Goal: Communication & Community: Answer question/provide support

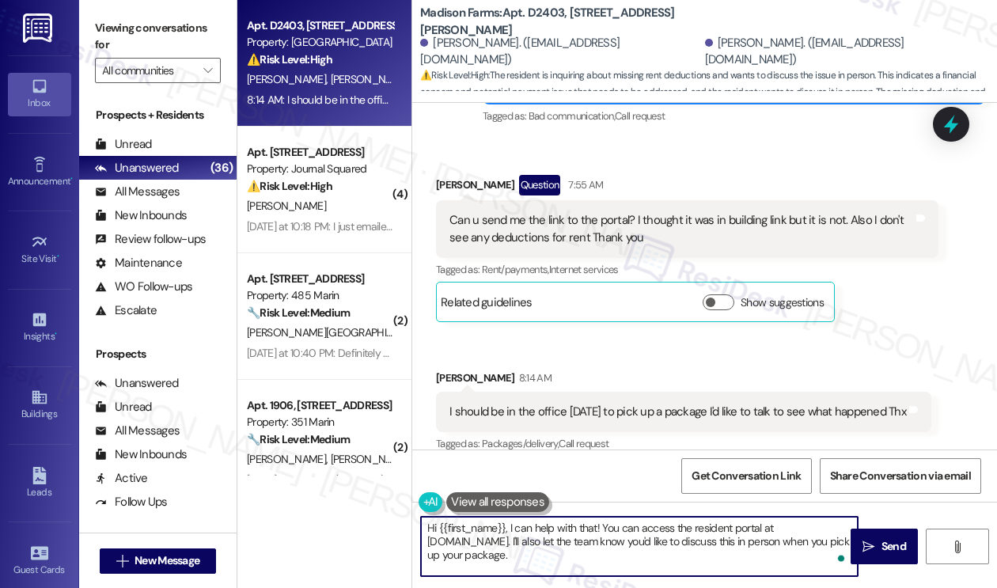
scroll to position [4788, 0]
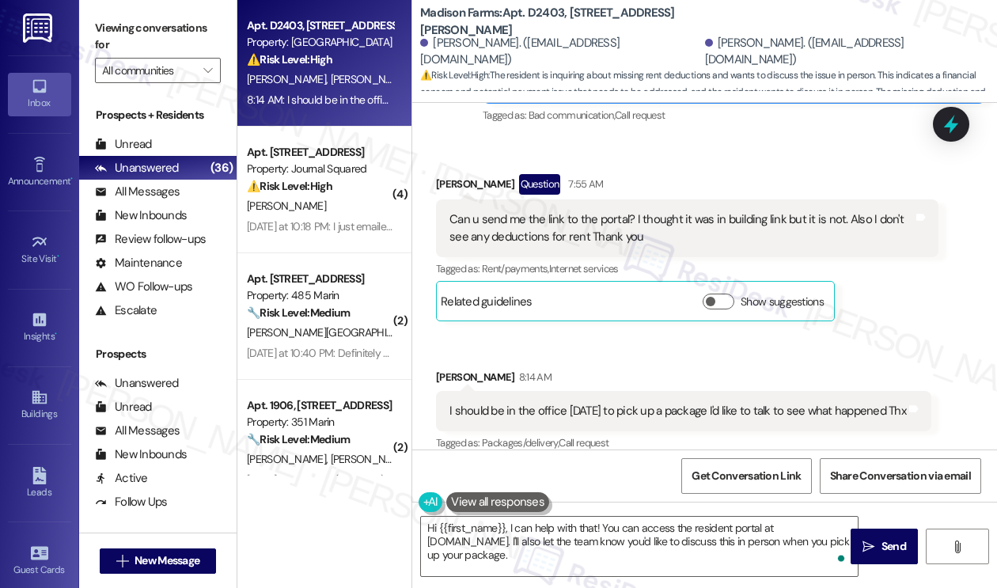
click at [645, 403] on div "I should be in the office [DATE] to pick up a package I'd like to talk to see w…" at bounding box center [677, 411] width 456 height 17
click at [645, 403] on div "I should be in the office today to pick up a package I'd like to talk to see wh…" at bounding box center [677, 411] width 456 height 17
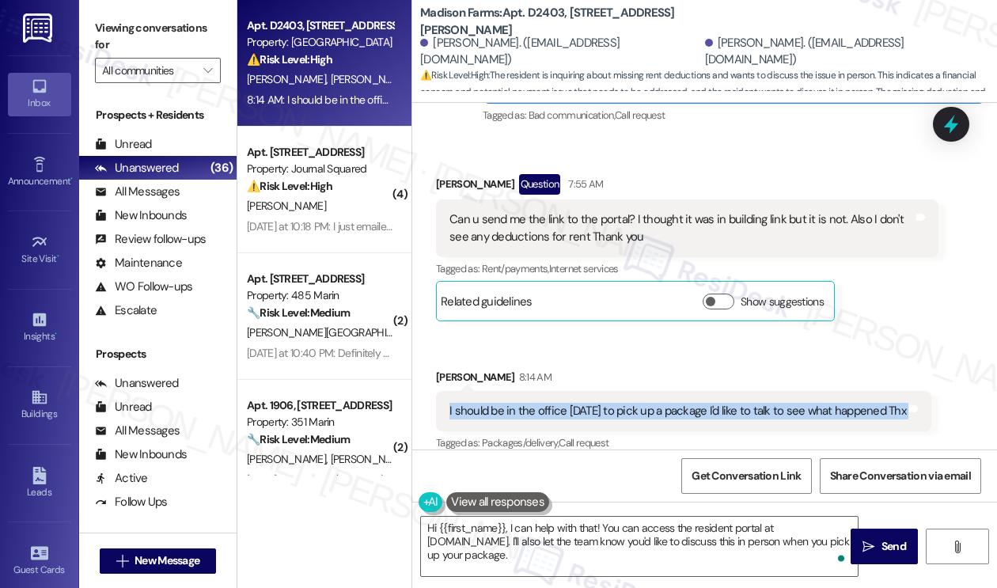
click at [645, 403] on div "I should be in the office today to pick up a package I'd like to talk to see wh…" at bounding box center [677, 411] width 456 height 17
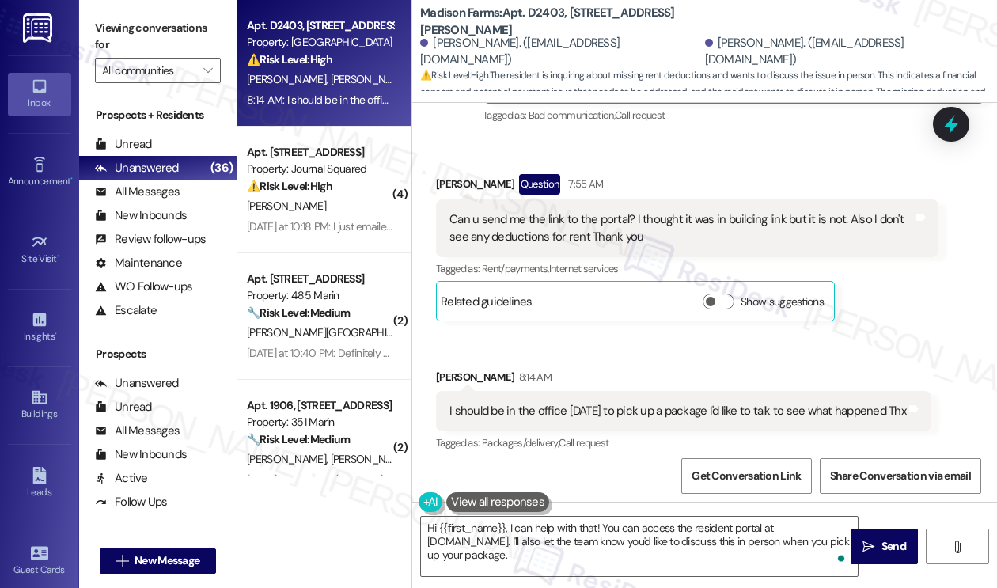
click at [566, 211] on div "Can u send me the link to the portal? I thought it was in building link but it …" at bounding box center [680, 228] width 463 height 34
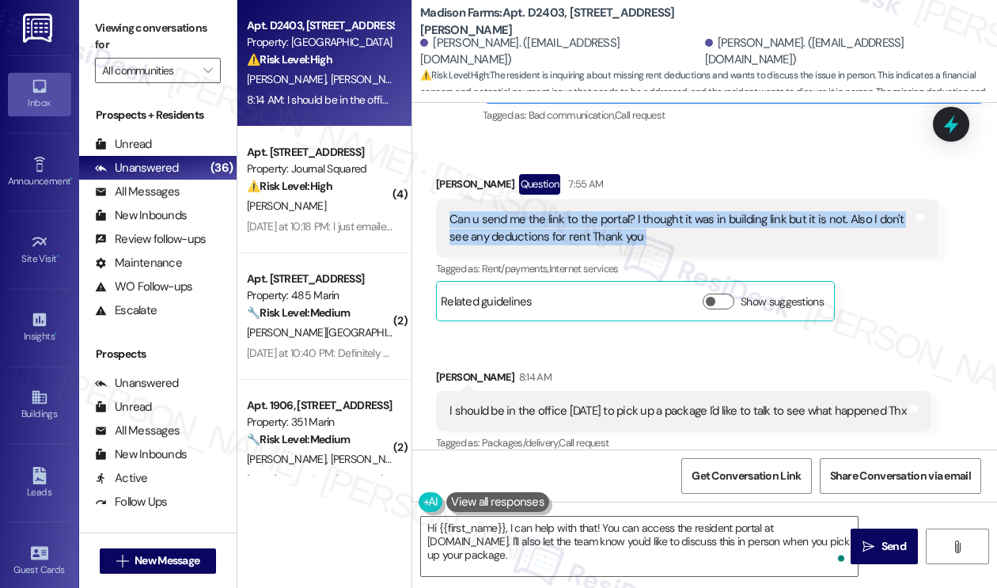
click at [566, 211] on div "Can u send me the link to the portal? I thought it was in building link but it …" at bounding box center [680, 228] width 463 height 34
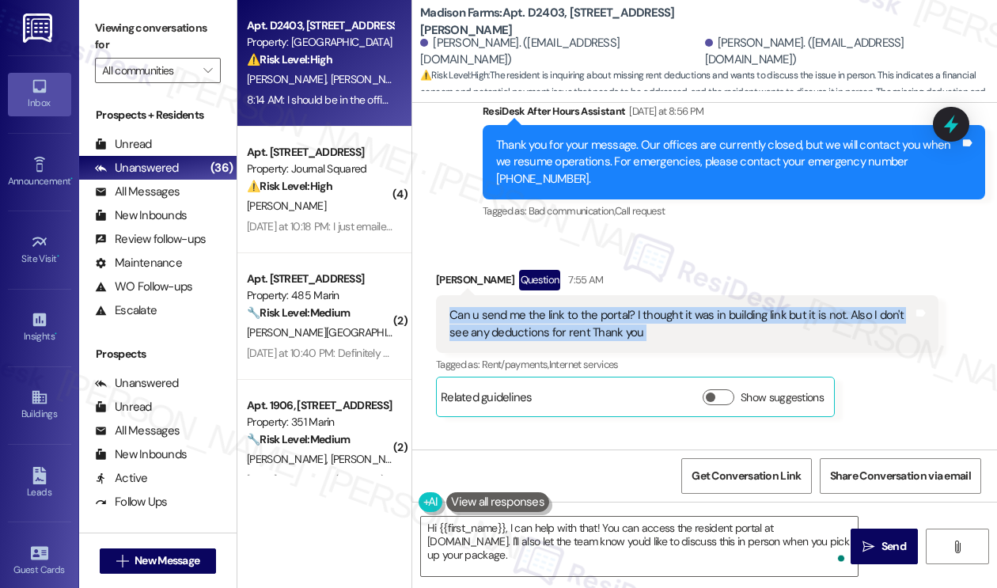
scroll to position [4550, 0]
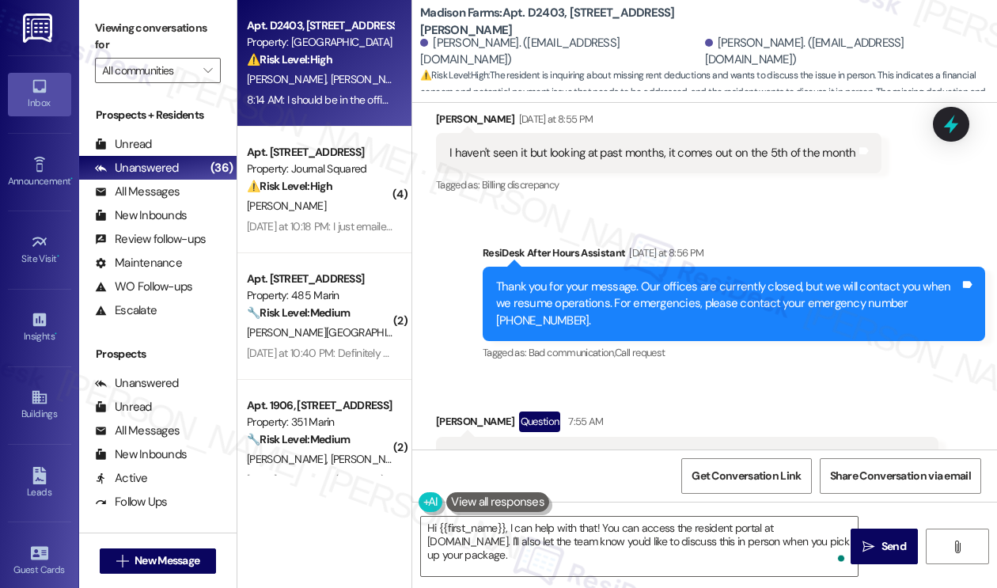
click at [569, 278] on div "Thank you for your message. Our offices are currently closed, but we will conta…" at bounding box center [727, 303] width 463 height 51
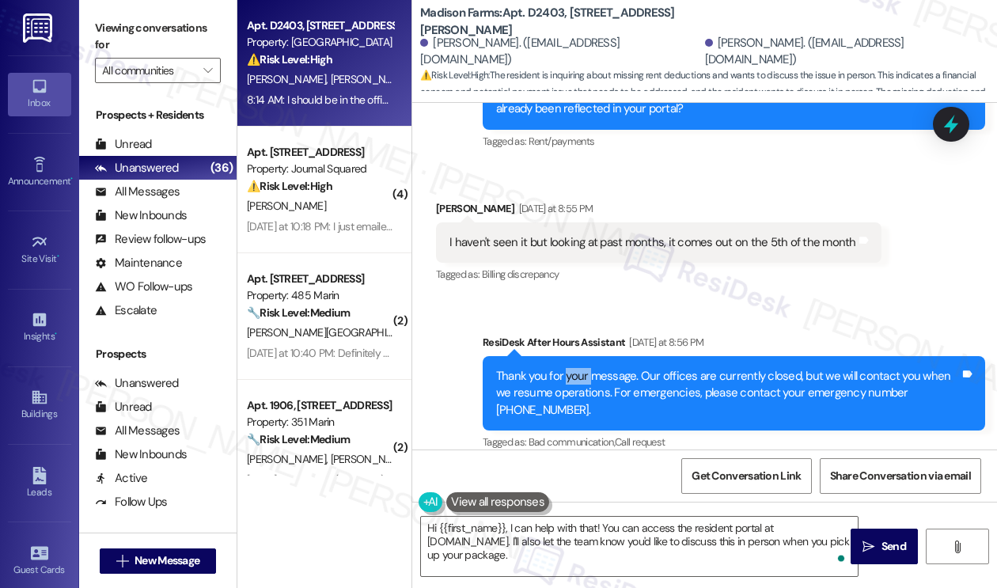
scroll to position [4392, 0]
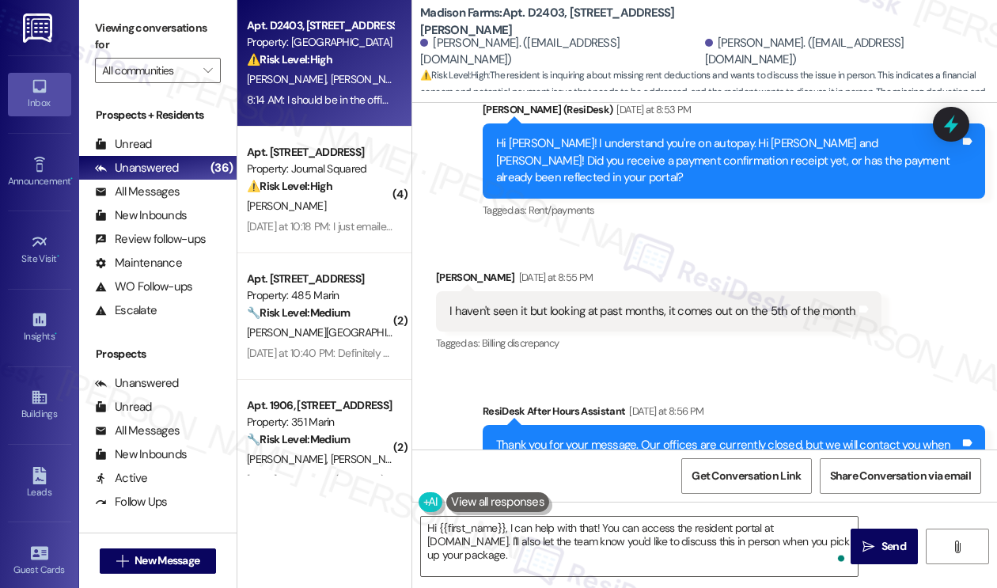
click at [563, 291] on div "I haven't seen it but looking at past months, it comes out on the 5th of the mo…" at bounding box center [658, 311] width 445 height 40
click at [657, 150] on div "Hi Linda! I understand you're on autopay. Hi Paul and Linda! Did you receive a …" at bounding box center [727, 160] width 463 height 51
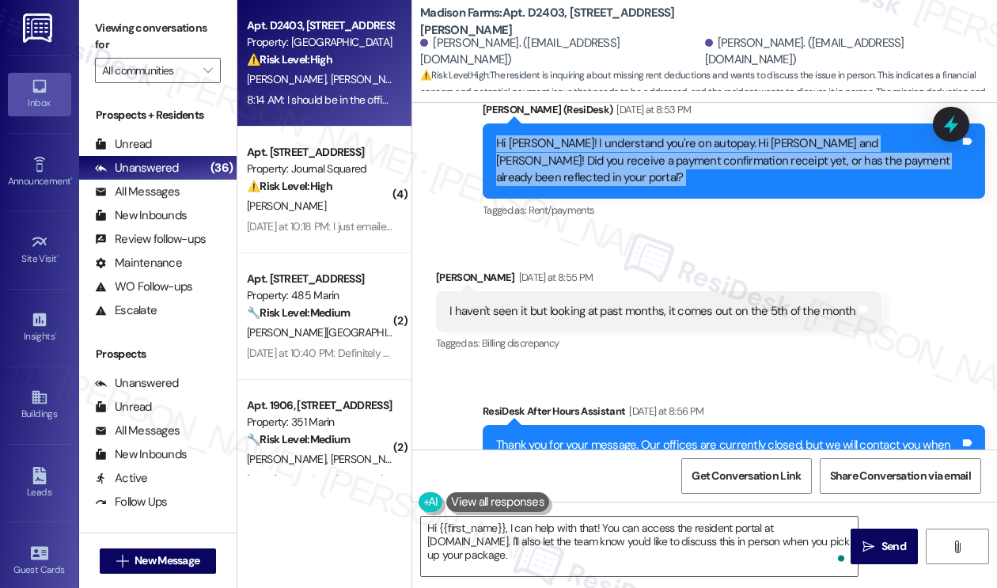
click at [657, 150] on div "Hi Linda! I understand you're on autopay. Hi Paul and Linda! Did you receive a …" at bounding box center [727, 160] width 463 height 51
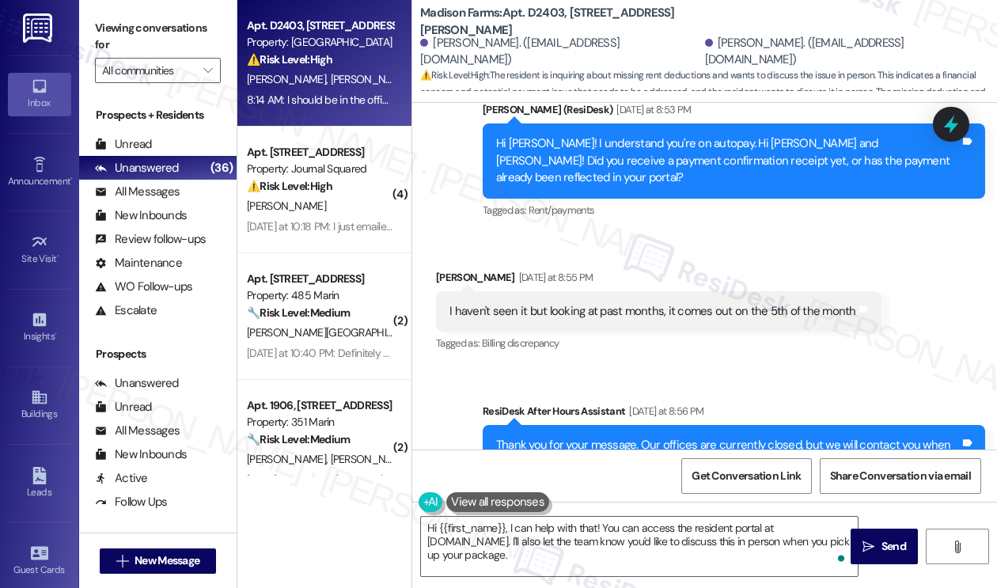
click at [575, 303] on div "I haven't seen it but looking at past months, it comes out on the 5th of the mo…" at bounding box center [652, 311] width 407 height 17
click at [573, 303] on div "I haven't seen it but looking at past months, it comes out on the 5th of the mo…" at bounding box center [652, 311] width 407 height 17
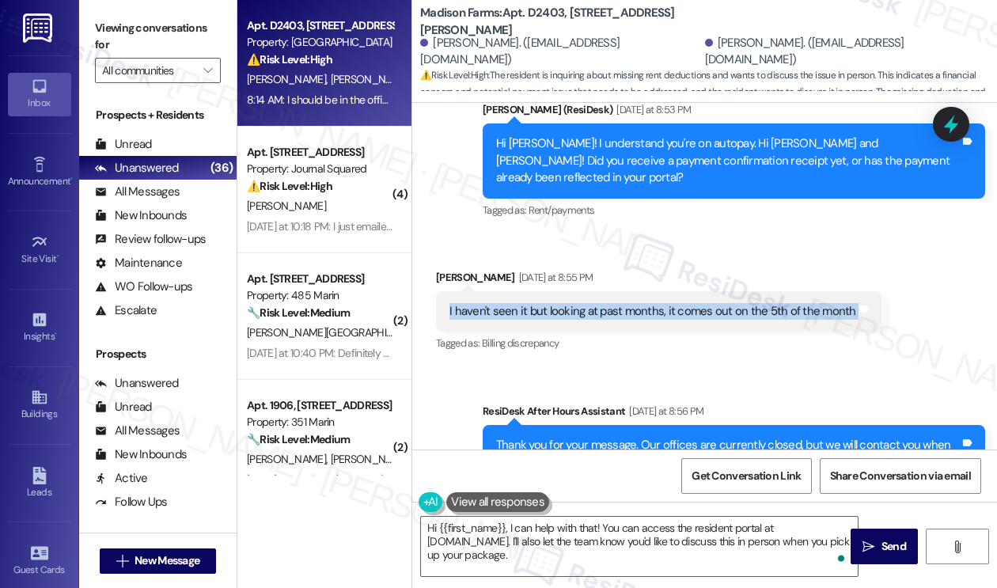
click at [573, 303] on div "I haven't seen it but looking at past months, it comes out on the 5th of the mo…" at bounding box center [652, 311] width 407 height 17
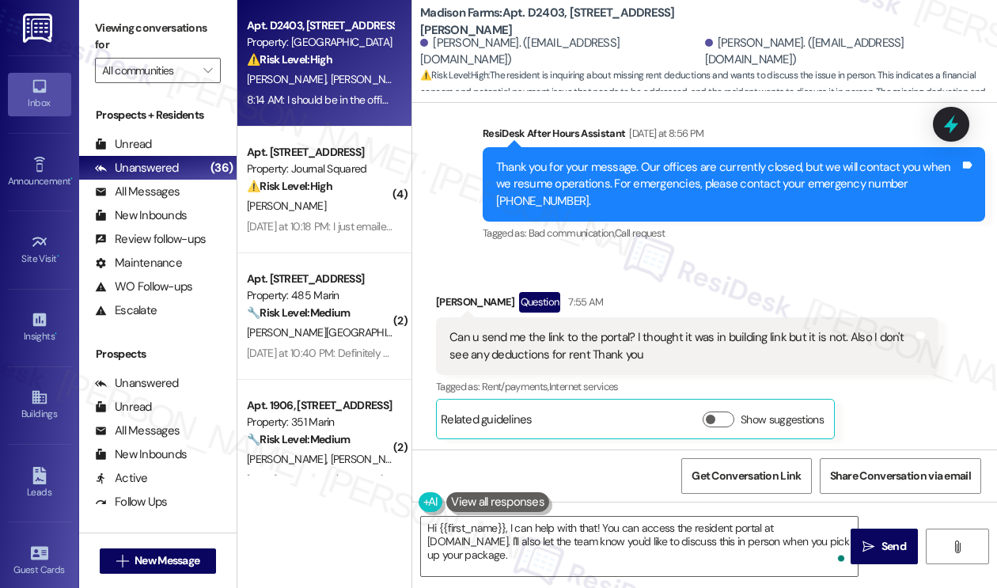
scroll to position [4708, 0]
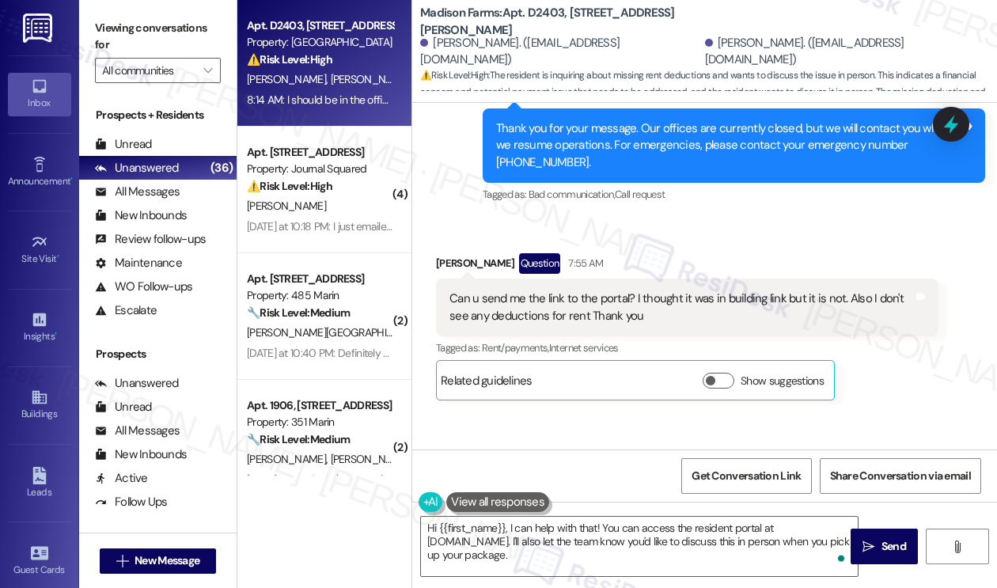
click at [571, 290] on div "Can u send me the link to the portal? I thought it was in building link but it …" at bounding box center [680, 307] width 463 height 34
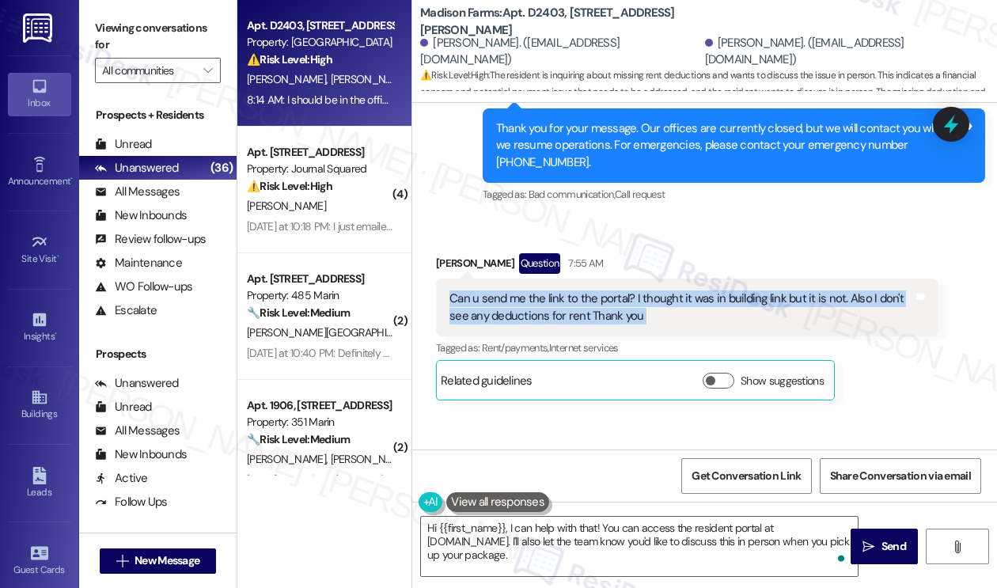
click at [571, 290] on div "Can u send me the link to the portal? I thought it was in building link but it …" at bounding box center [680, 307] width 463 height 34
click at [712, 290] on div "Can u send me the link to the portal? I thought it was in building link but it …" at bounding box center [680, 307] width 463 height 34
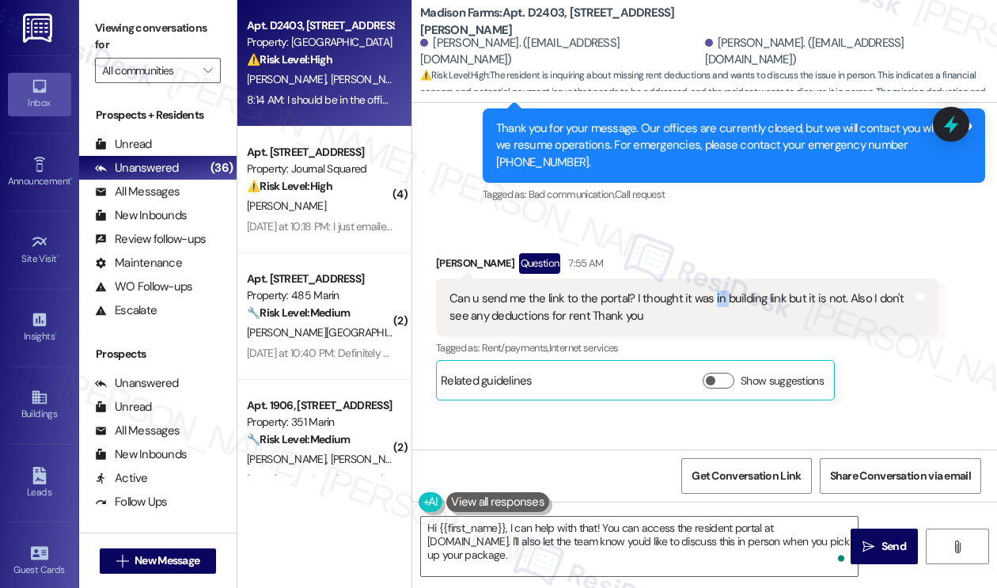
click at [712, 290] on div "Can u send me the link to the portal? I thought it was in building link but it …" at bounding box center [680, 307] width 463 height 34
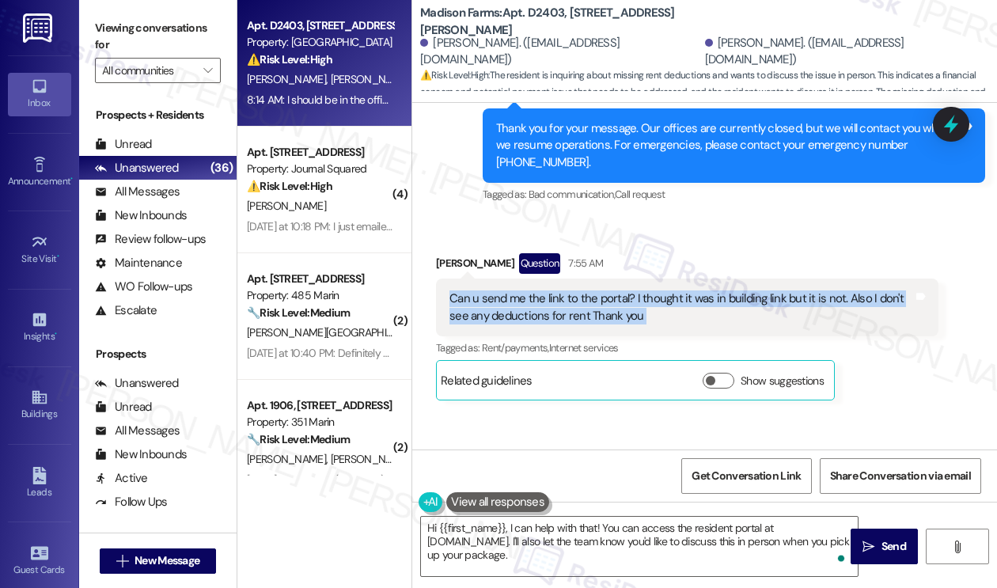
click at [712, 290] on div "Can u send me the link to the portal? I thought it was in building link but it …" at bounding box center [680, 307] width 463 height 34
click at [708, 290] on div "Can u send me the link to the portal? I thought it was in building link but it …" at bounding box center [680, 307] width 463 height 34
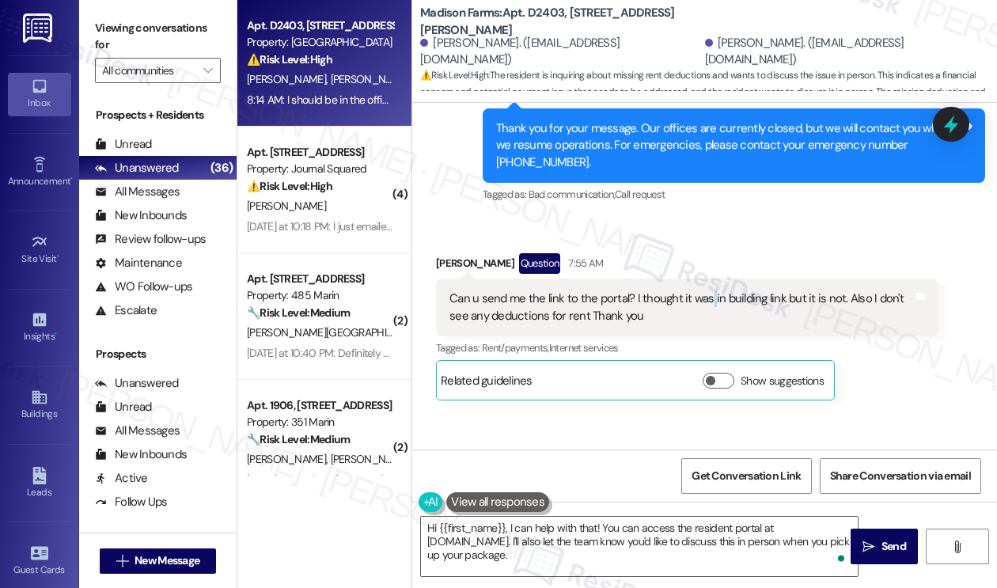
click at [708, 290] on div "Can u send me the link to the portal? I thought it was in building link but it …" at bounding box center [680, 307] width 463 height 34
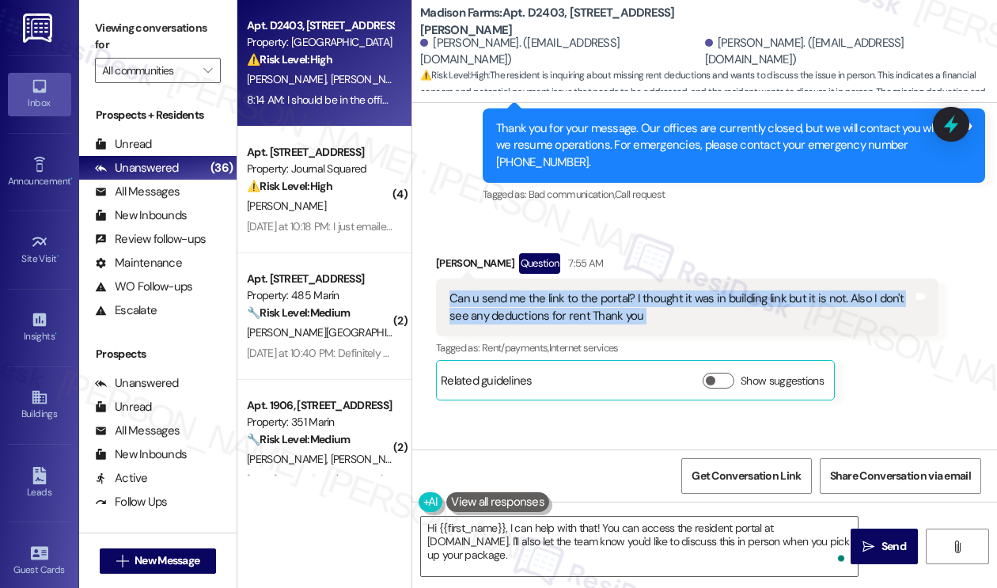
click at [708, 290] on div "Can u send me the link to the portal? I thought it was in building link but it …" at bounding box center [680, 307] width 463 height 34
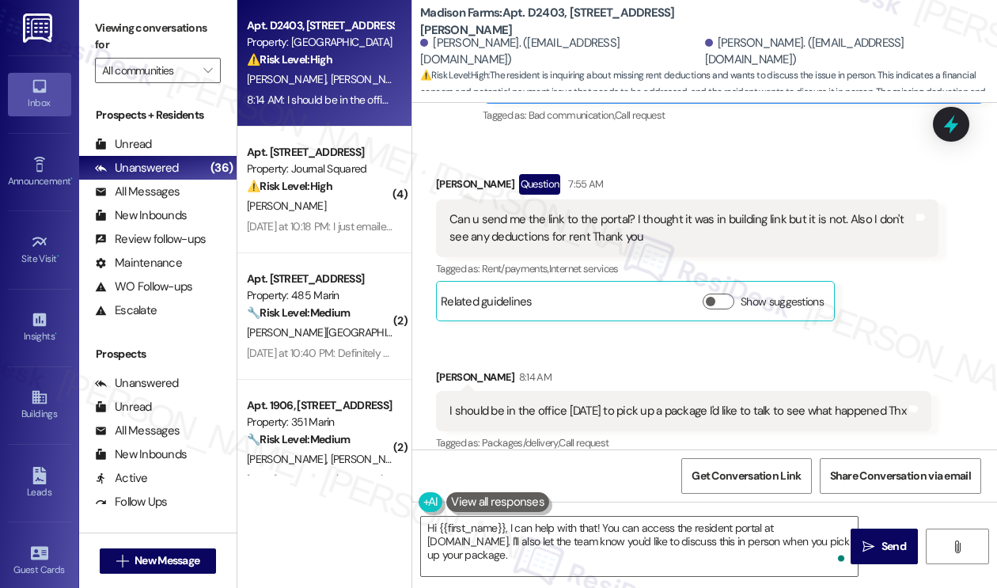
click at [547, 403] on div "I should be in the office today to pick up a package I'd like to talk to see wh…" at bounding box center [677, 411] width 456 height 17
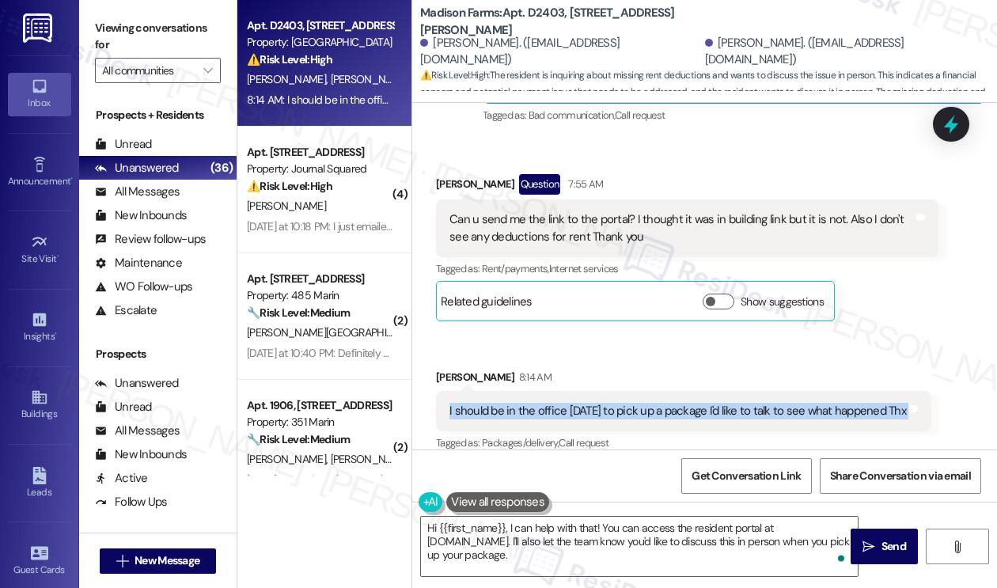
drag, startPoint x: 547, startPoint y: 392, endPoint x: 569, endPoint y: 416, distance: 33.0
click at [547, 403] on div "I should be in the office today to pick up a package I'd like to talk to see wh…" at bounding box center [677, 411] width 456 height 17
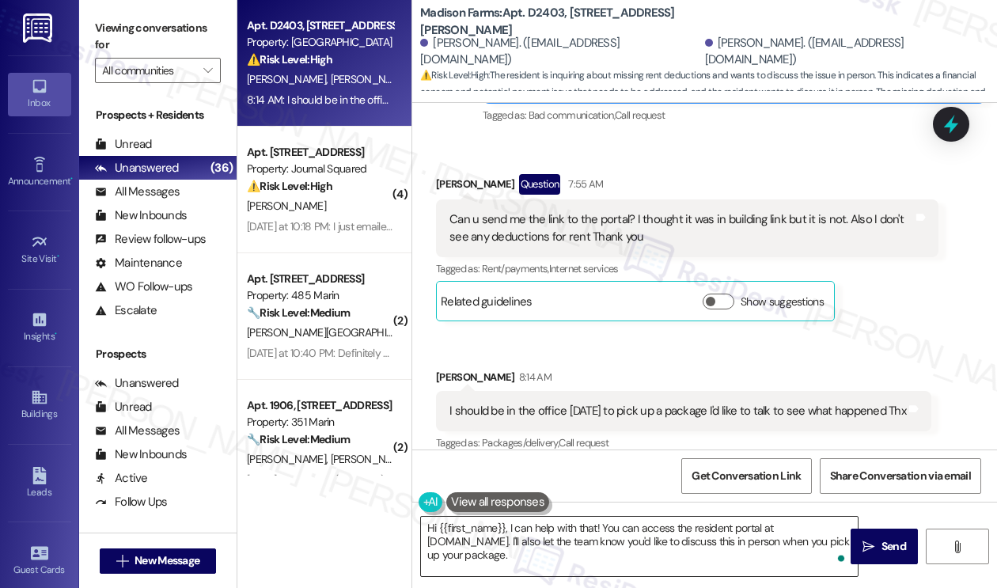
click at [571, 546] on textarea "Hi {{first_name}}, I can help with that! You can access the resident portal at …" at bounding box center [639, 545] width 437 height 59
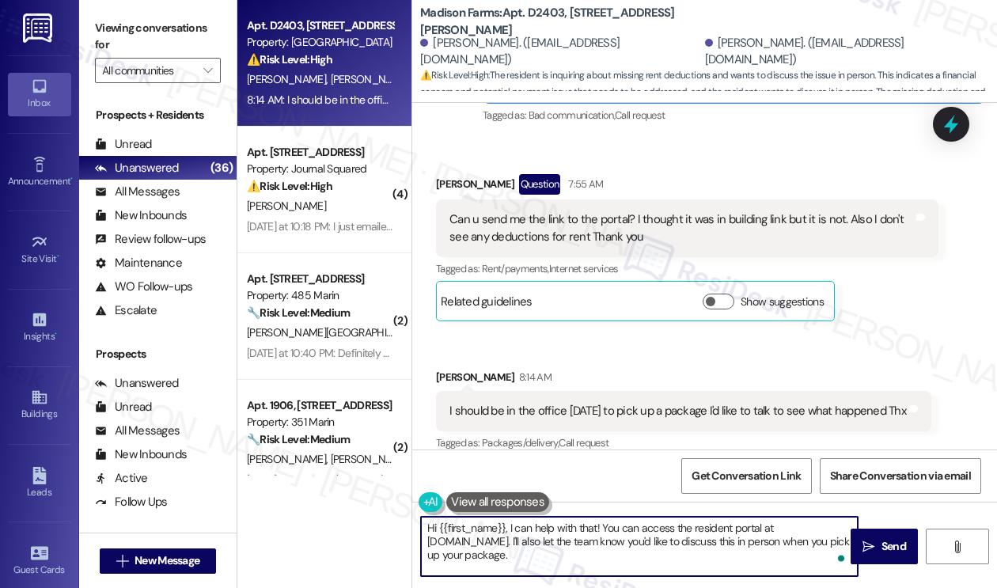
click at [571, 546] on textarea "Hi {{first_name}}, I can help with that! You can access the resident portal at …" at bounding box center [639, 545] width 437 height 59
click at [588, 547] on textarea "Hi {{first_name}}, I can help with that! You can access the resident portal at …" at bounding box center [639, 545] width 437 height 59
drag, startPoint x: 605, startPoint y: 525, endPoint x: 793, endPoint y: 532, distance: 188.4
click at [793, 532] on textarea "Hi {{first_name}}, I can help with that! You can access the resident portal at …" at bounding box center [639, 545] width 437 height 59
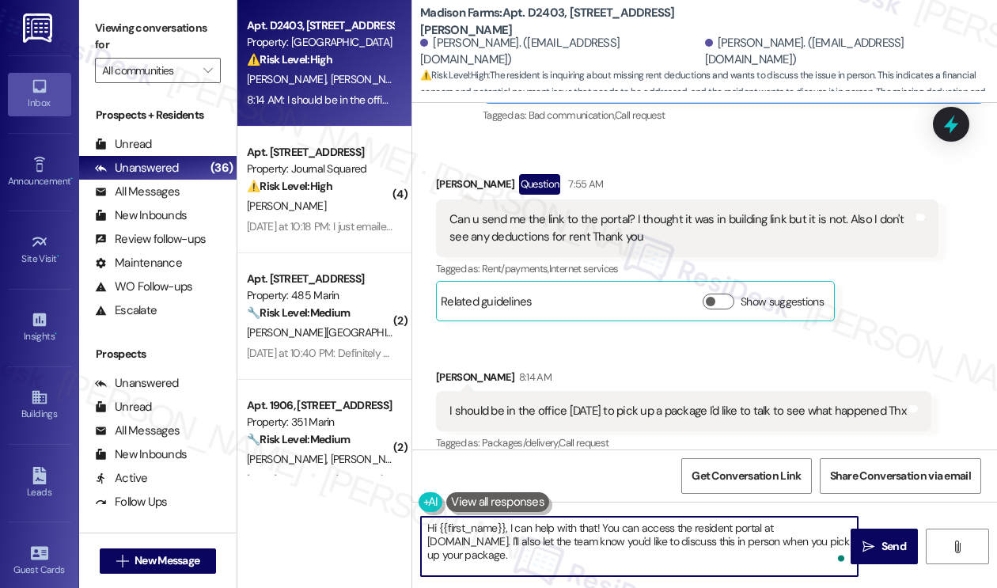
click at [591, 544] on textarea "Hi {{first_name}}, I can help with that! You can access the resident portal at …" at bounding box center [639, 545] width 437 height 59
drag, startPoint x: 623, startPoint y: 560, endPoint x: 575, endPoint y: 542, distance: 51.6
click at [575, 542] on textarea "Hi {{first_name}}, I can help with that! You can access the resident portal at …" at bounding box center [639, 545] width 437 height 59
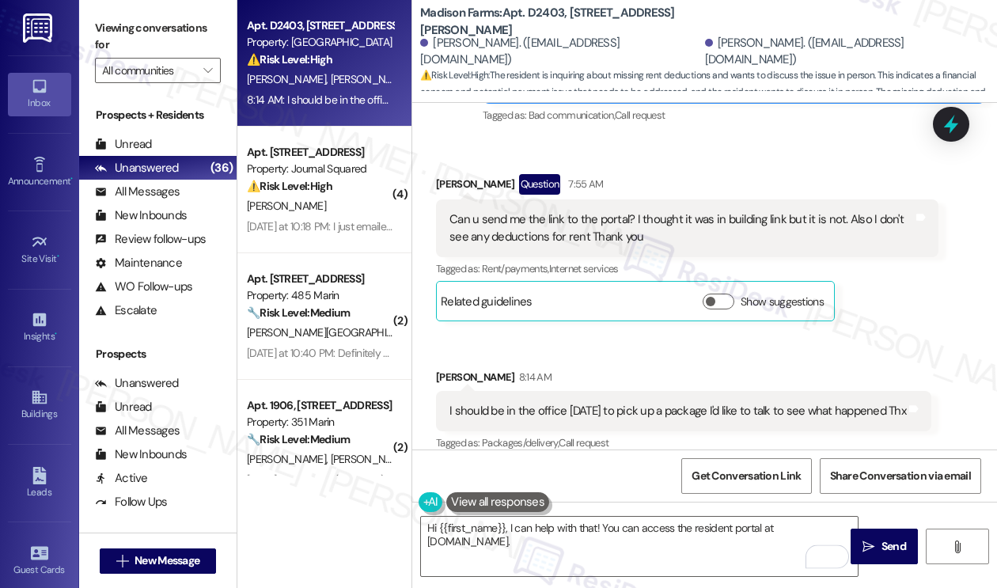
click at [433, 165] on div "Received via SMS Linda Pierson Question 7:55 AM Can u send me the link to the p…" at bounding box center [687, 247] width 526 height 171
copy div "Linda"
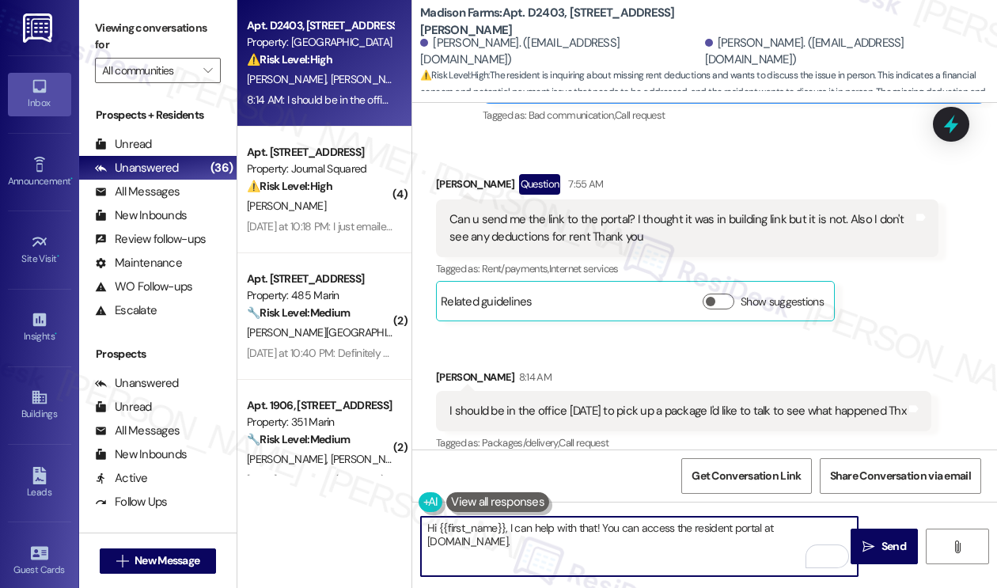
drag, startPoint x: 438, startPoint y: 524, endPoint x: 505, endPoint y: 522, distance: 66.5
click at [505, 522] on textarea "Hi {{first_name}}, I can help with that! You can access the resident portal at …" at bounding box center [639, 545] width 437 height 59
paste textarea "Linda"
drag, startPoint x: 572, startPoint y: 543, endPoint x: 422, endPoint y: 538, distance: 150.4
click at [422, 538] on textarea "Hi Linda, thanks for the update. I can help with that! You can access the resid…" at bounding box center [639, 545] width 437 height 59
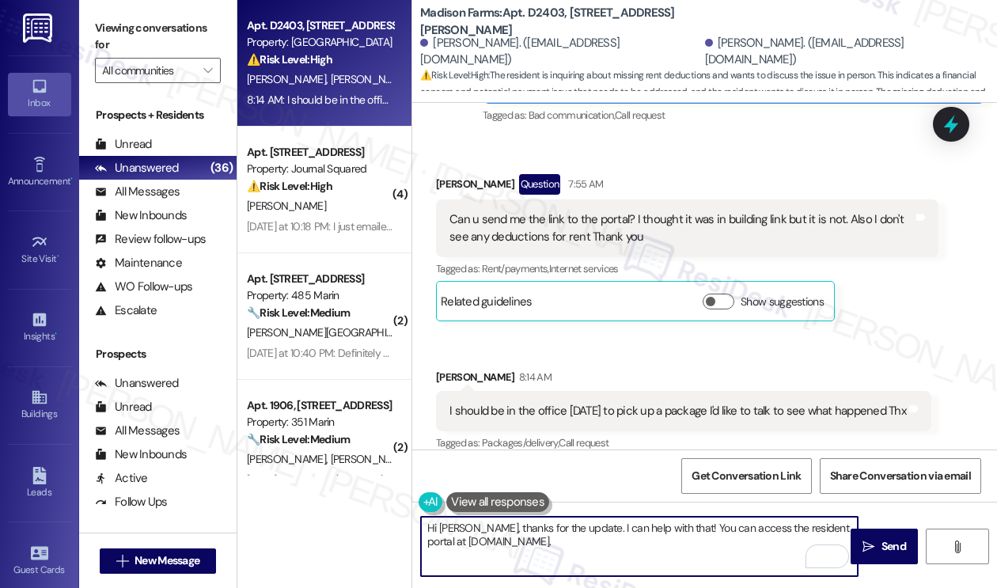
click at [625, 211] on div "Can u send me the link to the portal? I thought it was in building link but it …" at bounding box center [680, 228] width 463 height 34
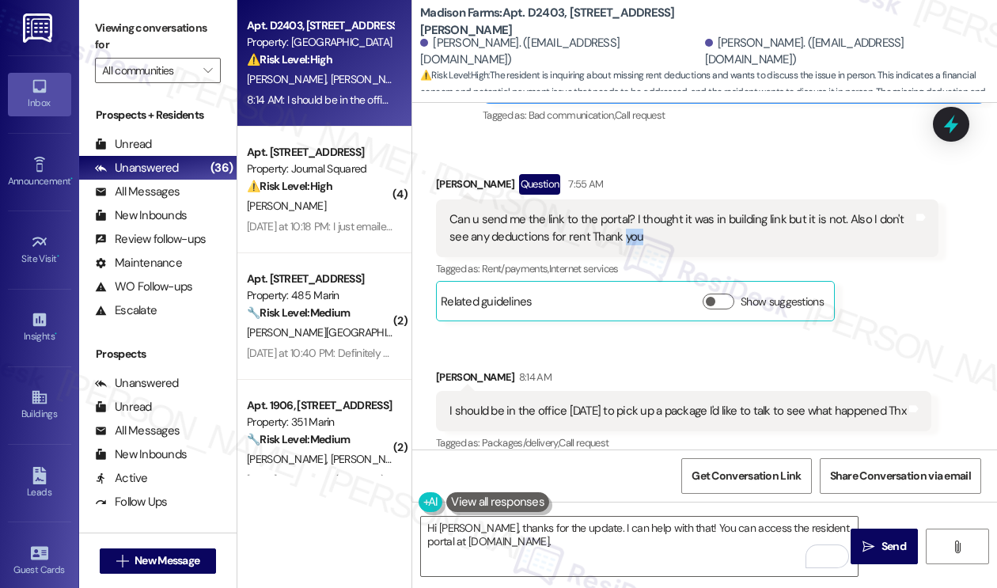
click at [625, 211] on div "Can u send me the link to the portal? I thought it was in building link but it …" at bounding box center [680, 228] width 463 height 34
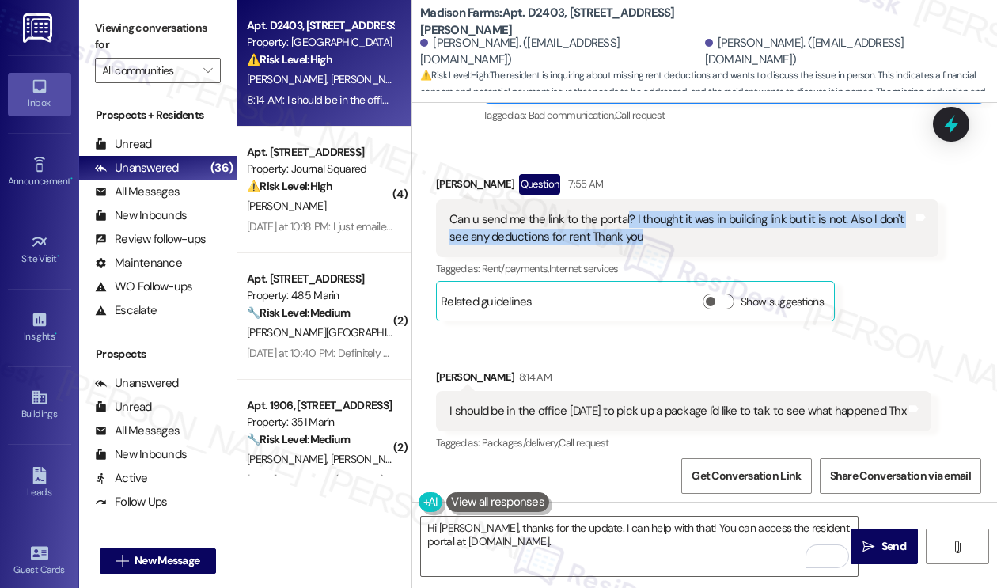
click at [625, 211] on div "Can u send me the link to the portal? I thought it was in building link but it …" at bounding box center [680, 228] width 463 height 34
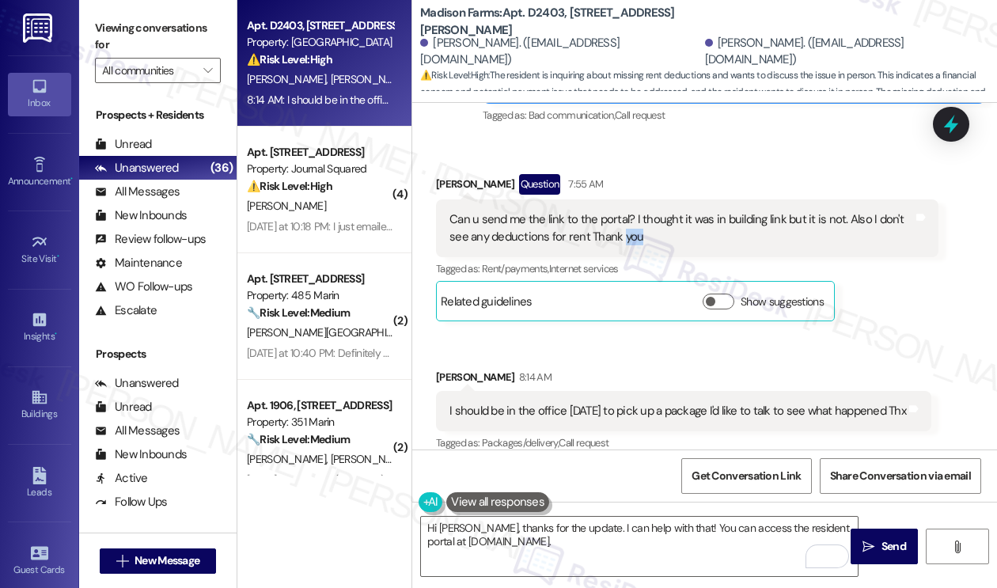
click at [625, 211] on div "Can u send me the link to the portal? I thought it was in building link but it …" at bounding box center [680, 228] width 463 height 34
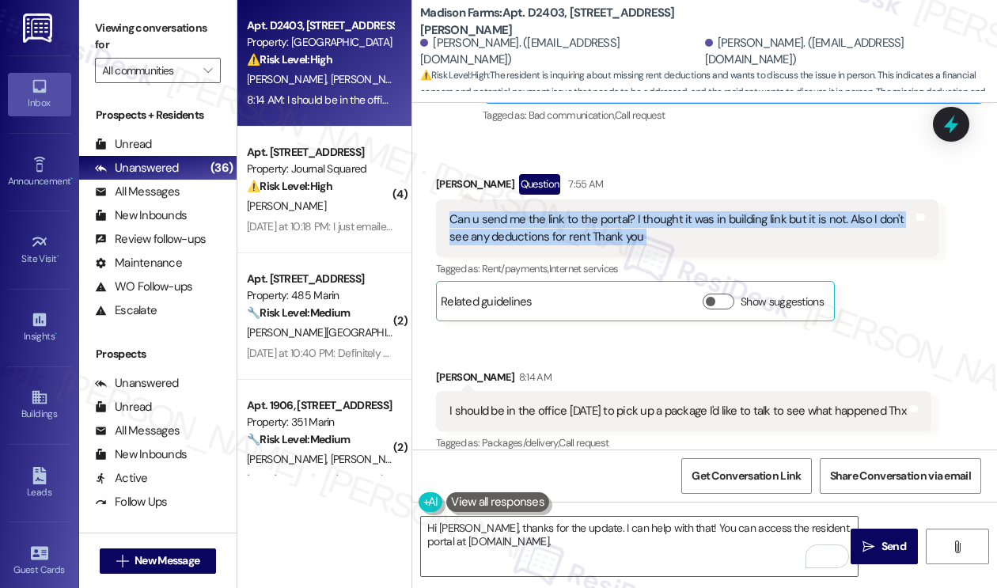
click at [625, 211] on div "Can u send me the link to the portal? I thought it was in building link but it …" at bounding box center [680, 228] width 463 height 34
click at [618, 211] on div "Can u send me the link to the portal? I thought it was in building link but it …" at bounding box center [680, 228] width 463 height 34
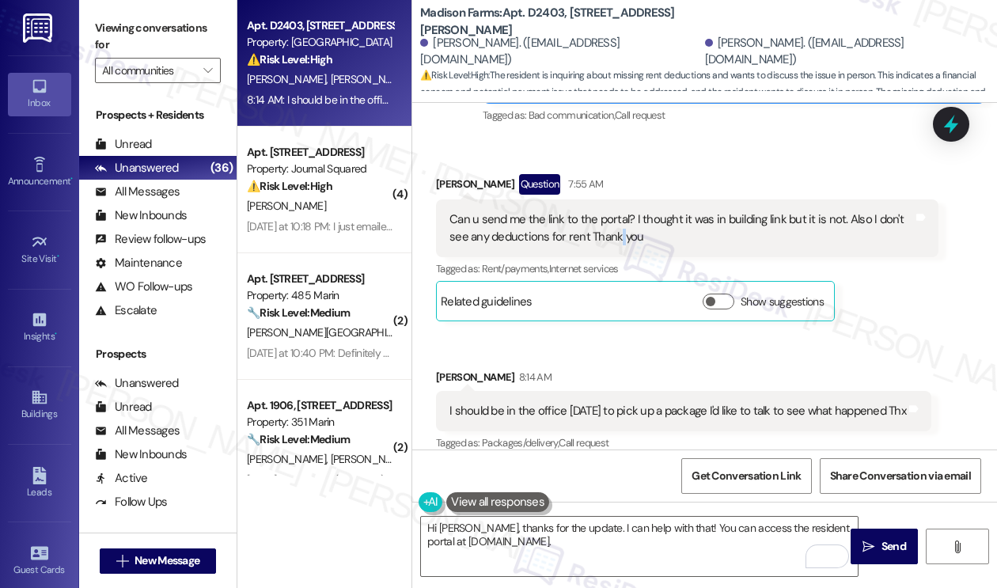
click at [618, 211] on div "Can u send me the link to the portal? I thought it was in building link but it …" at bounding box center [680, 228] width 463 height 34
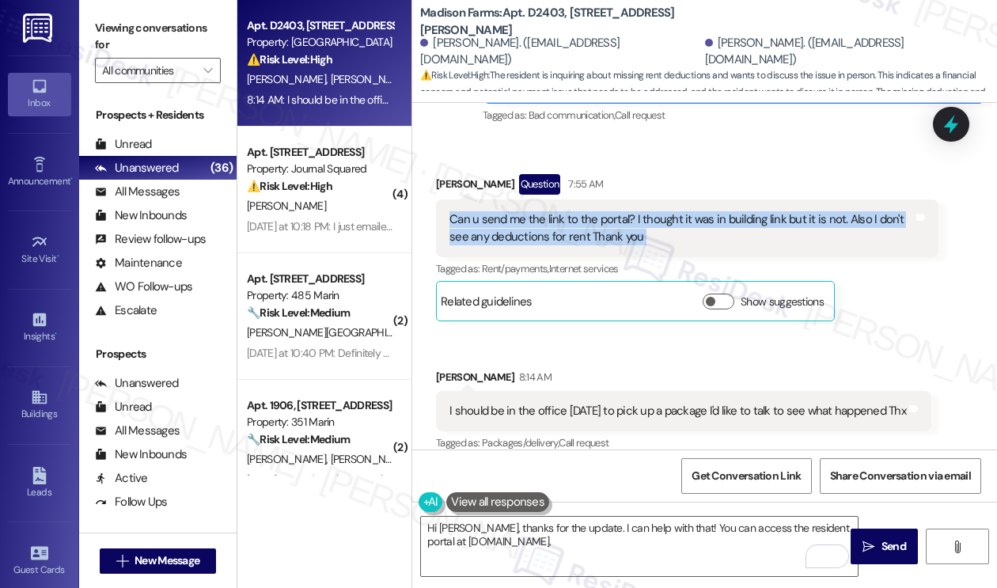
click at [618, 211] on div "Can u send me the link to the portal? I thought it was in building link but it …" at bounding box center [680, 228] width 463 height 34
click at [715, 293] on button "Show suggestions" at bounding box center [718, 301] width 32 height 16
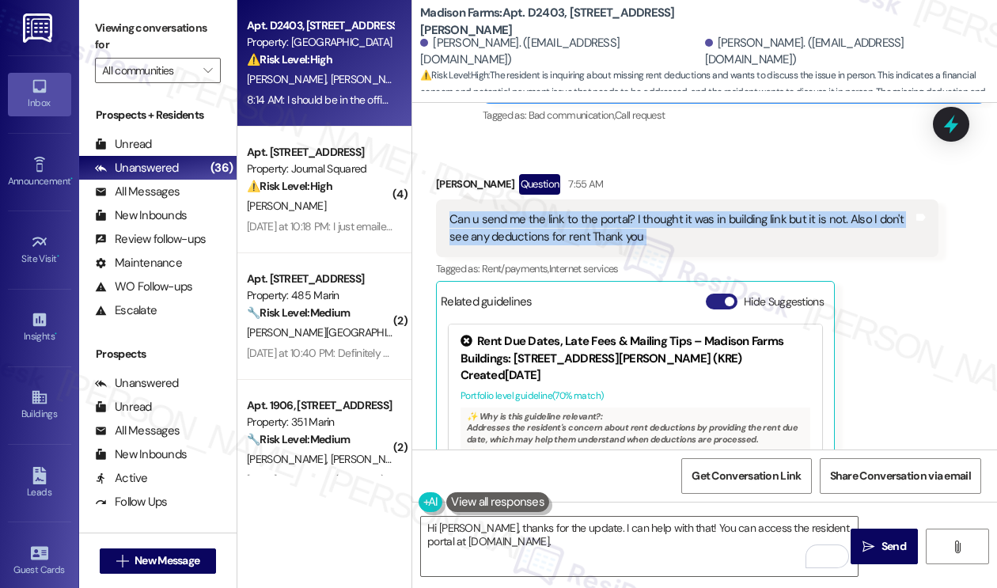
click at [715, 293] on button "Hide Suggestions" at bounding box center [722, 301] width 32 height 16
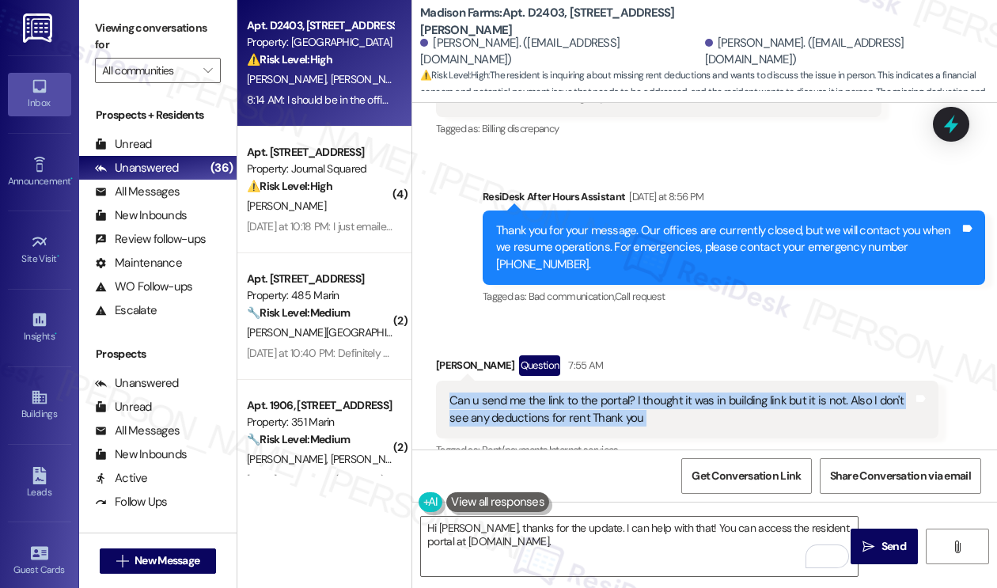
scroll to position [4392, 0]
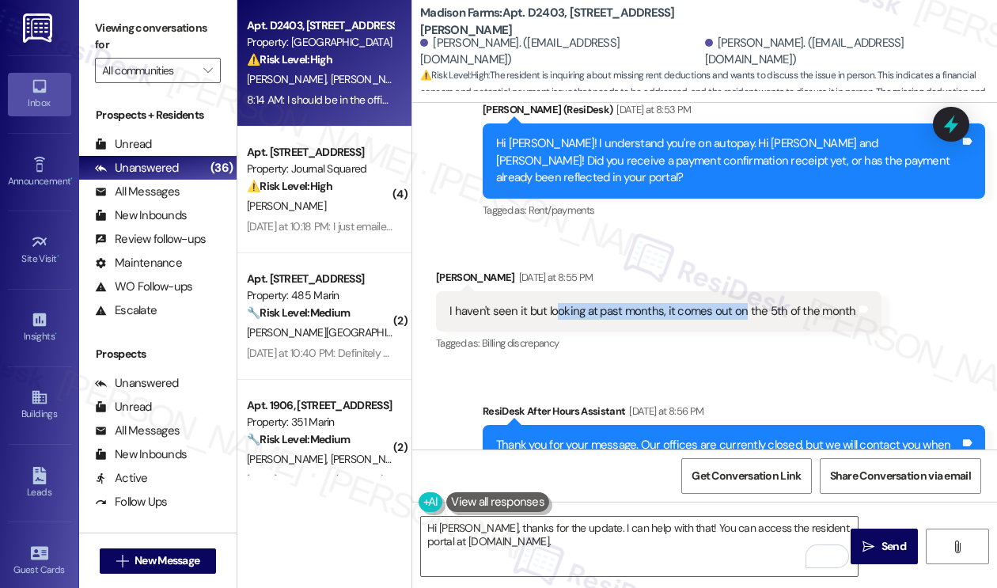
drag, startPoint x: 582, startPoint y: 287, endPoint x: 742, endPoint y: 292, distance: 159.8
click at [742, 292] on div "I haven't seen it but looking at past months, it comes out on the 5th of the mo…" at bounding box center [658, 311] width 445 height 40
click at [742, 303] on div "I haven't seen it but looking at past months, it comes out on the 5th of the mo…" at bounding box center [652, 311] width 407 height 17
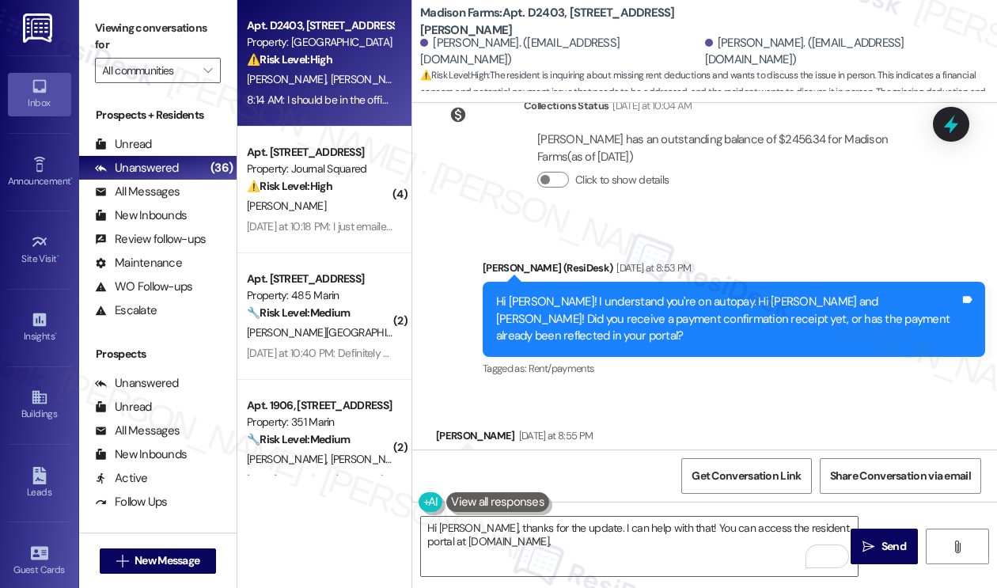
click at [683, 292] on div "Hi Linda! I understand you're on autopay. Hi Paul and Linda! Did you receive a …" at bounding box center [733, 319] width 502 height 74
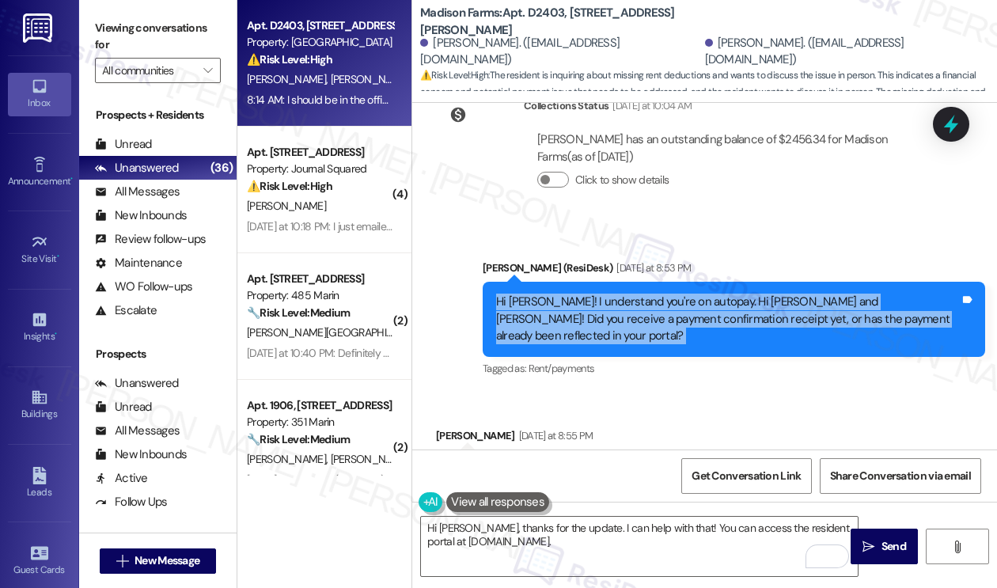
click at [683, 292] on div "Hi Linda! I understand you're on autopay. Hi Paul and Linda! Did you receive a …" at bounding box center [733, 319] width 502 height 74
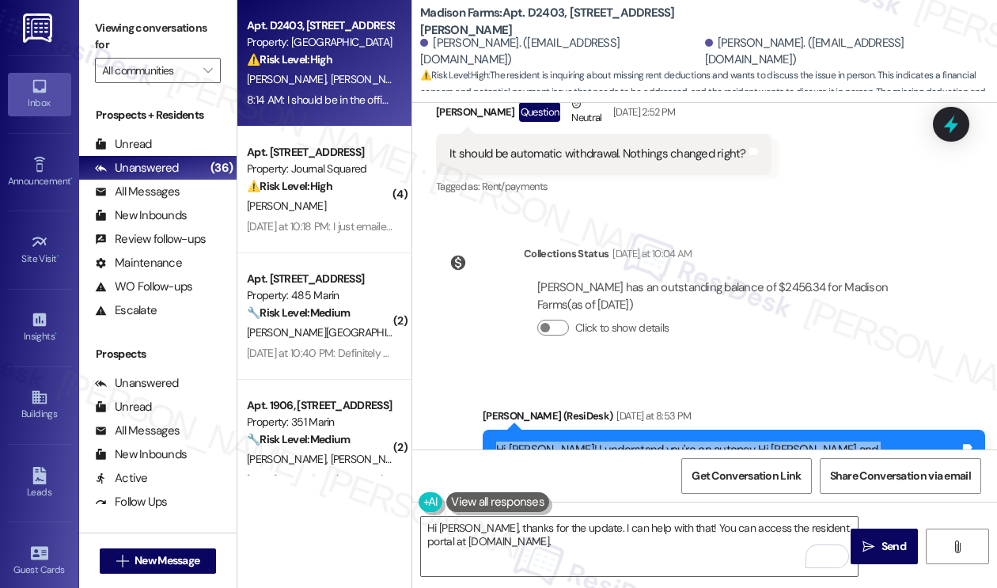
scroll to position [4076, 0]
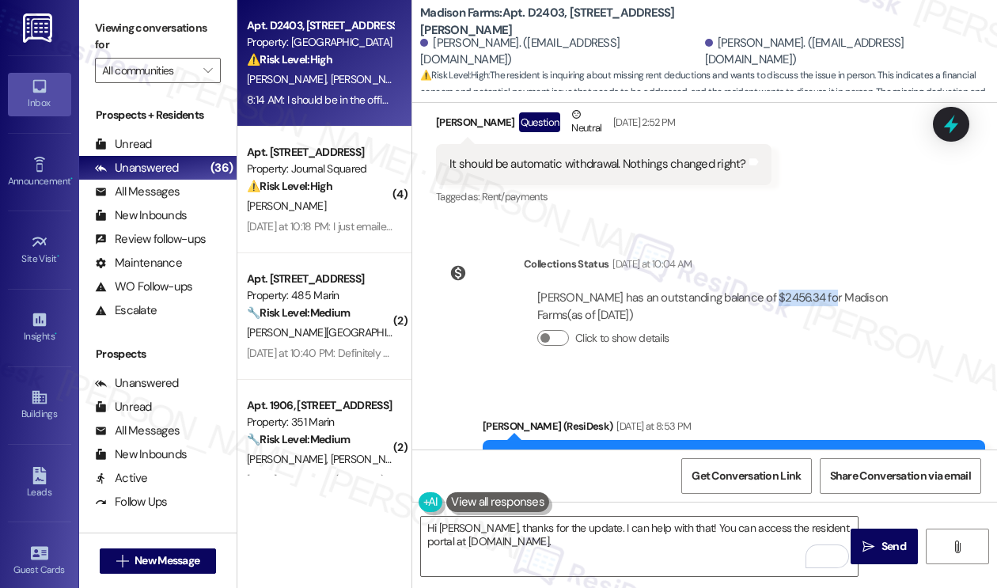
drag, startPoint x: 757, startPoint y: 290, endPoint x: 814, endPoint y: 301, distance: 57.9
click at [814, 301] on div "Linda Pierson has an outstanding balance of $2456.34 for Madison Farms (as of S…" at bounding box center [731, 306] width 388 height 34
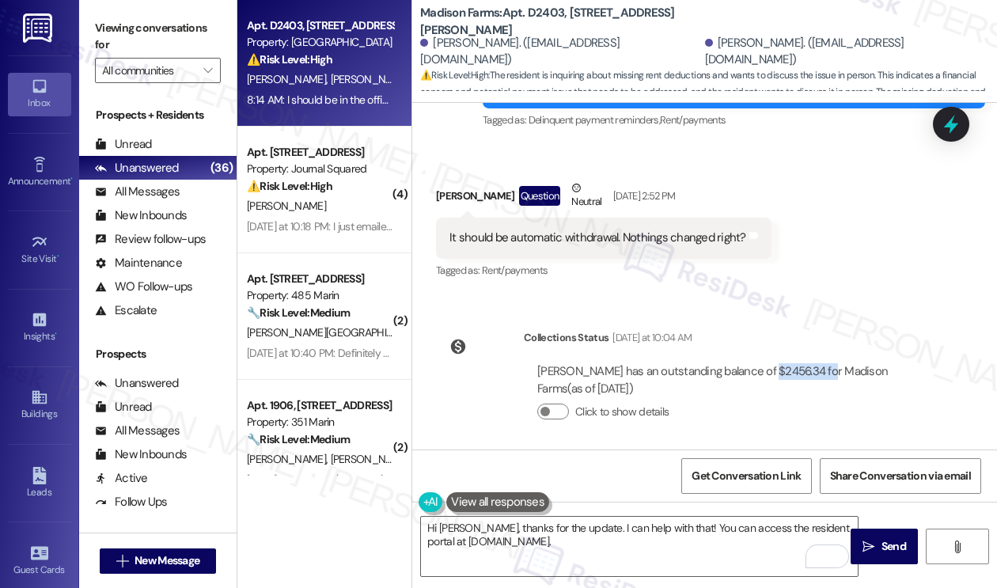
scroll to position [3917, 0]
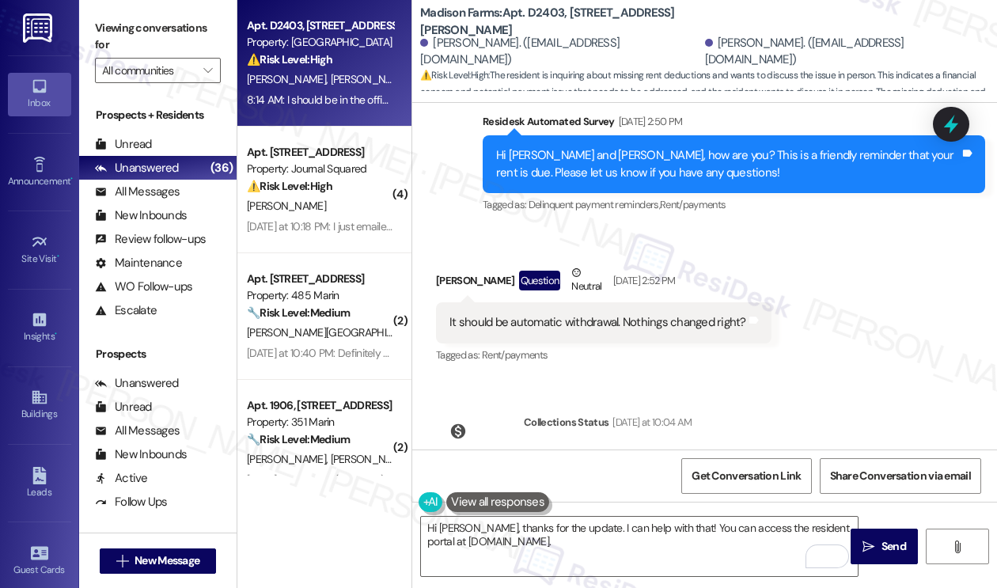
click at [592, 329] on div "It should be automatic withdrawal. Nothings changed right?" at bounding box center [597, 322] width 297 height 17
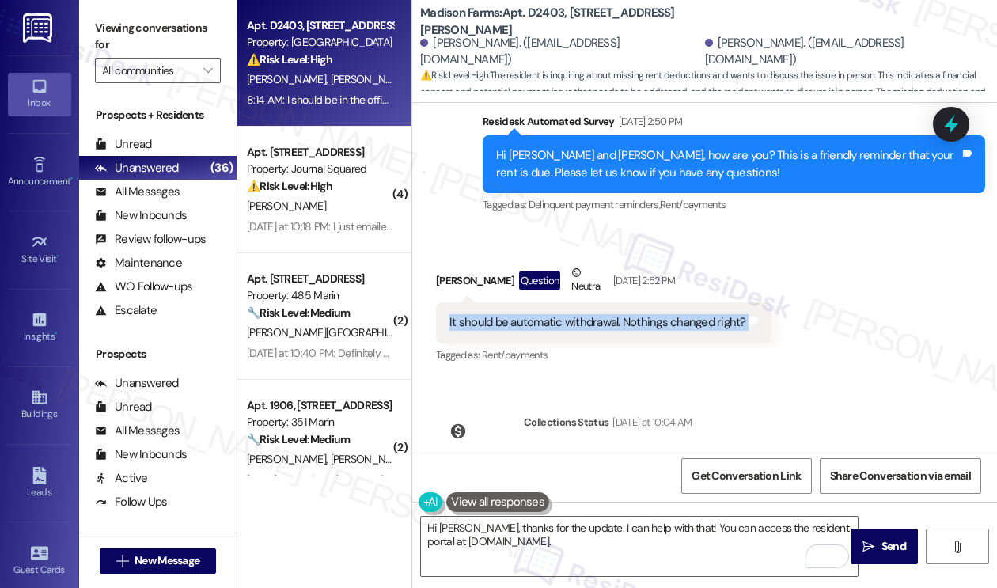
click at [592, 329] on div "It should be automatic withdrawal. Nothings changed right?" at bounding box center [597, 322] width 297 height 17
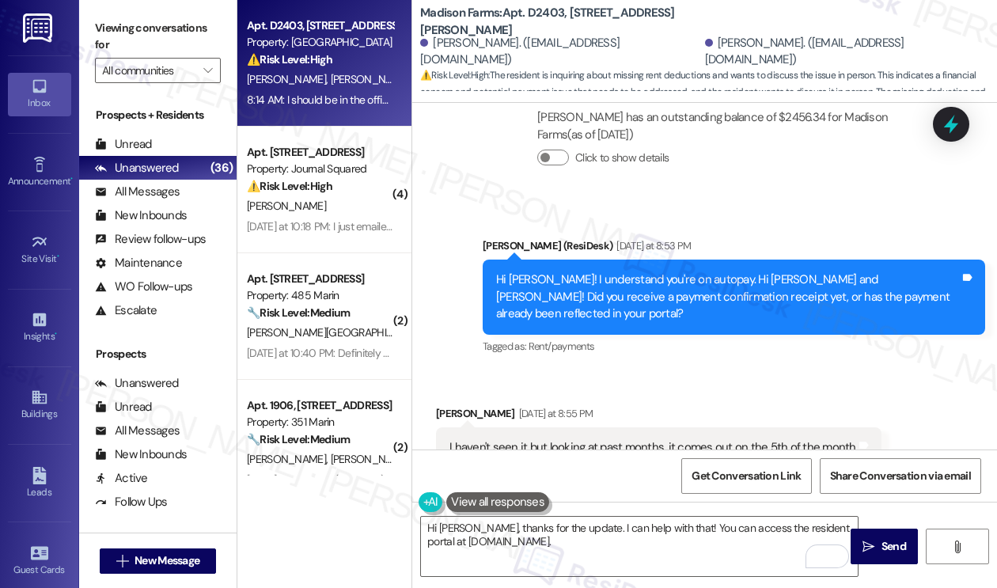
scroll to position [4313, 0]
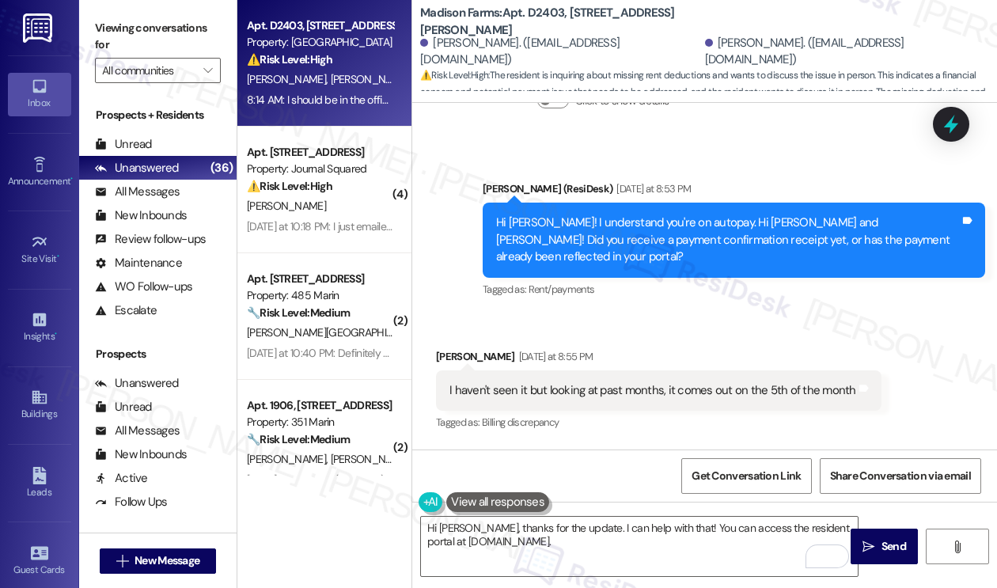
click at [668, 278] on div "Tagged as: Rent/payments Click to highlight conversations about Rent/payments" at bounding box center [733, 289] width 502 height 23
click at [669, 278] on div "Tagged as: Rent/payments Click to highlight conversations about Rent/payments" at bounding box center [733, 289] width 502 height 23
click at [671, 278] on div "Tagged as: Rent/payments Click to highlight conversations about Rent/payments" at bounding box center [733, 289] width 502 height 23
click at [709, 231] on div "Hi Linda! I understand you're on autopay. Hi Paul and Linda! Did you receive a …" at bounding box center [727, 239] width 463 height 51
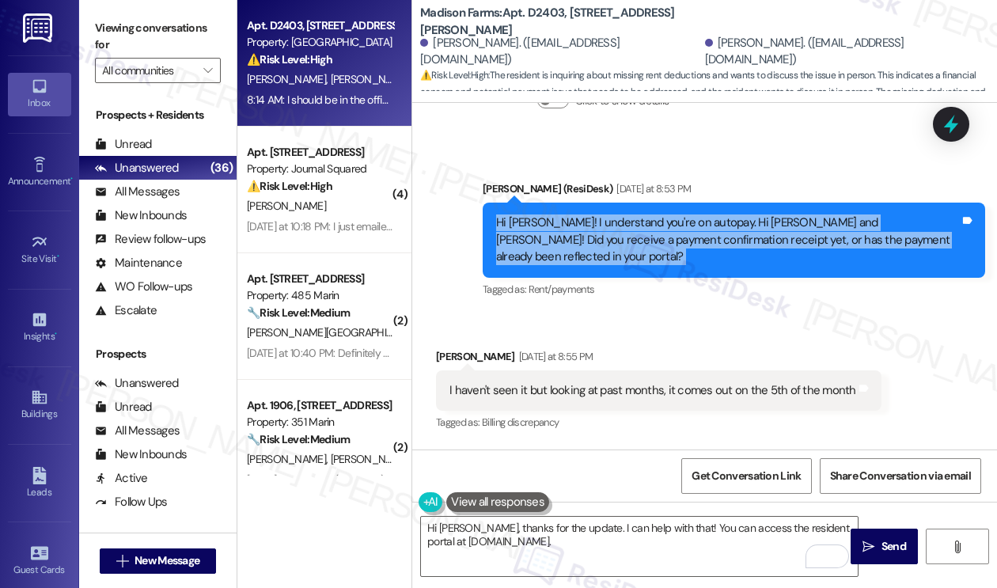
click at [709, 231] on div "Hi Linda! I understand you're on autopay. Hi Paul and Linda! Did you receive a …" at bounding box center [727, 239] width 463 height 51
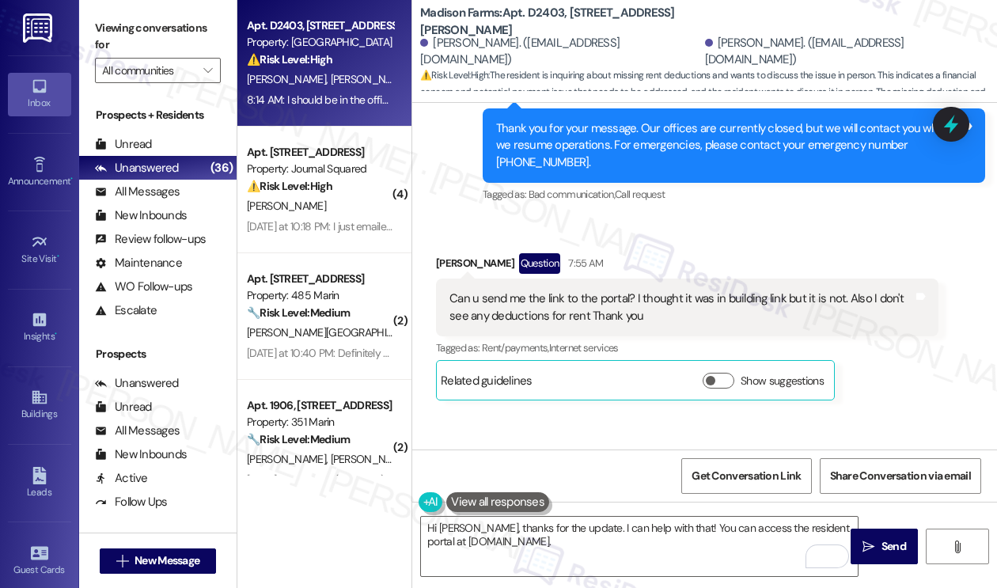
click at [552, 290] on div "Can u send me the link to the portal? I thought it was in building link but it …" at bounding box center [680, 307] width 463 height 34
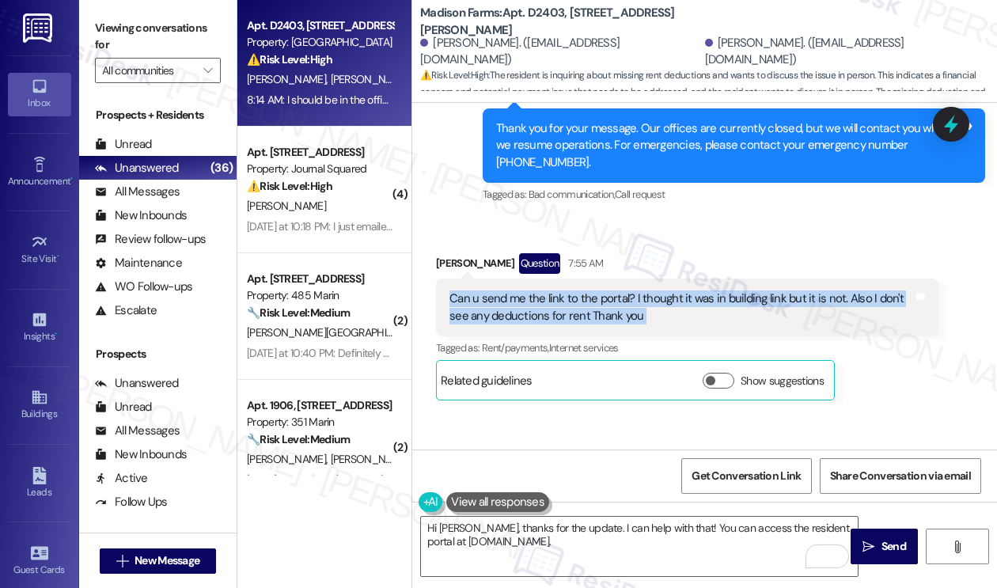
click at [552, 290] on div "Can u send me the link to the portal? I thought it was in building link but it …" at bounding box center [680, 307] width 463 height 34
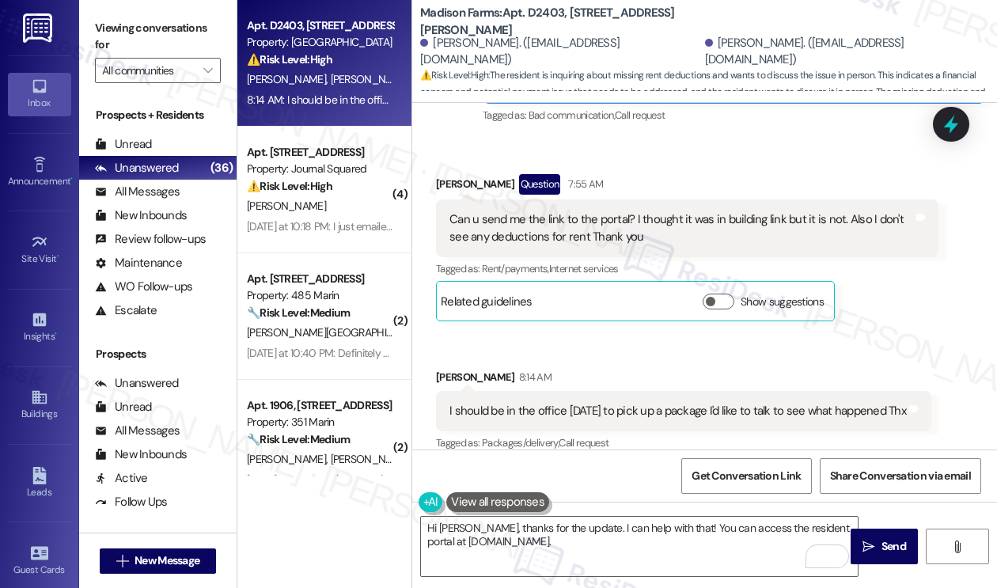
click at [443, 24] on b "Madison Farms: Apt. D2403, 4883 Riley Road" at bounding box center [578, 22] width 316 height 34
copy b "Madison"
click at [104, 11] on div "Viewing conversations for All communities " at bounding box center [157, 49] width 157 height 99
click at [683, 213] on div "Can u send me the link to the portal? I thought it was in building link but it …" at bounding box center [680, 228] width 463 height 34
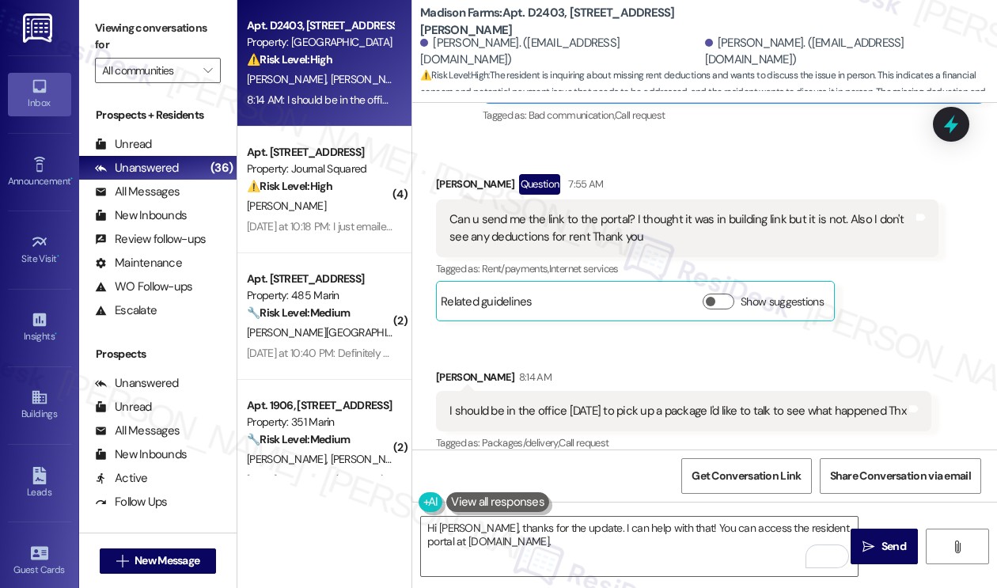
click at [683, 213] on div "Can u send me the link to the portal? I thought it was in building link but it …" at bounding box center [680, 228] width 463 height 34
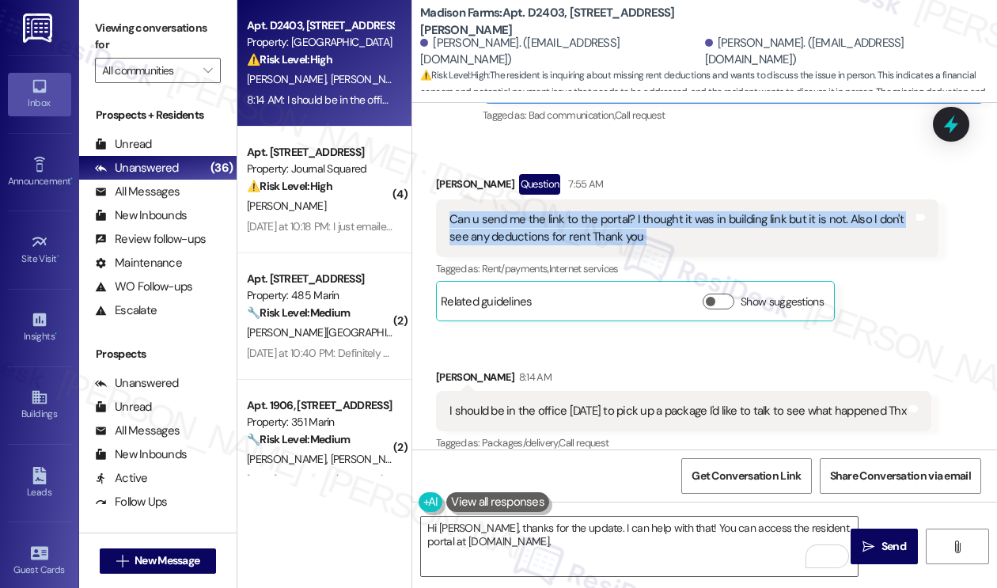
click at [683, 213] on div "Can u send me the link to the portal? I thought it was in building link but it …" at bounding box center [680, 228] width 463 height 34
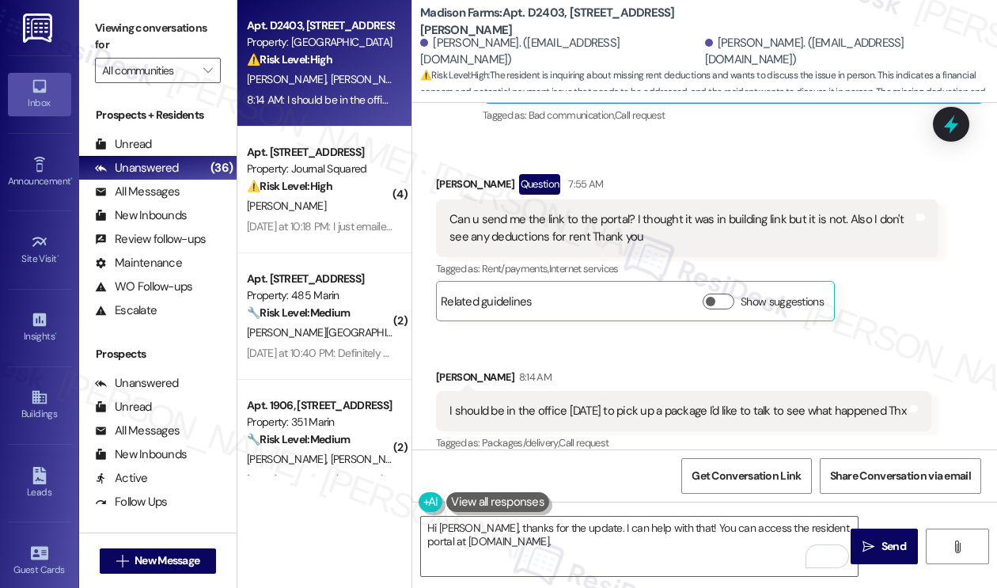
click at [100, 21] on label "Viewing conversations for" at bounding box center [158, 37] width 126 height 42
click at [512, 403] on div "I should be in the office today to pick up a package I'd like to talk to see wh…" at bounding box center [677, 411] width 456 height 17
click at [513, 403] on div "I should be in the office today to pick up a package I'd like to talk to see wh…" at bounding box center [677, 411] width 456 height 17
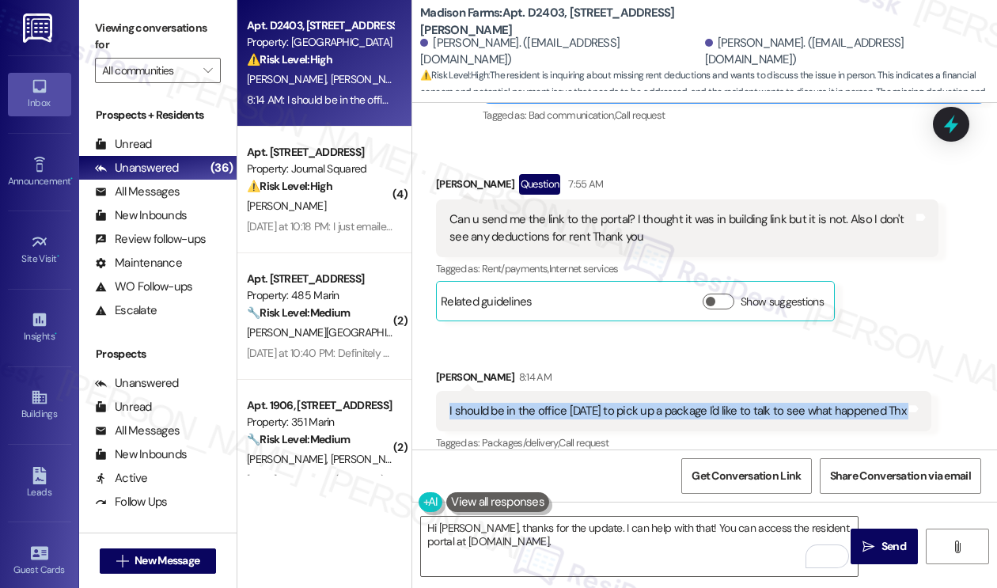
click at [513, 403] on div "I should be in the office today to pick up a package I'd like to talk to see wh…" at bounding box center [677, 411] width 456 height 17
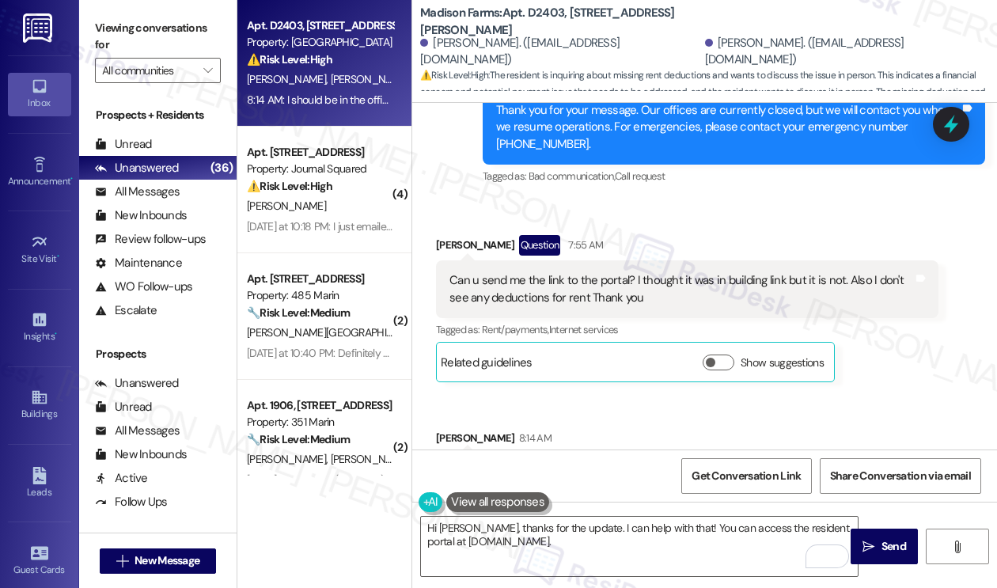
scroll to position [4629, 0]
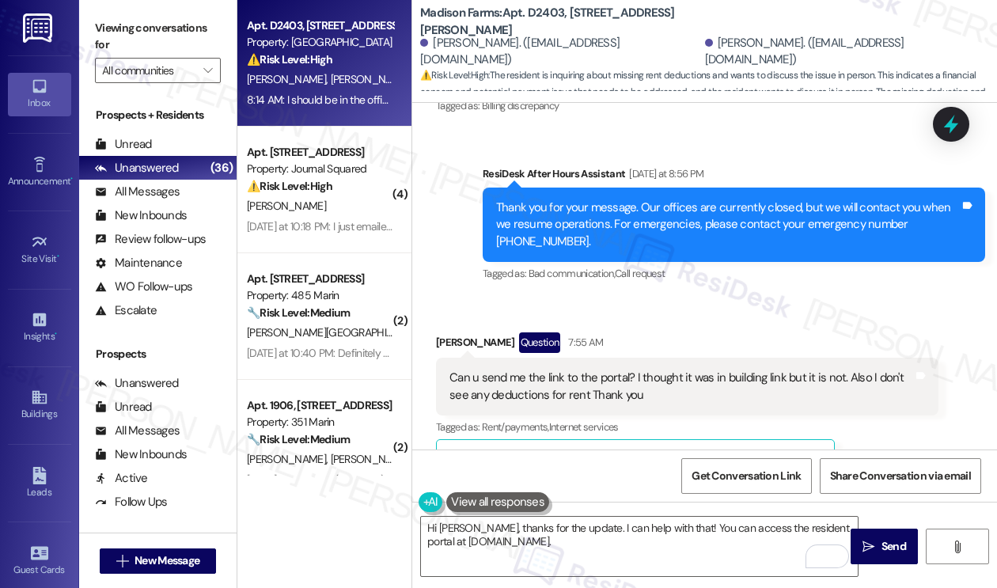
click at [538, 369] on div "Can u send me the link to the portal? I thought it was in building link but it …" at bounding box center [680, 386] width 463 height 34
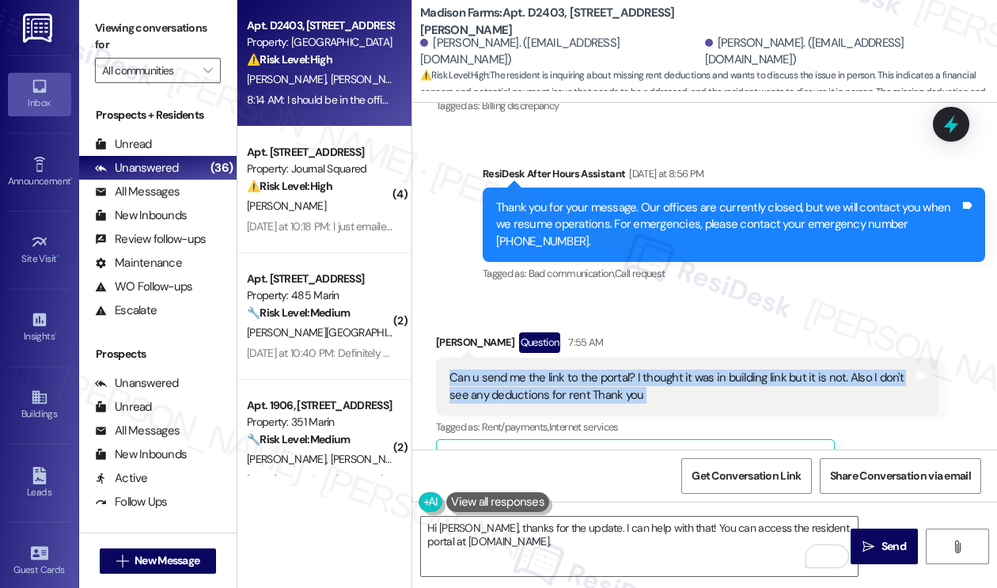
click at [538, 369] on div "Can u send me the link to the portal? I thought it was in building link but it …" at bounding box center [680, 386] width 463 height 34
copy div "Can u send me the link to the portal? I thought it was in building link but it …"
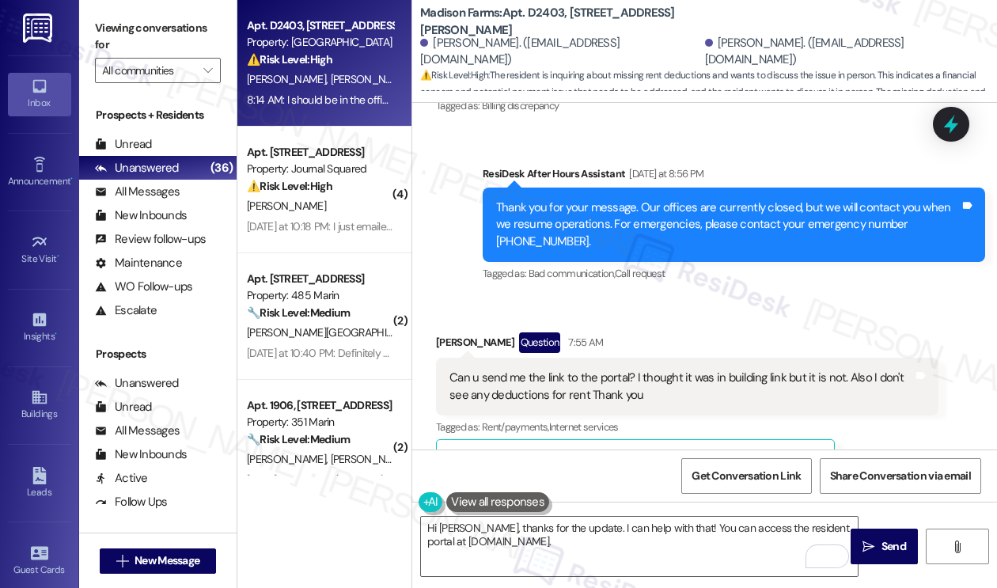
drag, startPoint x: 107, startPoint y: 30, endPoint x: 136, endPoint y: 49, distance: 34.9
click at [107, 30] on label "Viewing conversations for" at bounding box center [158, 37] width 126 height 42
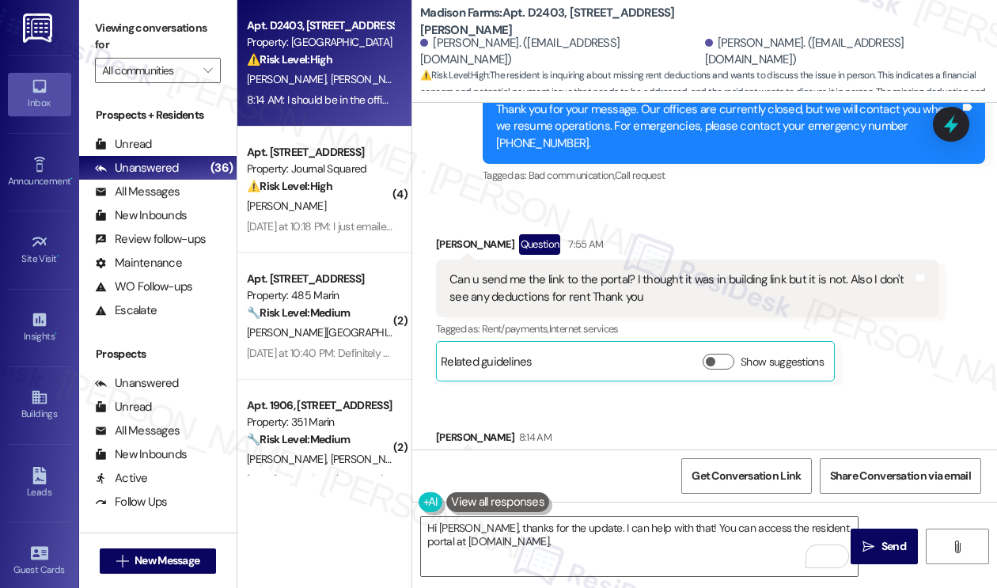
scroll to position [4788, 0]
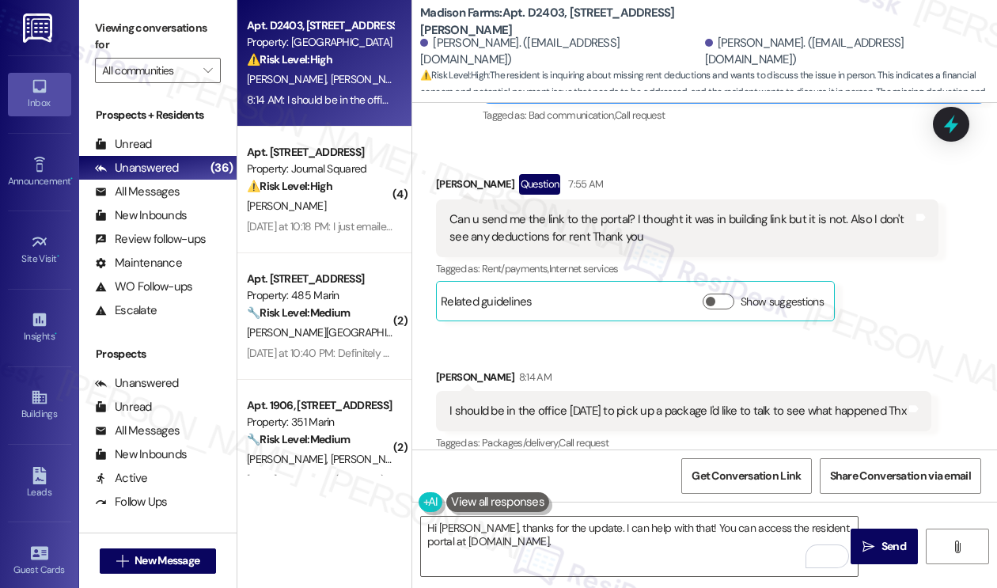
click at [514, 403] on div "I should be in the office today to pick up a package I'd like to talk to see wh…" at bounding box center [677, 411] width 456 height 17
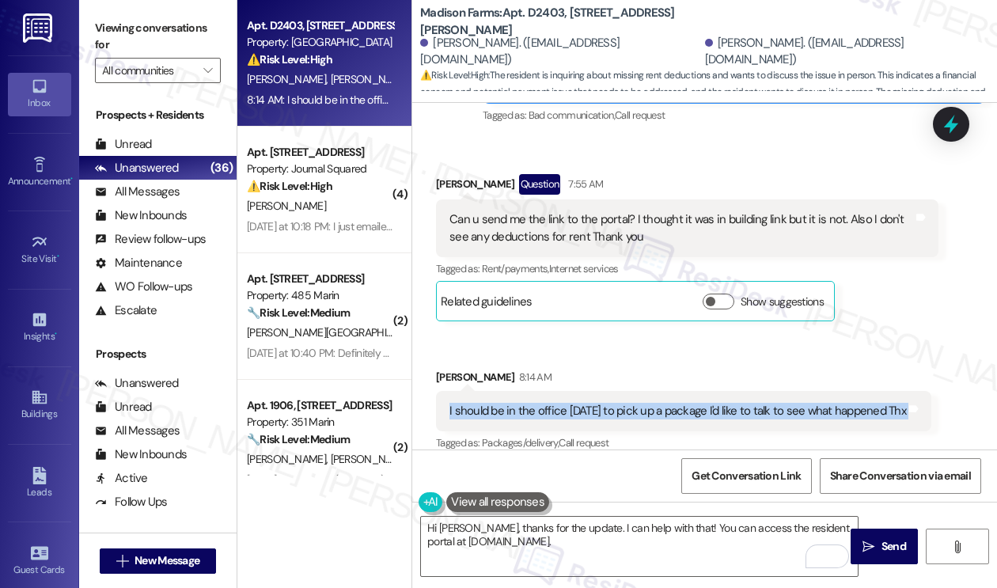
click at [514, 403] on div "I should be in the office today to pick up a package I'd like to talk to see wh…" at bounding box center [677, 411] width 456 height 17
copy div "I should be in the office today to pick up a package I'd like to talk to see wh…"
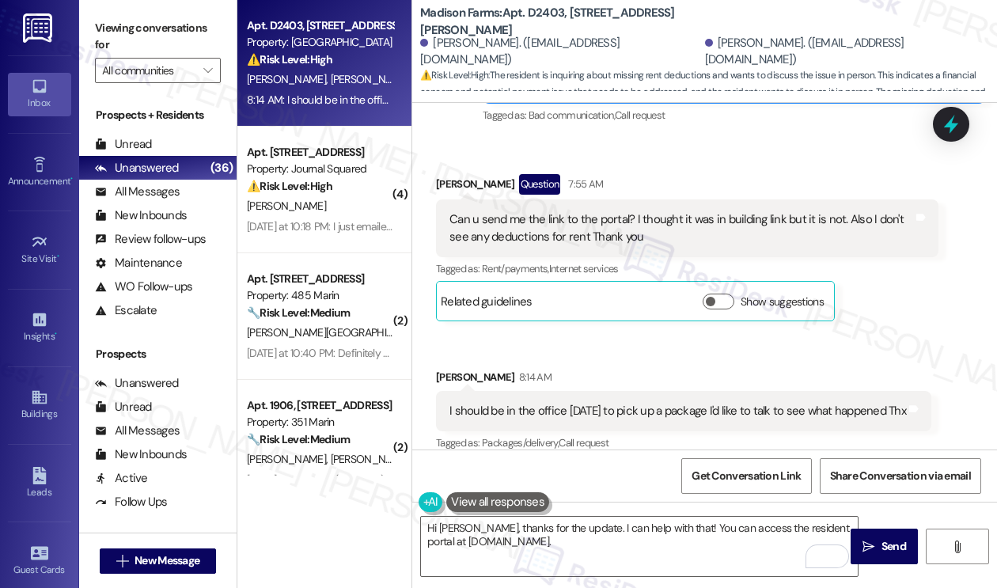
click at [134, 29] on label "Viewing conversations for" at bounding box center [158, 37] width 126 height 42
drag, startPoint x: 113, startPoint y: 18, endPoint x: 134, endPoint y: 36, distance: 27.5
click at [113, 18] on label "Viewing conversations for" at bounding box center [158, 37] width 126 height 42
click at [660, 538] on textarea "Hi Linda, thanks for the update. I can help with that! You can access the resid…" at bounding box center [639, 545] width 437 height 59
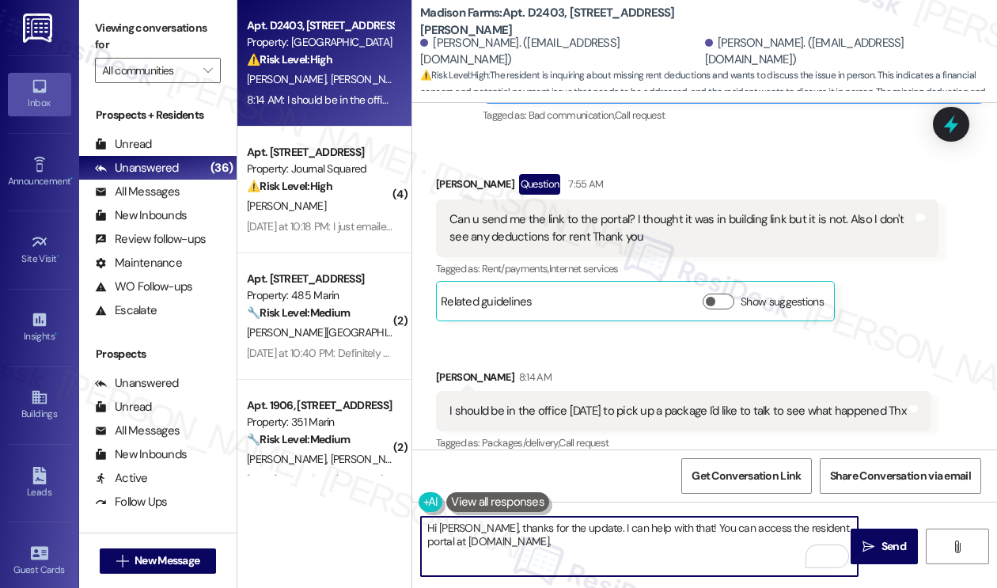
drag, startPoint x: 427, startPoint y: 540, endPoint x: 569, endPoint y: 543, distance: 142.4
click at [569, 543] on textarea "Hi Linda, thanks for the update. I can help with that! You can access the resid…" at bounding box center [639, 545] width 437 height 59
click at [490, 524] on textarea "Hi Linda, thanks for the update. I can help with that! You can access the resid…" at bounding box center [639, 545] width 437 height 59
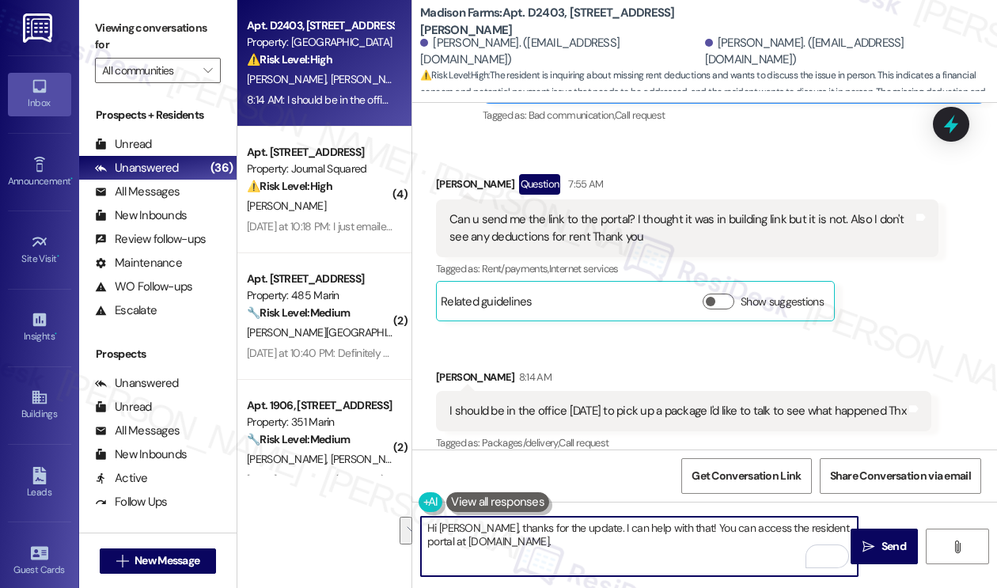
click at [616, 543] on textarea "Hi Linda, thanks for the update. I can help with that! You can access the resid…" at bounding box center [639, 545] width 437 height 59
click at [614, 543] on textarea "Hi Linda, thanks for the update. I can help with that! You can access the resid…" at bounding box center [639, 545] width 437 height 59
click at [728, 539] on textarea "Hi Linda, thanks for the update. I can help with that! You can access the resid…" at bounding box center [639, 545] width 437 height 59
click at [732, 540] on textarea "Hi Linda, thanks for the update. I can help with that! You can access the resid…" at bounding box center [639, 545] width 437 height 59
click at [608, 211] on div "Can u send me the link to the portal? I thought it was in building link but it …" at bounding box center [680, 228] width 463 height 34
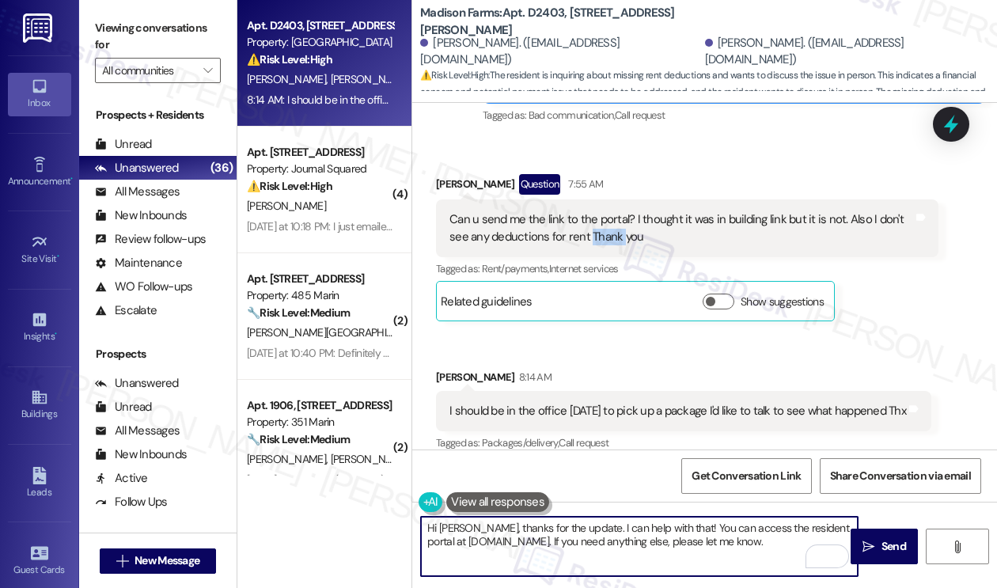
click at [608, 211] on div "Can u send me the link to the portal? I thought it was in building link but it …" at bounding box center [680, 228] width 463 height 34
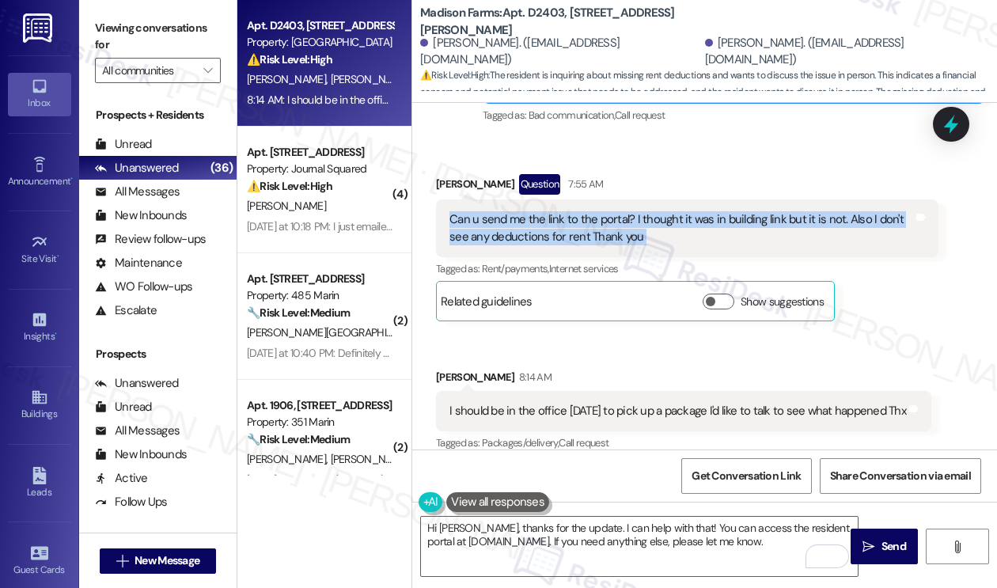
click at [608, 211] on div "Can u send me the link to the portal? I thought it was in building link but it …" at bounding box center [680, 228] width 463 height 34
click at [683, 216] on div "Can u send me the link to the portal? I thought it was in building link but it …" at bounding box center [680, 228] width 463 height 34
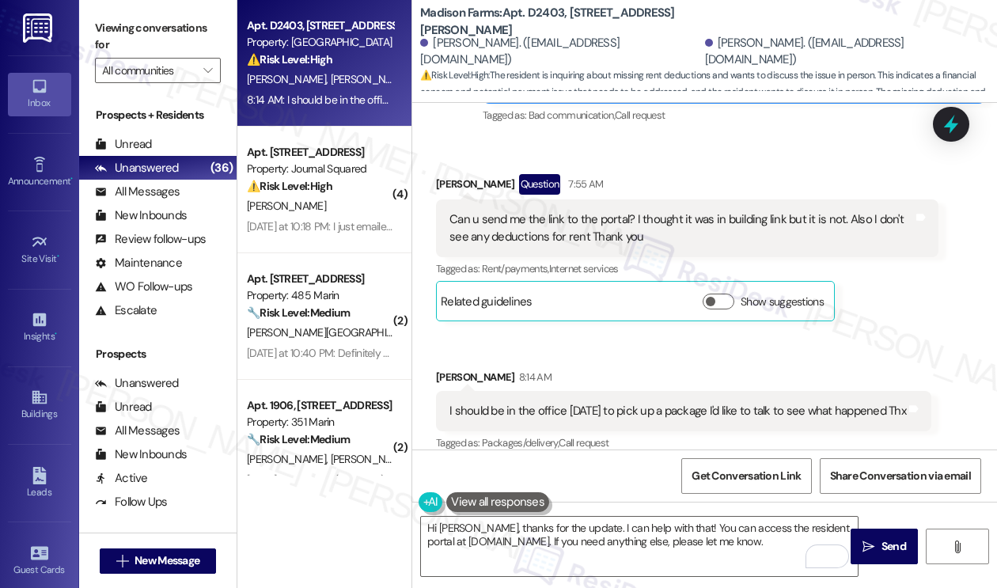
click at [683, 216] on div "Can u send me the link to the portal? I thought it was in building link but it …" at bounding box center [680, 228] width 463 height 34
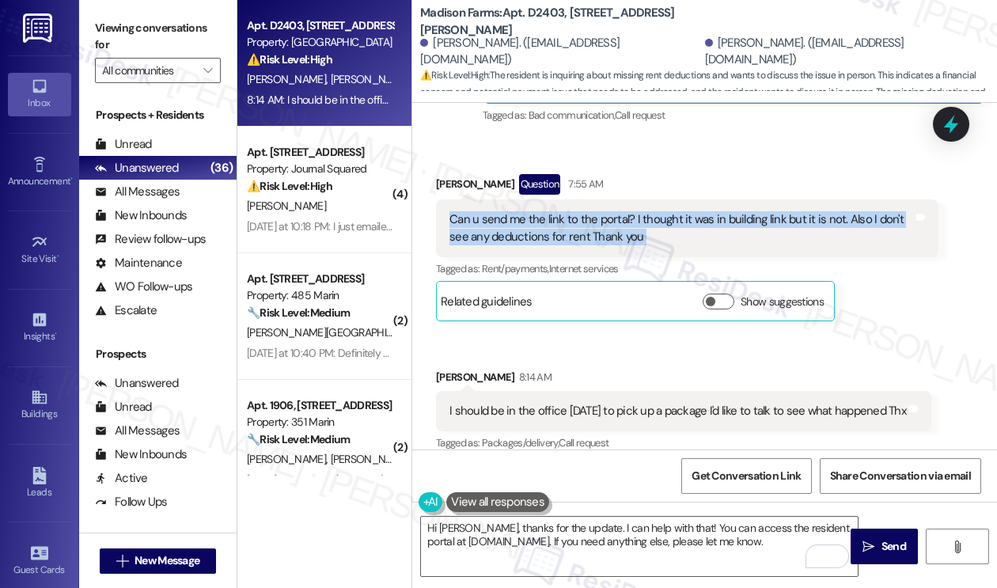
click at [683, 216] on div "Can u send me the link to the portal? I thought it was in building link but it …" at bounding box center [680, 228] width 463 height 34
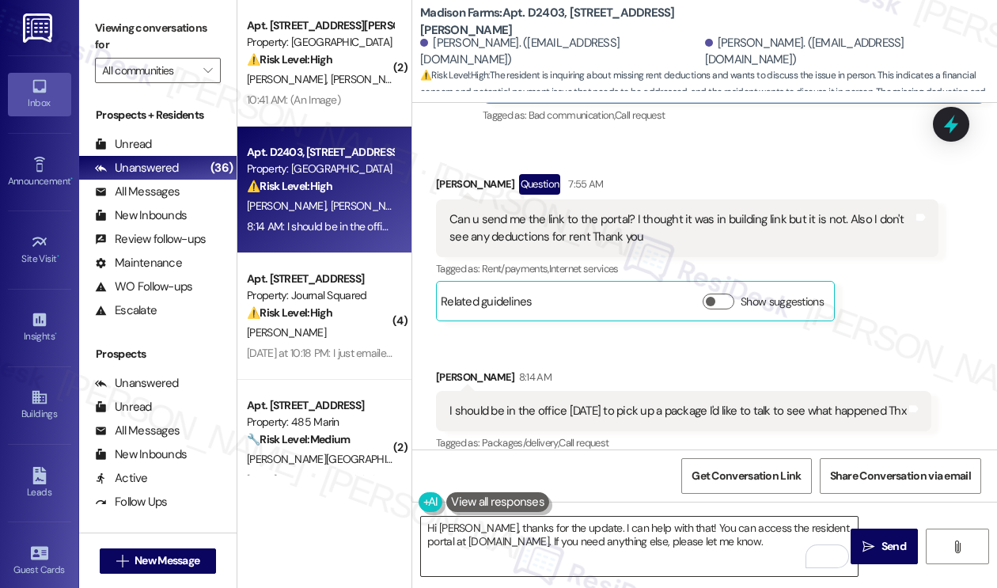
click at [795, 541] on textarea "Hi Linda, thanks for the update. I can help with that! You can access the resid…" at bounding box center [639, 545] width 437 height 59
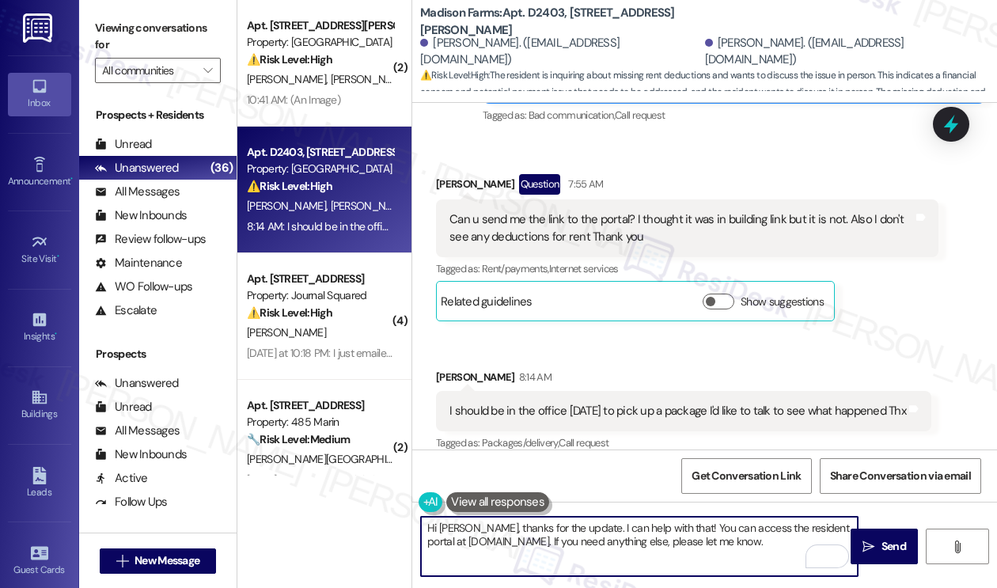
click at [601, 537] on textarea "Hi Linda, thanks for the update. I can help with that! You can access the resid…" at bounding box center [639, 545] width 437 height 59
paste textarea "residentportalhelp@thekregroup.com"
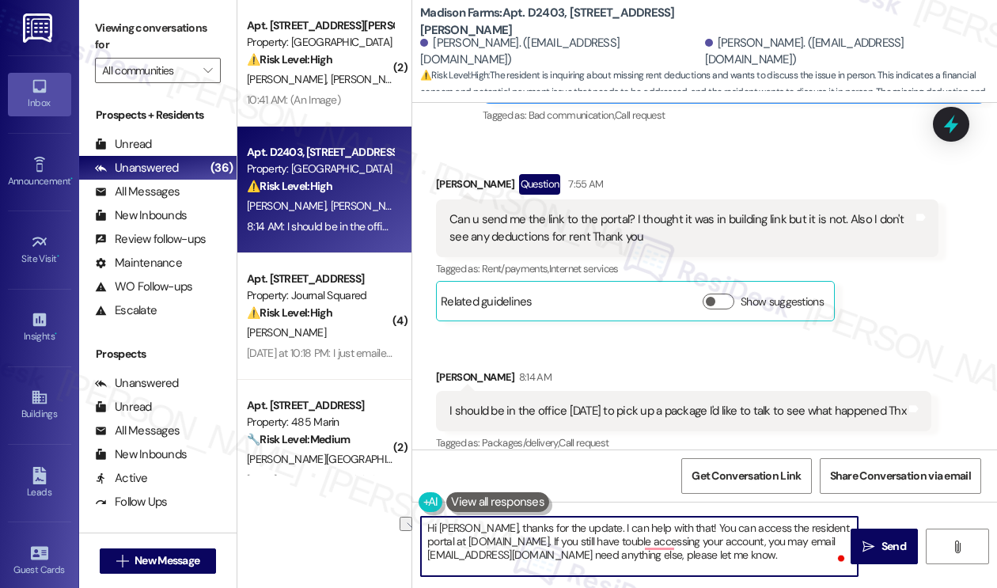
drag, startPoint x: 815, startPoint y: 554, endPoint x: 634, endPoint y: 557, distance: 181.9
click at [634, 557] on textarea "Hi Linda, thanks for the update. I can help with that! You can access the resid…" at bounding box center [639, 545] width 437 height 59
click at [645, 550] on textarea "Hi Linda, thanks for the update. I can help with that! You can access the resid…" at bounding box center [639, 545] width 437 height 59
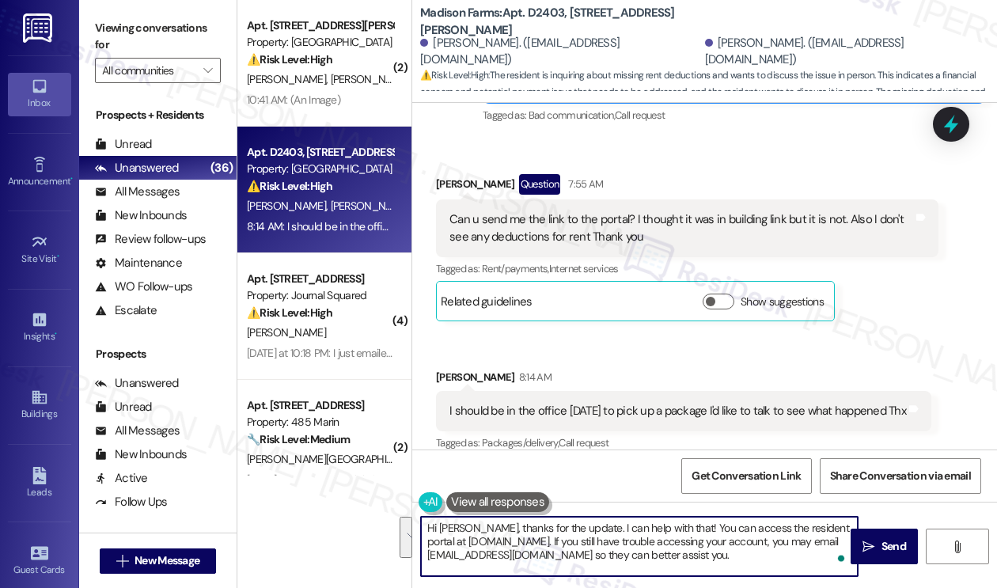
click at [699, 545] on textarea "Hi Linda, thanks for the update. I can help with that! You can access the resid…" at bounding box center [639, 545] width 437 height 59
click at [459, 555] on textarea "Hi Linda, thanks for the update. I can help with that! You can access the resid…" at bounding box center [639, 545] width 437 height 59
click at [494, 532] on textarea "Hi Linda, thanks for the update. I can help with that! You can access the resid…" at bounding box center [639, 545] width 437 height 59
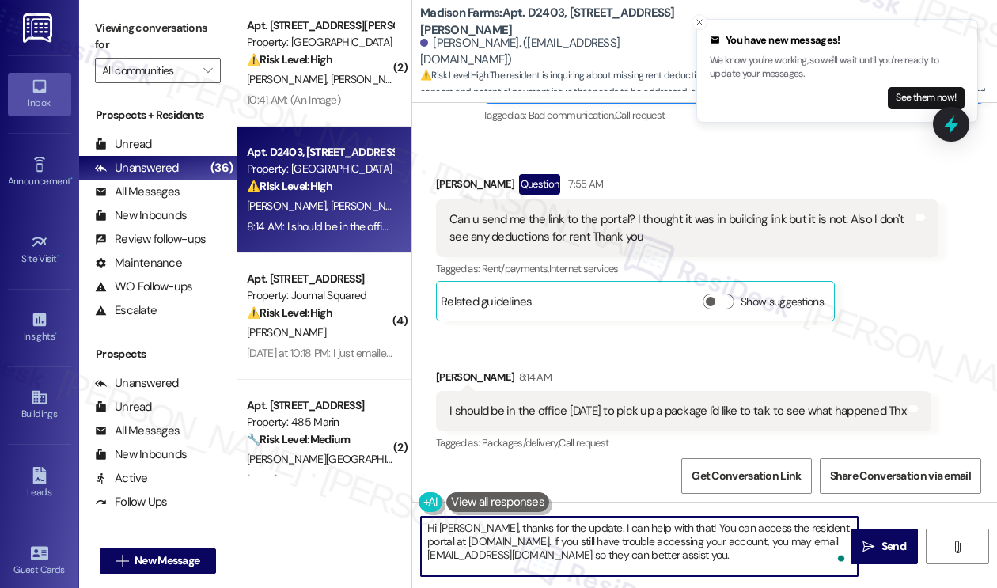
click at [804, 556] on textarea "Hi Linda, thanks for the update. I can help with that! You can access the resid…" at bounding box center [639, 545] width 437 height 59
type textarea "Hi Linda, thanks for the update. I can help with that! You can access the resid…"
click at [873, 547] on icon "" at bounding box center [868, 546] width 12 height 13
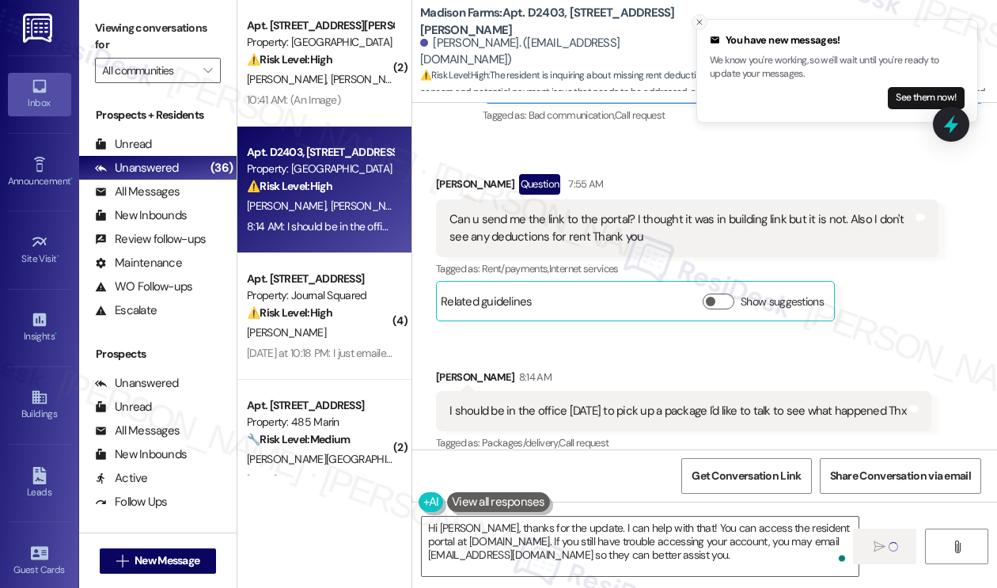
click at [699, 19] on icon "Close toast" at bounding box center [698, 21] width 9 height 9
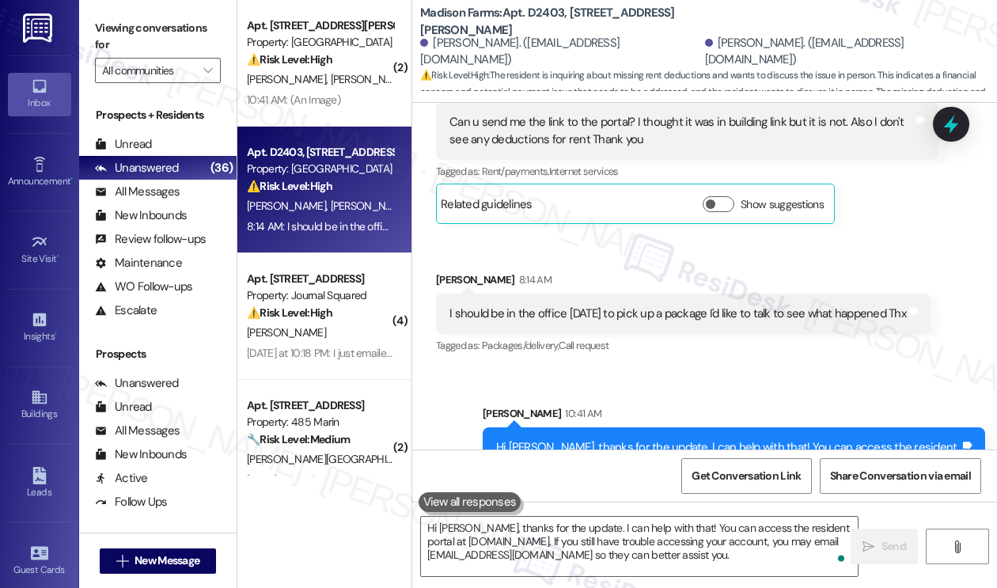
scroll to position [4931, 0]
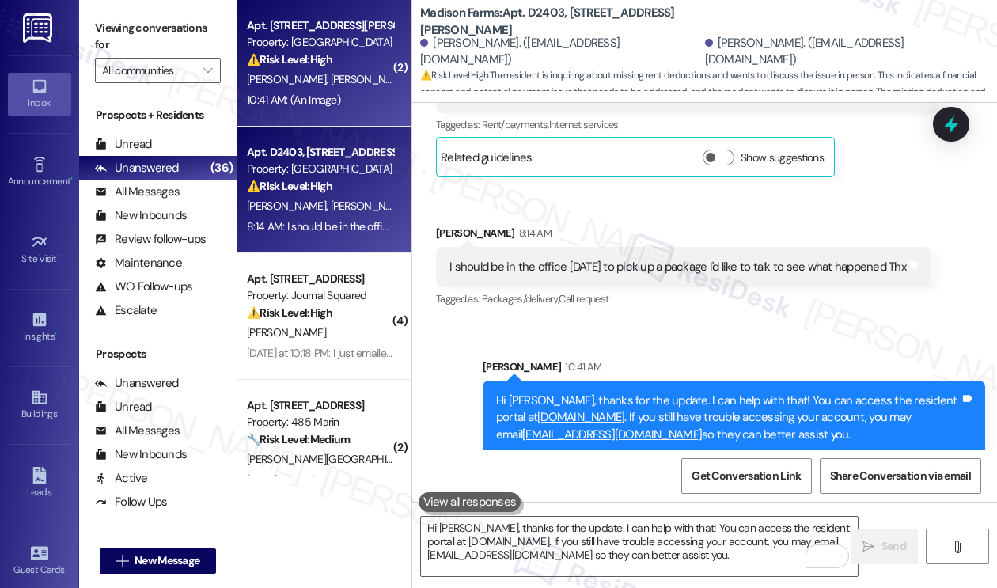
click at [334, 104] on div "10:41 AM: (An Image) 10:41 AM: (An Image)" at bounding box center [293, 100] width 93 height 14
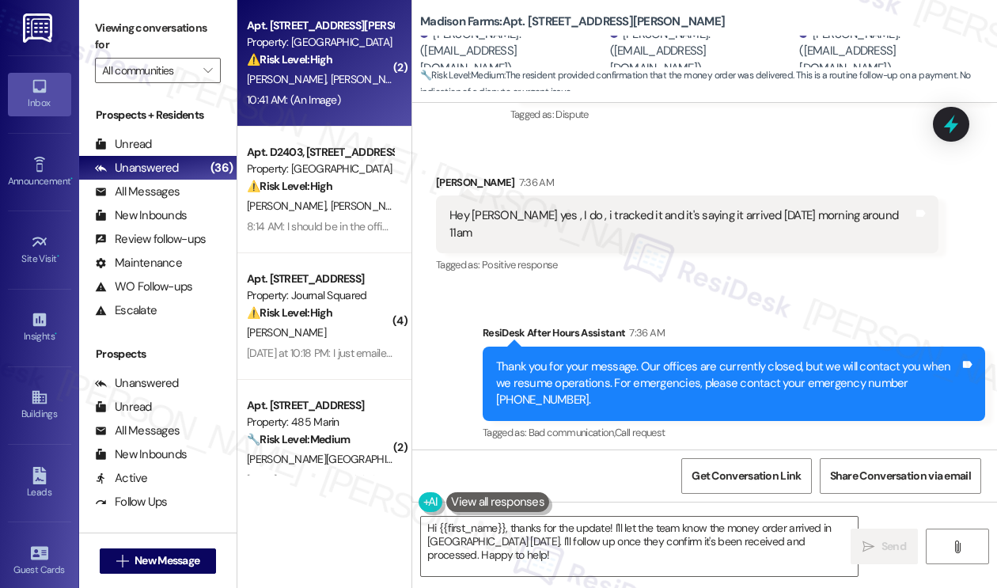
click at [543, 358] on div "Thank you for your message. Our offices are currently closed, but we will conta…" at bounding box center [727, 383] width 463 height 51
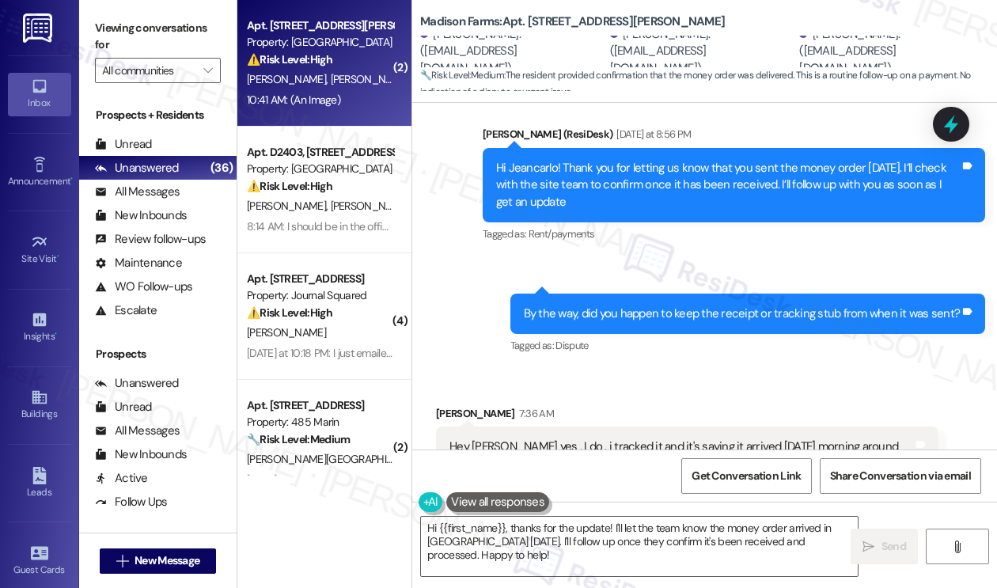
scroll to position [5325, 0]
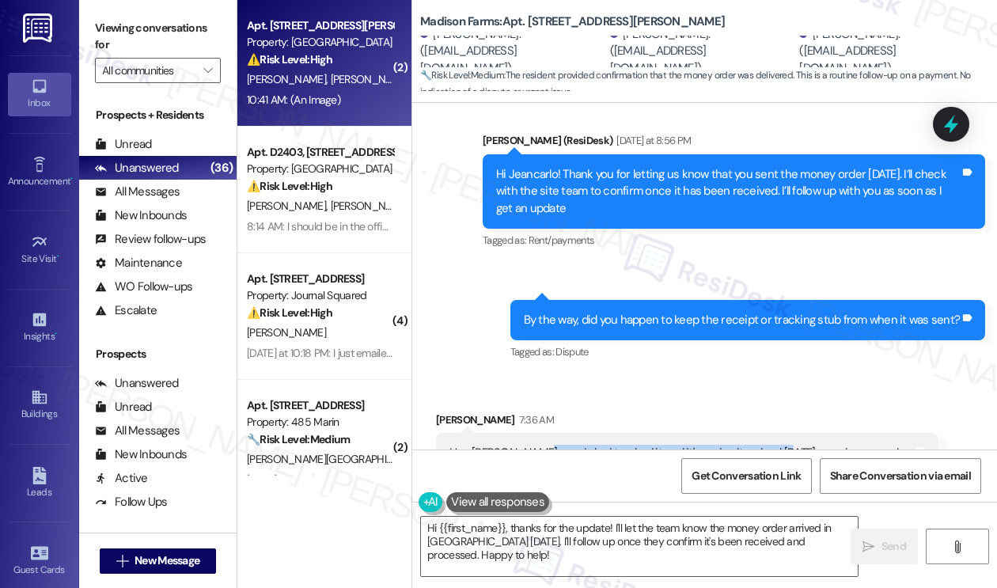
drag, startPoint x: 524, startPoint y: 359, endPoint x: 781, endPoint y: 363, distance: 257.1
click at [781, 445] on div "Hey Jane yes , I do , i tracked it and it's saying it arrived yesterday morning…" at bounding box center [680, 462] width 463 height 34
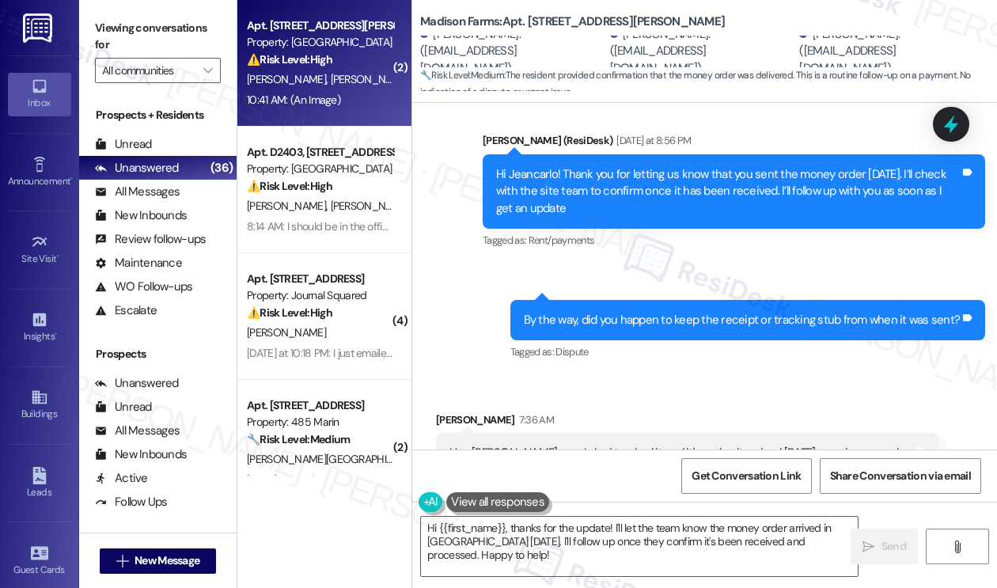
click at [728, 312] on div "By the way, did you happen to keep the receipt or tracking stub from when it wa…" at bounding box center [742, 320] width 437 height 17
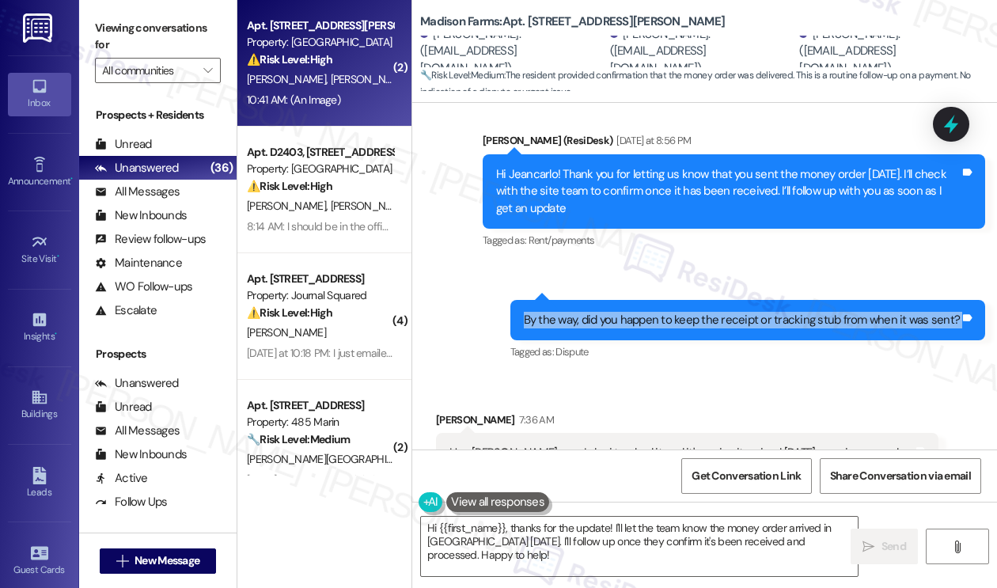
click at [728, 312] on div "By the way, did you happen to keep the receipt or tracking stub from when it wa…" at bounding box center [742, 320] width 437 height 17
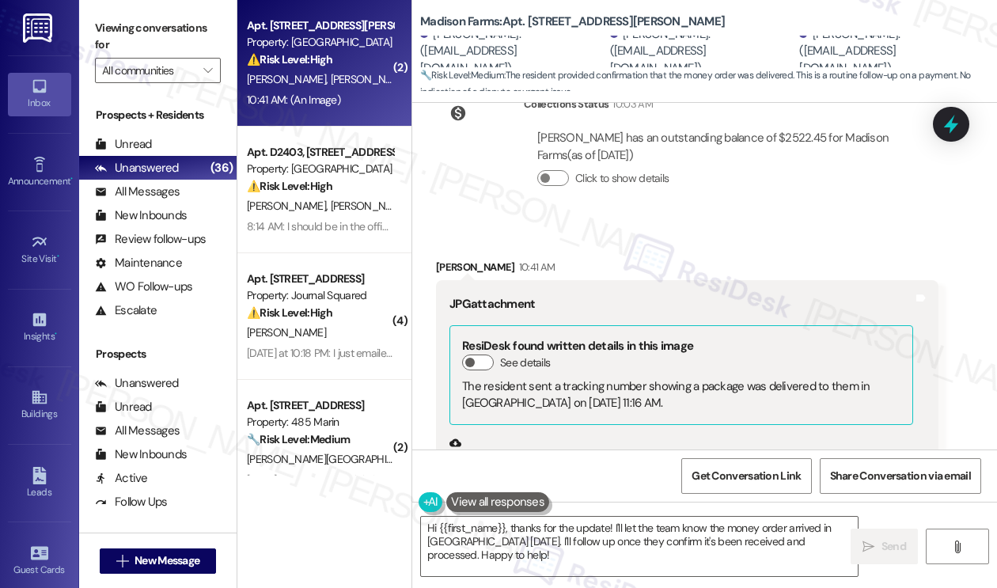
scroll to position [6195, 0]
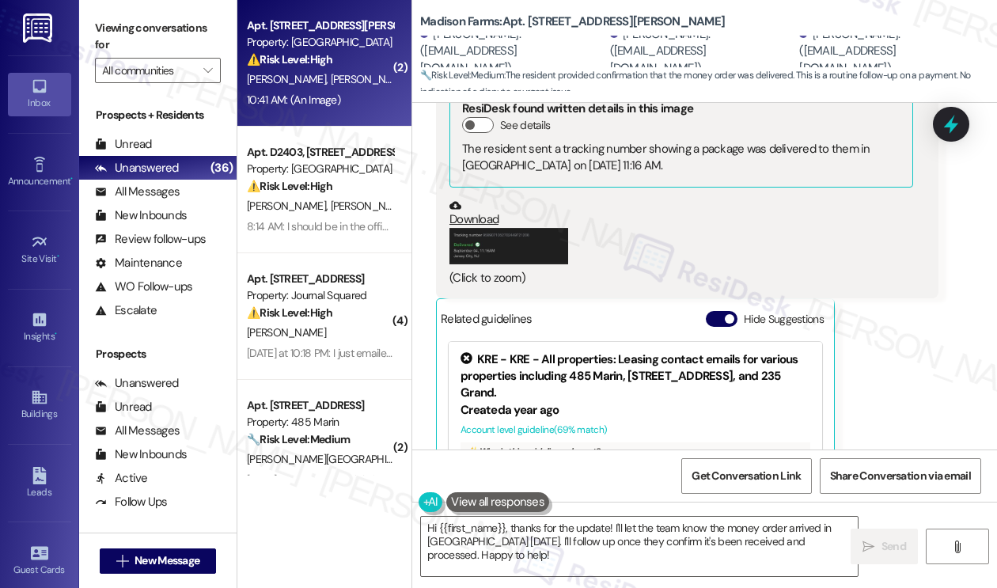
click at [494, 228] on button "Zoom image" at bounding box center [508, 246] width 119 height 36
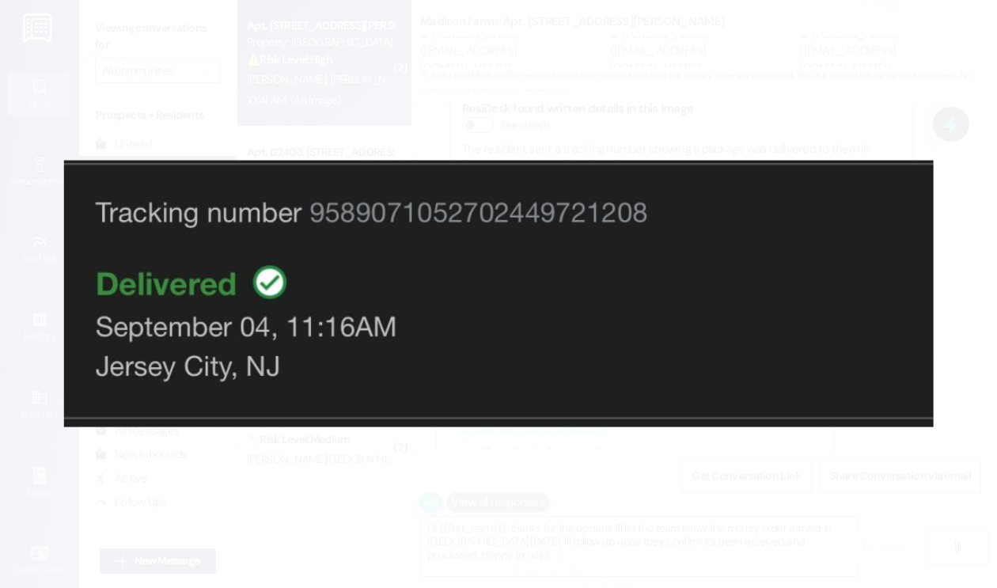
click at [687, 452] on button "Unzoom image" at bounding box center [498, 294] width 997 height 588
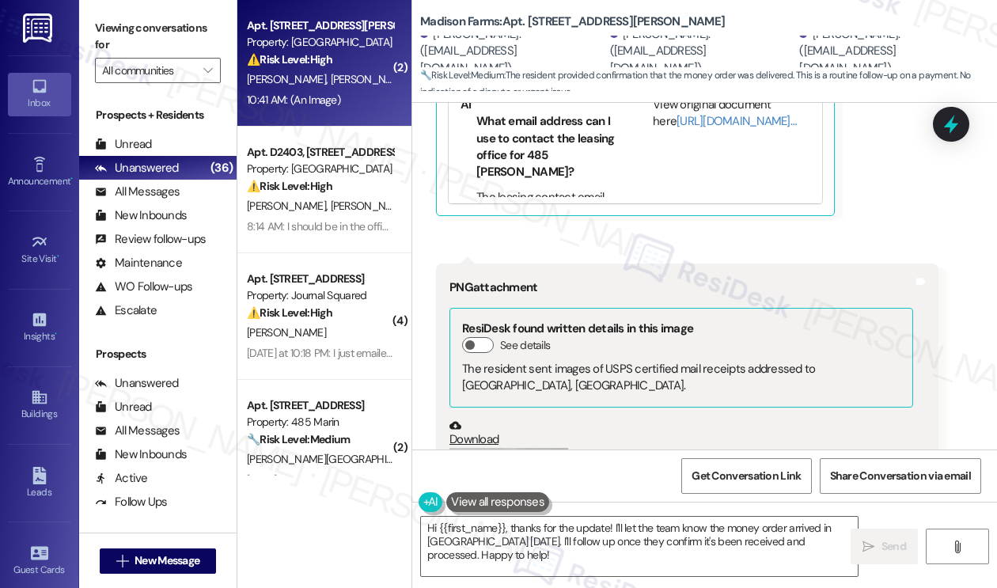
scroll to position [6792, 0]
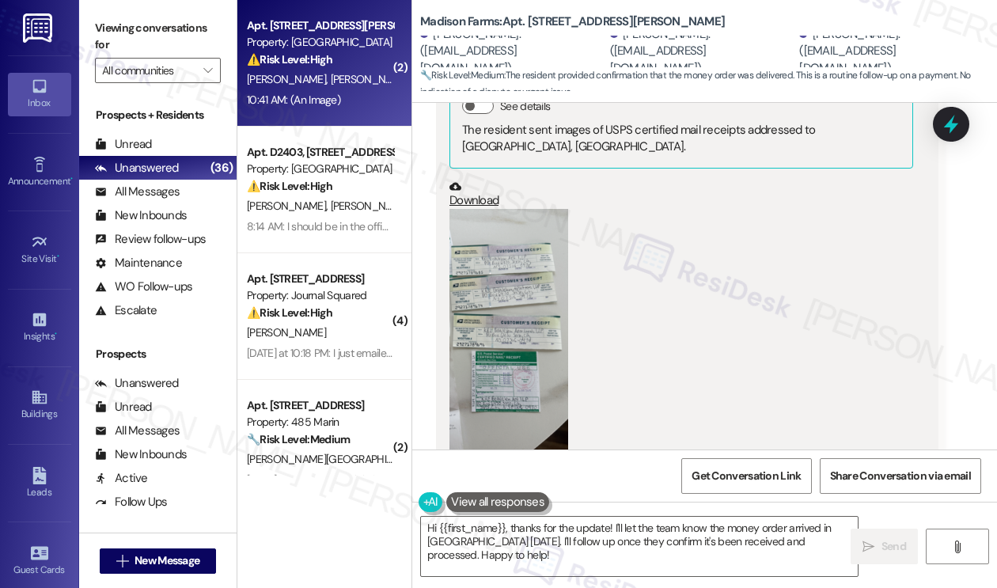
click at [494, 215] on button "Zoom image" at bounding box center [508, 338] width 119 height 258
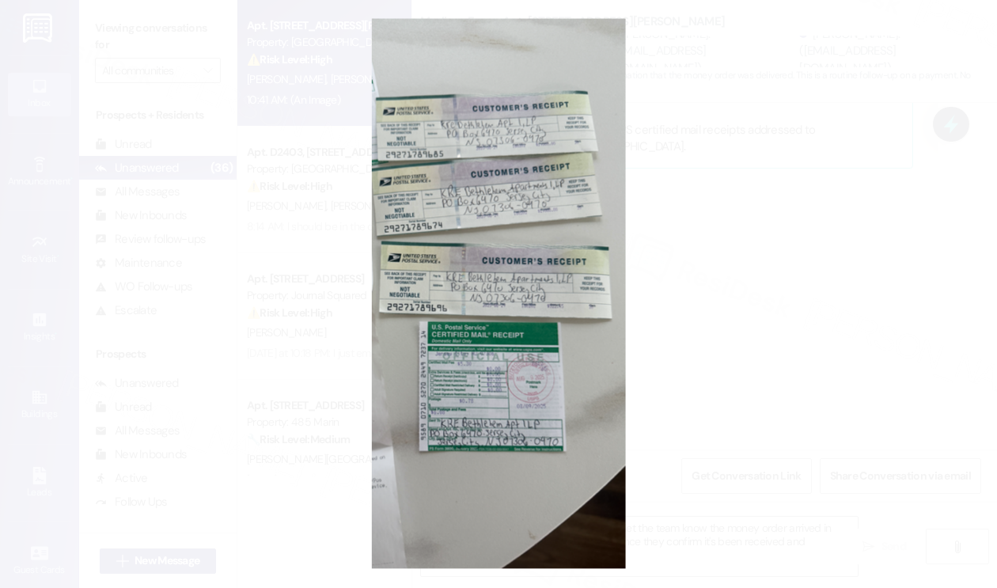
click at [772, 244] on button "Unzoom image" at bounding box center [498, 294] width 997 height 588
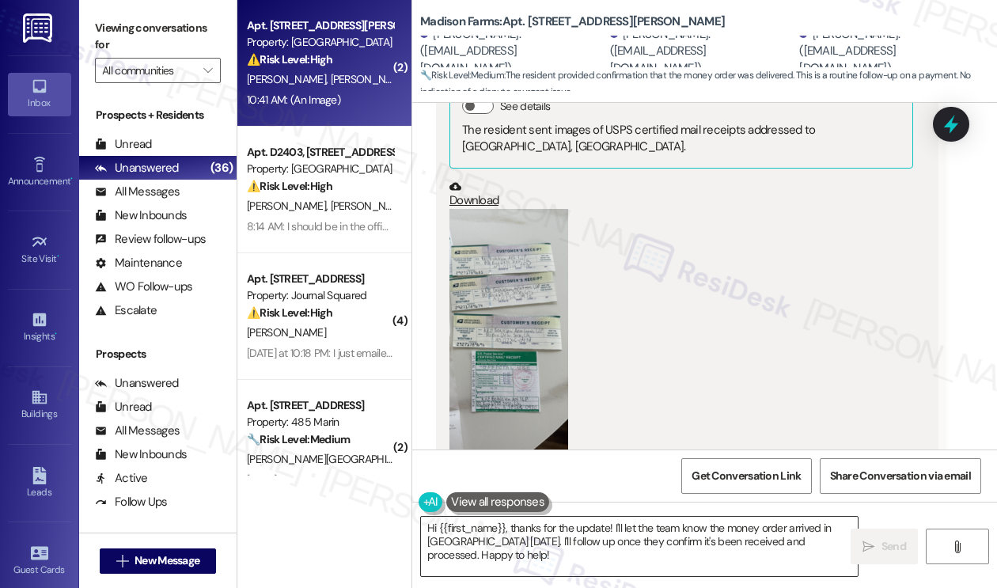
click at [588, 532] on textarea "Hi {{first_name}}, thanks for the update! I'll let the team know the money orde…" at bounding box center [639, 545] width 437 height 59
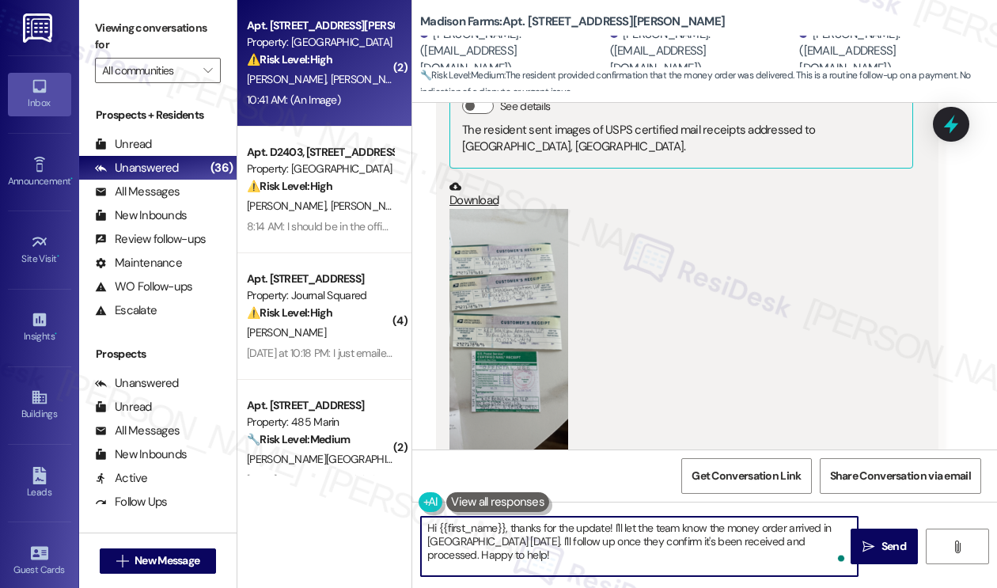
click at [588, 532] on textarea "Hi {{first_name}}, thanks for the update! I'll let the team know the money orde…" at bounding box center [639, 545] width 437 height 59
click at [550, 558] on textarea "Hi {{first_name}}, thanks for the update! I'll let the team know the money orde…" at bounding box center [639, 545] width 437 height 59
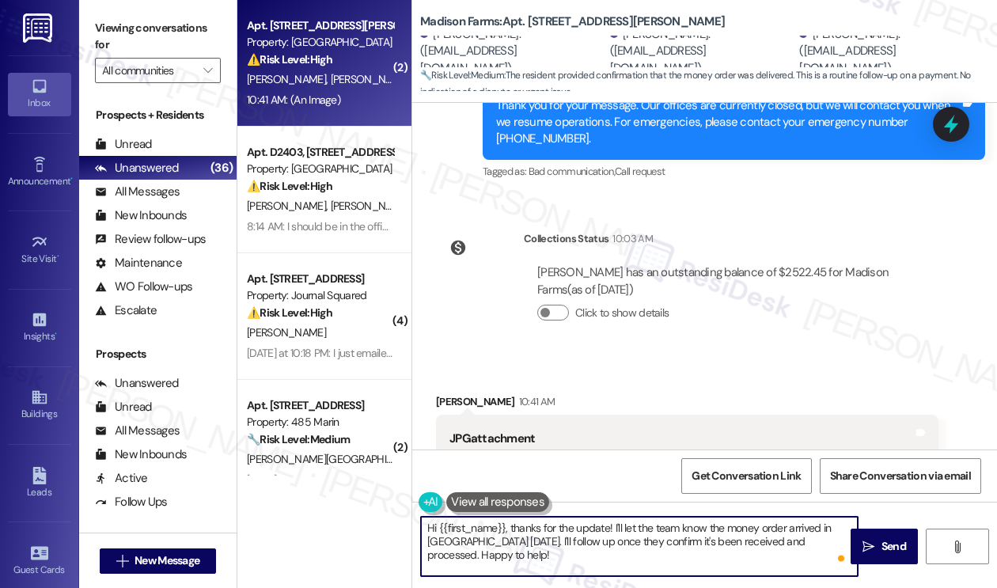
scroll to position [5764, 0]
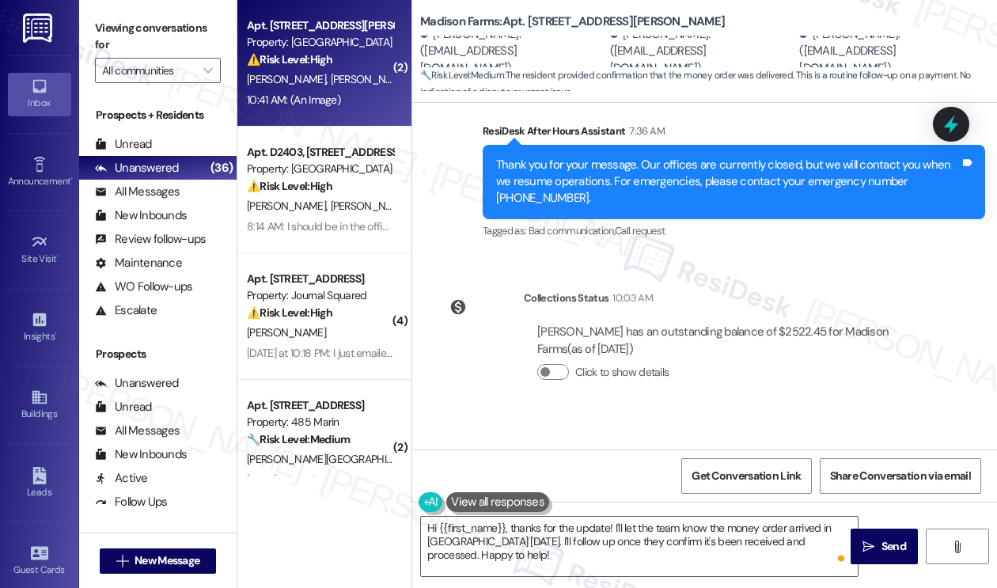
copy div "Jeancarlo"
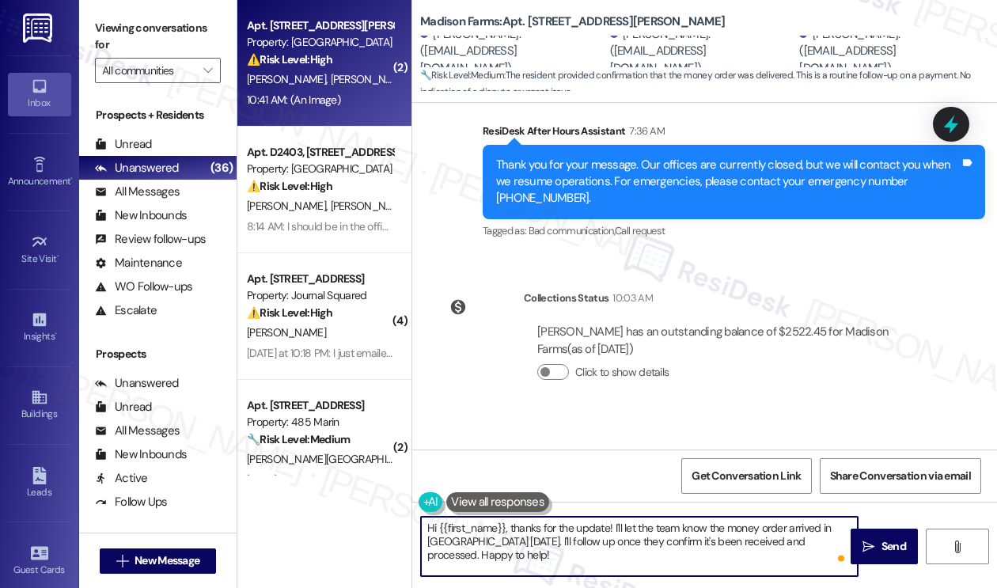
drag, startPoint x: 439, startPoint y: 526, endPoint x: 504, endPoint y: 514, distance: 65.9
click at [504, 514] on div "Hi {{first_name}}, thanks for the update! I'll let the team know the money orde…" at bounding box center [704, 560] width 584 height 119
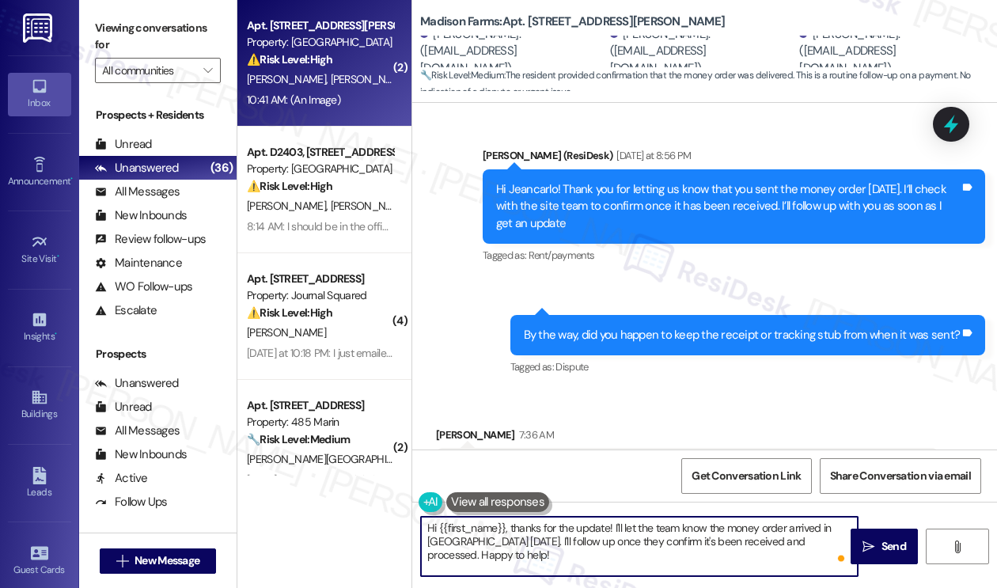
scroll to position [5131, 0]
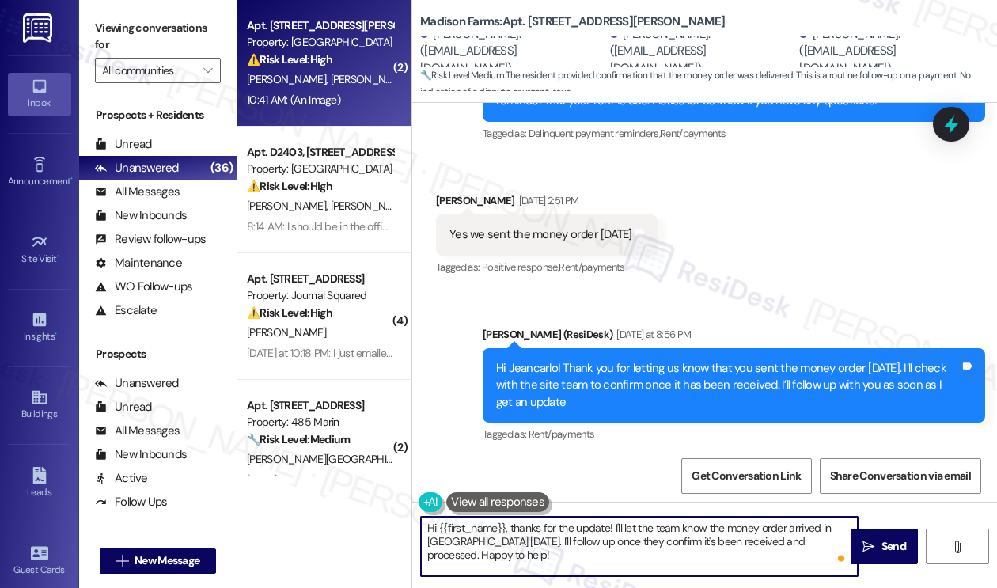
paste textarea "Jeancarlo"
drag, startPoint x: 532, startPoint y: 554, endPoint x: 487, endPoint y: 513, distance: 61.0
click at [487, 516] on div "Hi Jeancarlo, thanks for the update! I'll let the team know the money order arr…" at bounding box center [631, 546] width 438 height 61
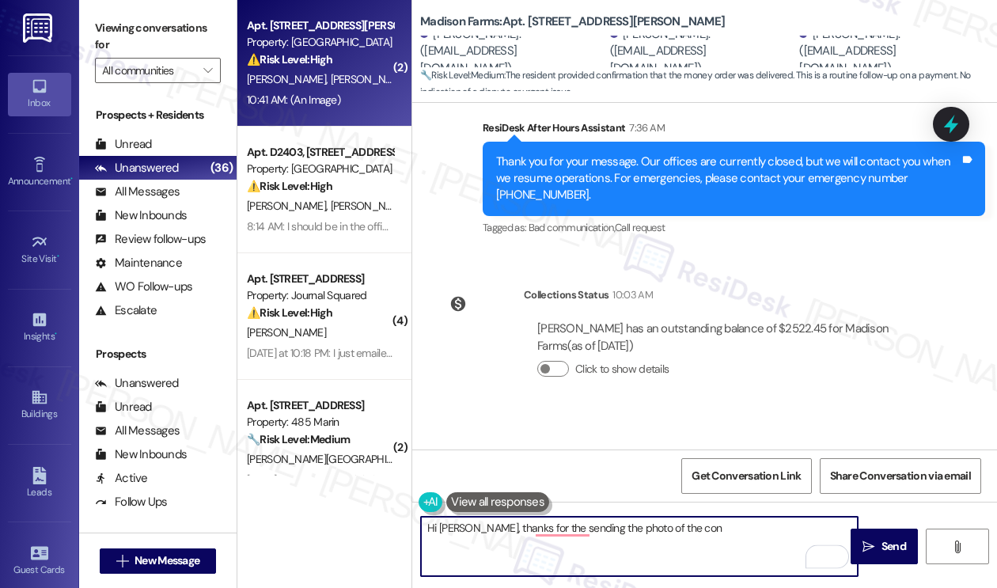
scroll to position [5922, 0]
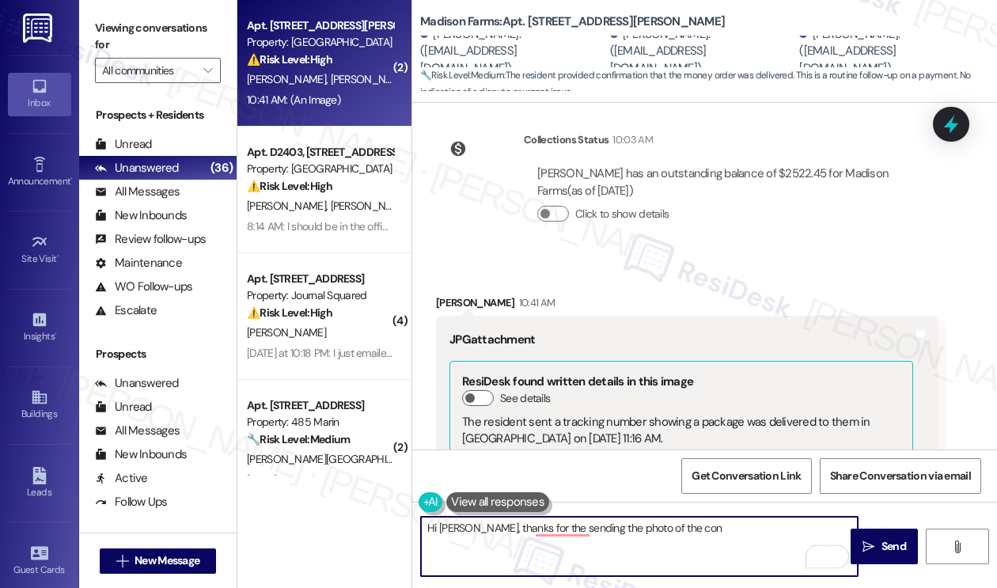
click at [679, 531] on textarea "Hi Jeancarlo, thanks for the sending the photo of the con" at bounding box center [639, 545] width 437 height 59
click at [592, 540] on textarea "Hi Jeancarlo, thanks for sending the photo of the receipt! I'll be sure to forw…" at bounding box center [639, 545] width 437 height 59
click at [594, 540] on textarea "Hi Jeancarlo, thanks for sending the photo of the receipt! I'll be sure to forw…" at bounding box center [639, 545] width 437 height 59
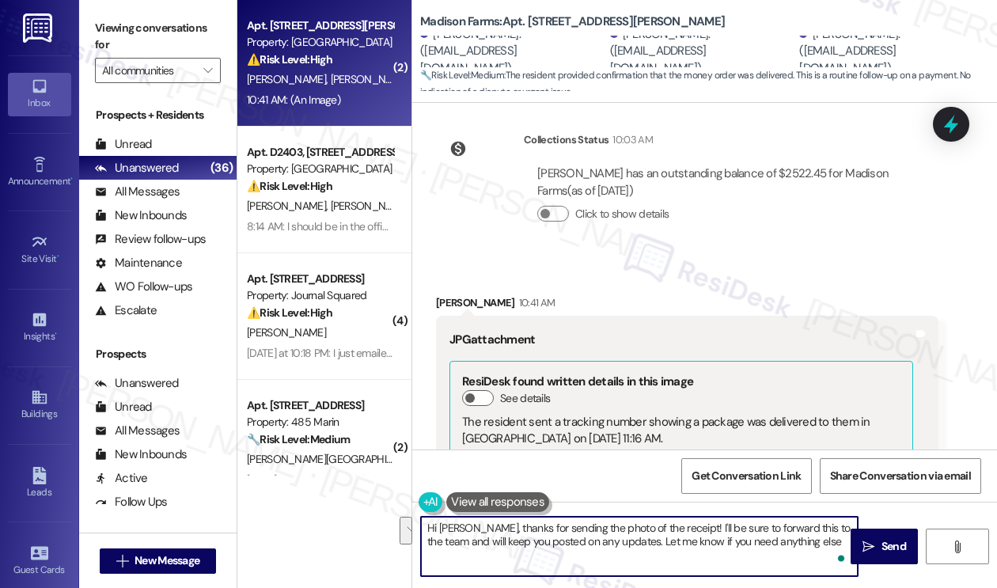
click at [827, 546] on textarea "Hi Jeancarlo, thanks for sending the photo of the receipt! I'll be sure to forw…" at bounding box center [639, 545] width 437 height 59
type textarea "Hi Jeancarlo, thanks for sending the photo of the receipt! I'll be sure to forw…"
drag, startPoint x: 879, startPoint y: 543, endPoint x: 871, endPoint y: 538, distance: 9.7
click at [879, 543] on span "Send" at bounding box center [893, 546] width 31 height 17
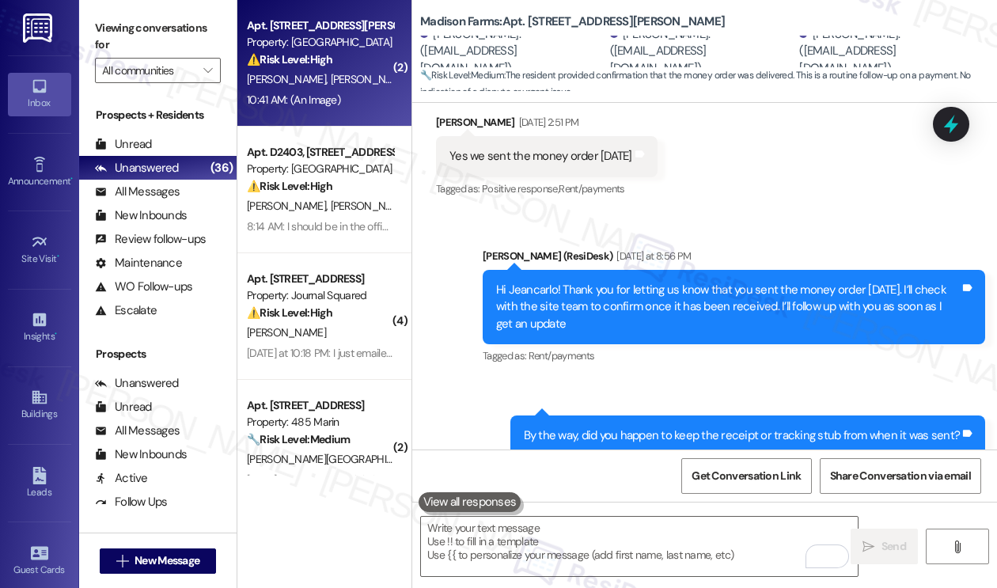
scroll to position [5130, 0]
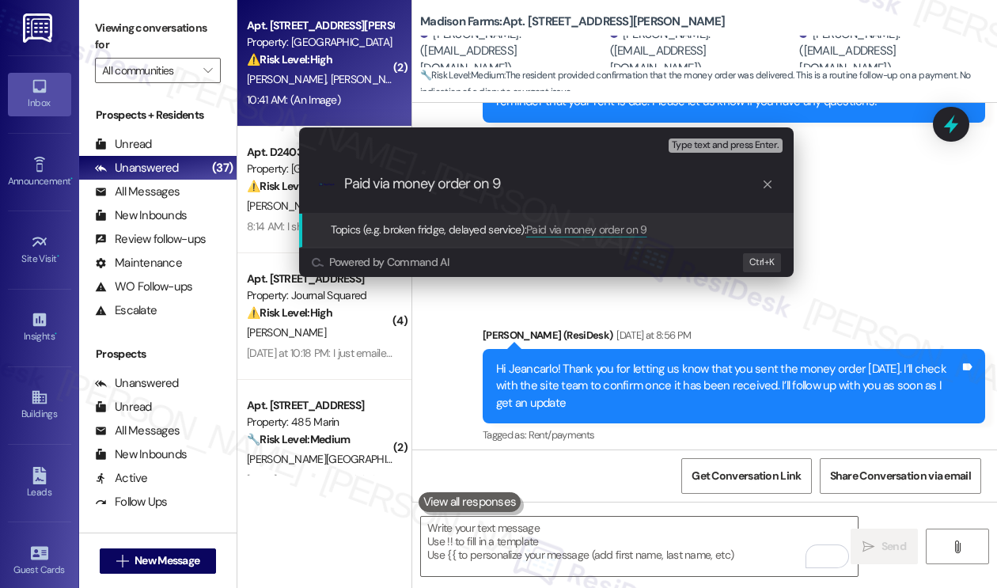
click at [625, 183] on input "Paid via money order on 9" at bounding box center [552, 184] width 417 height 17
drag, startPoint x: 532, startPoint y: 184, endPoint x: 468, endPoint y: 183, distance: 64.1
click at [468, 183] on input "Paid via money order on 9" at bounding box center [552, 184] width 417 height 17
type input "Paid via money order - please see attachment"
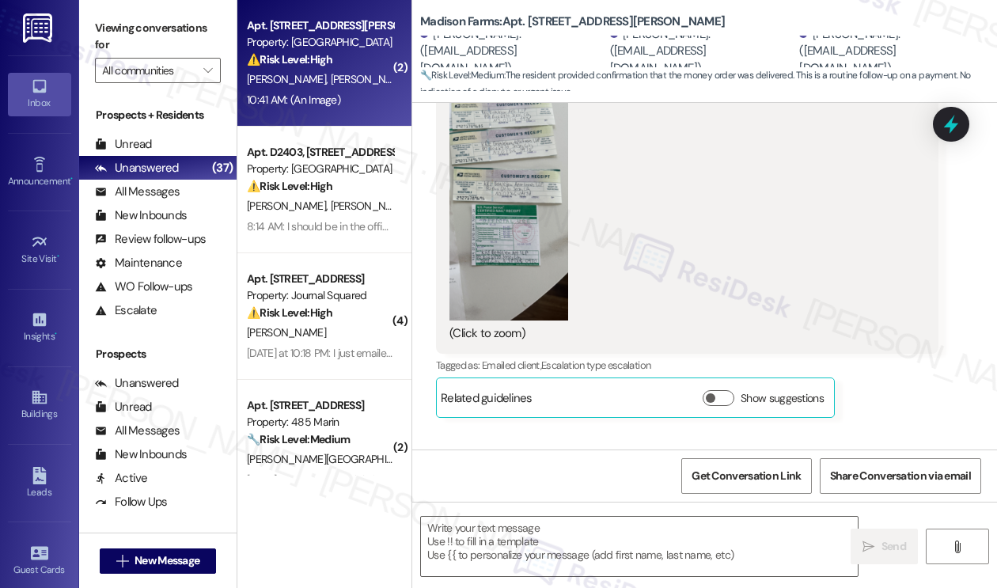
scroll to position [6965, 0]
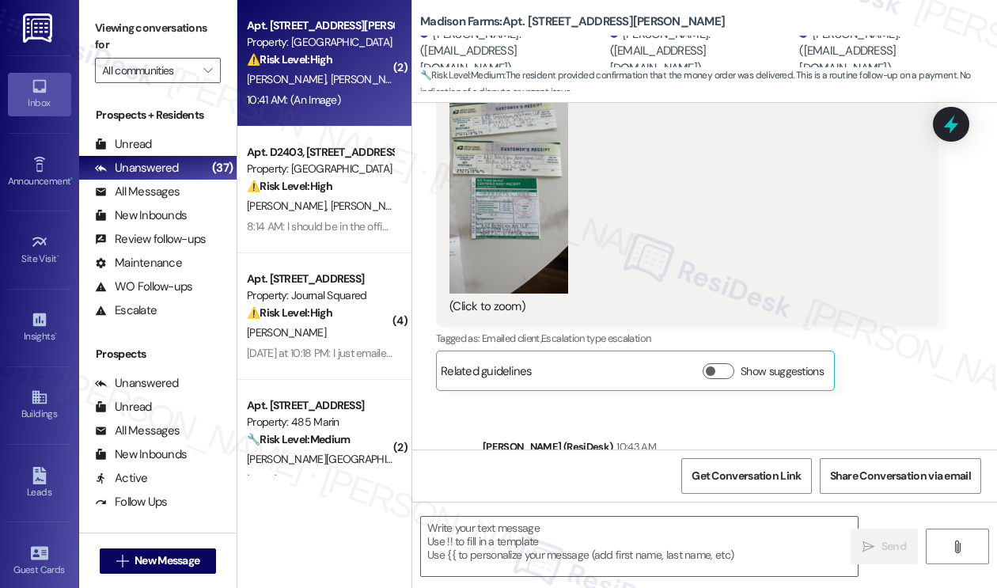
type textarea "Fetching suggested responses. Please feel free to read through the conversation…"
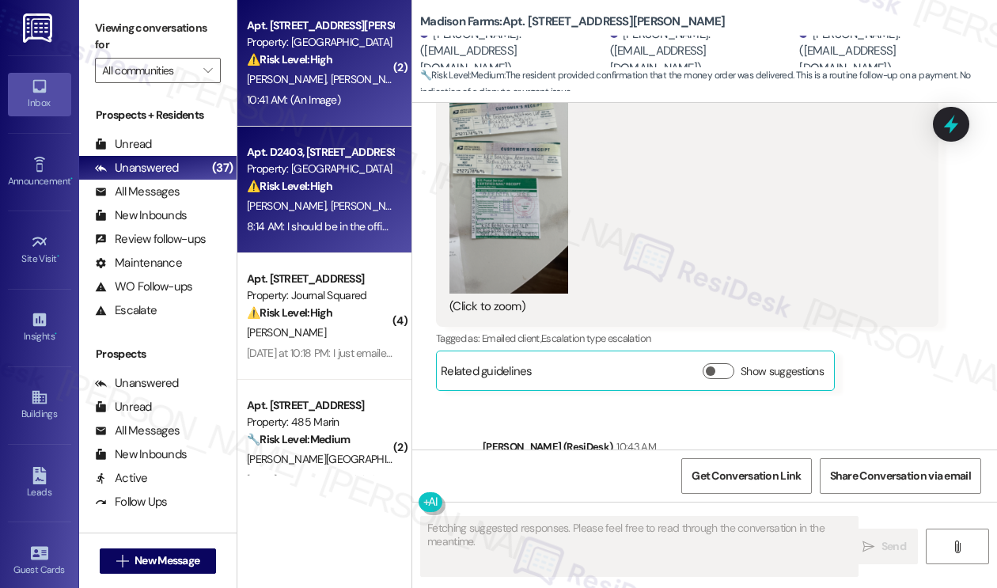
click at [347, 183] on div "⚠️ Risk Level: High The resident is inquiring about missing rent deductions and…" at bounding box center [320, 186] width 146 height 17
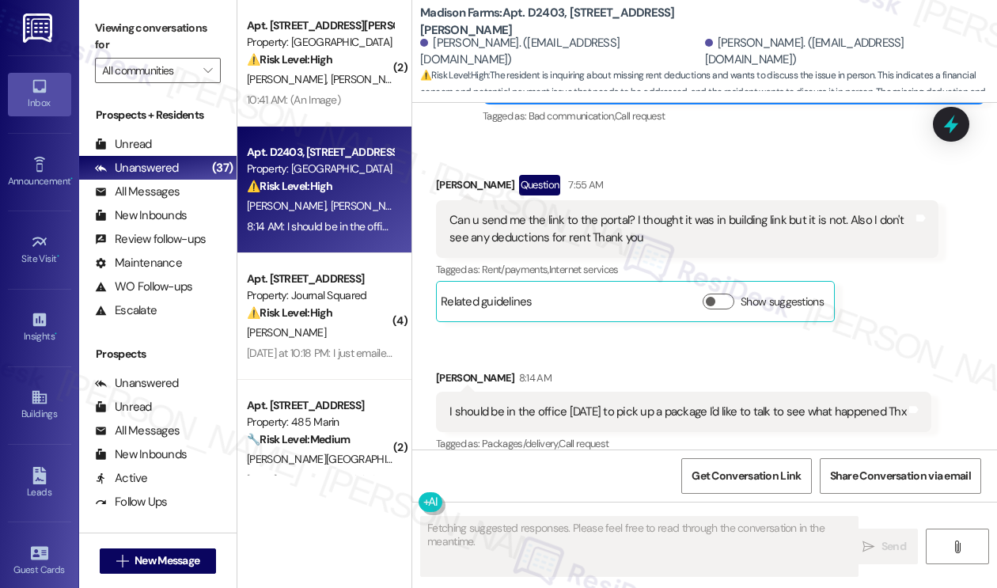
scroll to position [4466, 0]
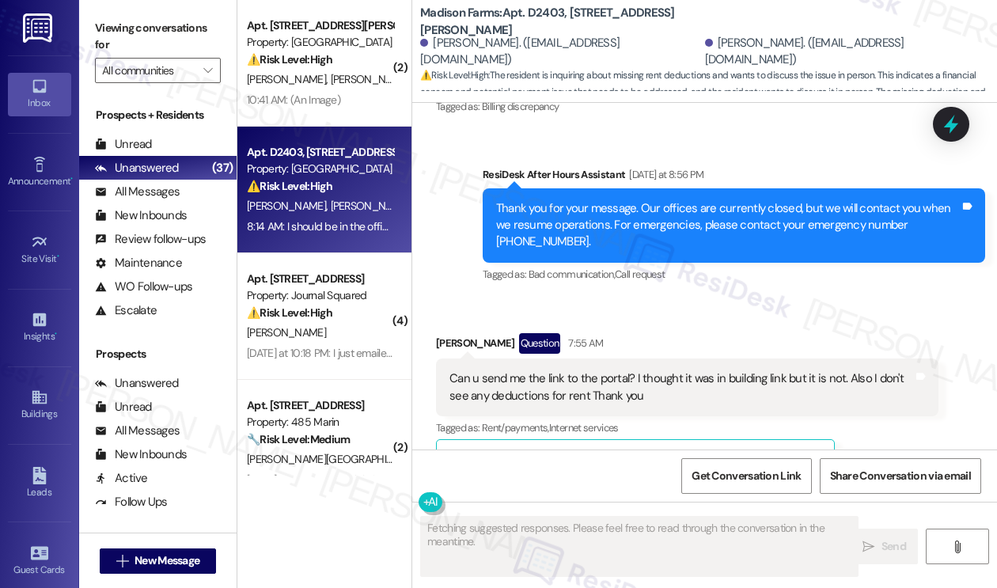
click at [542, 370] on div "Can u send me the link to the portal? I thought it was in building link but it …" at bounding box center [680, 387] width 463 height 34
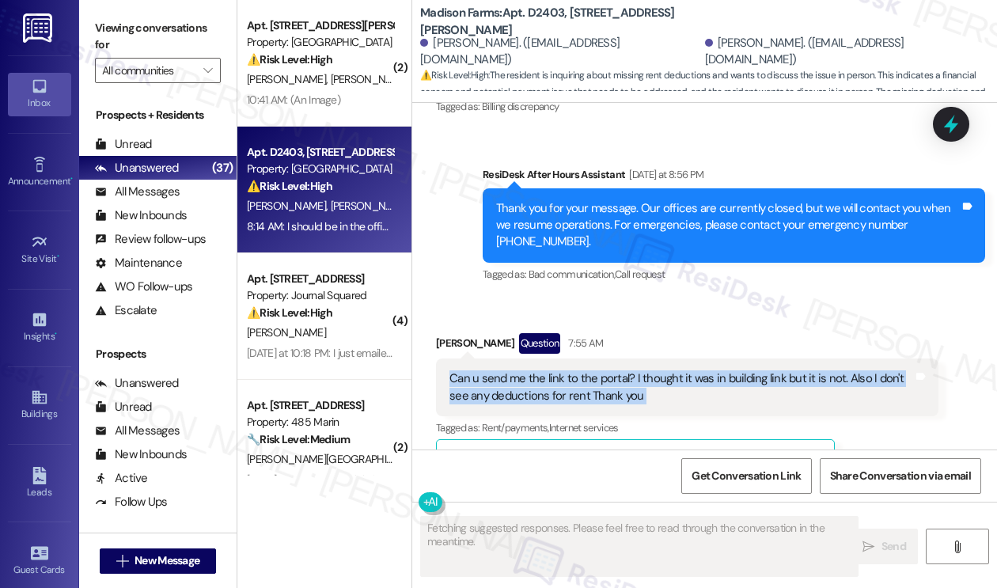
click at [542, 370] on div "Can u send me the link to the portal? I thought it was in building link but it …" at bounding box center [680, 387] width 463 height 34
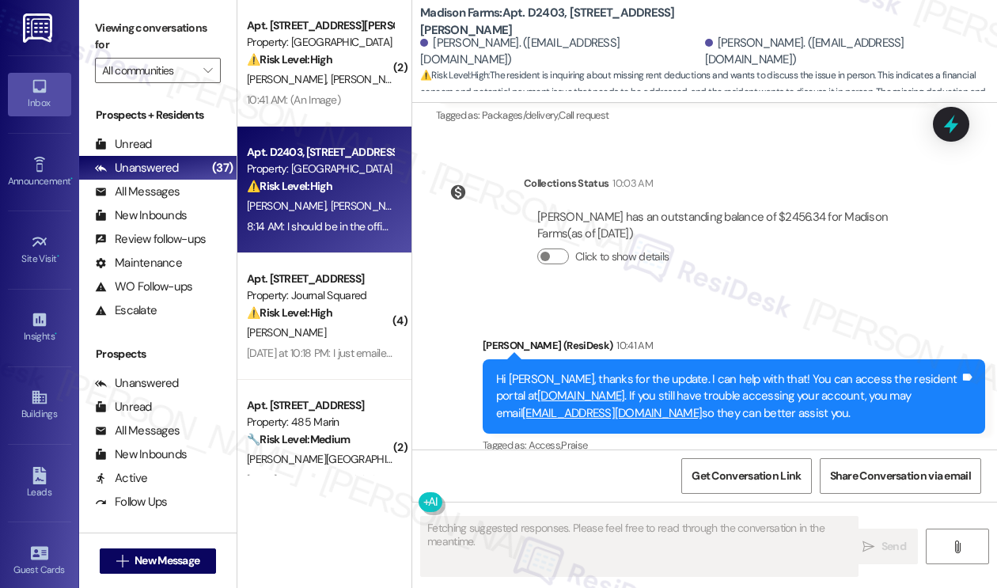
scroll to position [4954, 0]
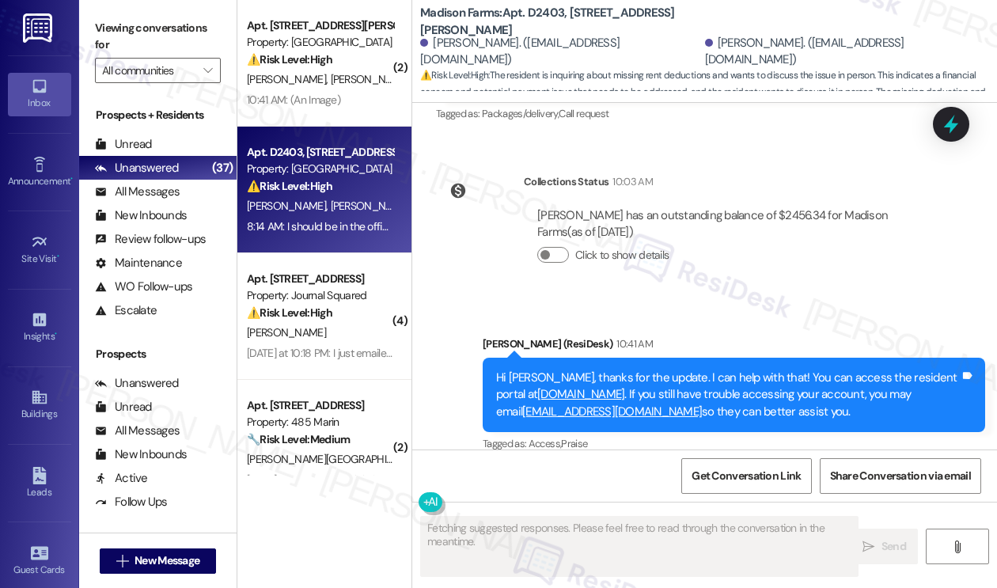
click at [608, 358] on div "Hi Linda, thanks for the update. I can help with that! You can access the resid…" at bounding box center [733, 395] width 502 height 74
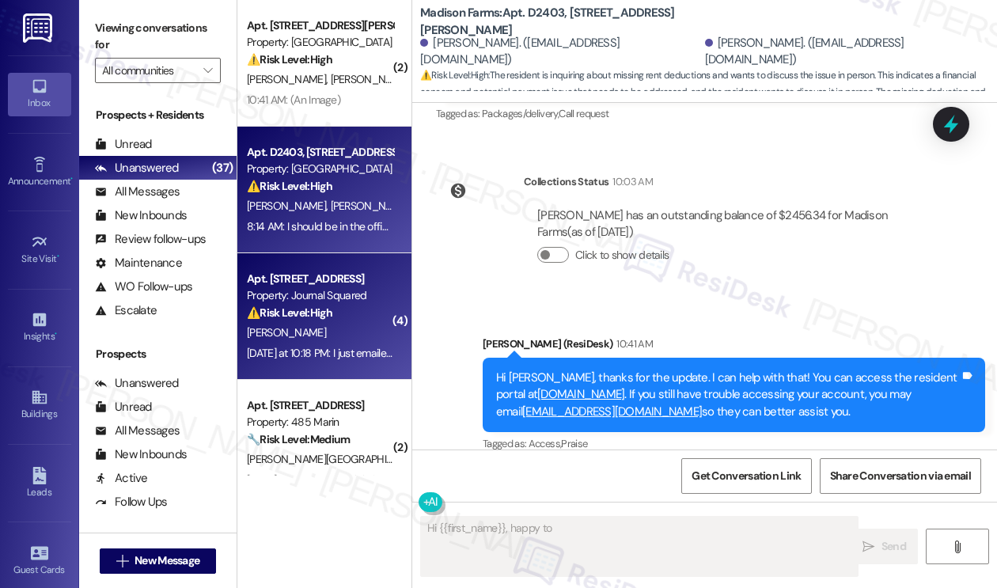
type textarea "Hi {{first_name}}, happy to"
click at [301, 308] on strong "⚠️ Risk Level: High" at bounding box center [289, 312] width 85 height 14
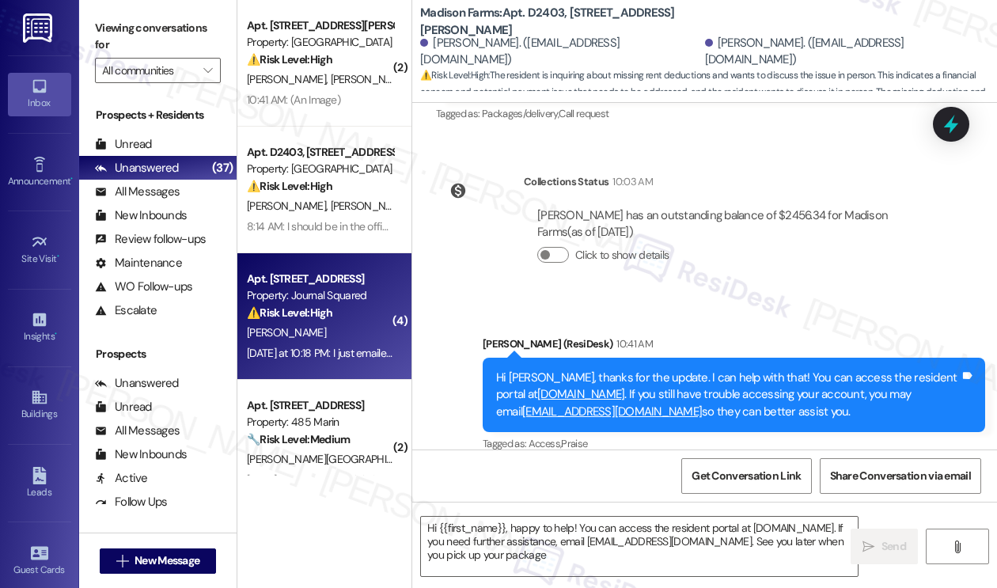
type textarea "Hi {{first_name}}, happy to help! You can access the resident portal at www.mad…"
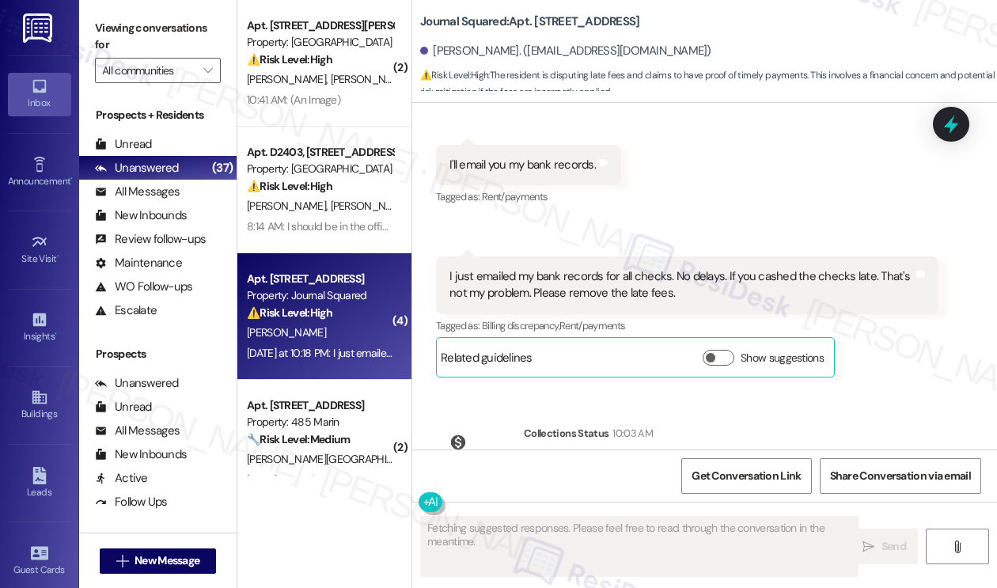
scroll to position [14733, 0]
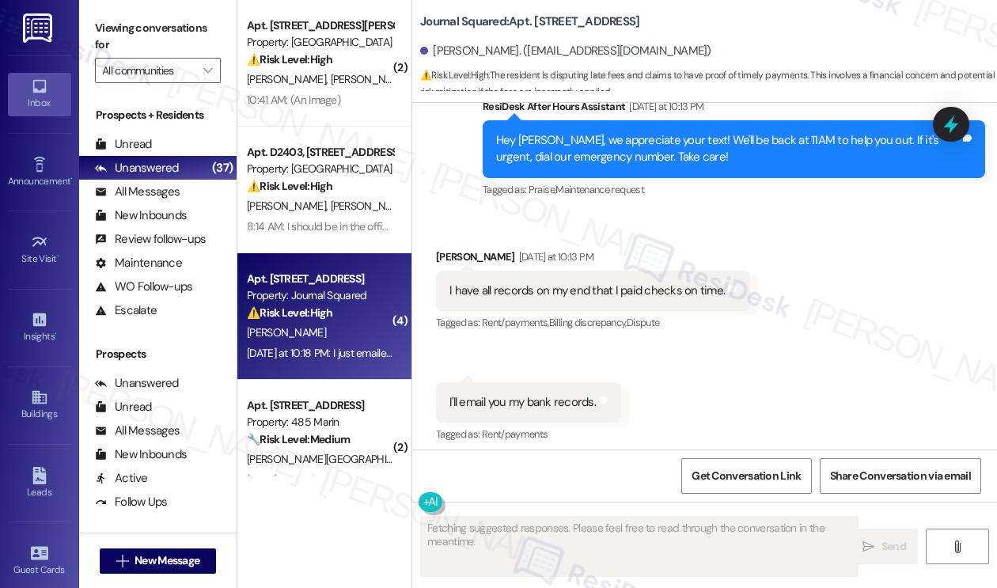
click at [553, 282] on div "I have all records on my end that I paid checks on time." at bounding box center [586, 290] width 275 height 17
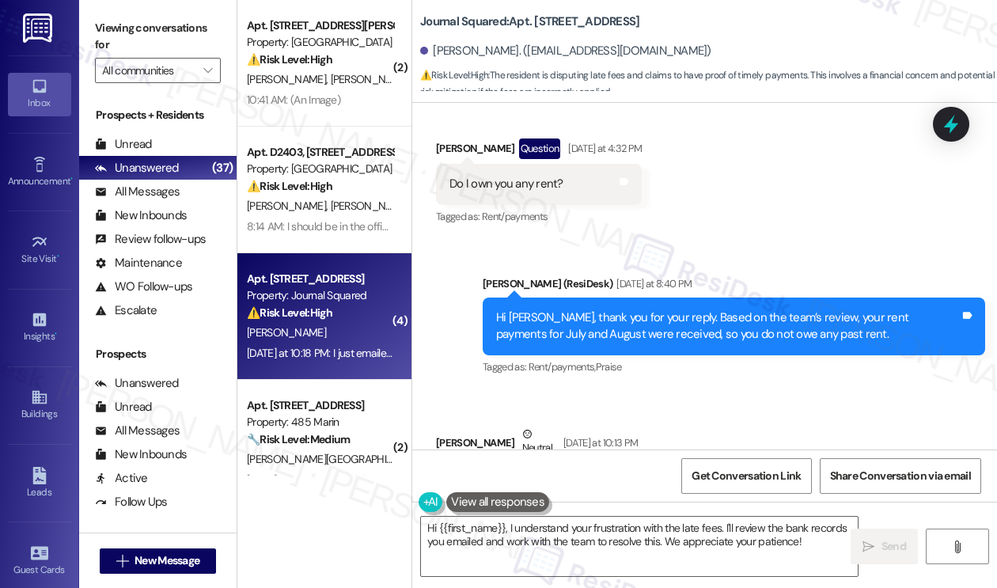
scroll to position [14179, 0]
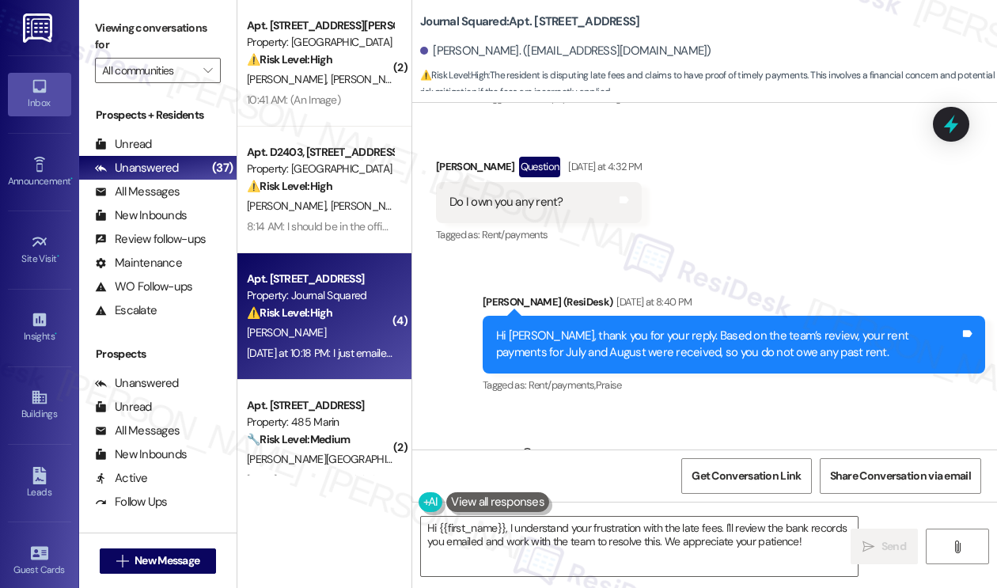
click at [573, 327] on div "Hi [PERSON_NAME], thank you for your reply. Based on the team’s review, your re…" at bounding box center [727, 344] width 463 height 34
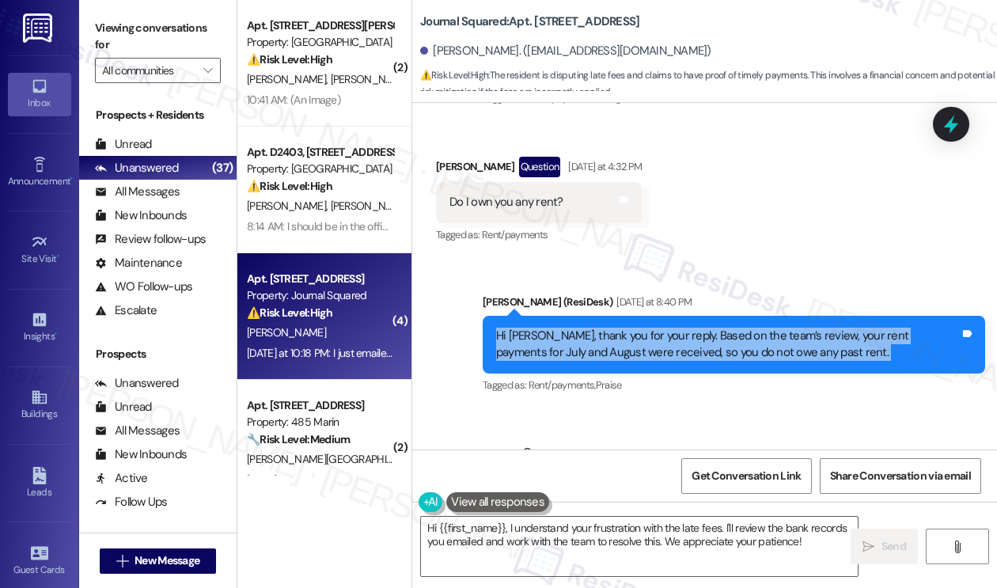
click at [573, 327] on div "Hi [PERSON_NAME], thank you for your reply. Based on the team’s review, your re…" at bounding box center [727, 344] width 463 height 34
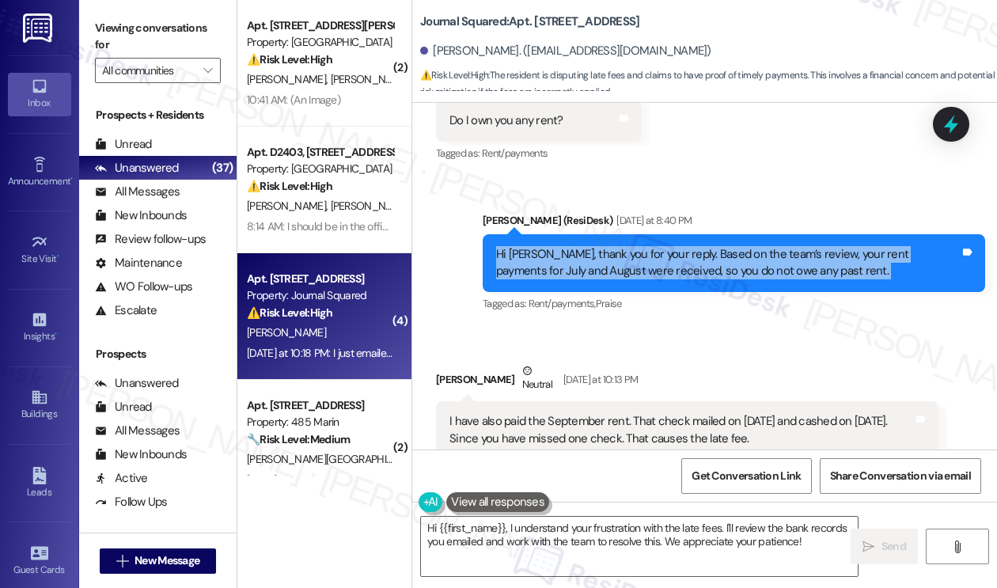
scroll to position [14337, 0]
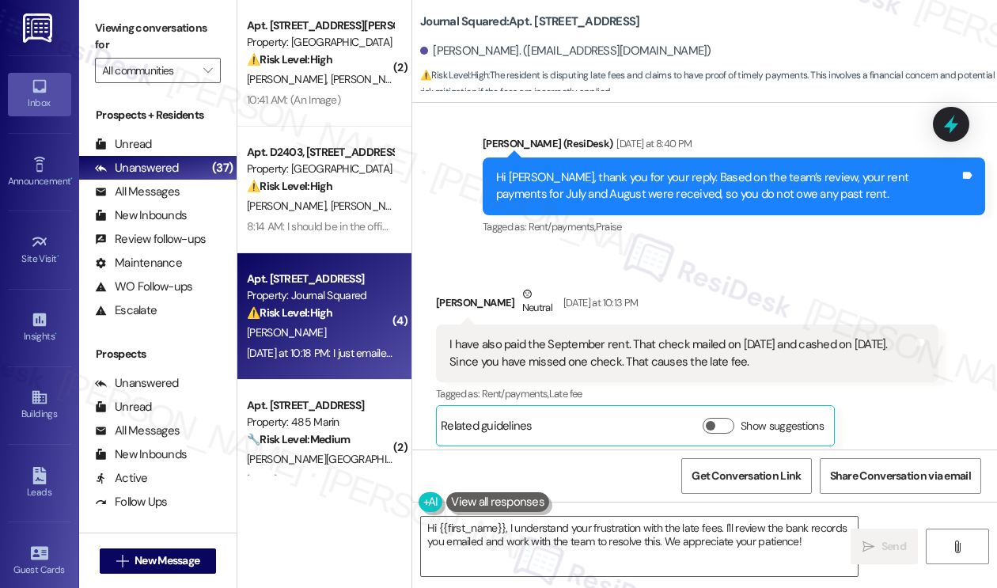
click at [604, 336] on div "I have also paid the September rent. That check mailed on [DATE] and cashed on …" at bounding box center [680, 353] width 463 height 34
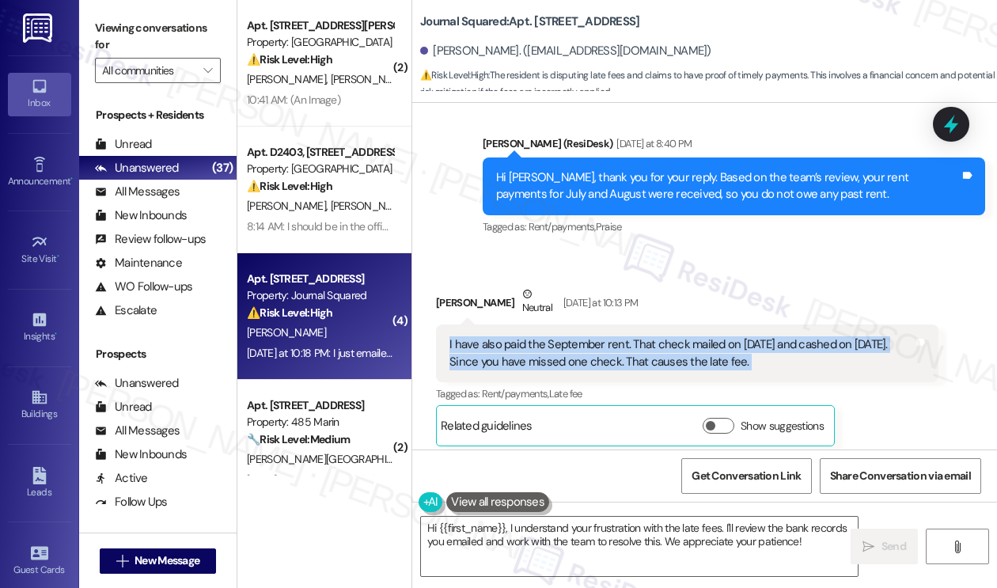
click at [604, 336] on div "I have also paid the September rent. That check mailed on [DATE] and cashed on …" at bounding box center [680, 353] width 463 height 34
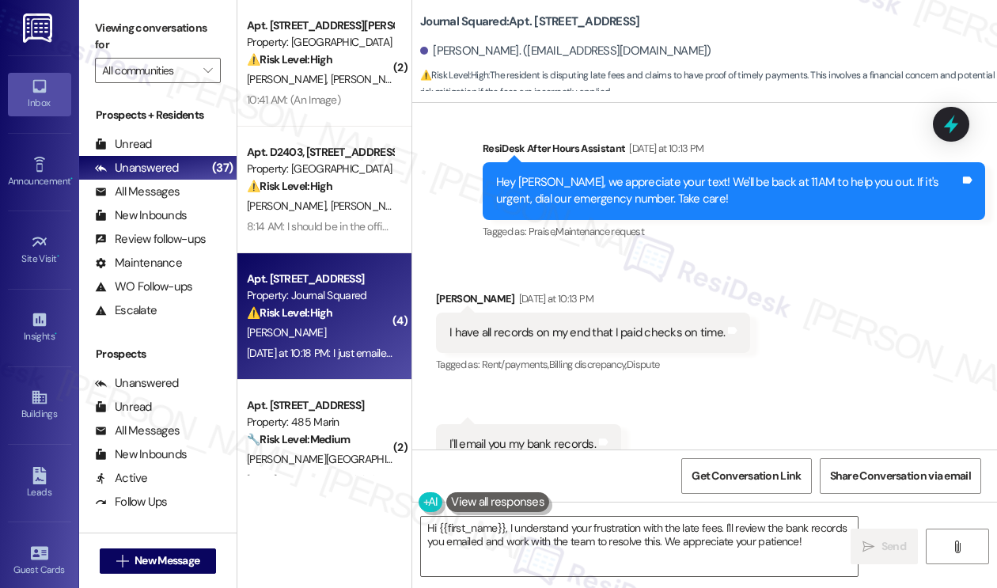
scroll to position [14654, 0]
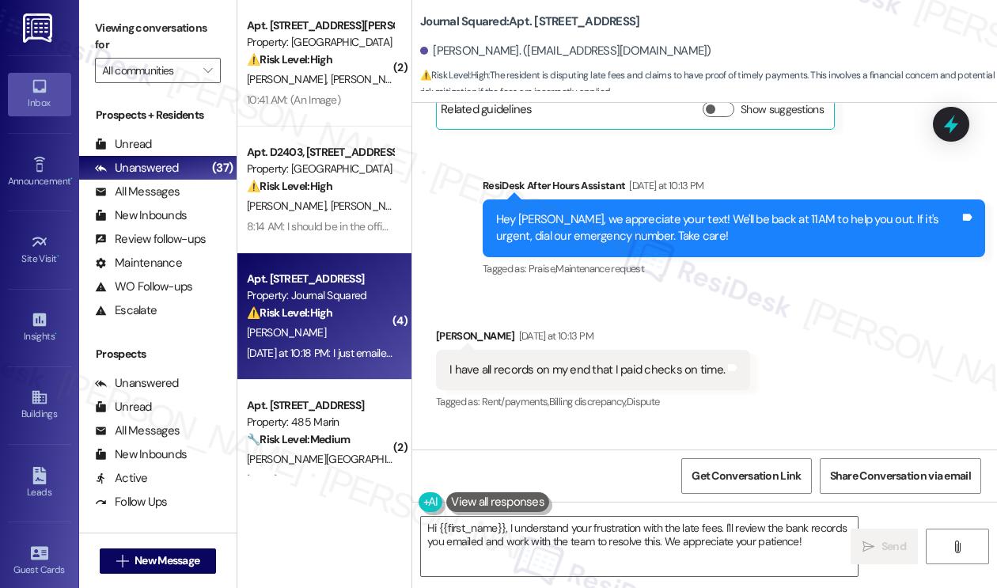
click at [558, 361] on div "I have all records on my end that I paid checks on time." at bounding box center [586, 369] width 275 height 17
click at [480, 473] on div "I'll email you my bank records." at bounding box center [522, 481] width 146 height 17
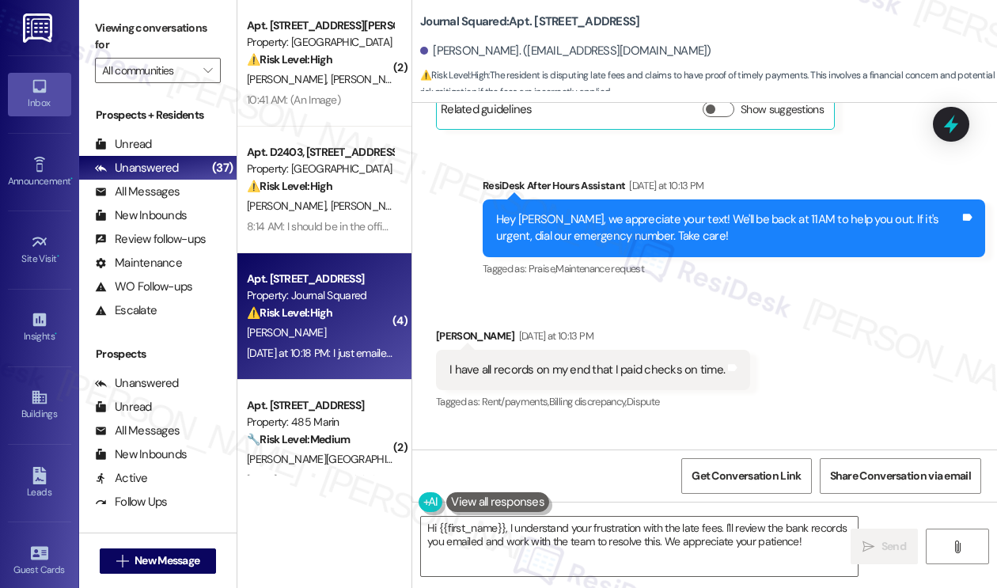
click at [480, 473] on div "I'll email you my bank records." at bounding box center [522, 481] width 146 height 17
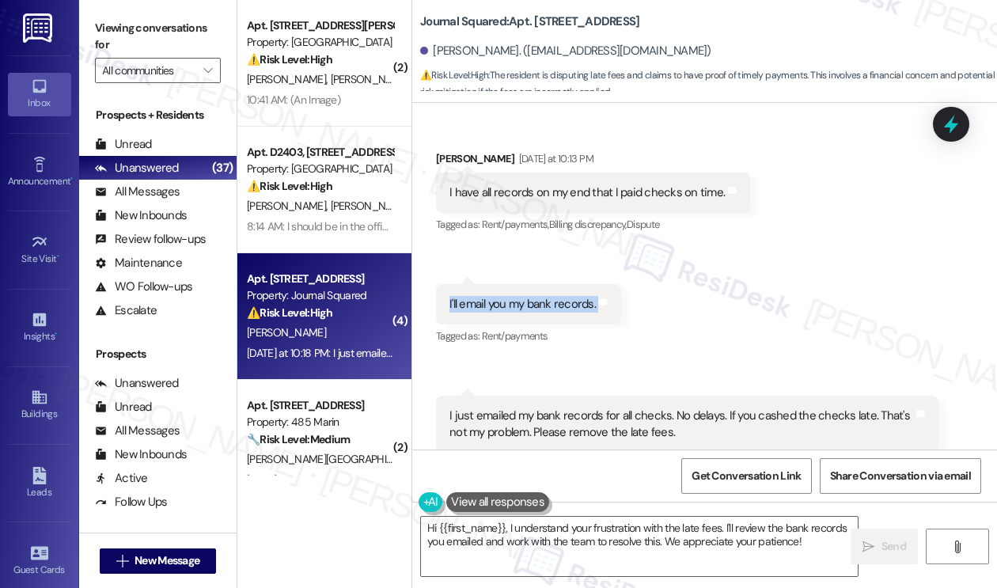
scroll to position [14970, 0]
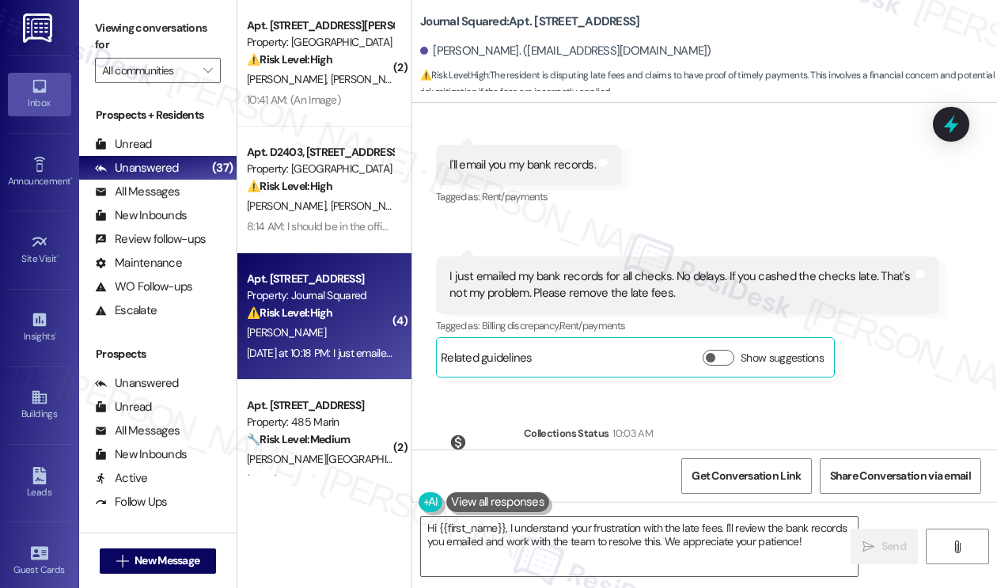
click at [544, 268] on div "I just emailed my bank records for all checks. No delays. If you cashed the che…" at bounding box center [680, 285] width 463 height 34
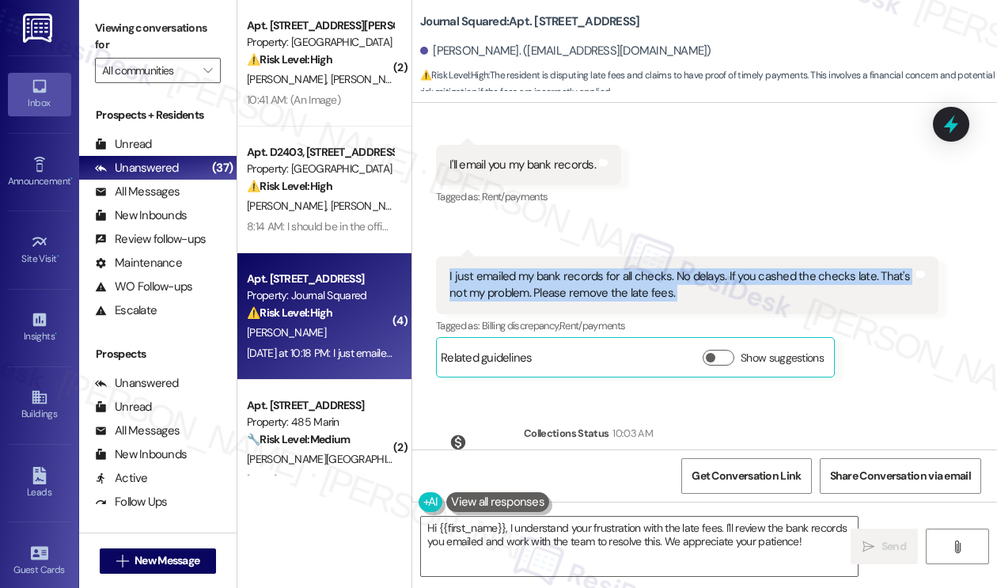
click at [544, 268] on div "I just emailed my bank records for all checks. No delays. If you cashed the che…" at bounding box center [680, 285] width 463 height 34
click at [554, 268] on div "I just emailed my bank records for all checks. No delays. If you cashed the che…" at bounding box center [680, 285] width 463 height 34
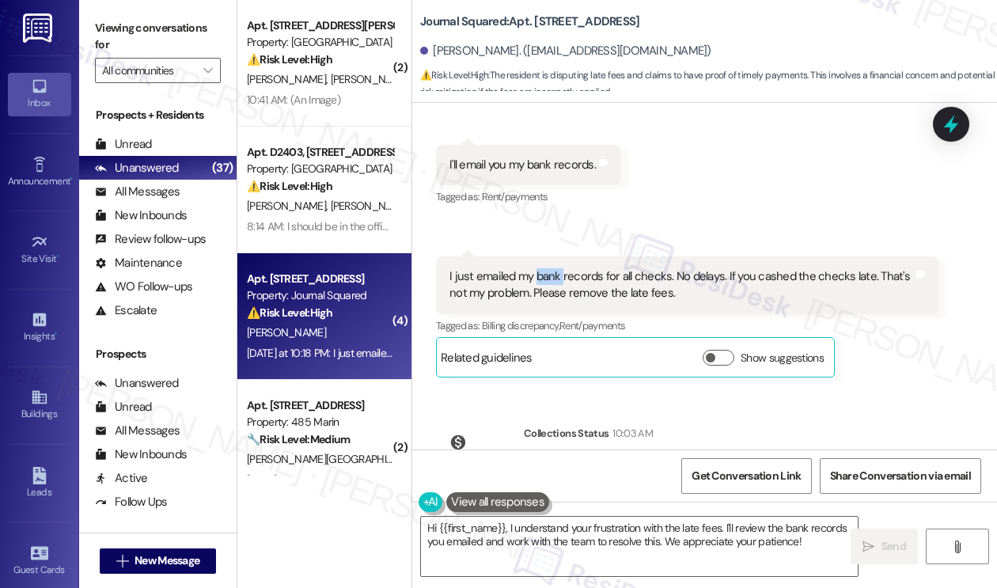
click at [554, 268] on div "I just emailed my bank records for all checks. No delays. If you cashed the che…" at bounding box center [680, 285] width 463 height 34
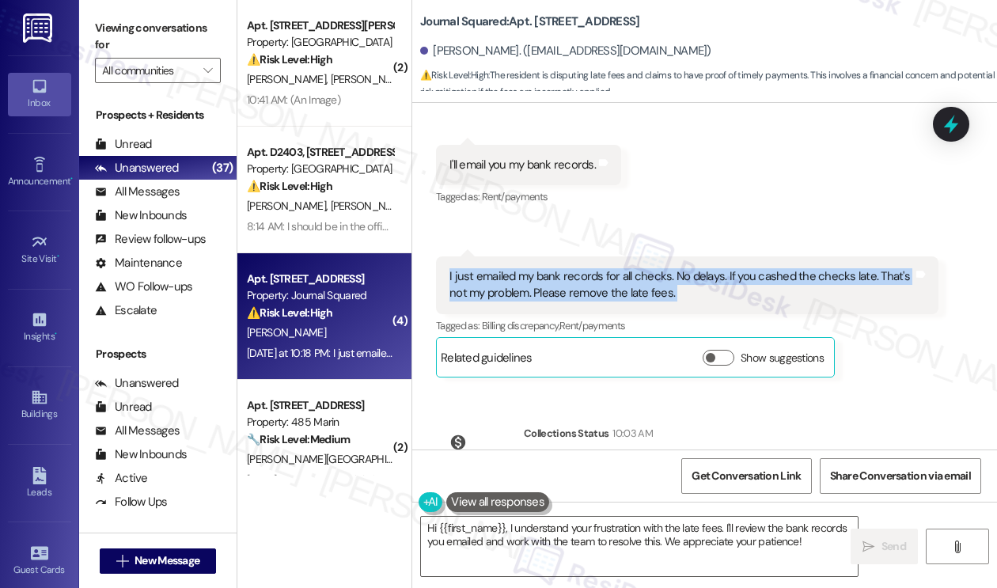
click at [554, 268] on div "I just emailed my bank records for all checks. No delays. If you cashed the che…" at bounding box center [680, 285] width 463 height 34
click at [648, 268] on div "I just emailed my bank records for all checks. No delays. If you cashed the che…" at bounding box center [680, 285] width 463 height 34
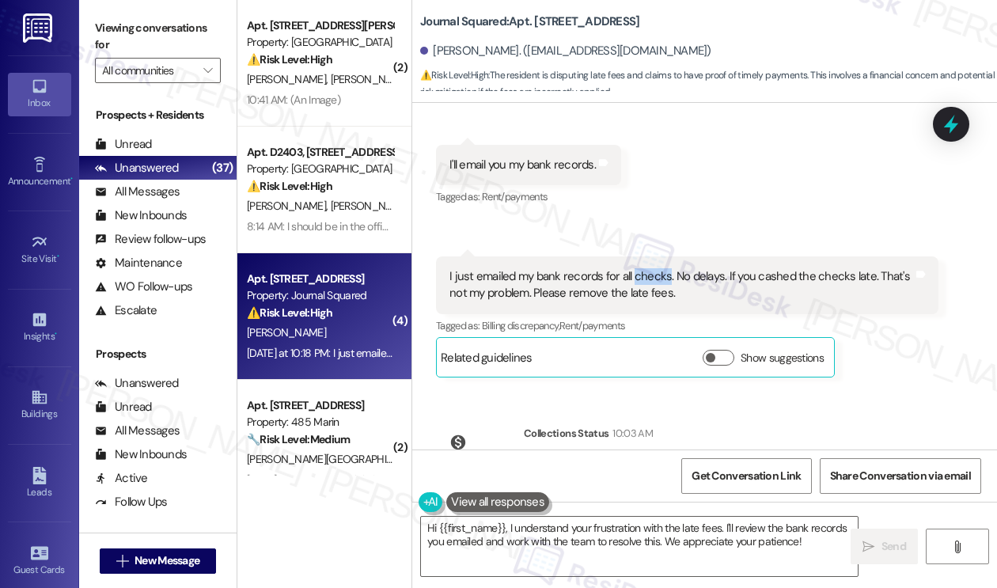
click at [648, 268] on div "I just emailed my bank records for all checks. No delays. If you cashed the che…" at bounding box center [680, 285] width 463 height 34
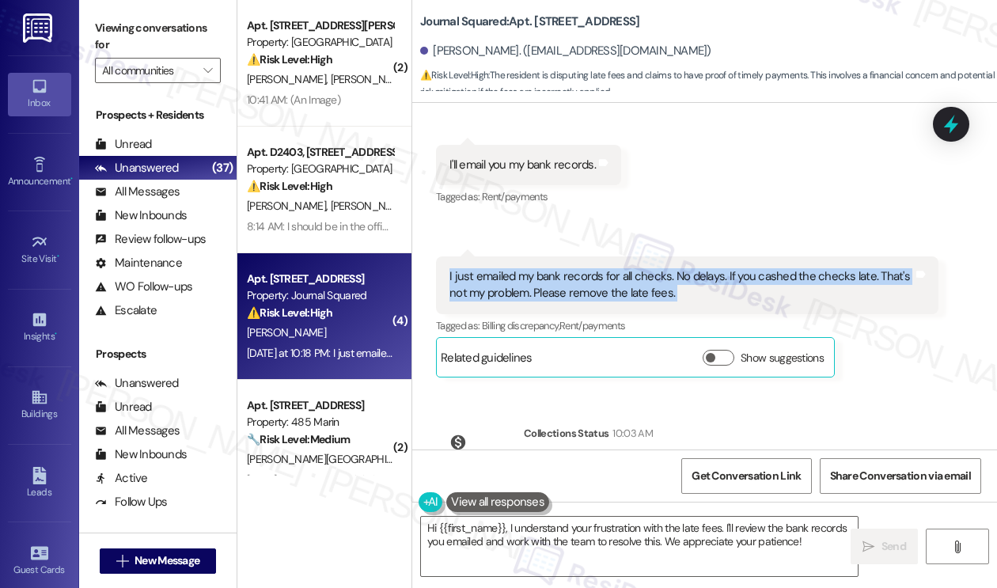
click at [648, 268] on div "I just emailed my bank records for all checks. No delays. If you cashed the che…" at bounding box center [680, 285] width 463 height 34
click at [690, 268] on div "I just emailed my bank records for all checks. No delays. If you cashed the che…" at bounding box center [680, 285] width 463 height 34
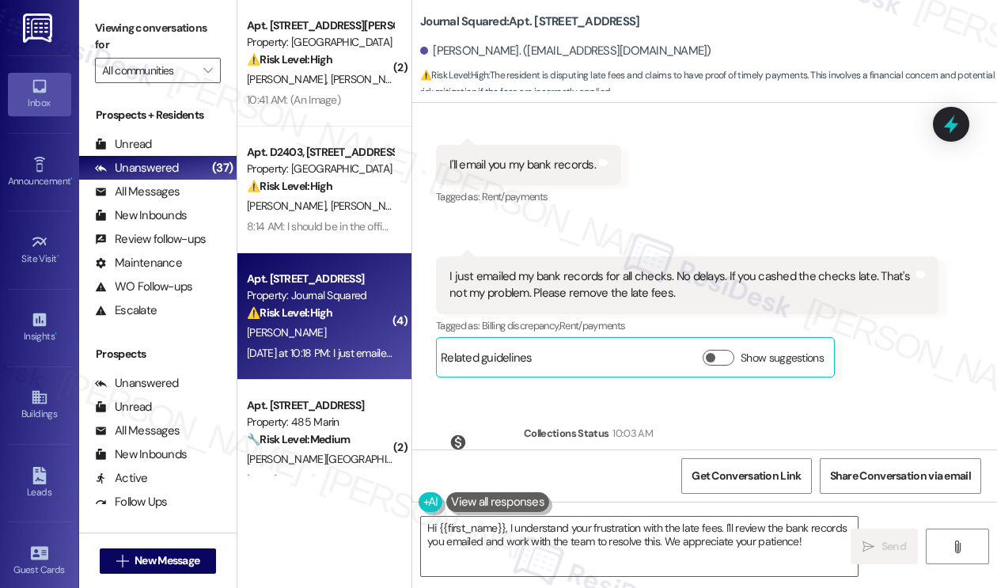
click at [690, 268] on div "I just emailed my bank records for all checks. No delays. If you cashed the che…" at bounding box center [680, 285] width 463 height 34
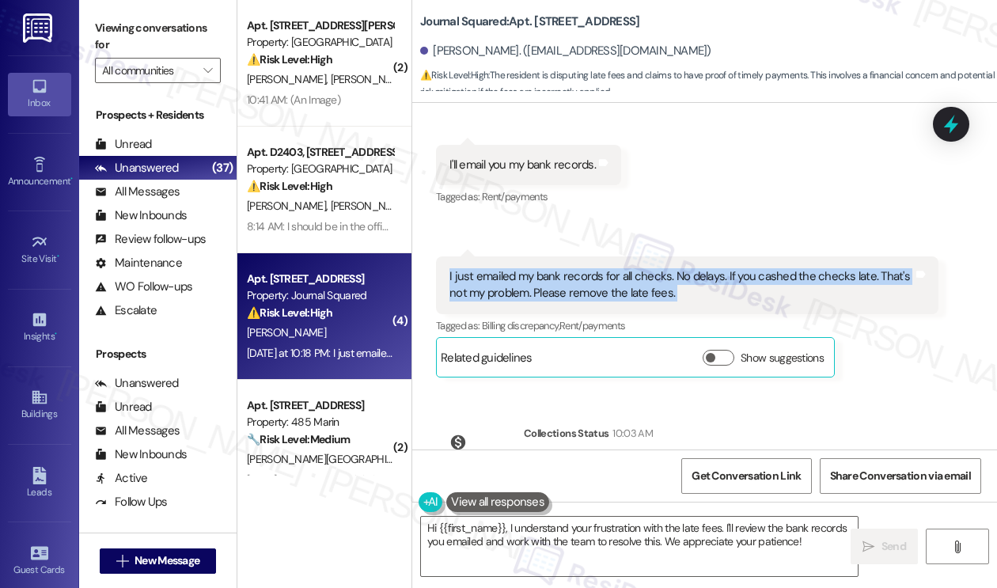
click at [690, 268] on div "I just emailed my bank records for all checks. No delays. If you cashed the che…" at bounding box center [680, 285] width 463 height 34
click at [723, 350] on button "Show suggestions" at bounding box center [718, 358] width 32 height 16
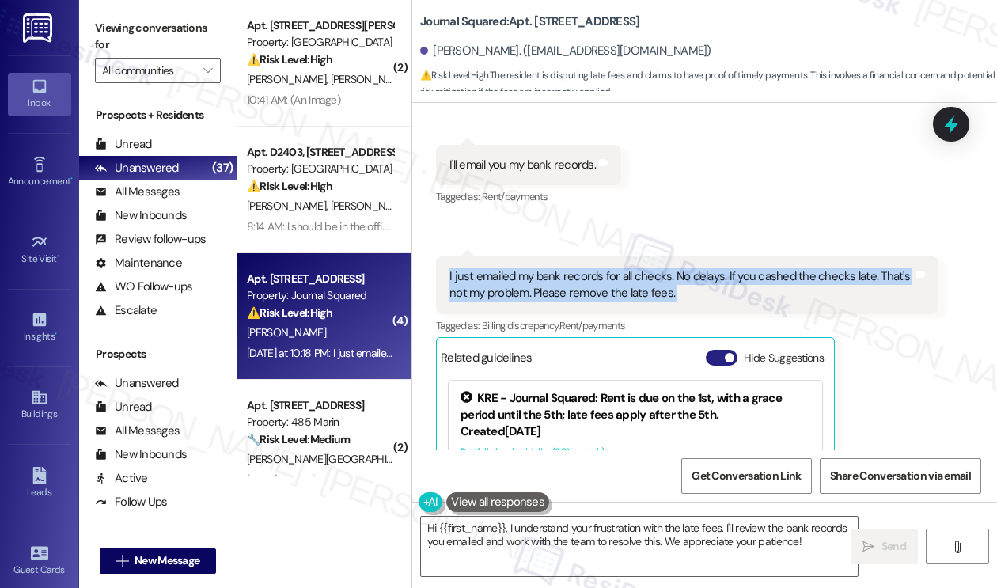
click at [723, 350] on button "Hide Suggestions" at bounding box center [722, 358] width 32 height 16
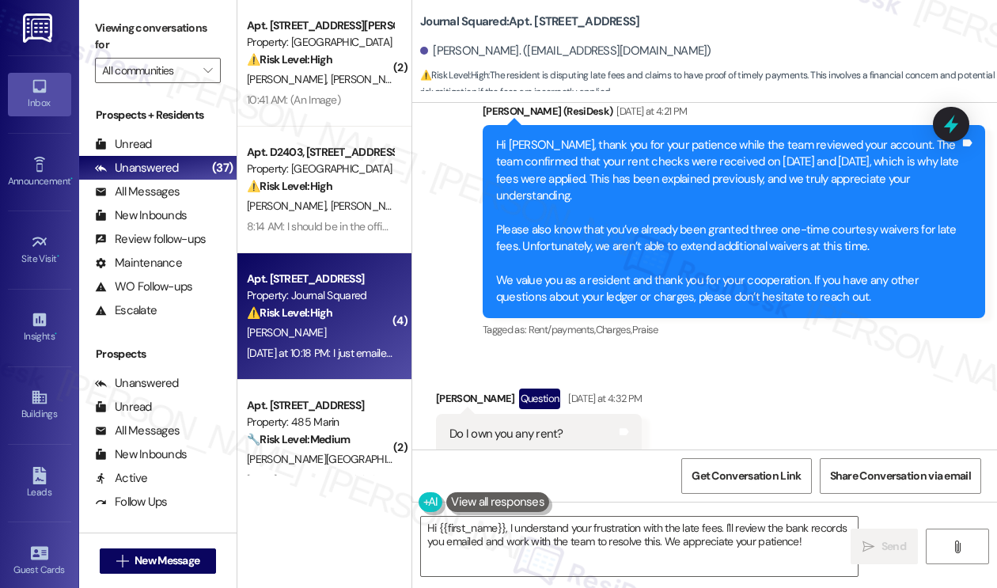
scroll to position [14101, 0]
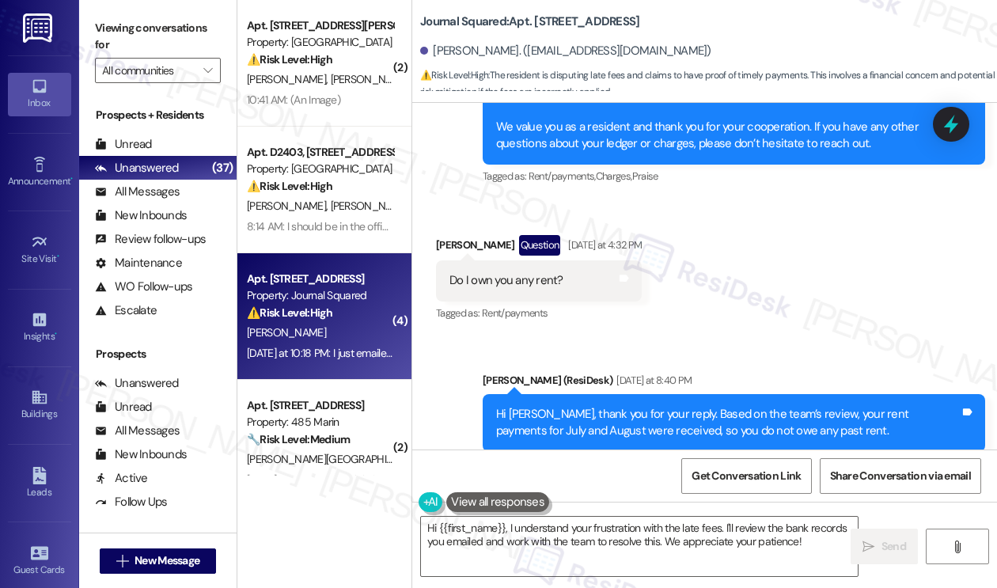
click at [588, 406] on div "Hi [PERSON_NAME], thank you for your reply. Based on the team’s review, your re…" at bounding box center [727, 423] width 463 height 34
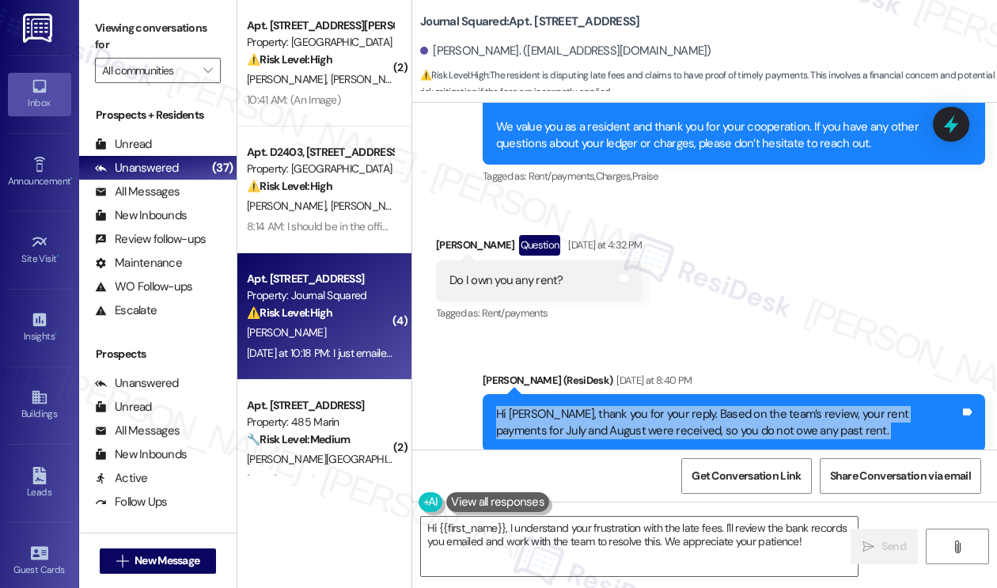
click at [588, 406] on div "Hi [PERSON_NAME], thank you for your reply. Based on the team’s review, your re…" at bounding box center [727, 423] width 463 height 34
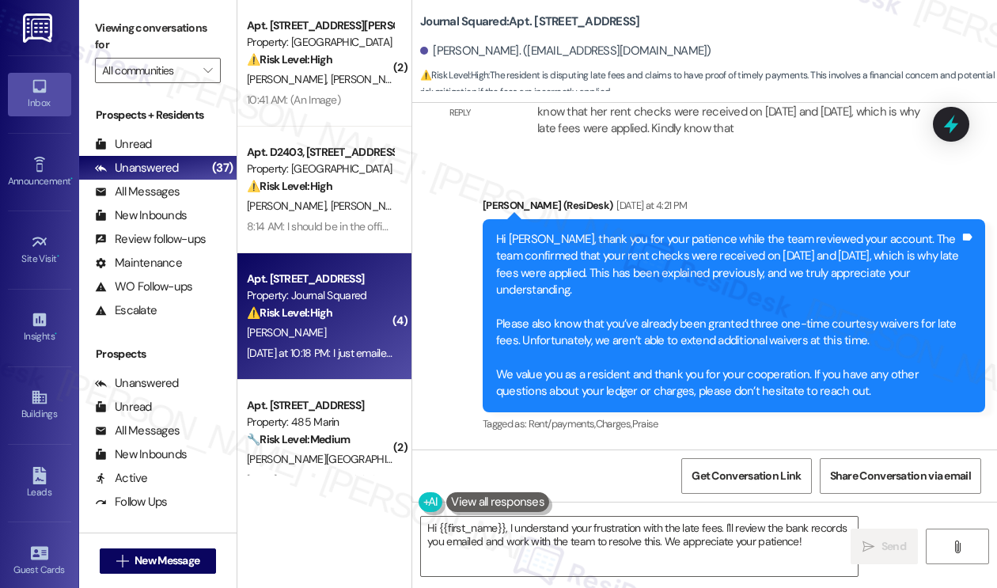
scroll to position [13784, 0]
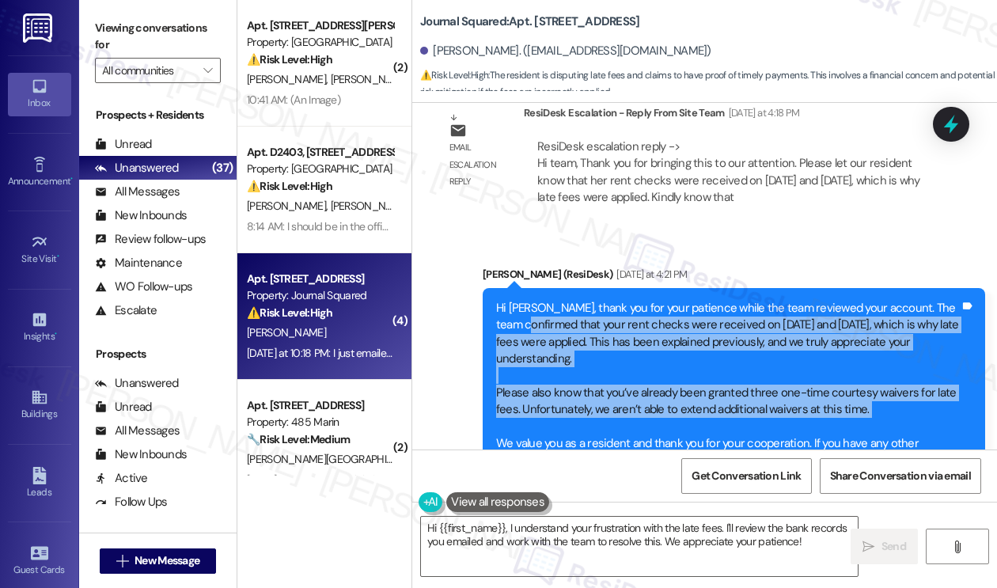
drag, startPoint x: 635, startPoint y: 228, endPoint x: 950, endPoint y: 316, distance: 327.0
click at [950, 316] on div "Hi Kelly, thank you for your patience while the team reviewed your account. The…" at bounding box center [727, 384] width 463 height 169
click at [878, 300] on div "Hi Kelly, thank you for your patience while the team reviewed your account. The…" at bounding box center [727, 384] width 463 height 169
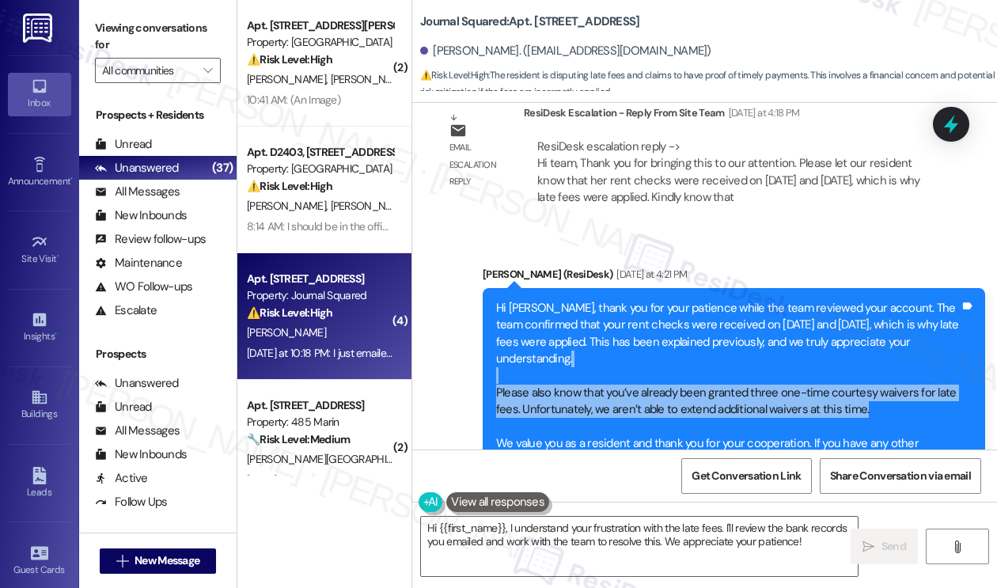
drag, startPoint x: 880, startPoint y: 300, endPoint x: 614, endPoint y: 255, distance: 269.4
click at [614, 300] on div "Hi Kelly, thank you for your patience while the team reviewed your account. The…" at bounding box center [727, 384] width 463 height 169
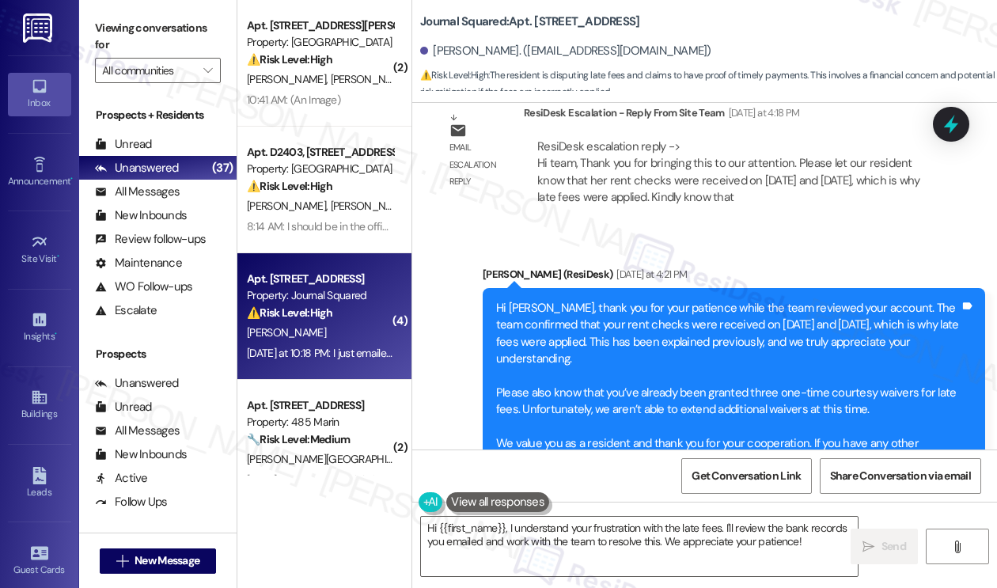
click at [785, 300] on div "Hi Kelly, thank you for your patience while the team reviewed your account. The…" at bounding box center [727, 384] width 463 height 169
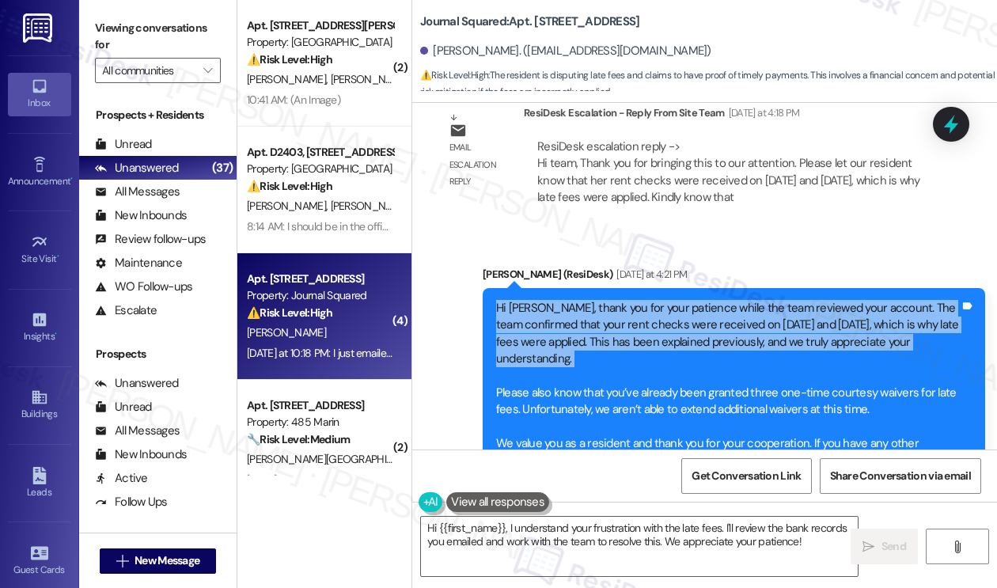
click at [785, 300] on div "Hi Kelly, thank you for your patience while the team reviewed your account. The…" at bounding box center [727, 384] width 463 height 169
click at [730, 300] on div "Hi Kelly, thank you for your patience while the team reviewed your account. The…" at bounding box center [727, 384] width 463 height 169
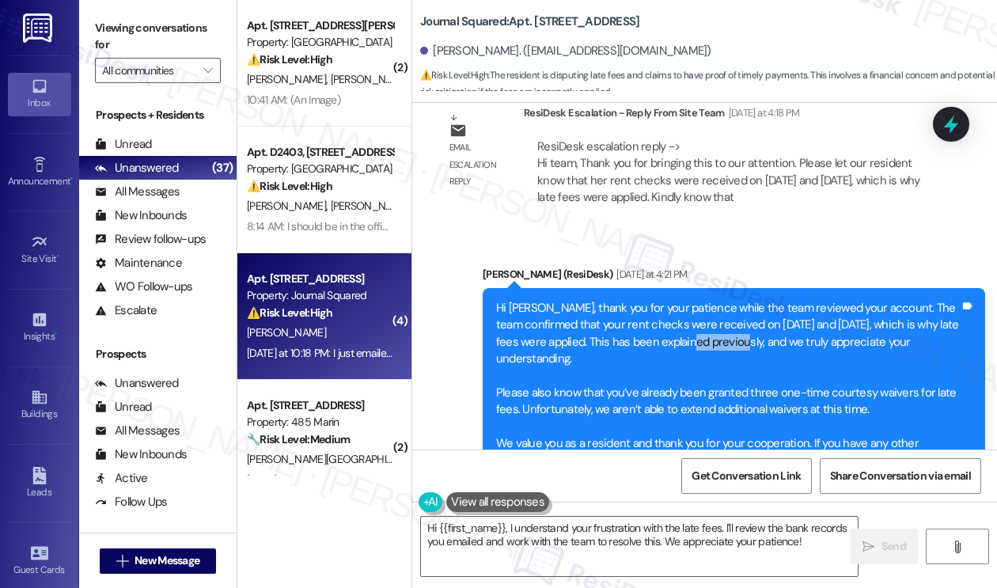
click at [730, 300] on div "Hi Kelly, thank you for your patience while the team reviewed your account. The…" at bounding box center [727, 384] width 463 height 169
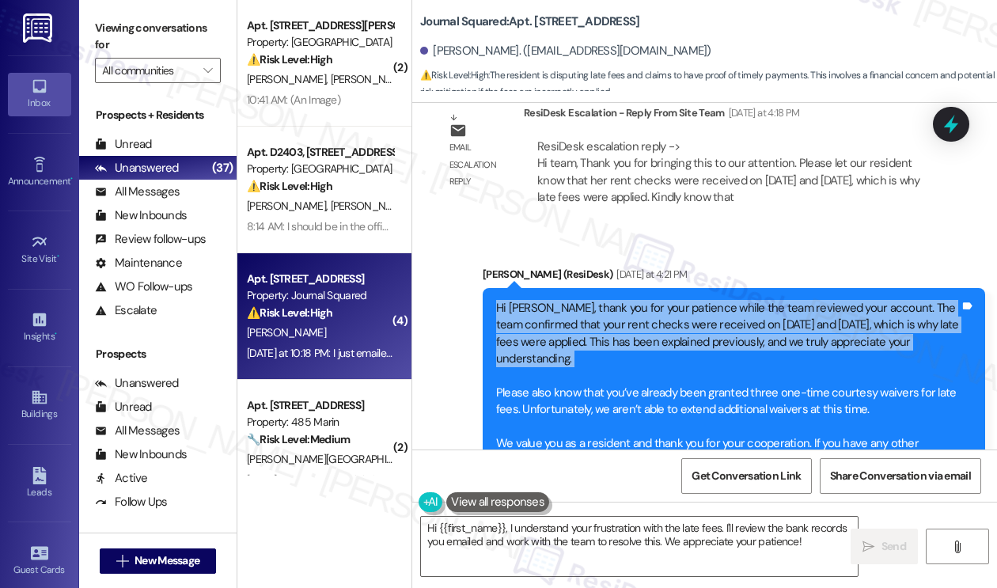
click at [730, 300] on div "Hi Kelly, thank you for your patience while the team reviewed your account. The…" at bounding box center [727, 384] width 463 height 169
click at [728, 300] on div "Hi Kelly, thank you for your patience while the team reviewed your account. The…" at bounding box center [727, 384] width 463 height 169
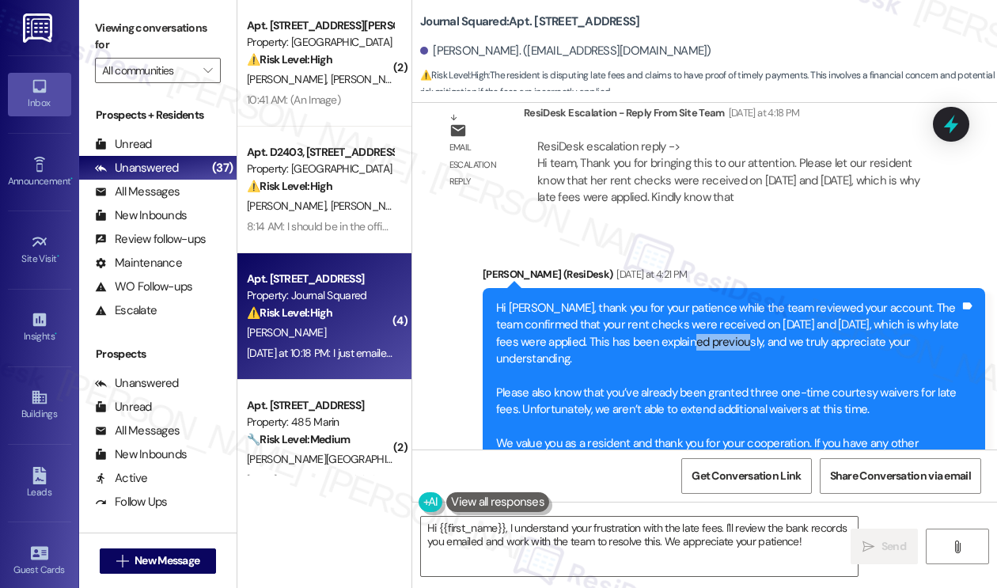
click at [728, 300] on div "Hi Kelly, thank you for your patience while the team reviewed your account. The…" at bounding box center [727, 384] width 463 height 169
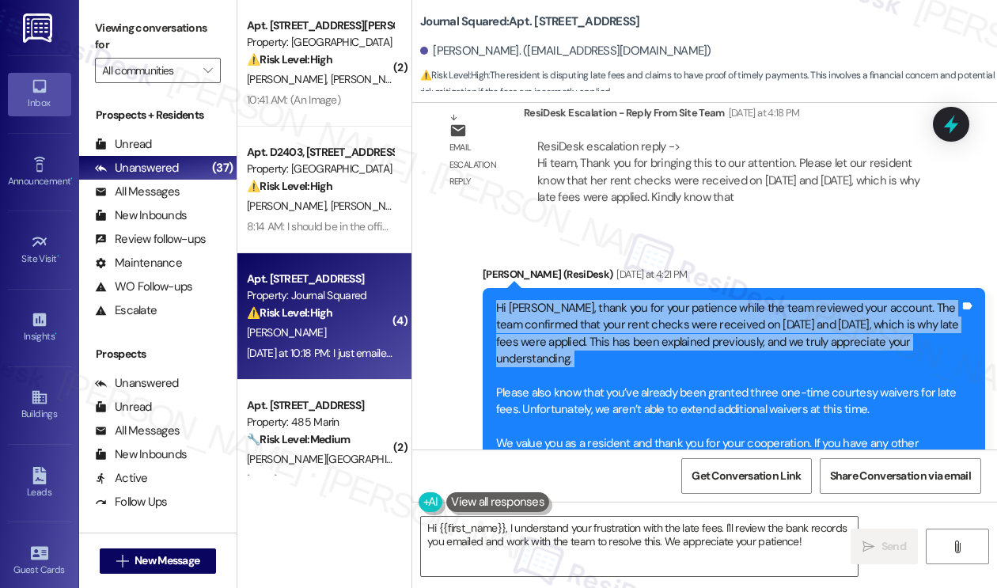
click at [728, 300] on div "Hi Kelly, thank you for your patience while the team reviewed your account. The…" at bounding box center [727, 384] width 463 height 169
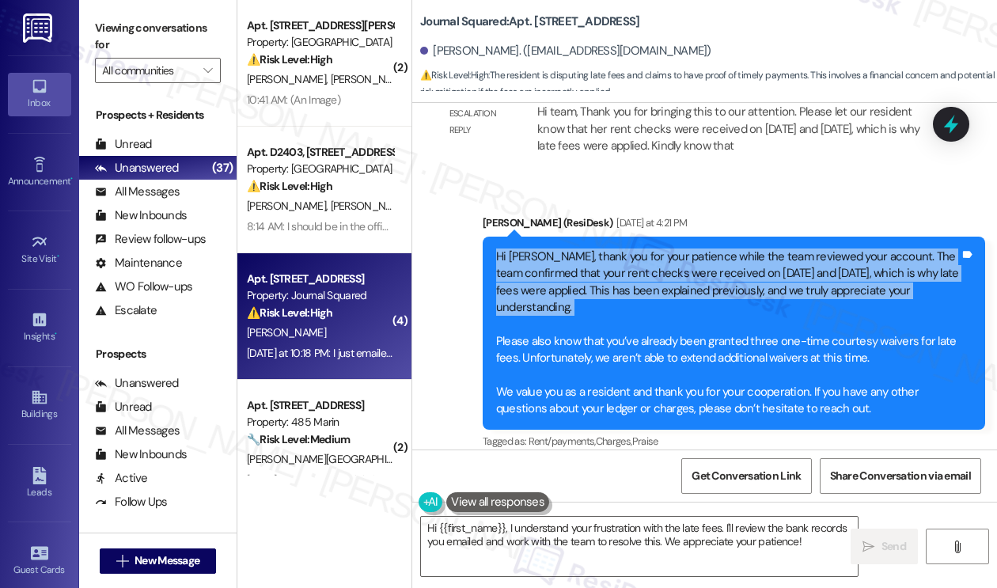
scroll to position [13863, 0]
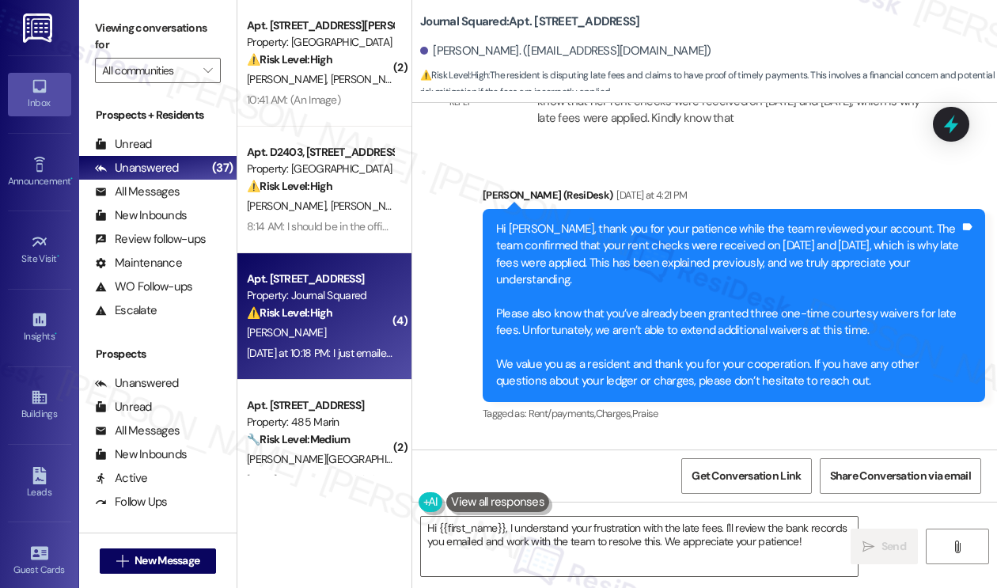
click at [606, 221] on div "Hi Kelly, thank you for your patience while the team reviewed your account. The…" at bounding box center [727, 305] width 463 height 169
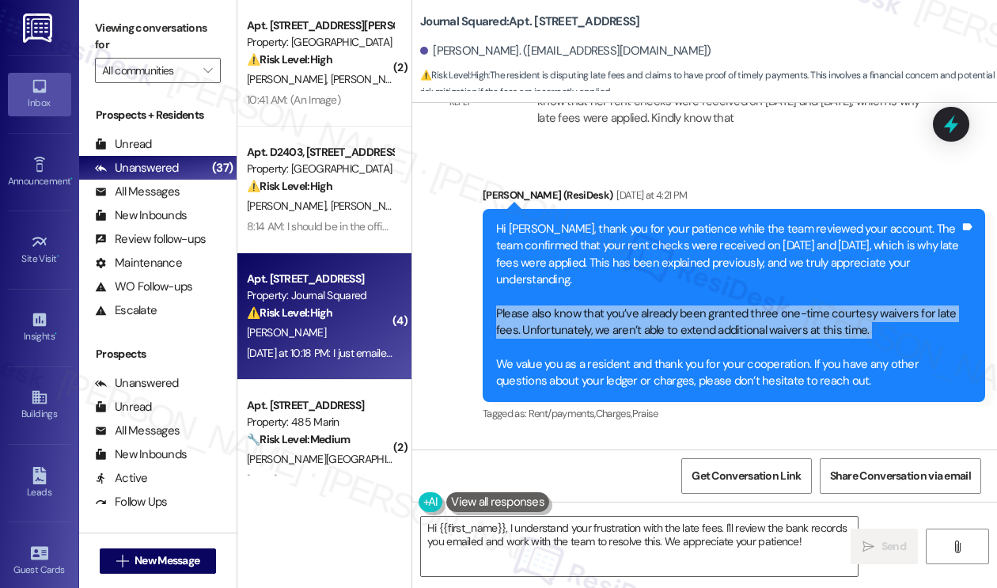
click at [606, 221] on div "Hi Kelly, thank you for your patience while the team reviewed your account. The…" at bounding box center [727, 305] width 463 height 169
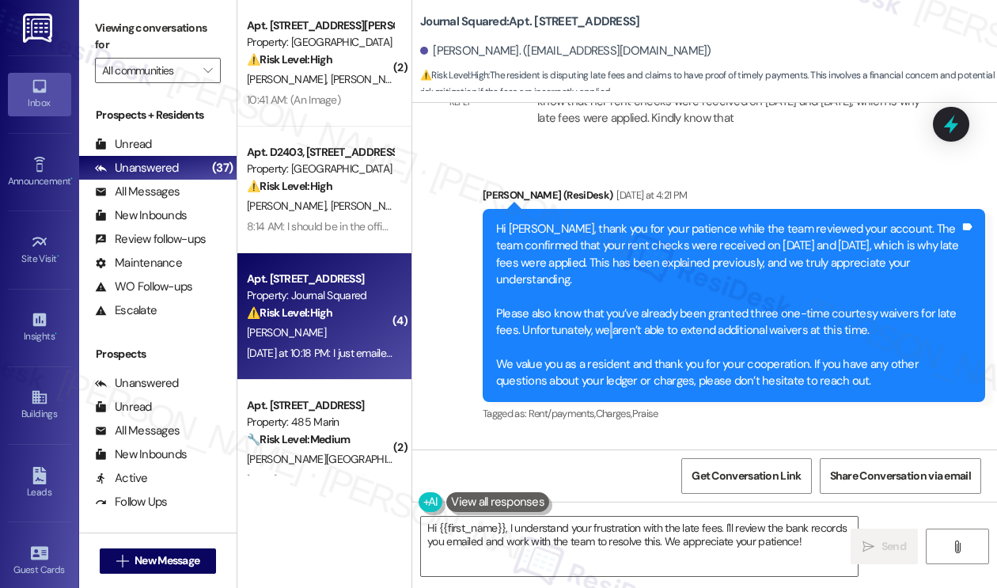
click at [606, 221] on div "Hi Kelly, thank you for your patience while the team reviewed your account. The…" at bounding box center [727, 305] width 463 height 169
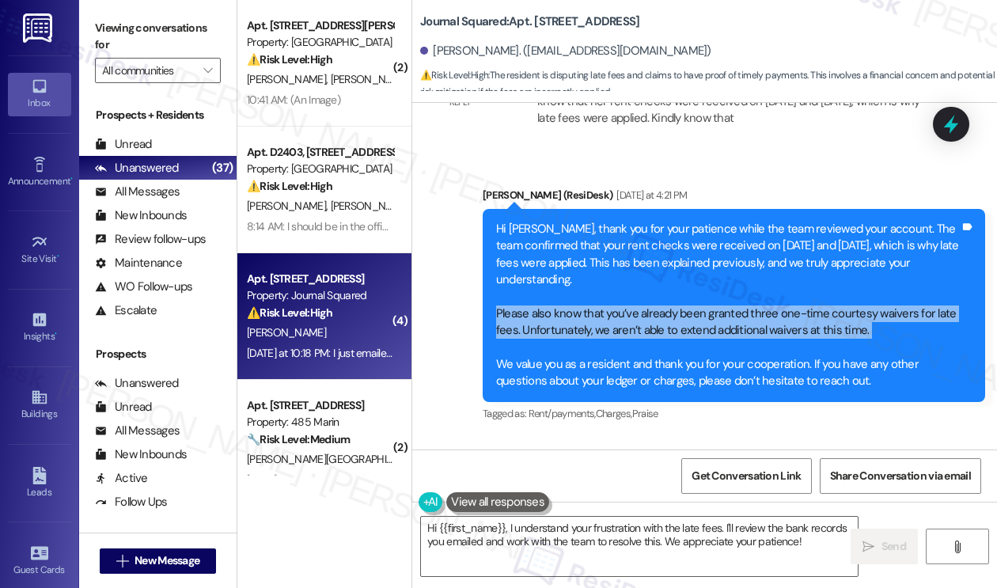
click at [606, 221] on div "Hi Kelly, thank you for your patience while the team reviewed your account. The…" at bounding box center [727, 305] width 463 height 169
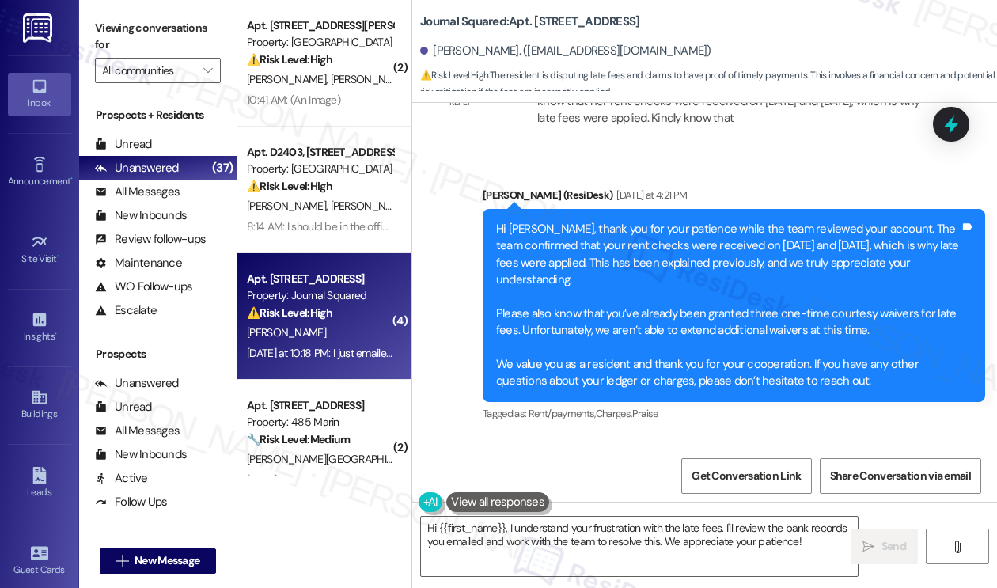
click at [591, 271] on div "Hi Kelly, thank you for your patience while the team reviewed your account. The…" at bounding box center [727, 305] width 463 height 169
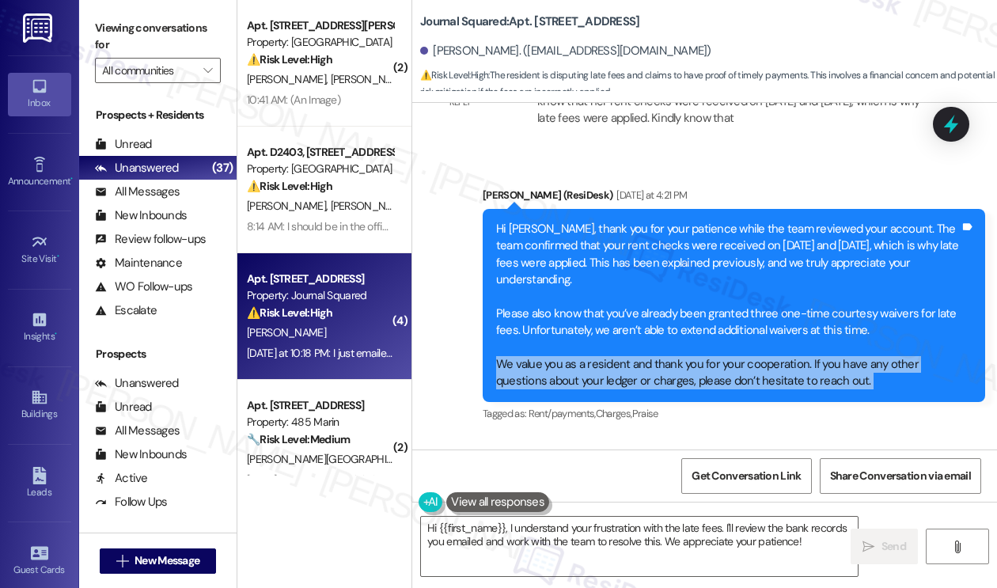
click at [591, 271] on div "Hi Kelly, thank you for your patience while the team reviewed your account. The…" at bounding box center [727, 305] width 463 height 169
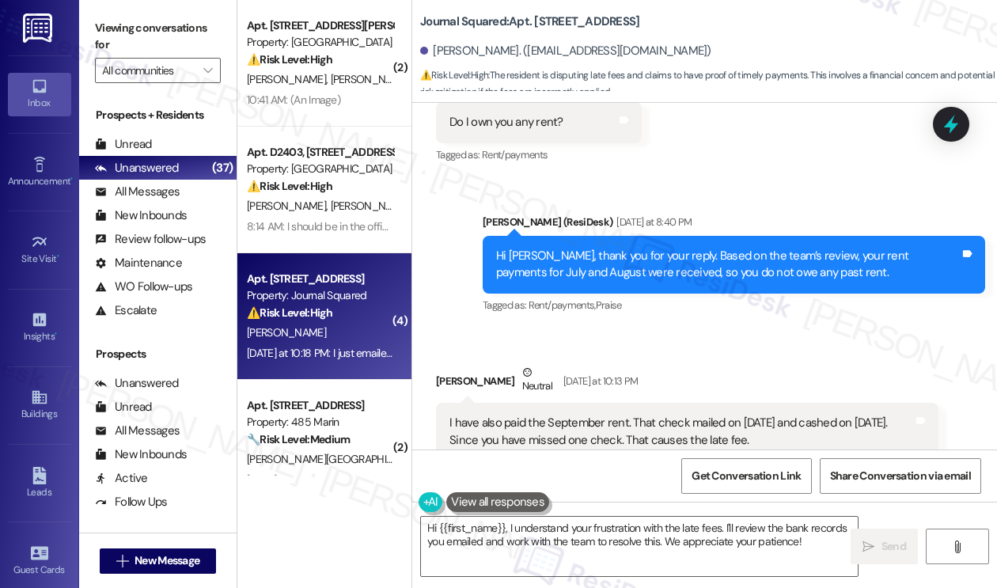
click at [585, 414] on div "I have also paid the September rent. That check mailed on [DATE] and cashed on …" at bounding box center [680, 431] width 463 height 34
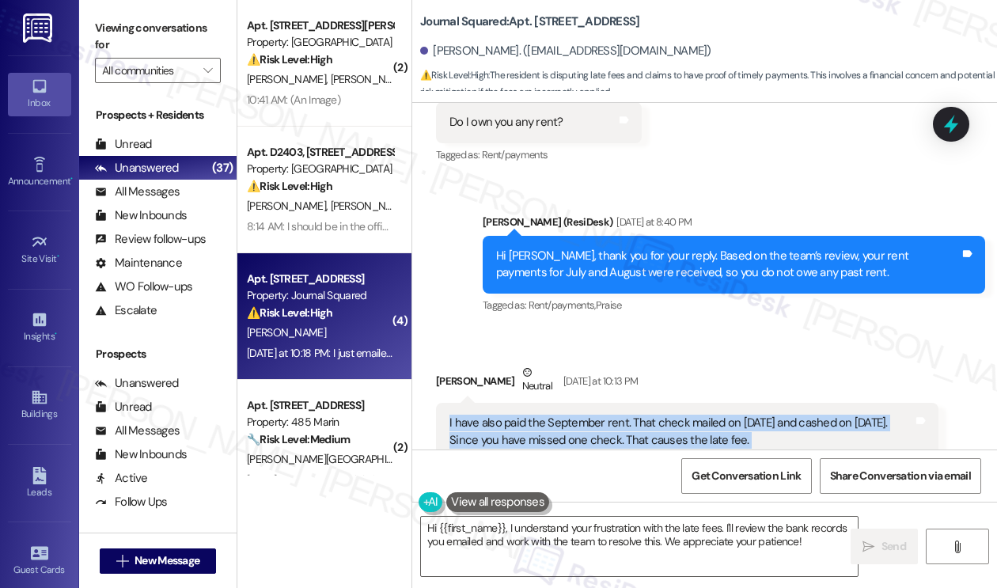
click at [585, 414] on div "I have also paid the September rent. That check mailed on [DATE] and cashed on …" at bounding box center [680, 431] width 463 height 34
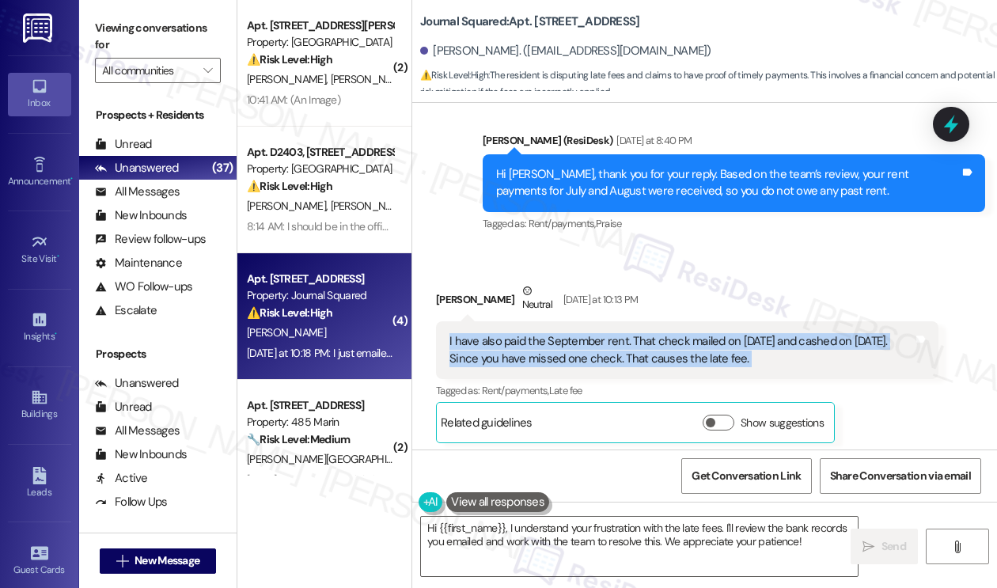
scroll to position [14417, 0]
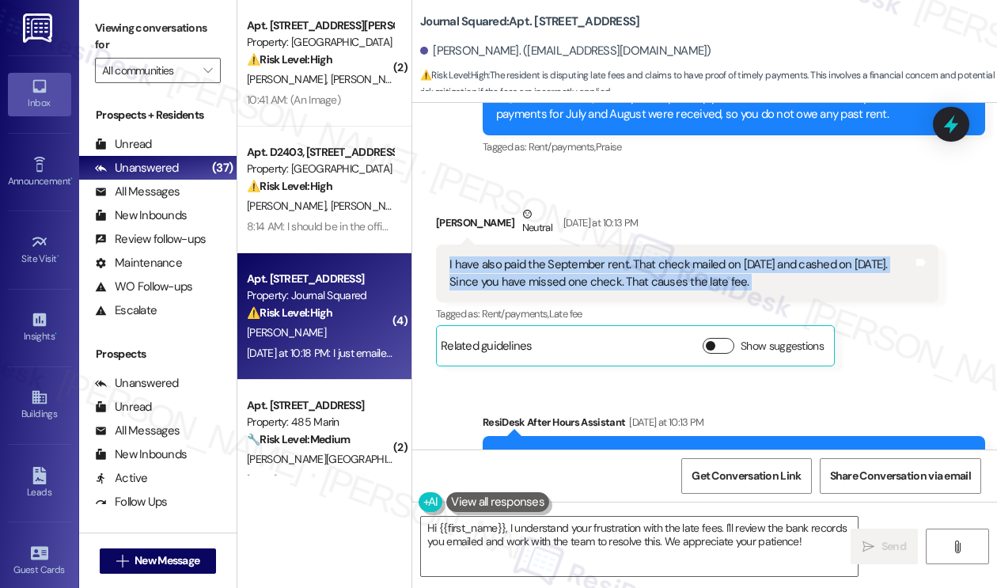
click at [718, 338] on button "Show suggestions" at bounding box center [718, 346] width 32 height 16
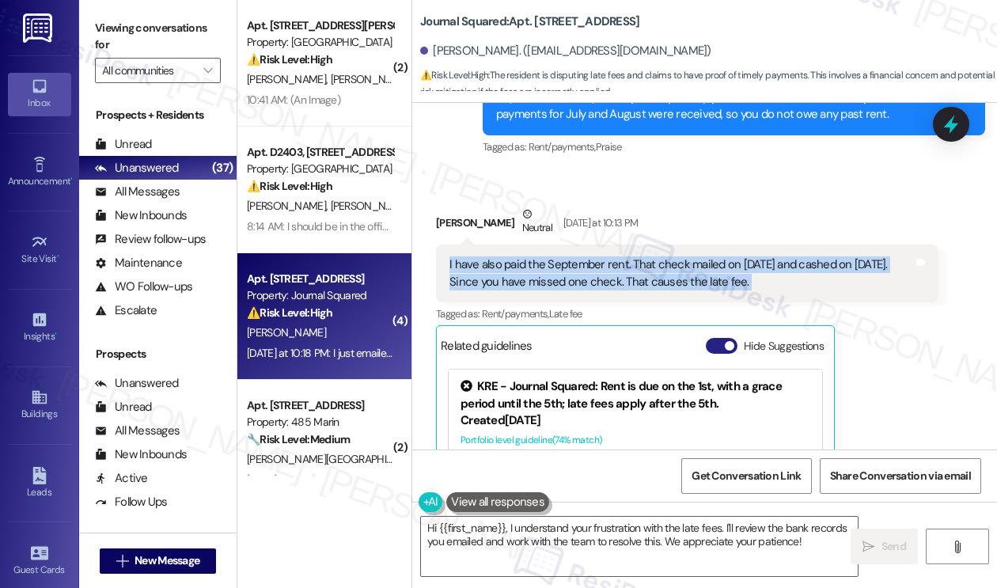
click at [718, 338] on button "Hide Suggestions" at bounding box center [722, 346] width 32 height 16
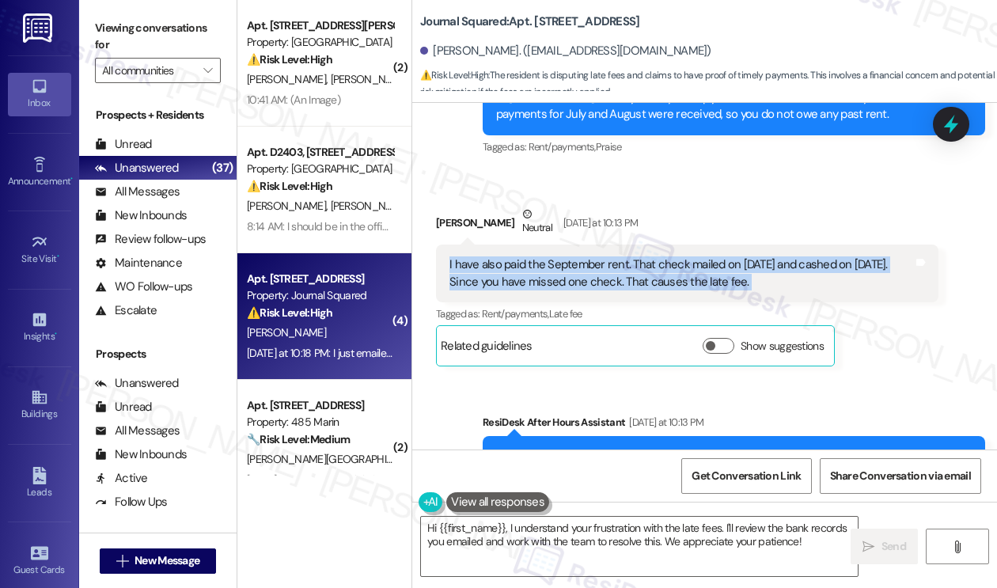
click at [586, 256] on div "I have also paid the September rent. That check mailed on [DATE] and cashed on …" at bounding box center [680, 273] width 463 height 34
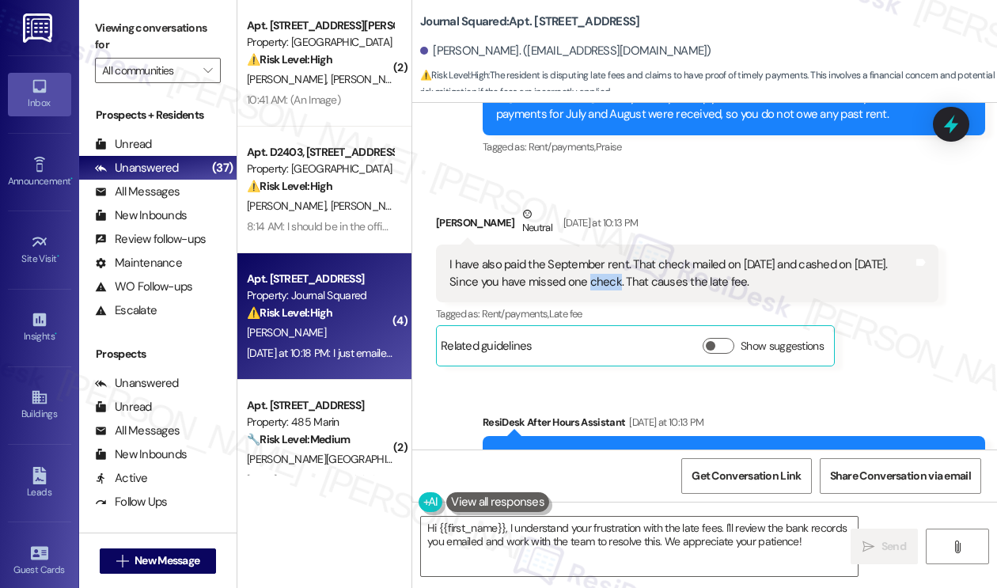
click at [586, 256] on div "I have also paid the September rent. That check mailed on [DATE] and cashed on …" at bounding box center [680, 273] width 463 height 34
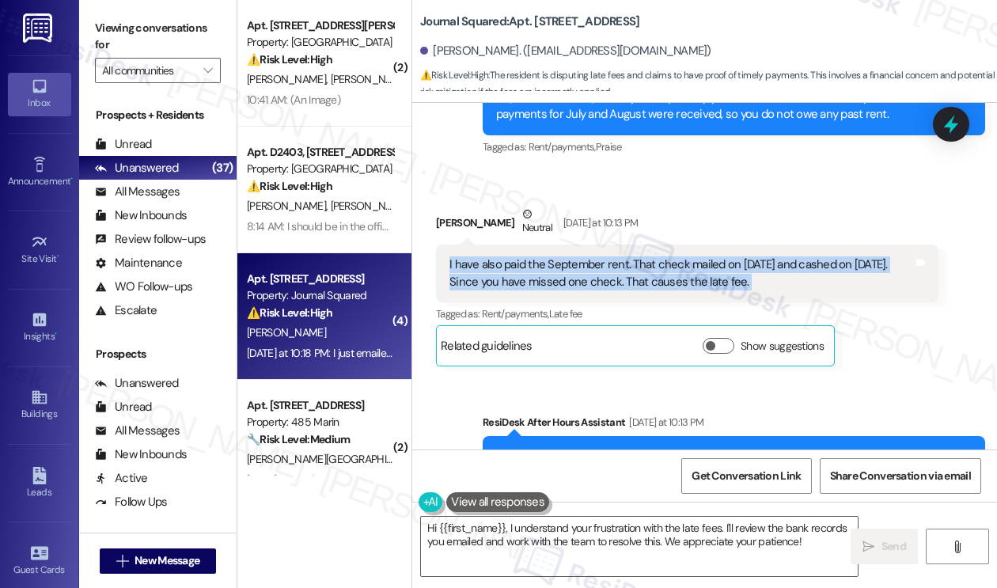
click at [586, 256] on div "I have also paid the September rent. That check mailed on [DATE] and cashed on …" at bounding box center [680, 273] width 463 height 34
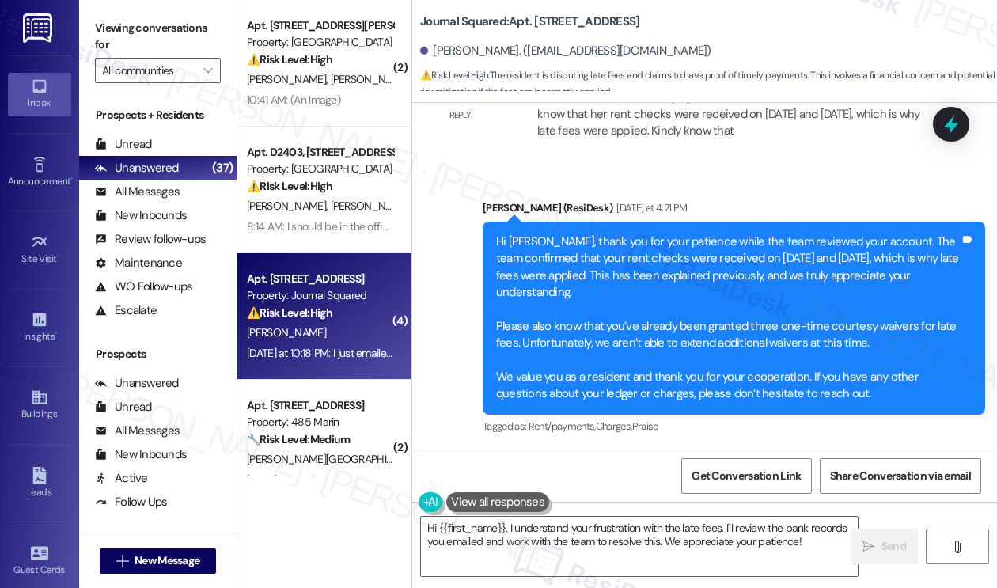
scroll to position [13784, 0]
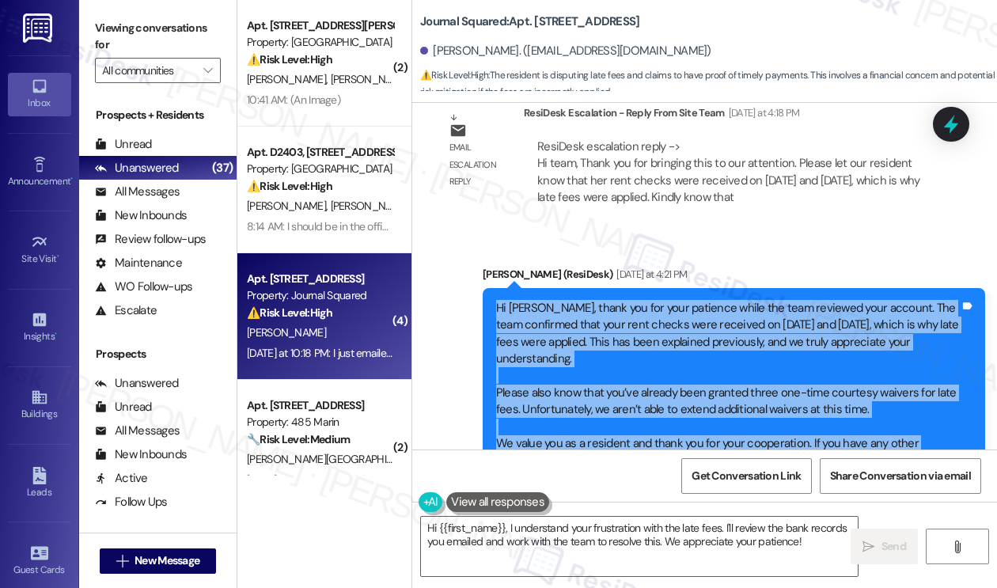
drag, startPoint x: 492, startPoint y: 195, endPoint x: 889, endPoint y: 360, distance: 430.1
click at [890, 361] on div "Hi Kelly, thank you for your patience while the team reviewed your account. The…" at bounding box center [733, 384] width 502 height 193
copy div "Hi Kelly, thank you for your patience while the team reviewed your account. The…"
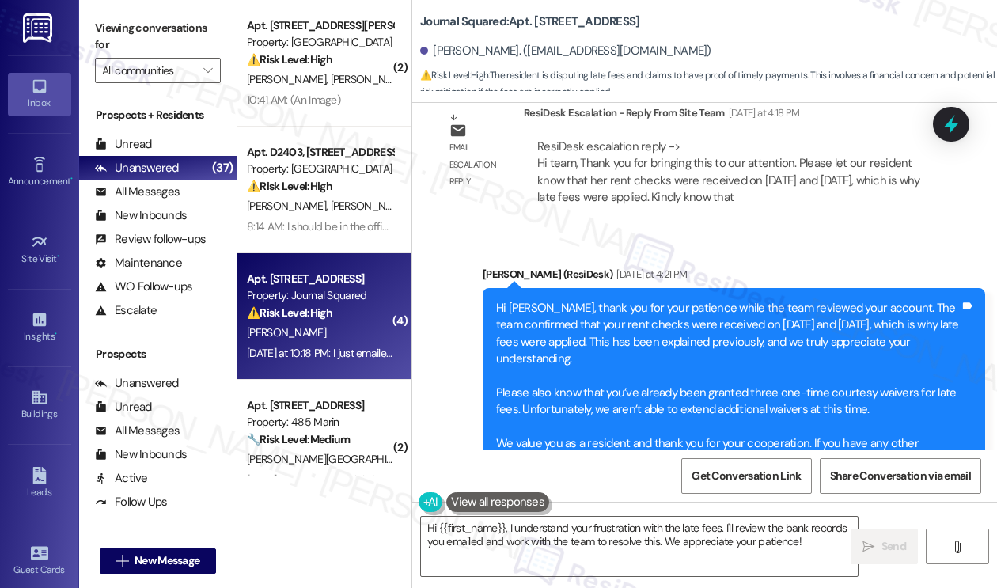
drag, startPoint x: 102, startPoint y: 25, endPoint x: 117, endPoint y: 16, distance: 17.4
click at [102, 25] on label "Viewing conversations for" at bounding box center [158, 37] width 126 height 42
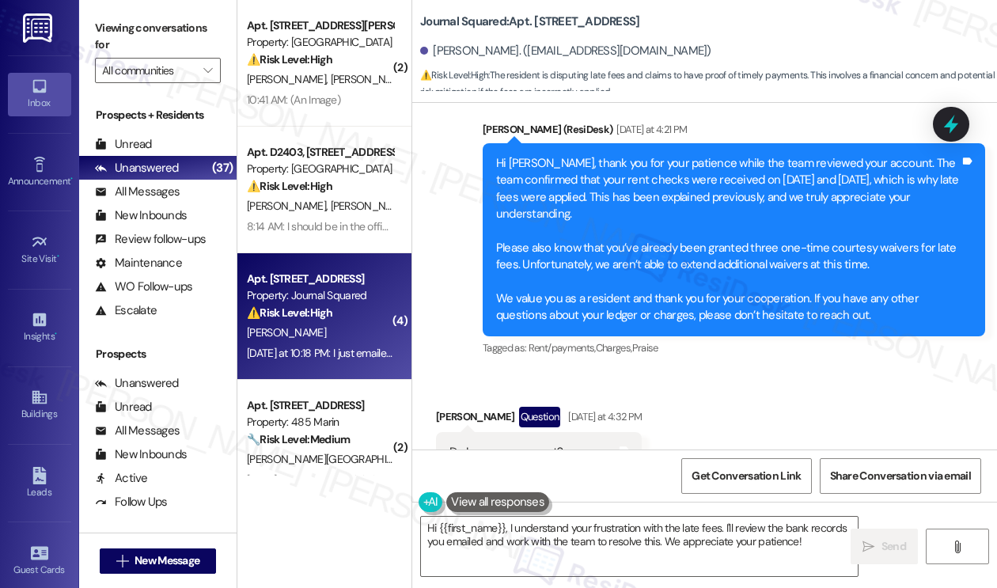
scroll to position [14101, 0]
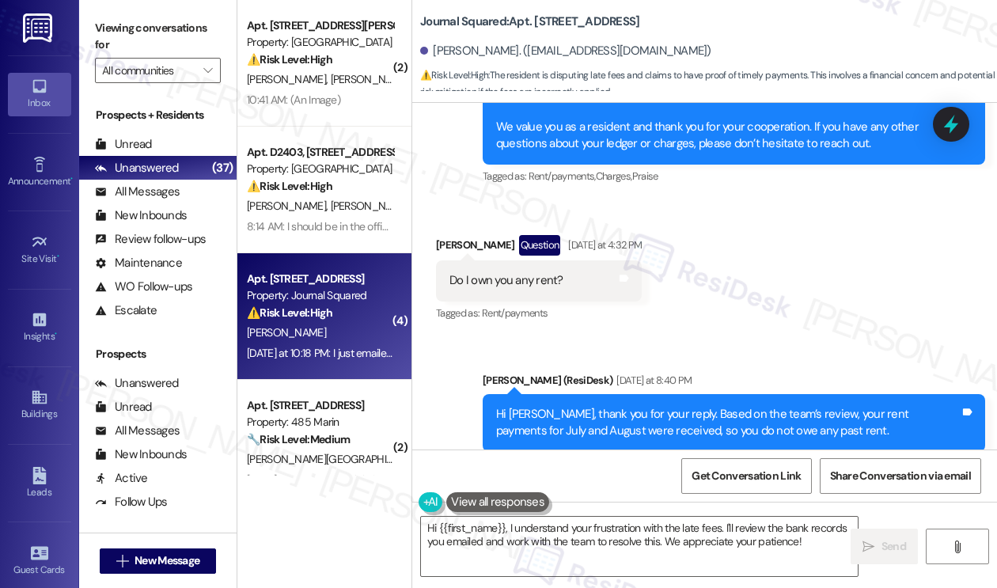
click at [502, 272] on div "Do I own you any rent?" at bounding box center [506, 280] width 114 height 17
copy div "Do I own you any rent? Tags and notes"
drag, startPoint x: 101, startPoint y: 23, endPoint x: 451, endPoint y: 201, distance: 392.3
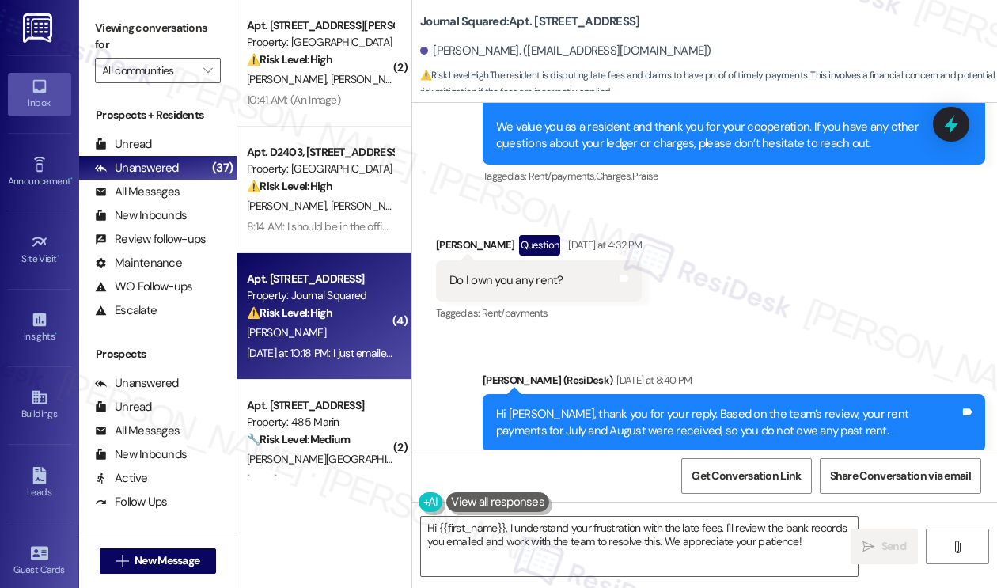
click at [101, 23] on label "Viewing conversations for" at bounding box center [158, 37] width 126 height 42
click at [557, 394] on div "Hi Kelly, thank you for your reply. Based on the team’s review, your rent payme…" at bounding box center [733, 423] width 502 height 58
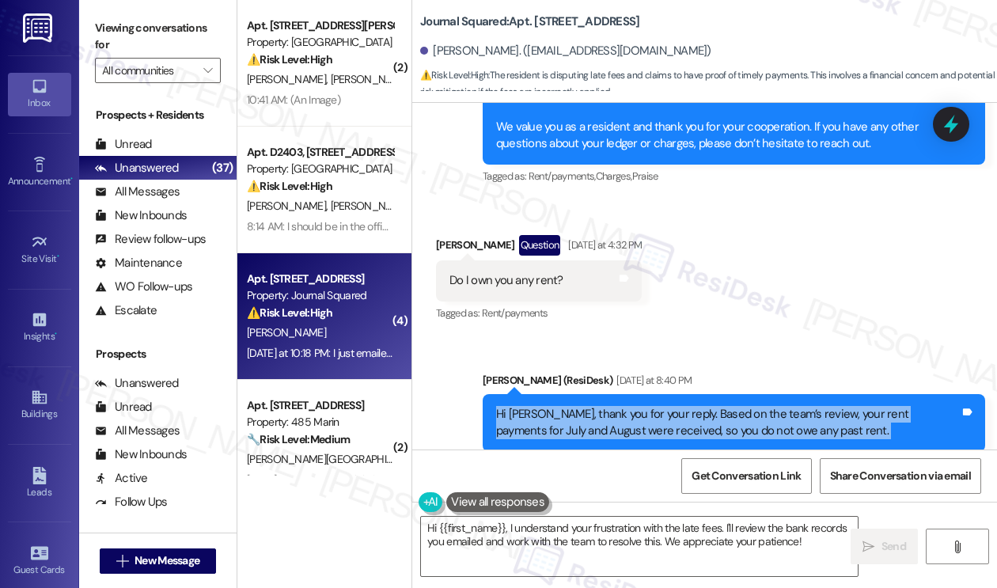
click at [557, 394] on div "Hi Kelly, thank you for your reply. Based on the team’s review, your rent payme…" at bounding box center [733, 423] width 502 height 58
copy div "Hi Kelly, thank you for your reply. Based on the team’s review, your rent payme…"
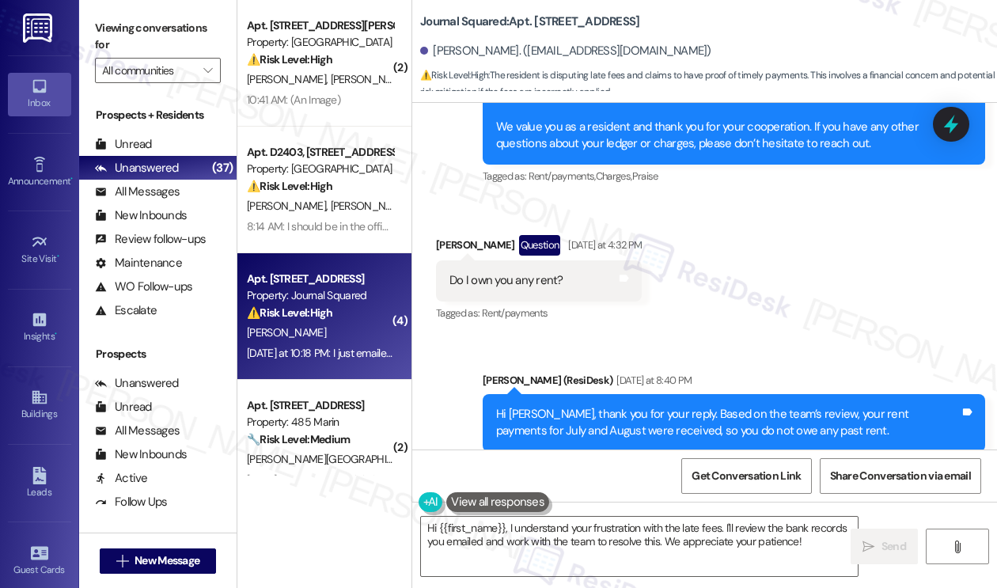
click at [119, 40] on label "Viewing conversations for" at bounding box center [158, 37] width 126 height 42
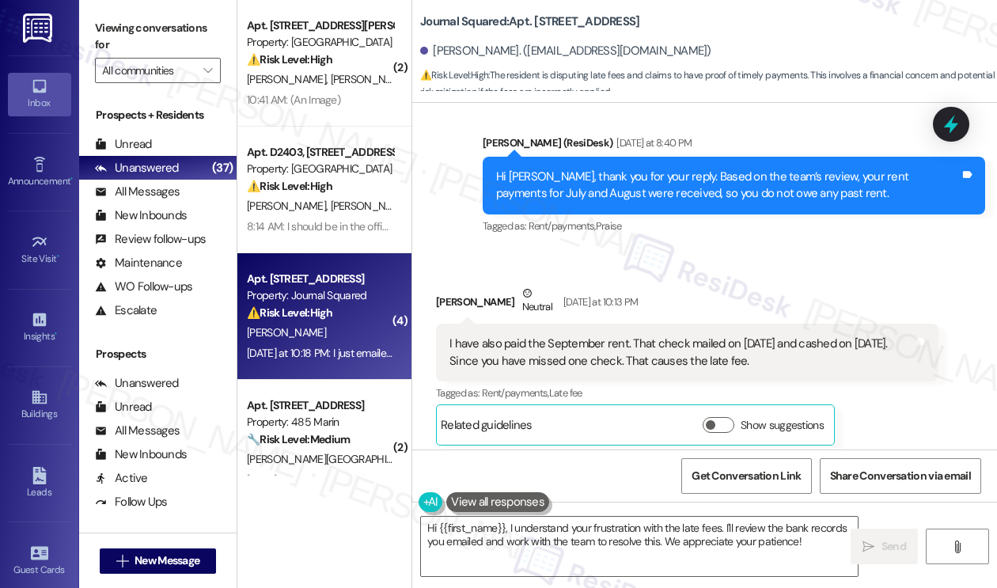
click at [471, 335] on div "I have also paid the September rent. That check mailed on [DATE] and cashed on …" at bounding box center [680, 352] width 463 height 34
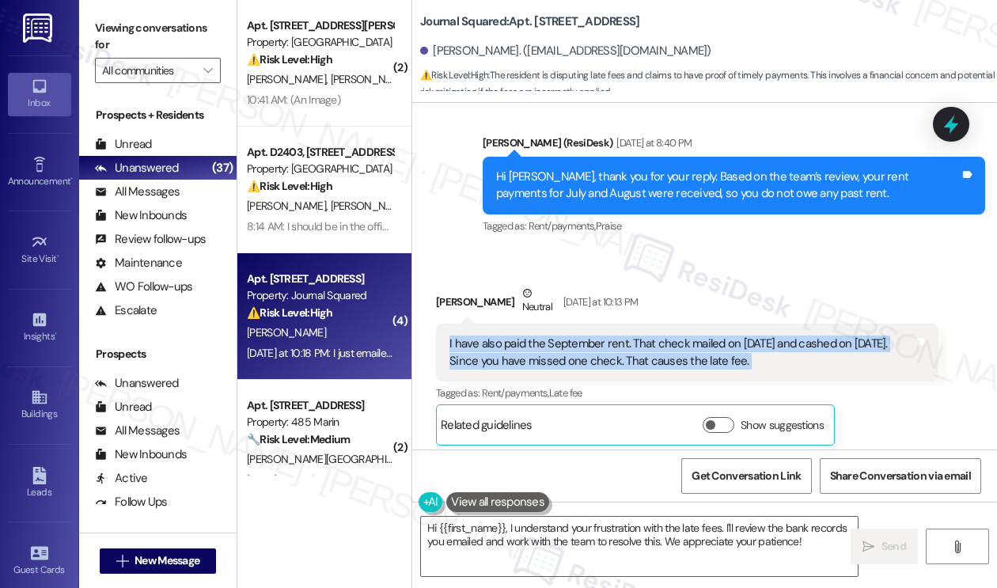
click at [471, 335] on div "I have also paid the September rent. That check mailed on [DATE] and cashed on …" at bounding box center [680, 352] width 463 height 34
copy div "I have also paid the September rent. That check mailed on Aug 18 and cashed on …"
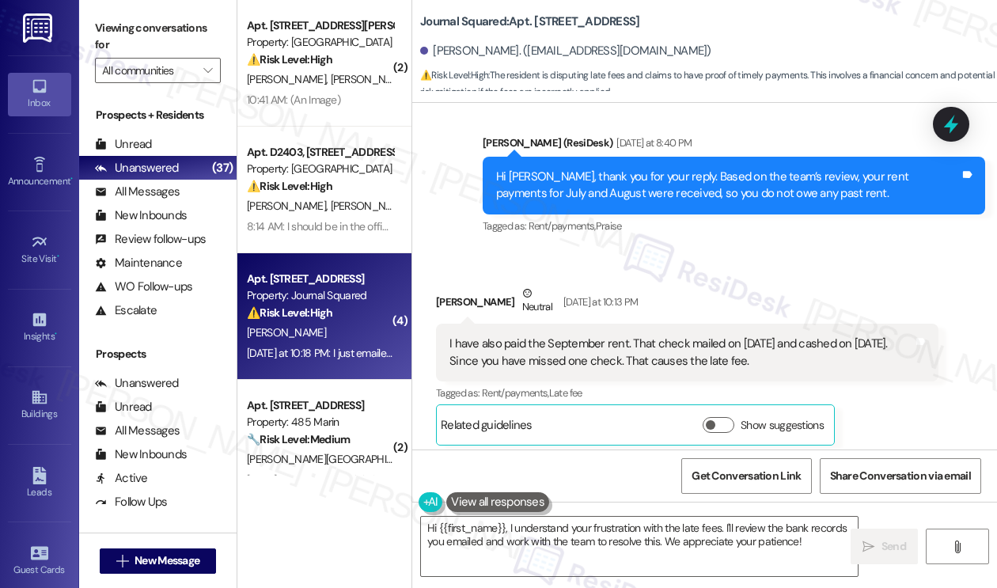
drag, startPoint x: 96, startPoint y: 28, endPoint x: 120, endPoint y: 40, distance: 27.2
click at [96, 28] on label "Viewing conversations for" at bounding box center [158, 37] width 126 height 42
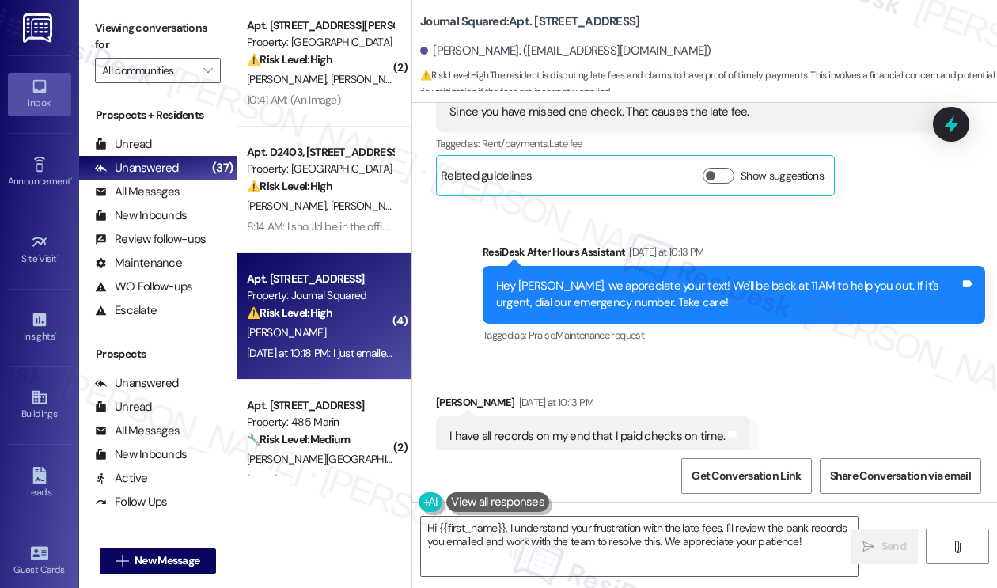
scroll to position [14654, 0]
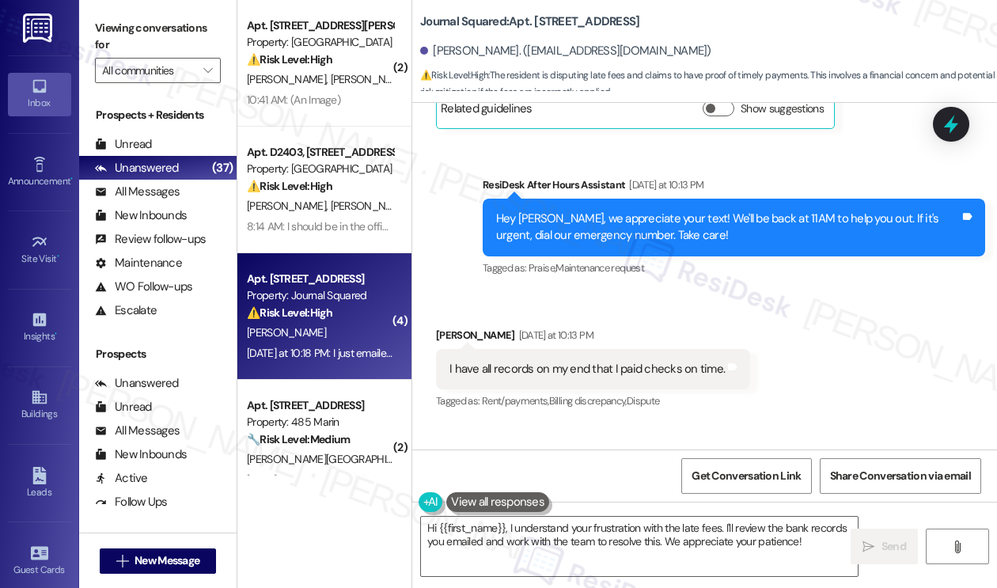
click at [528, 361] on div "I have all records on my end that I paid checks on time." at bounding box center [586, 369] width 275 height 17
copy div "I have all records on my end that I paid checks on time. Tags and notes"
drag, startPoint x: 107, startPoint y: 9, endPoint x: 133, endPoint y: 28, distance: 32.7
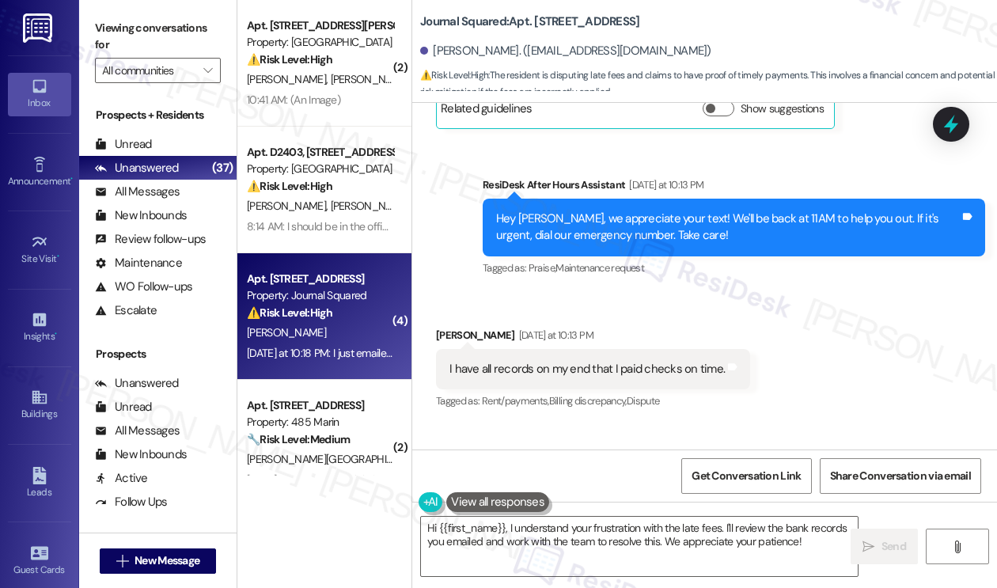
click at [107, 9] on div "Viewing conversations for All communities " at bounding box center [157, 49] width 157 height 99
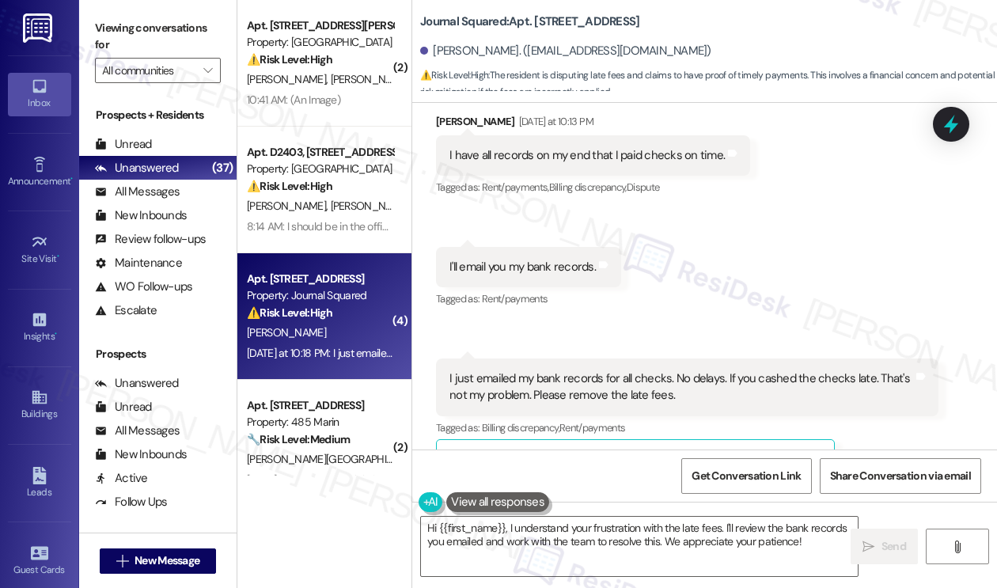
scroll to position [14892, 0]
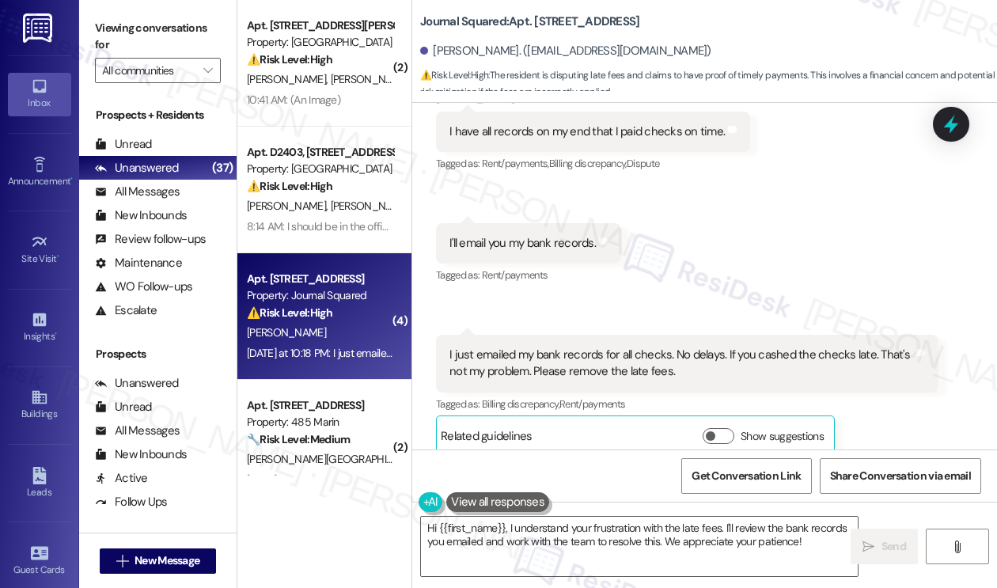
click at [484, 235] on div "I'll email you my bank records." at bounding box center [522, 243] width 146 height 17
click at [130, 26] on label "Viewing conversations for" at bounding box center [158, 37] width 126 height 42
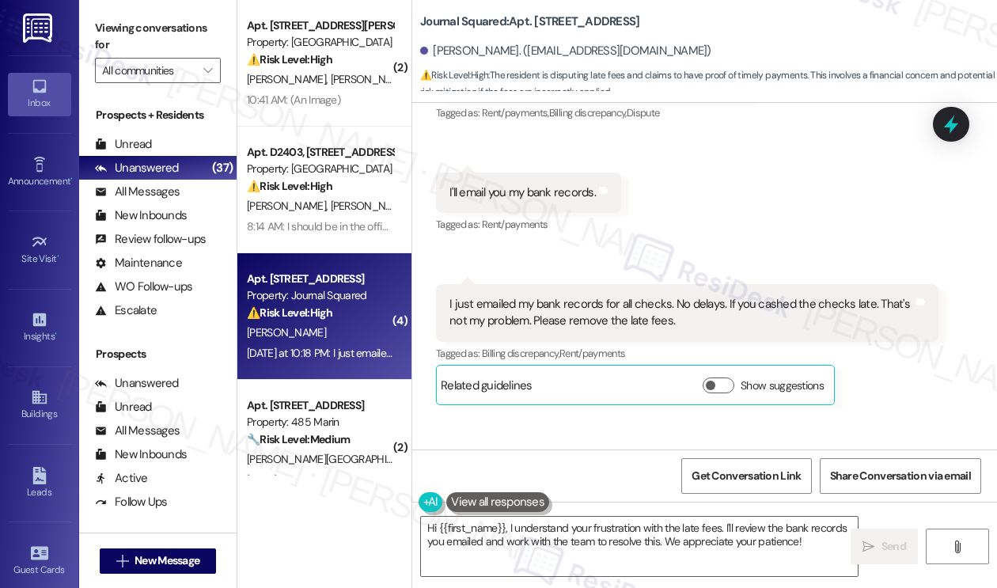
scroll to position [14970, 0]
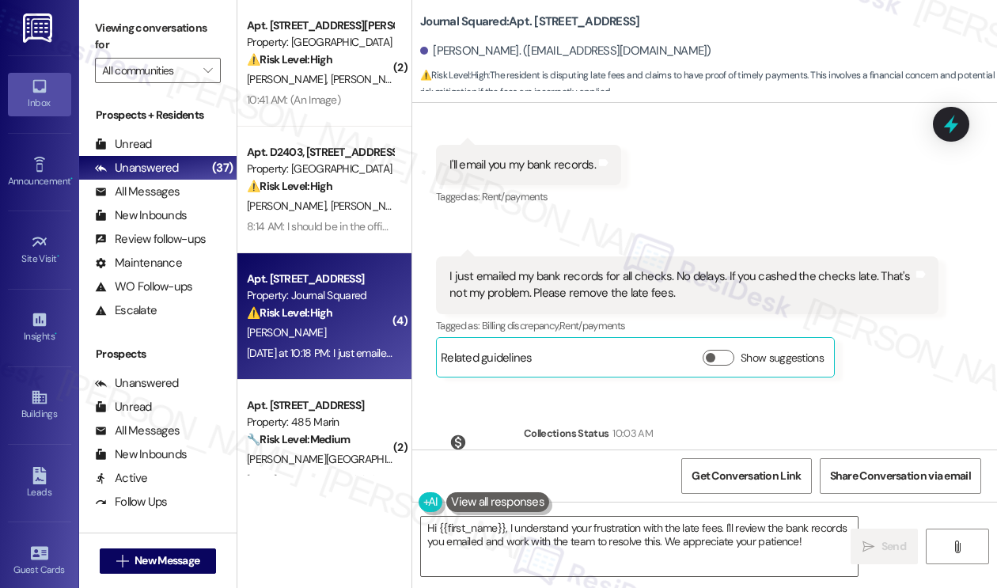
click at [532, 268] on div "I just emailed my bank records for all checks. No delays. If you cashed the che…" at bounding box center [680, 285] width 463 height 34
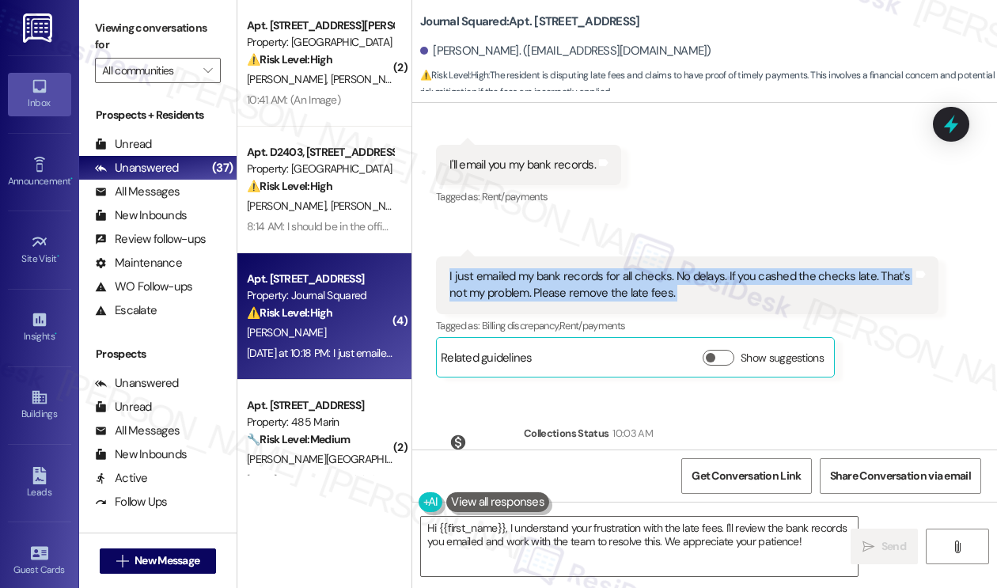
click at [532, 268] on div "I just emailed my bank records for all checks. No delays. If you cashed the che…" at bounding box center [680, 285] width 463 height 34
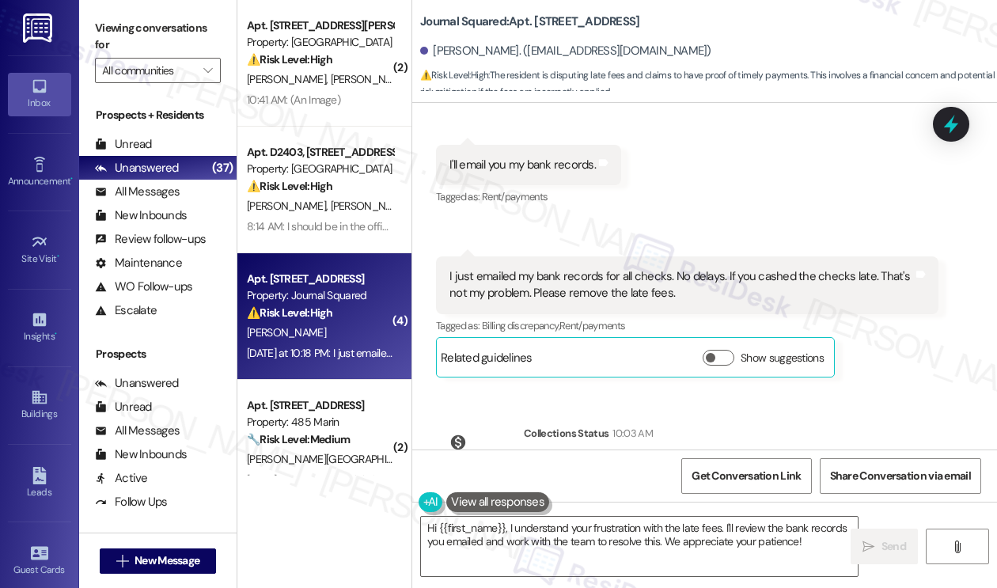
click at [96, 3] on div "Viewing conversations for All communities " at bounding box center [157, 49] width 157 height 99
click at [747, 459] on div "Kelly Duan has an outstanding balance of $3512.5 for Journal Squared (as of Sep…" at bounding box center [731, 476] width 388 height 34
click at [557, 499] on button "Click to show details" at bounding box center [553, 507] width 32 height 16
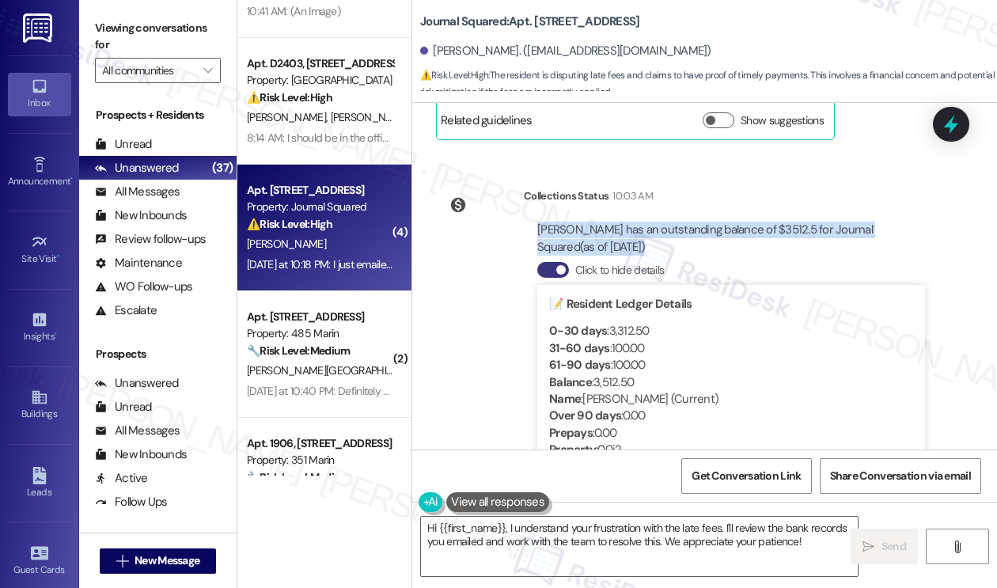
scroll to position [237, 0]
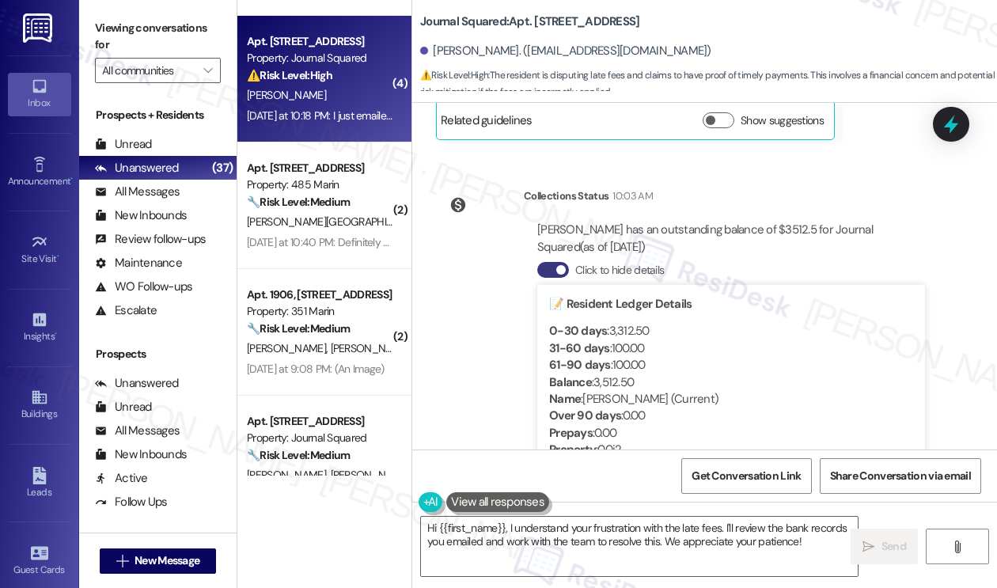
click at [119, 25] on label "Viewing conversations for" at bounding box center [158, 37] width 126 height 42
drag, startPoint x: 123, startPoint y: 34, endPoint x: 161, endPoint y: 48, distance: 41.3
click at [123, 35] on label "Viewing conversations for" at bounding box center [158, 37] width 126 height 42
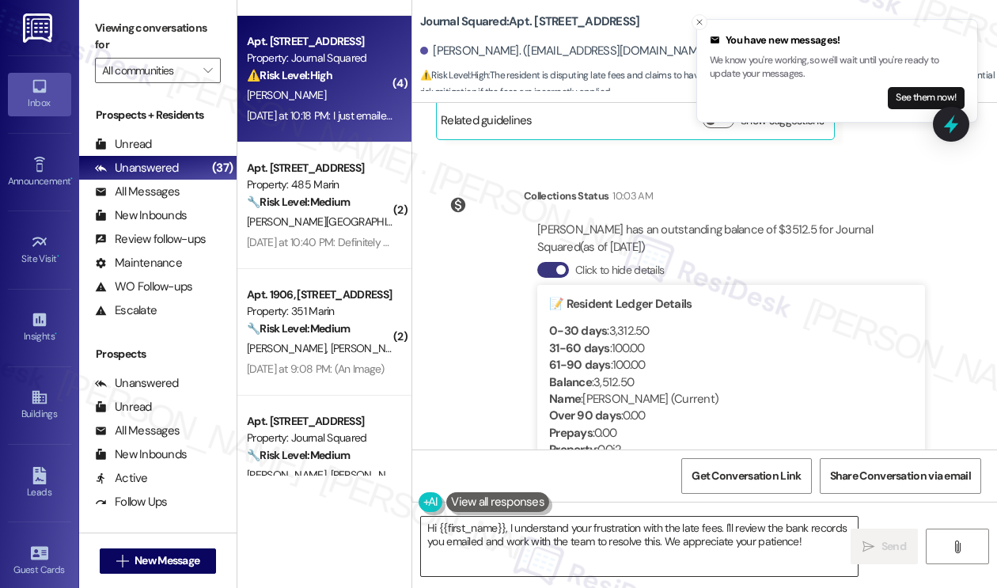
click at [606, 524] on textarea "Hi {{first_name}}, I understand your frustration with the late fees. I'll revie…" at bounding box center [639, 545] width 437 height 59
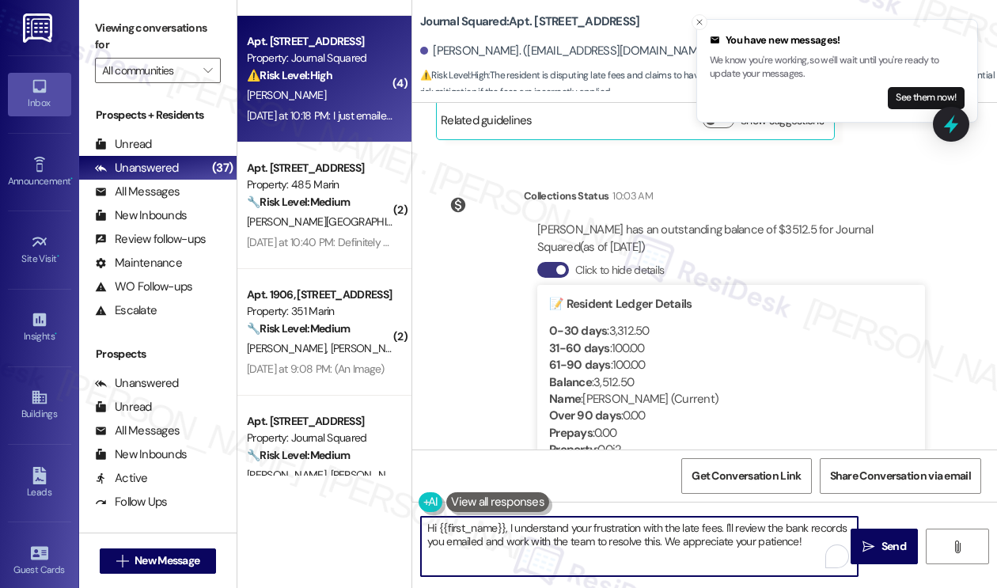
click at [606, 524] on textarea "Hi {{first_name}}, I understand your frustration with the late fees. I'll revie…" at bounding box center [639, 545] width 437 height 59
drag, startPoint x: 807, startPoint y: 540, endPoint x: 715, endPoint y: 530, distance: 92.3
click at [715, 530] on textarea "Hi {{first_name}}, I understand your concern with the late fees. I'll review th…" at bounding box center [639, 545] width 437 height 59
click at [637, 540] on textarea "Hi {{first_name}}, I understand your concern with the late fees. Thanks for the…" at bounding box center [639, 545] width 437 height 59
type textarea "Hi {{first_name}}, I understand your concern with the late fees. Thanks for the…"
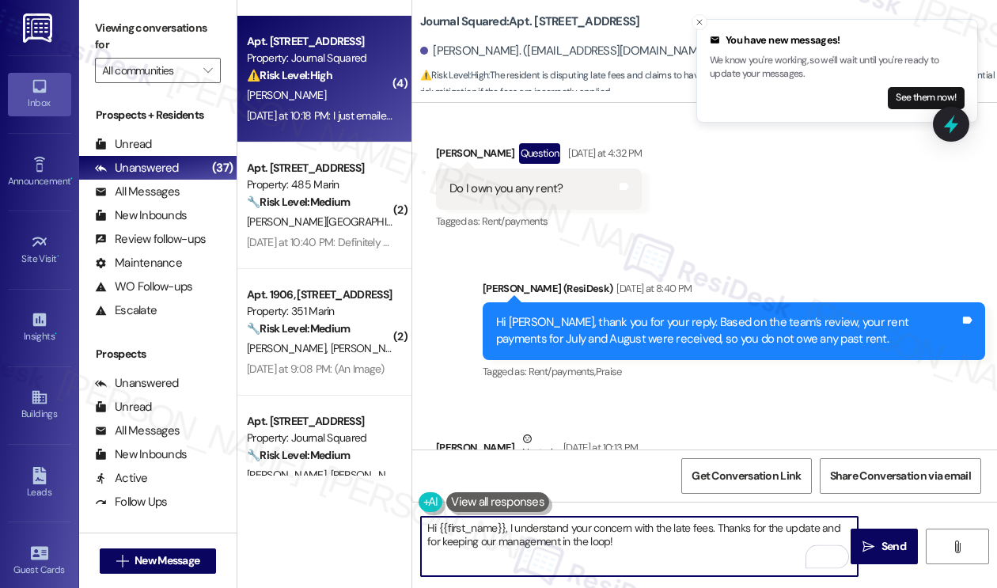
scroll to position [14100, 0]
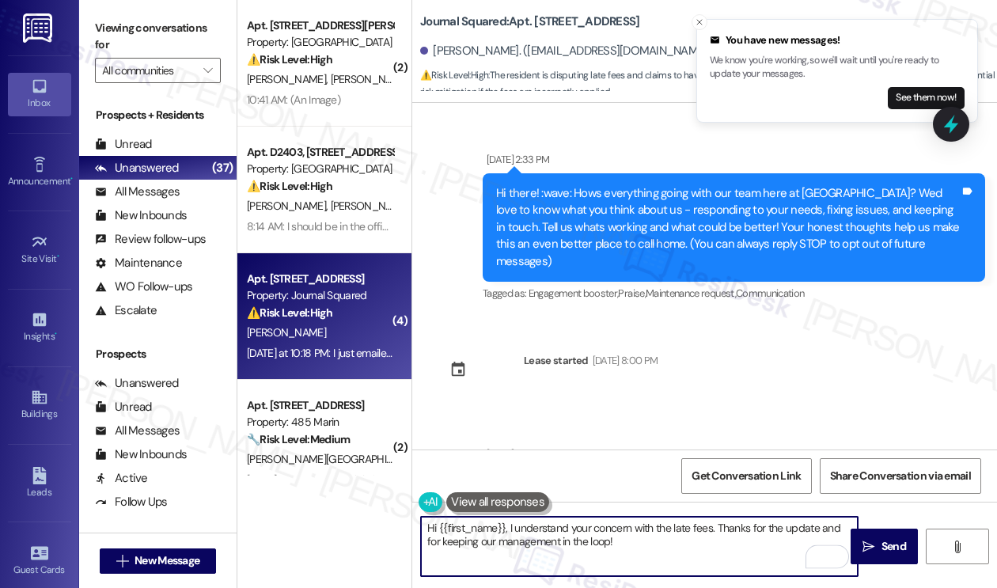
scroll to position [13942, 0]
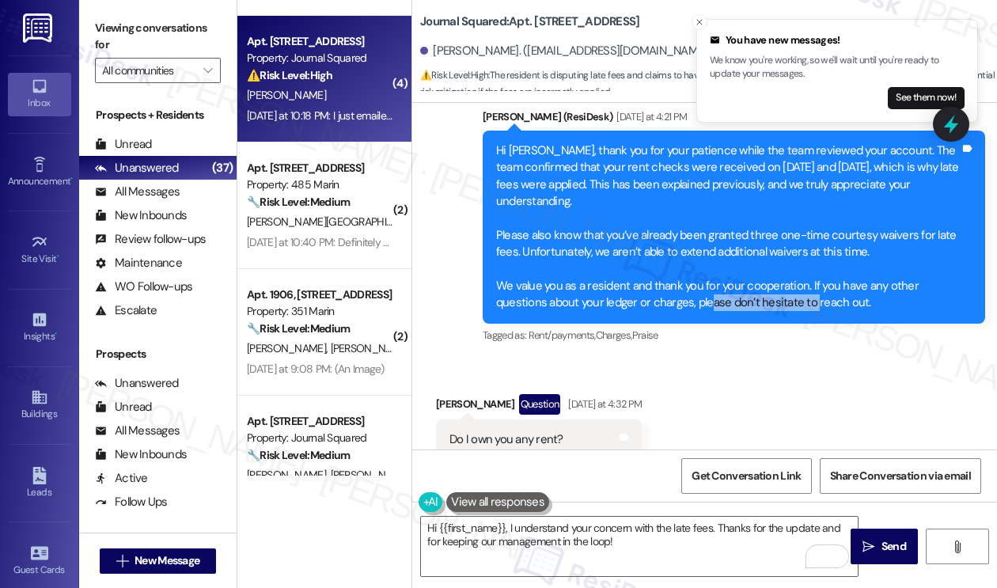
drag, startPoint x: 709, startPoint y: 200, endPoint x: 810, endPoint y: 199, distance: 101.3
click at [810, 199] on div "Hi [PERSON_NAME], thank you for your patience while the team reviewed your acco…" at bounding box center [727, 226] width 463 height 169
click at [810, 199] on div "Hi Kelly, thank you for your patience while the team reviewed your account. The…" at bounding box center [727, 226] width 463 height 169
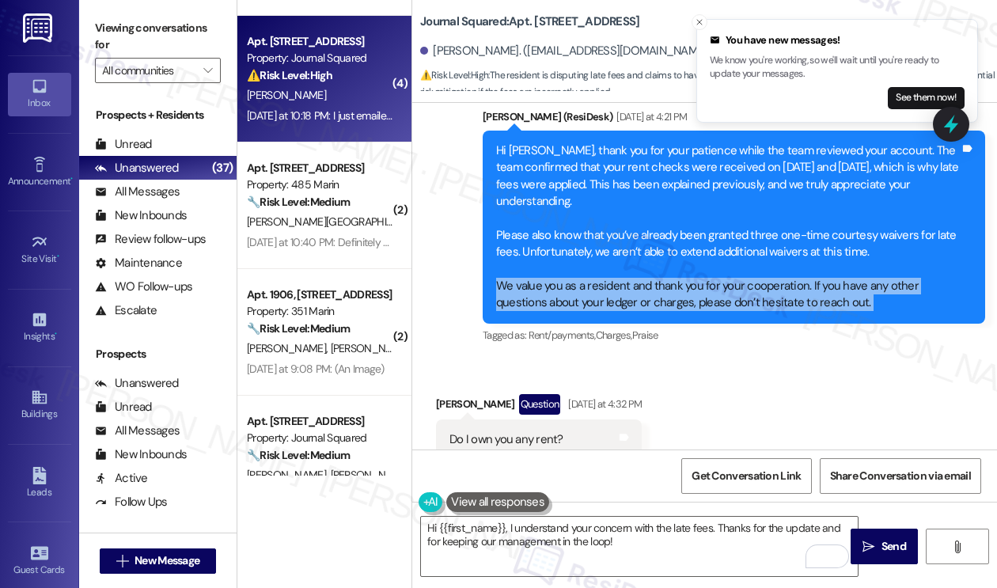
click at [810, 199] on div "Hi Kelly, thank you for your patience while the team reviewed your account. The…" at bounding box center [727, 226] width 463 height 169
click at [833, 195] on div "Hi Kelly, thank you for your patience while the team reviewed your account. The…" at bounding box center [727, 226] width 463 height 169
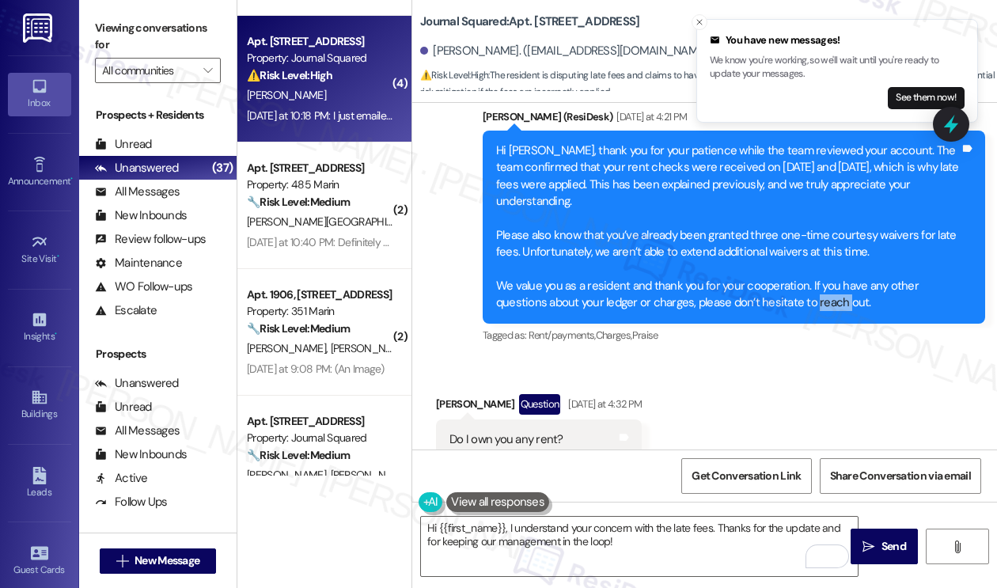
click at [833, 195] on div "Hi Kelly, thank you for your patience while the team reviewed your account. The…" at bounding box center [727, 226] width 463 height 169
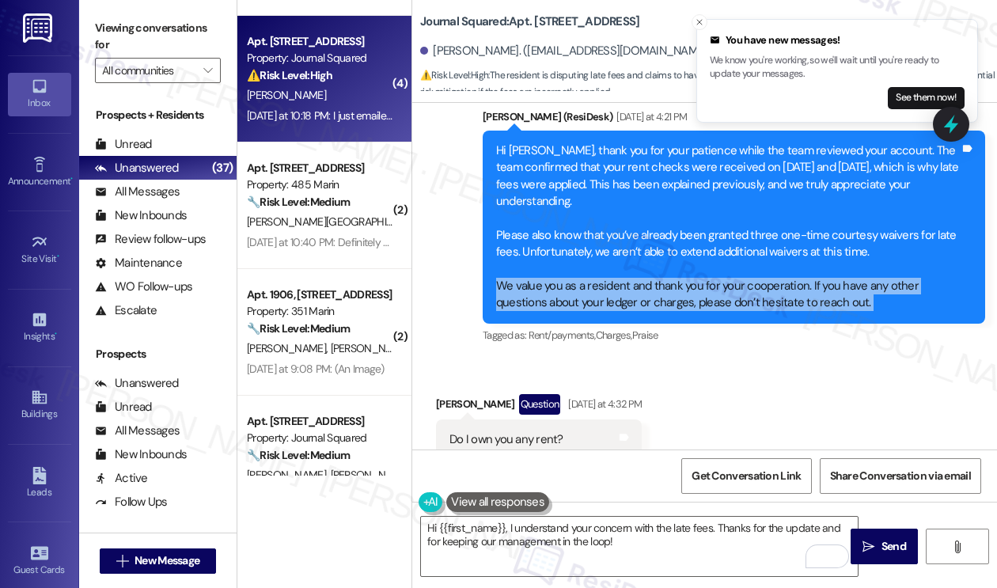
click at [833, 195] on div "Hi Kelly, thank you for your patience while the team reviewed your account. The…" at bounding box center [727, 226] width 463 height 169
click at [854, 195] on div "Hi Kelly, thank you for your patience while the team reviewed your account. The…" at bounding box center [727, 226] width 463 height 169
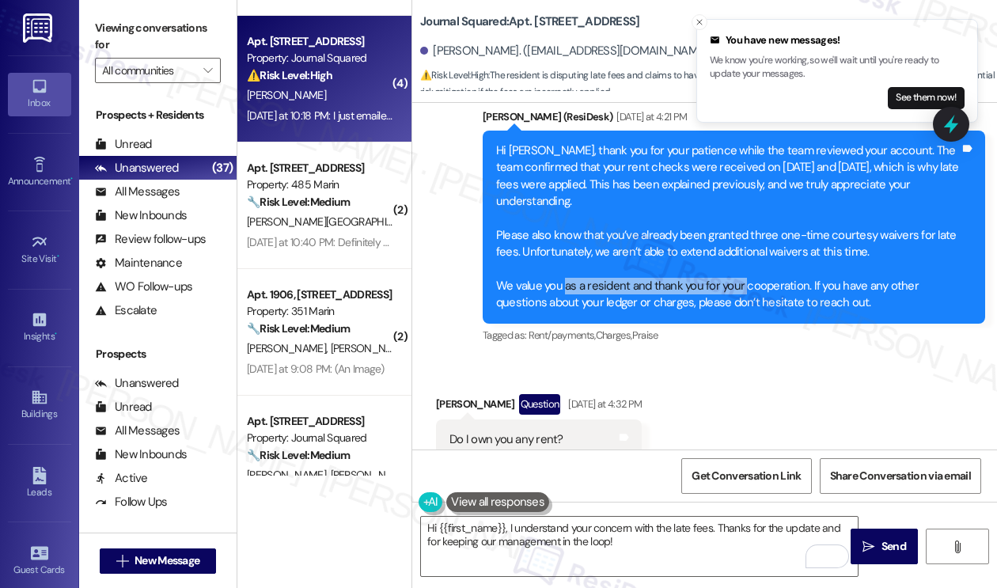
drag, startPoint x: 562, startPoint y: 186, endPoint x: 740, endPoint y: 187, distance: 178.0
click at [740, 187] on div "Hi Kelly, thank you for your patience while the team reviewed your account. The…" at bounding box center [727, 226] width 463 height 169
click at [684, 208] on div "Hi Kelly, thank you for your patience while the team reviewed your account. The…" at bounding box center [727, 226] width 463 height 169
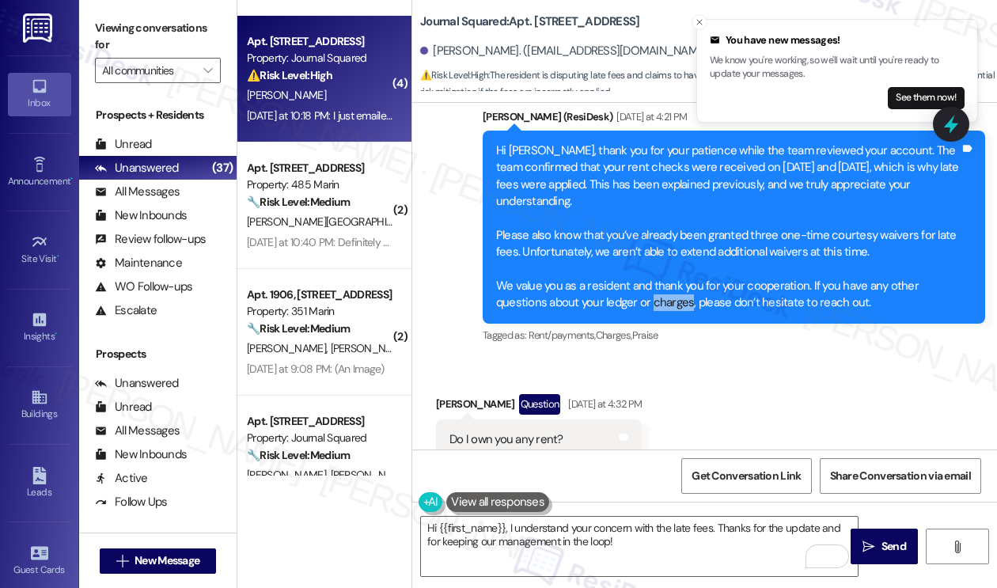
click at [684, 208] on div "Hi Kelly, thank you for your patience while the team reviewed your account. The…" at bounding box center [727, 226] width 463 height 169
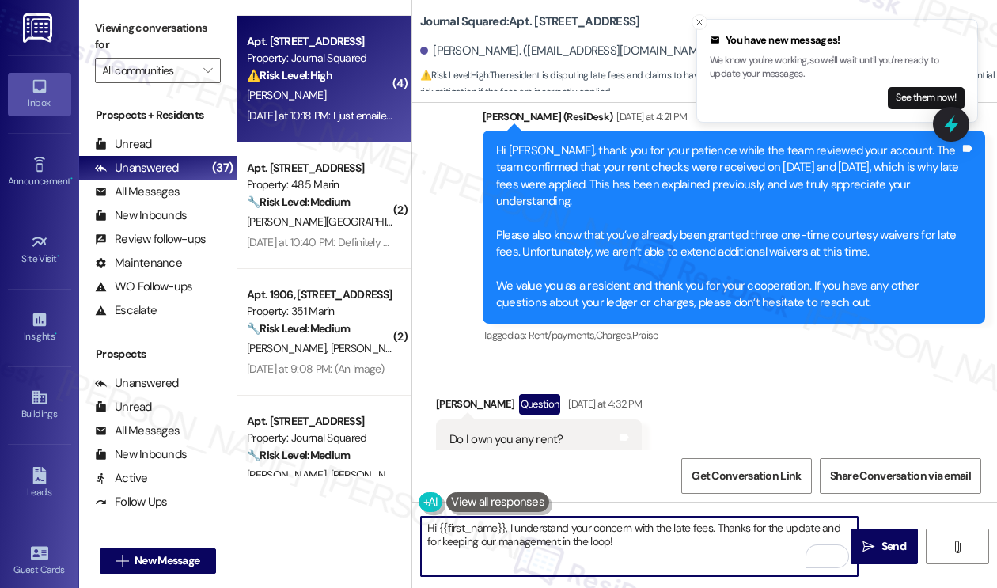
click at [628, 542] on textarea "Hi {{first_name}}, I understand your concern with the late fees. Thanks for the…" at bounding box center [639, 545] width 437 height 59
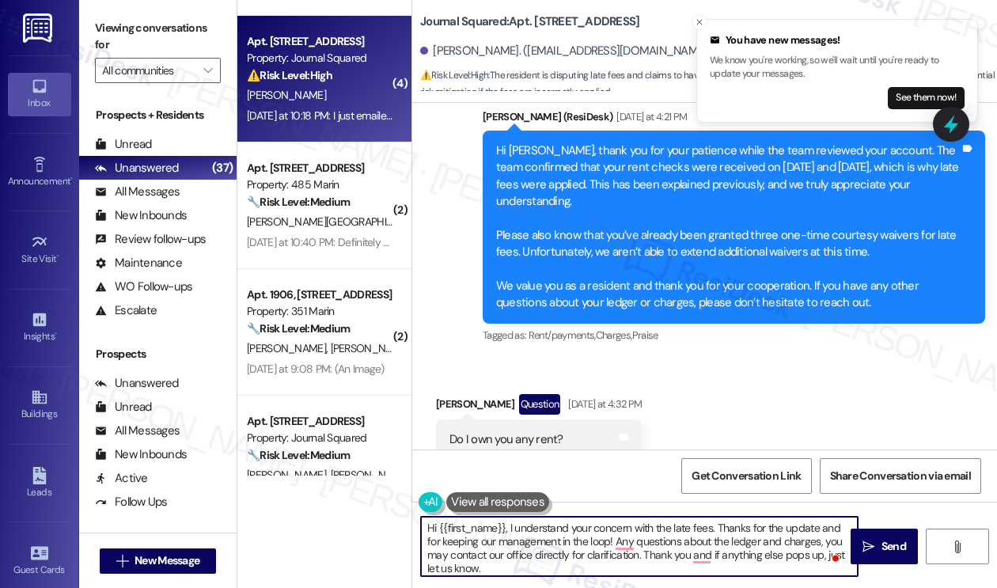
click at [610, 550] on textarea "Hi {{first_name}}, I understand your concern with the late fees. Thanks for the…" at bounding box center [639, 545] width 437 height 59
click at [545, 553] on textarea "Hi {{first_name}}, I understand your concern with the late fees. Thanks for the…" at bounding box center [639, 545] width 437 height 59
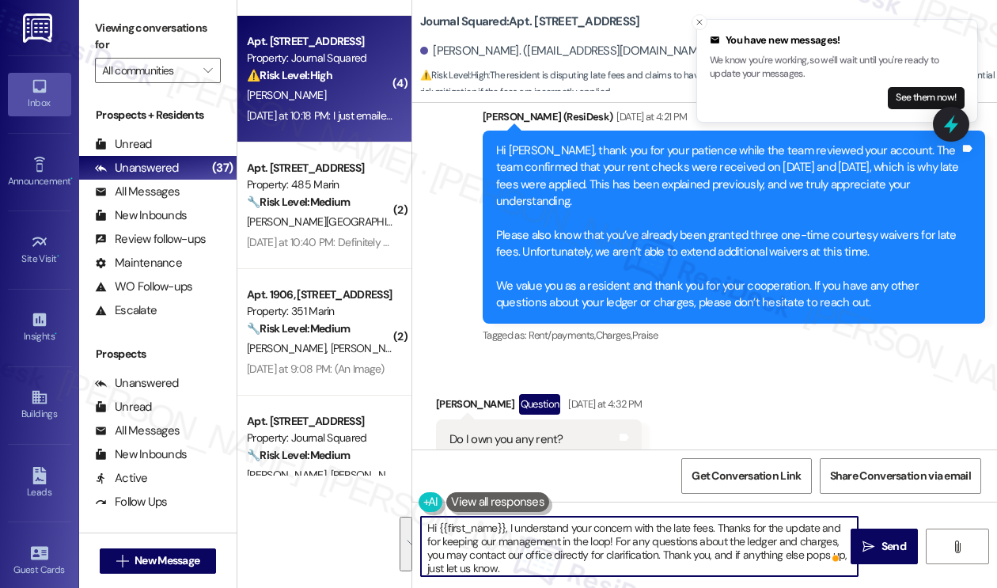
click at [569, 549] on textarea "Hi {{first_name}}, I understand your concern with the late fees. Thanks for the…" at bounding box center [639, 545] width 437 height 59
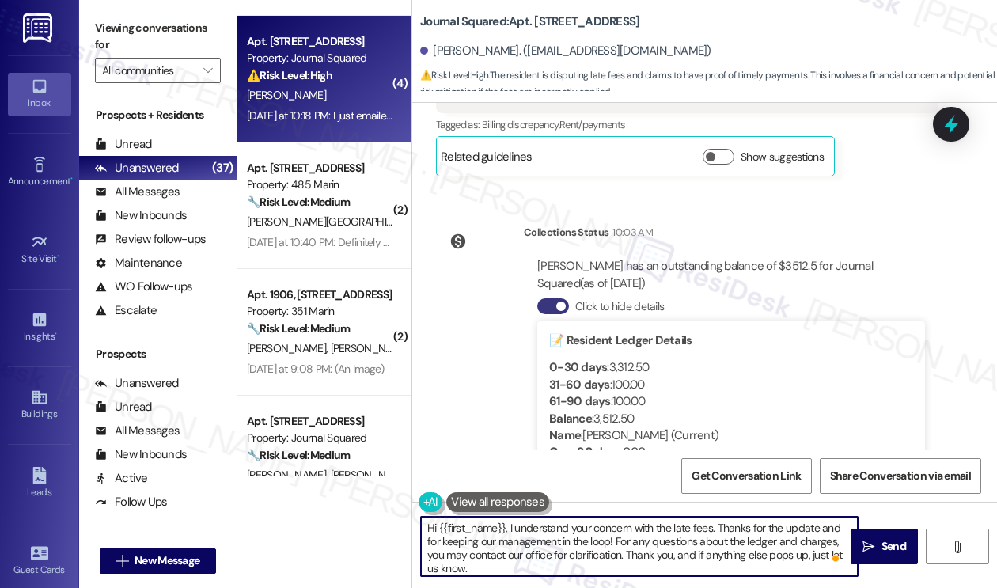
scroll to position [15207, 0]
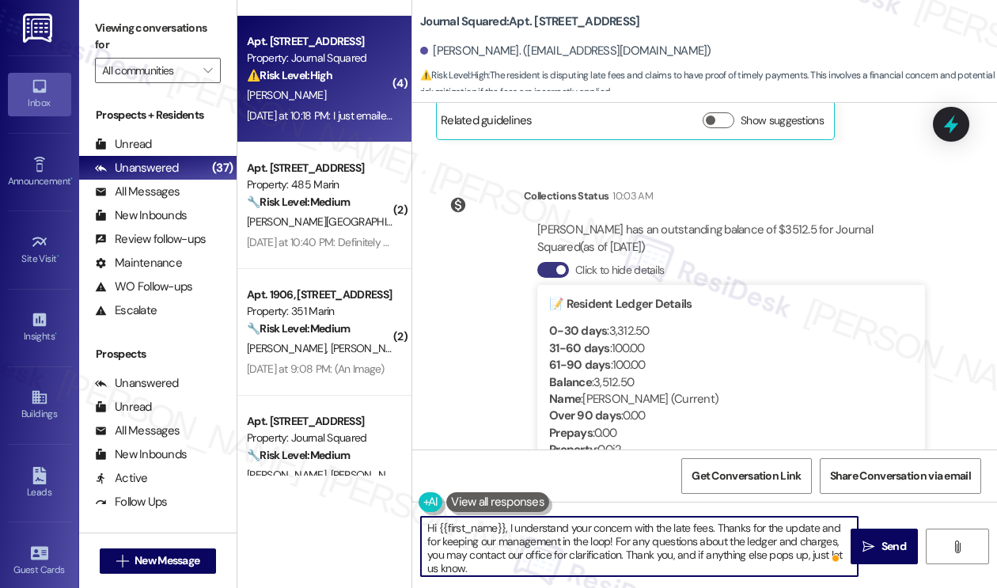
click at [607, 522] on textarea "Hi {{first_name}}, I understand your concern with the late fees. Thanks for the…" at bounding box center [639, 545] width 437 height 59
click at [578, 539] on textarea "Hi {{first_name}}, I understand your concern with the late fees. Thanks for the…" at bounding box center [639, 545] width 437 height 59
click at [548, 545] on textarea "Hi {{first_name}}, I understand your concern with the late fees. Thanks for the…" at bounding box center [639, 545] width 437 height 59
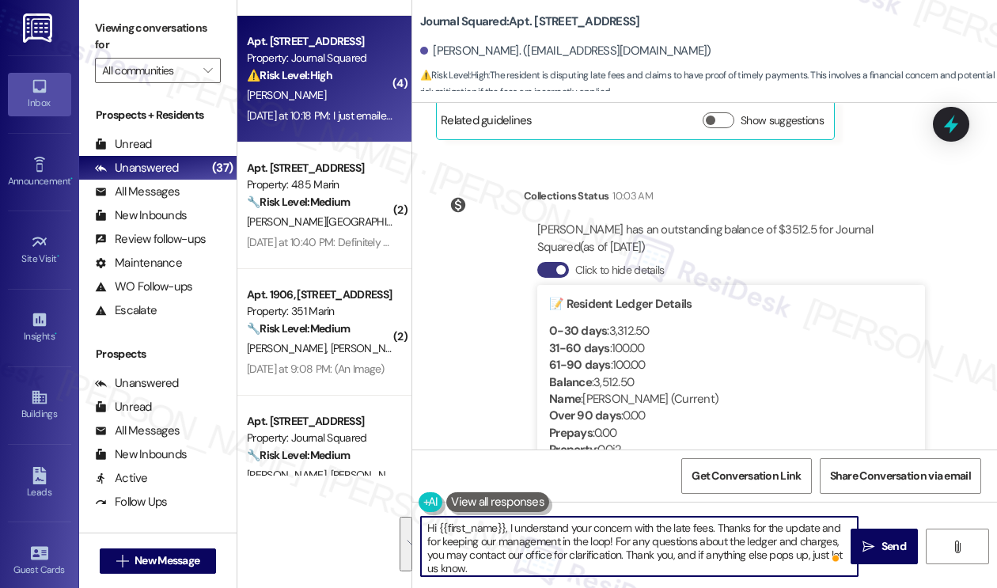
click at [548, 545] on textarea "Hi {{first_name}}, I understand your concern with the late fees. Thanks for the…" at bounding box center [639, 545] width 437 height 59
click at [645, 547] on textarea "Hi {{first_name}}, I understand your concern with the late fees. Thanks for the…" at bounding box center [639, 545] width 437 height 59
click at [535, 550] on textarea "Hi {{first_name}}, I understand your concern with the late fees. Thanks for the…" at bounding box center [639, 545] width 437 height 59
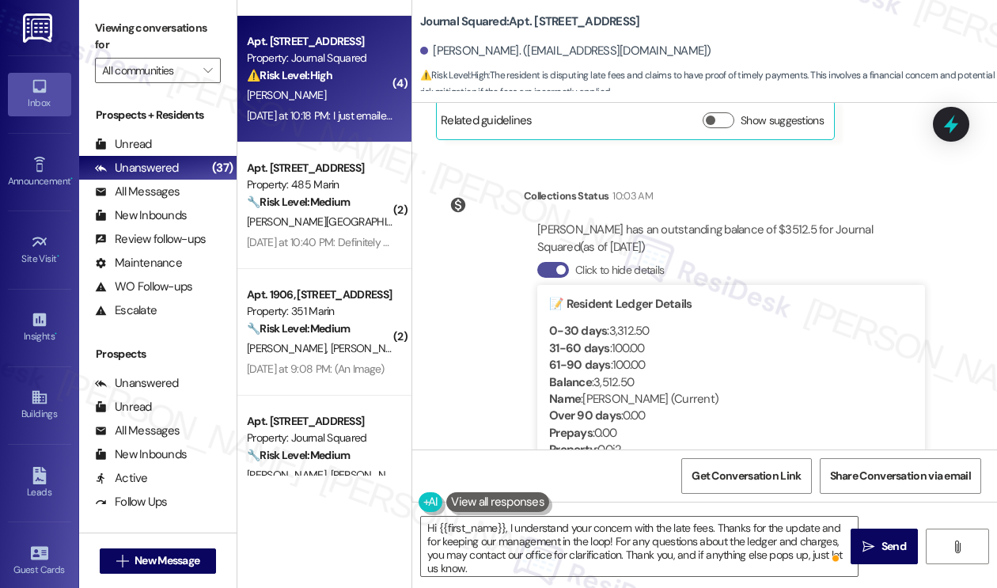
click at [557, 265] on span "button" at bounding box center [560, 269] width 9 height 9
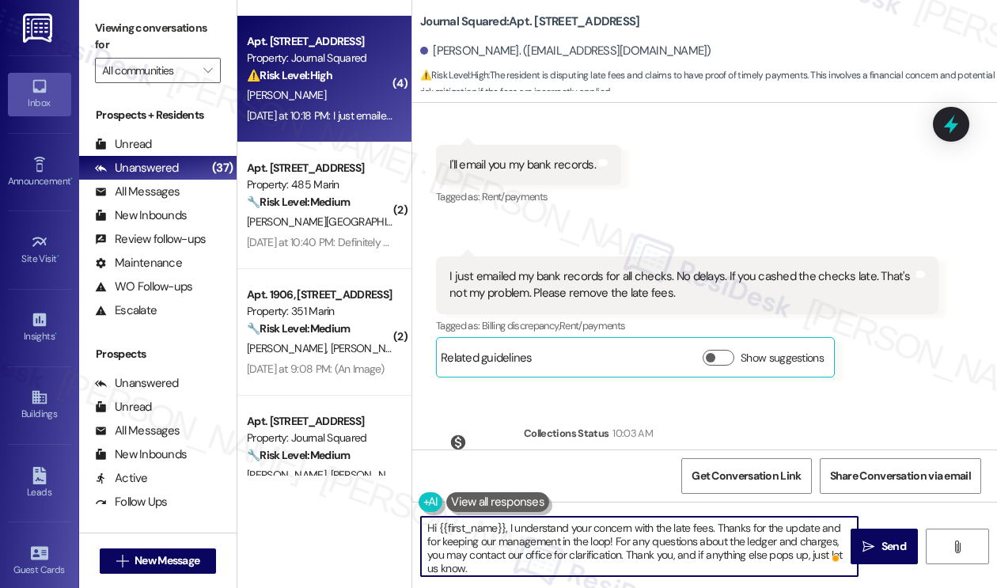
click at [617, 541] on textarea "Hi {{first_name}}, I understand your concern with the late fees. Thanks for the…" at bounding box center [639, 545] width 437 height 59
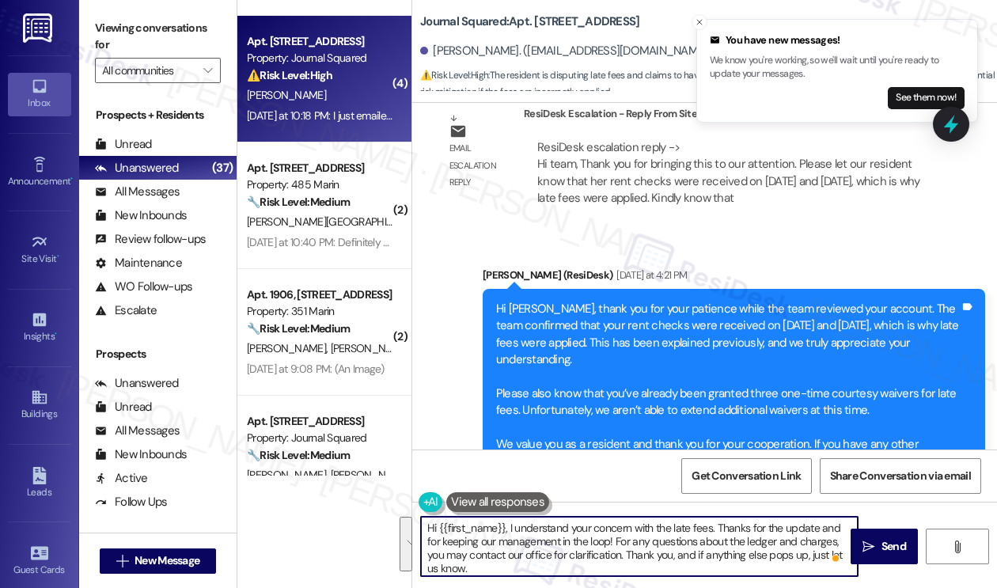
click at [564, 301] on div "Hi Kelly, thank you for your patience while the team reviewed your account. The…" at bounding box center [727, 385] width 463 height 169
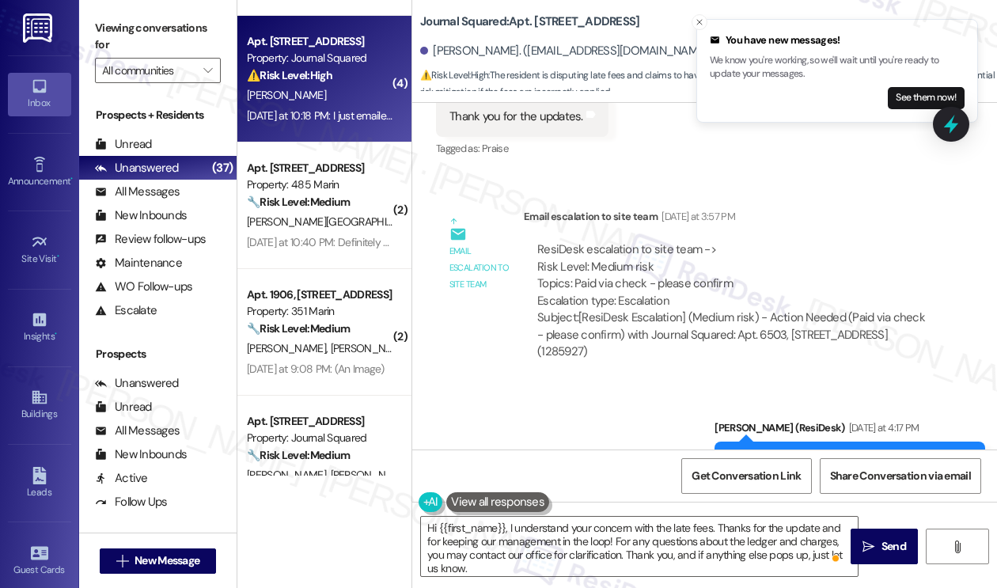
scroll to position [13309, 0]
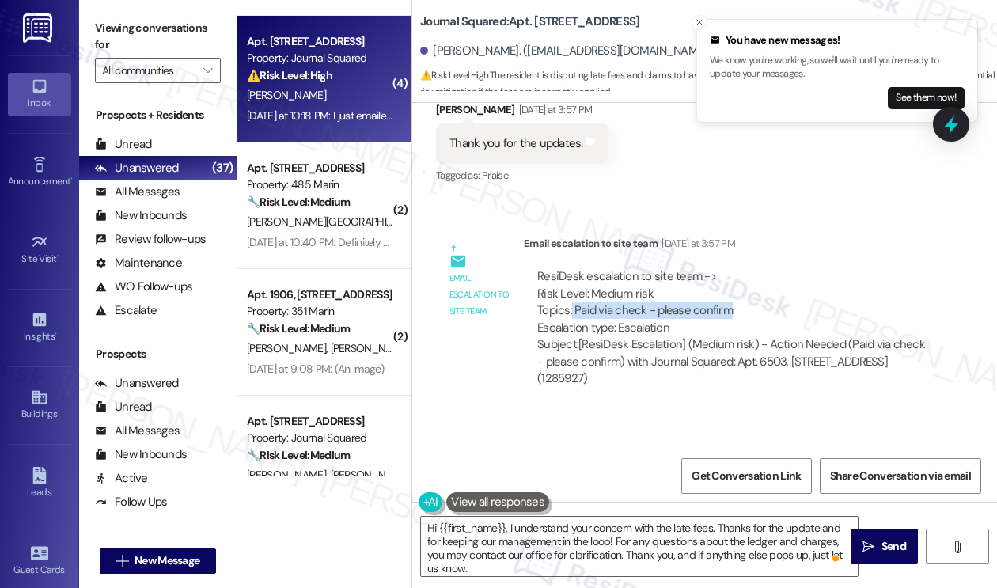
drag, startPoint x: 570, startPoint y: 206, endPoint x: 724, endPoint y: 206, distance: 154.2
click at [724, 268] on div "ResiDesk escalation to site team -> Risk Level: Medium risk Topics: Paid via ch…" at bounding box center [731, 302] width 388 height 68
click at [732, 268] on div "ResiDesk escalation to site team -> Risk Level: Medium risk Topics: Paid via ch…" at bounding box center [731, 302] width 388 height 68
drag, startPoint x: 732, startPoint y: 206, endPoint x: 578, endPoint y: 205, distance: 154.2
click at [578, 268] on div "ResiDesk escalation to site team -> Risk Level: Medium risk Topics: Paid via ch…" at bounding box center [731, 302] width 388 height 68
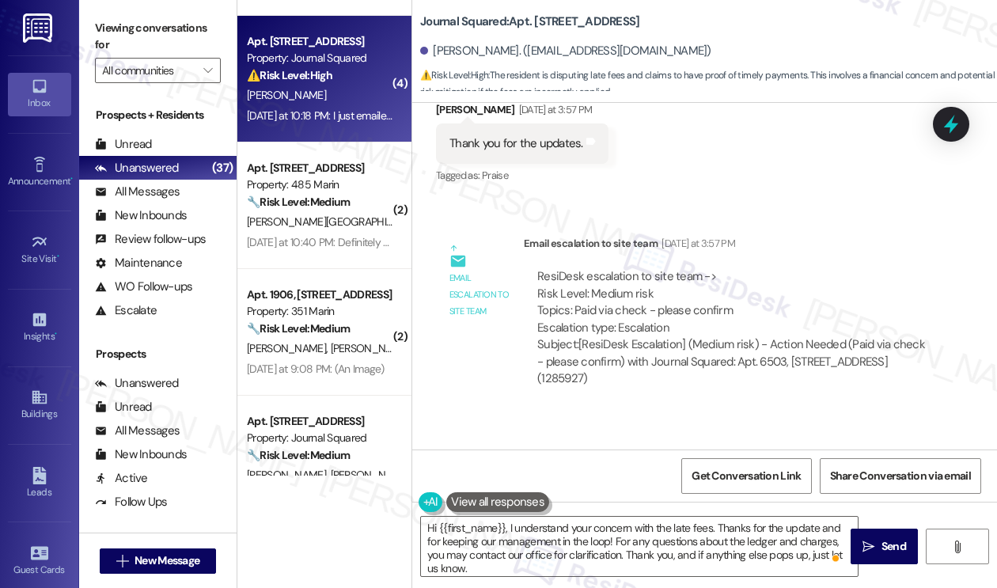
click at [131, 23] on label "Viewing conversations for" at bounding box center [158, 37] width 126 height 42
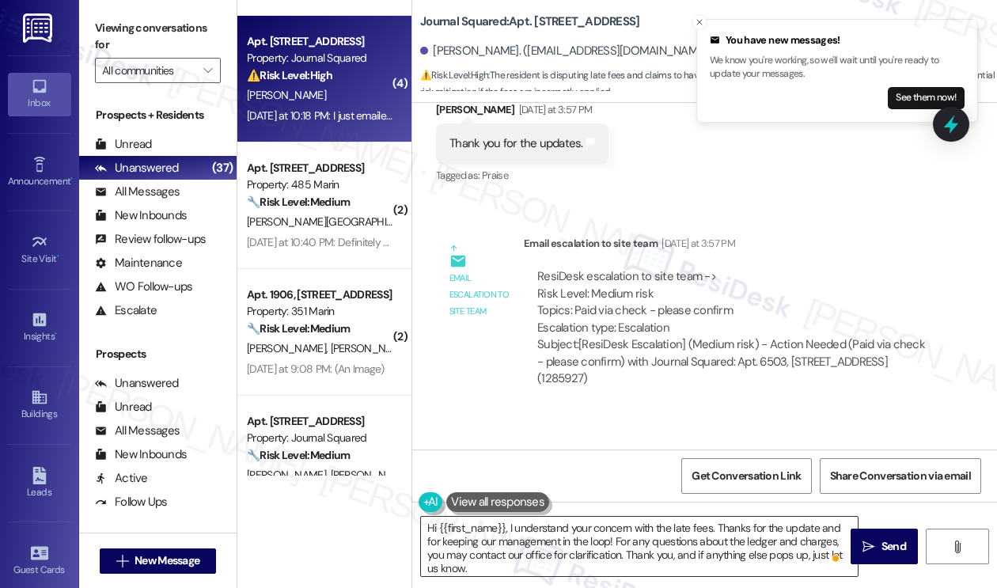
click at [585, 550] on textarea "Hi {{first_name}}, I understand your concern with the late fees. Thanks for the…" at bounding box center [639, 545] width 437 height 59
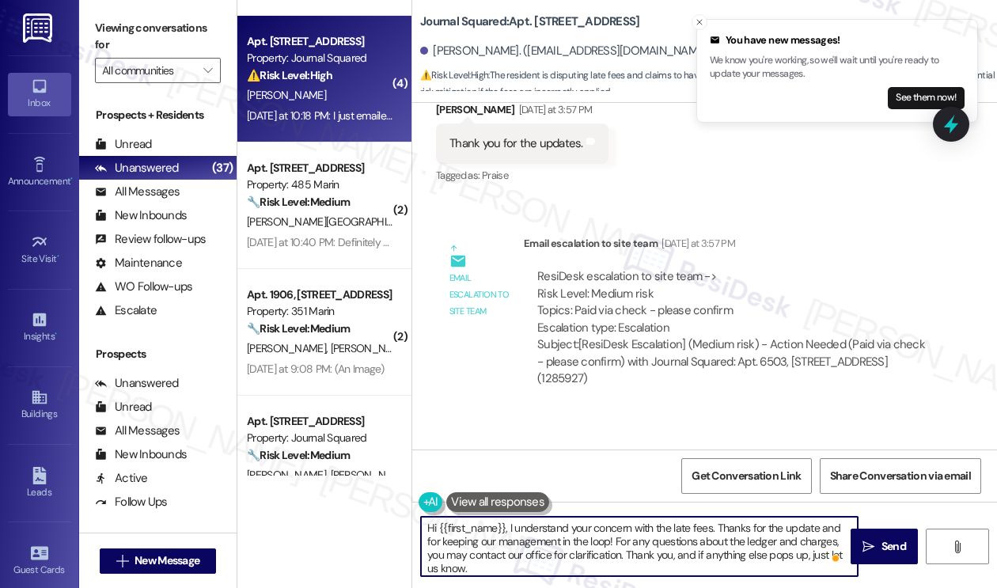
click at [586, 550] on textarea "Hi {{first_name}}, I understand your concern with the late fees. Thanks for the…" at bounding box center [639, 545] width 437 height 59
click at [604, 544] on textarea "Hi {{first_name}}, I understand your concern with the late fees. Thanks for the…" at bounding box center [639, 545] width 437 height 59
drag, startPoint x: 480, startPoint y: 541, endPoint x: 561, endPoint y: 539, distance: 80.7
click at [561, 539] on textarea "Hi {{first_name}}, I understand your concern with the late fees. Thanks for the…" at bounding box center [639, 545] width 437 height 59
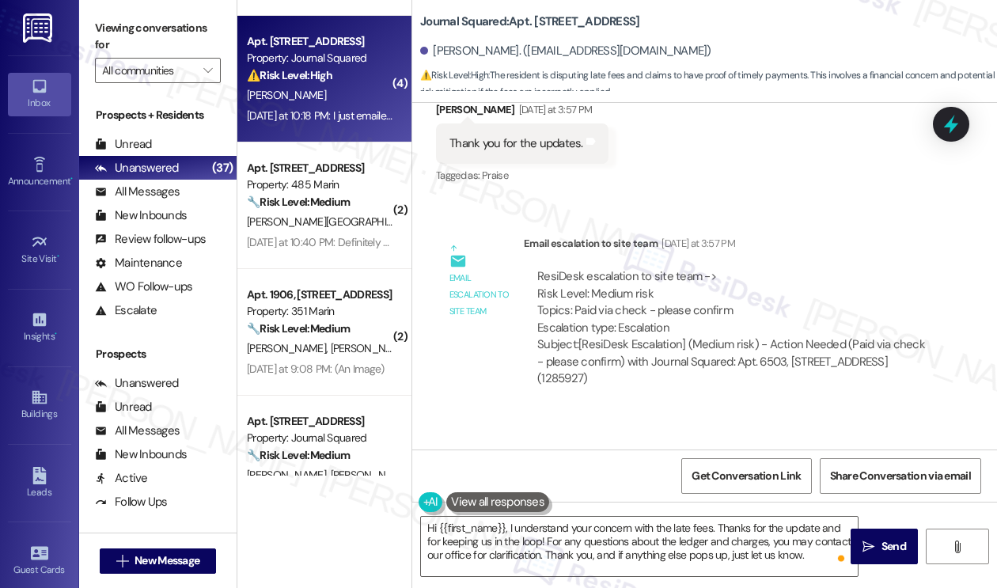
click at [114, 28] on label "Viewing conversations for" at bounding box center [158, 37] width 126 height 42
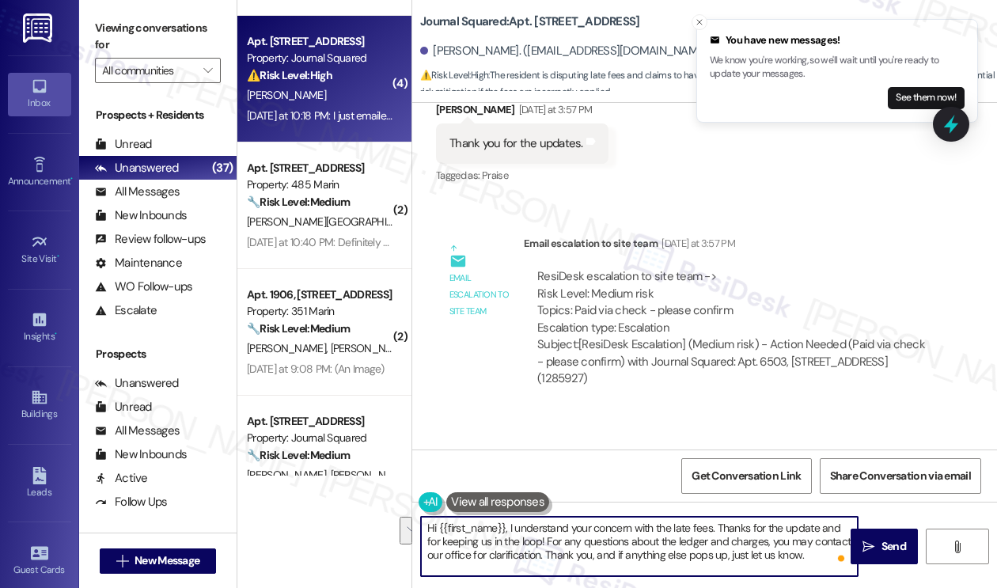
drag, startPoint x: 782, startPoint y: 556, endPoint x: 532, endPoint y: 546, distance: 250.1
click at [532, 546] on textarea "Hi {{first_name}}, I understand your concern with the late fees. Thanks for the…" at bounding box center [639, 545] width 437 height 59
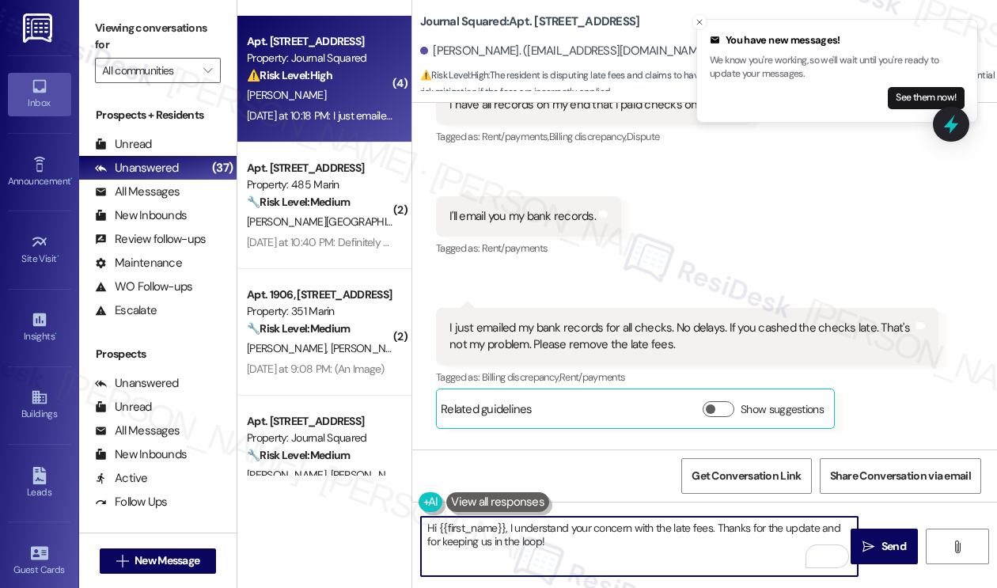
scroll to position [14891, 0]
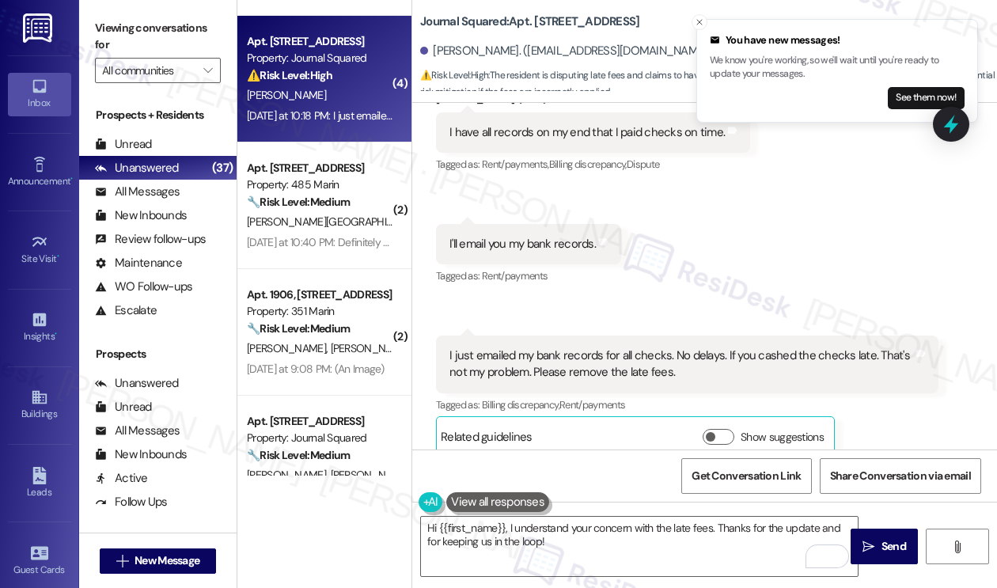
click at [636, 347] on div "I just emailed my bank records for all checks. No delays. If you cashed the che…" at bounding box center [680, 364] width 463 height 34
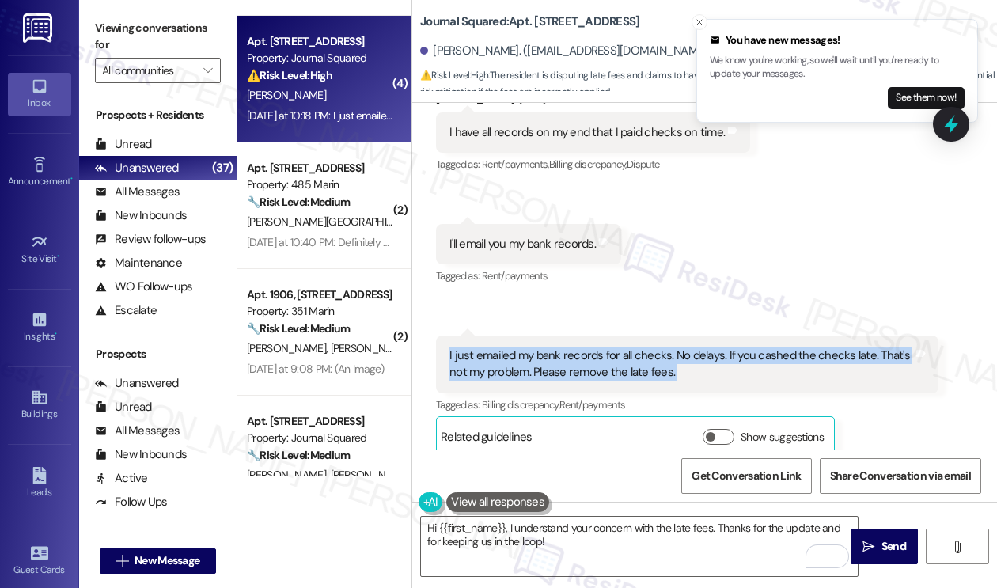
click at [636, 347] on div "I just emailed my bank records for all checks. No delays. If you cashed the che…" at bounding box center [680, 364] width 463 height 34
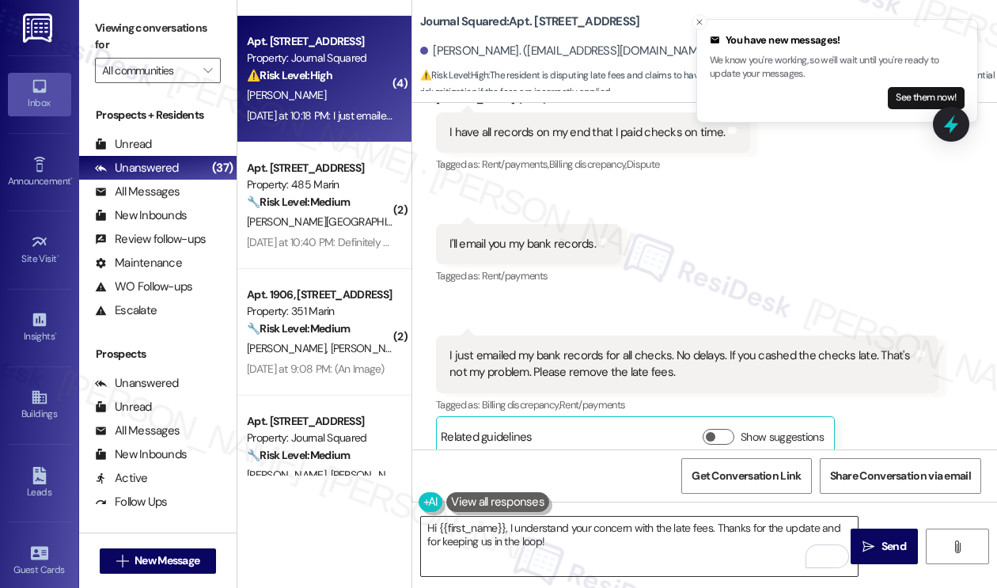
click at [588, 543] on textarea "Hi {{first_name}}, I understand your concern with the late fees. Thanks for the…" at bounding box center [639, 545] width 437 height 59
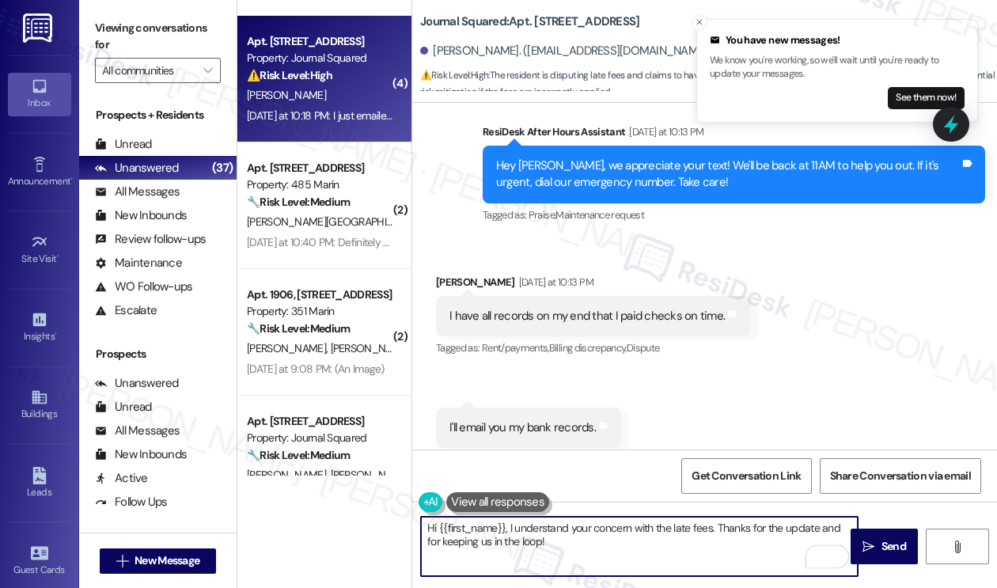
scroll to position [14574, 0]
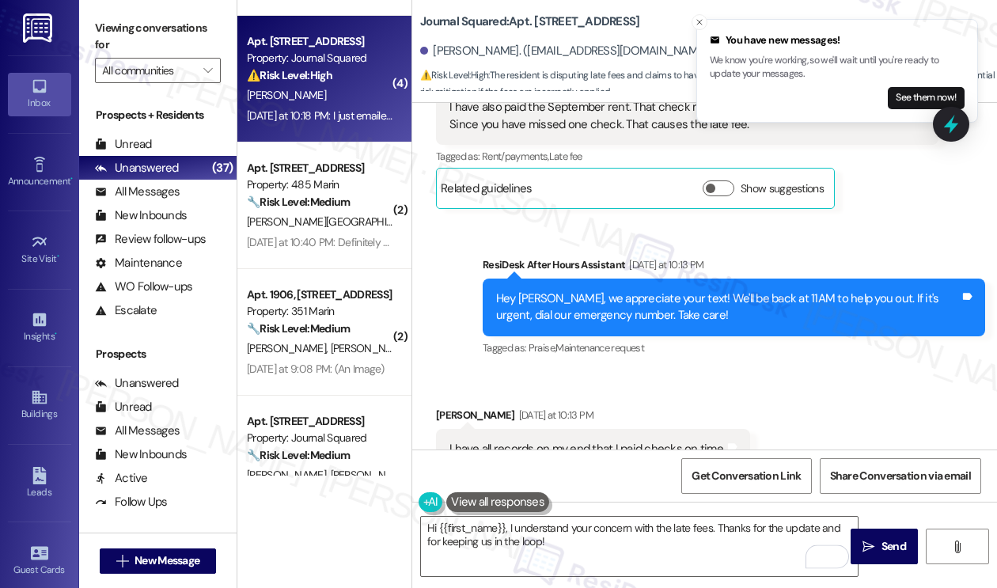
click at [602, 429] on div "I have all records on my end that I paid checks on time. Tags and notes" at bounding box center [593, 449] width 314 height 40
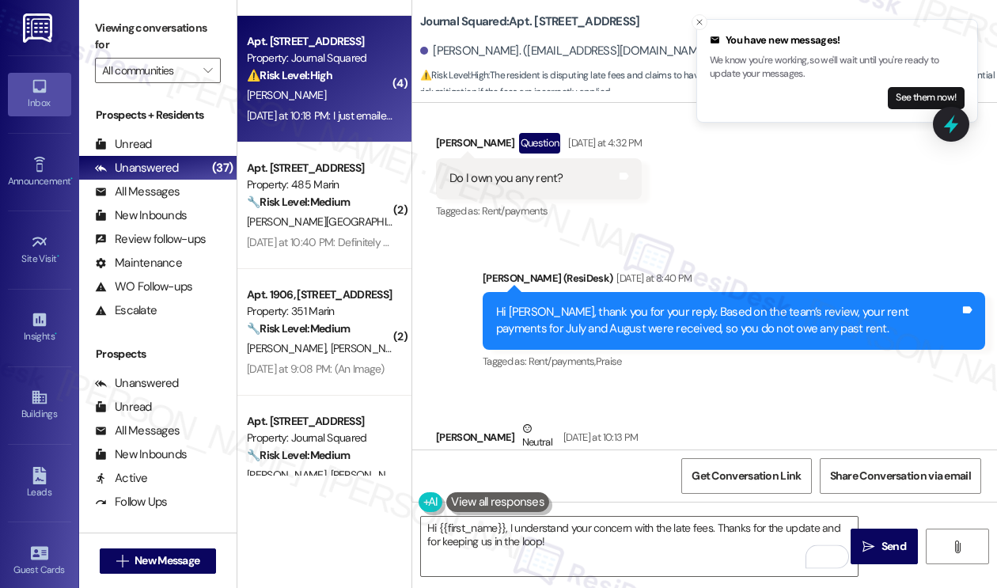
scroll to position [14100, 0]
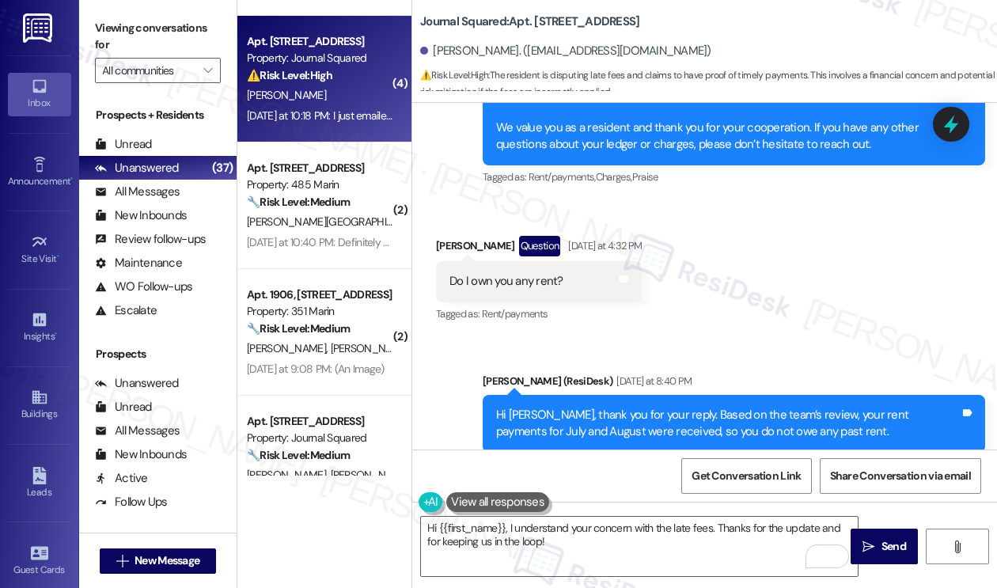
click at [110, 31] on label "Viewing conversations for" at bounding box center [158, 37] width 126 height 42
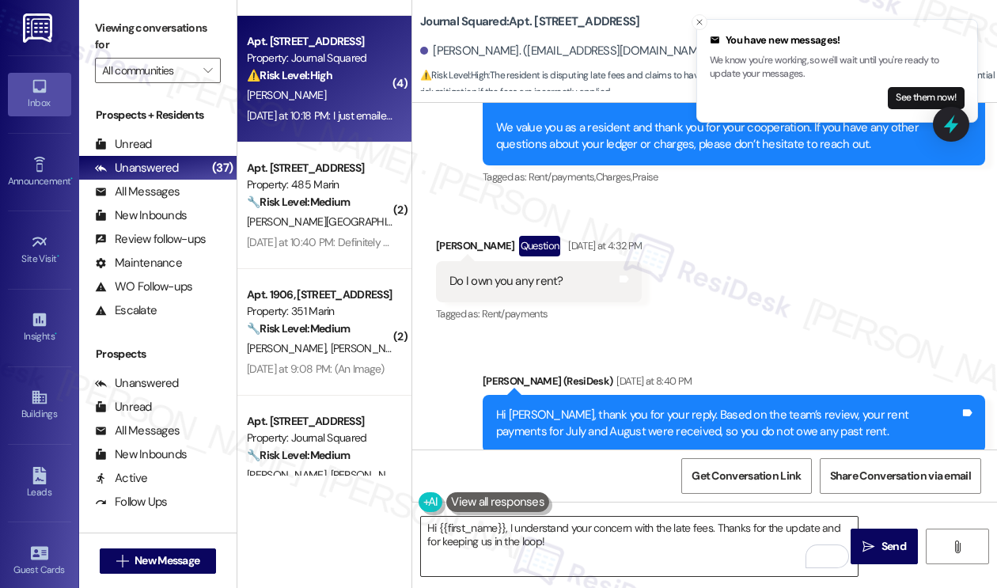
click at [545, 543] on textarea "Hi {{first_name}}, I understand your concern with the late fees. Thanks for the…" at bounding box center [639, 545] width 437 height 59
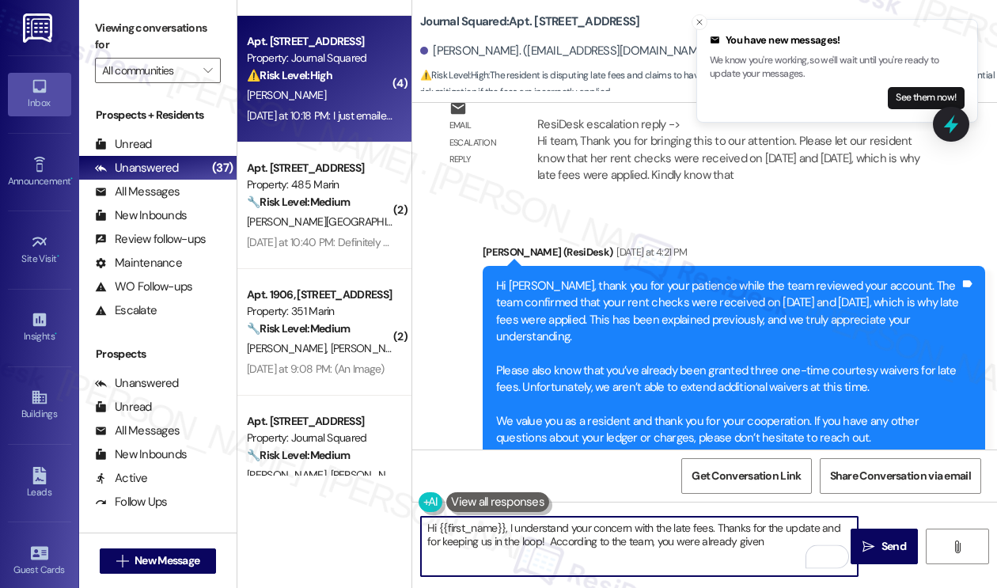
scroll to position [13784, 0]
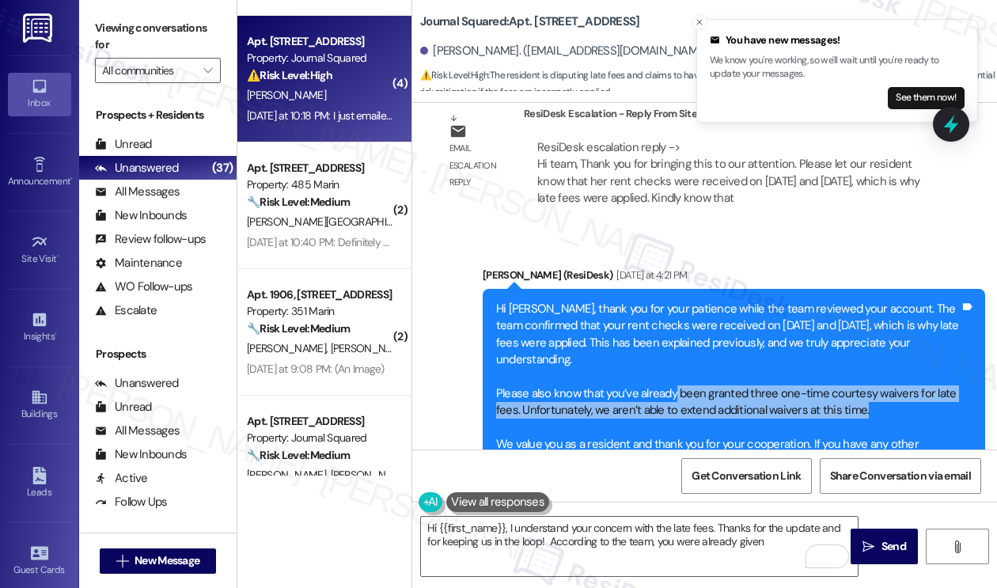
drag, startPoint x: 674, startPoint y: 290, endPoint x: 906, endPoint y: 311, distance: 232.7
click at [906, 311] on div "Hi Kelly, thank you for your patience while the team reviewed your account. The…" at bounding box center [727, 385] width 463 height 169
copy div "been granted three one-time courtesy waivers for late fees. Unfortunately, we a…"
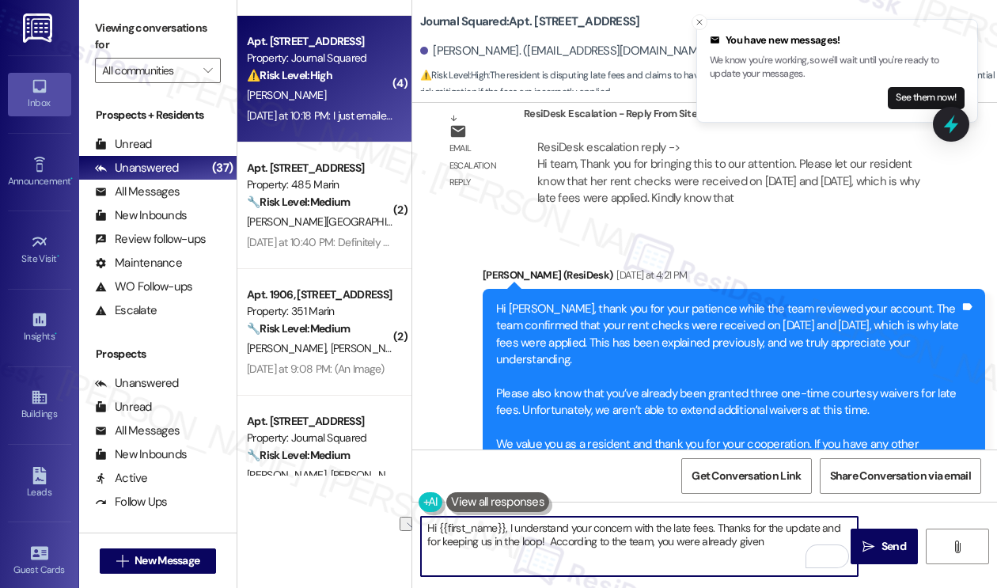
drag, startPoint x: 752, startPoint y: 547, endPoint x: 642, endPoint y: 544, distance: 110.0
click at [642, 544] on textarea "Hi {{first_name}}, I understand your concern with the late fees. Thanks for the…" at bounding box center [639, 545] width 437 height 59
paste textarea "been granted three one-time courtesy waivers for late fees. Unfortunately, we a…"
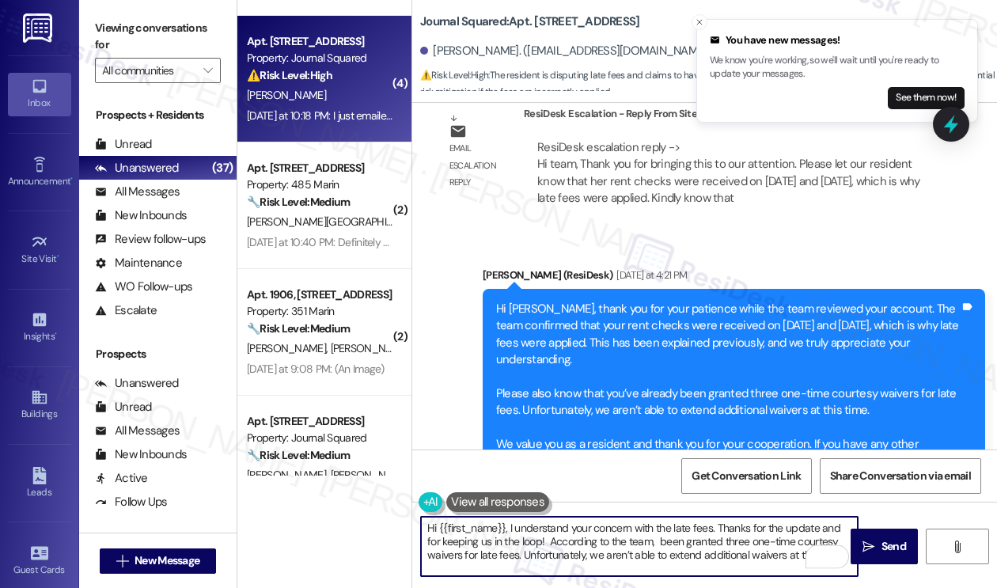
click at [641, 542] on textarea "Hi {{first_name}}, I understand your concern with the late fees. Thanks for the…" at bounding box center [639, 545] width 437 height 59
click at [832, 552] on div "0" at bounding box center [835, 555] width 17 height 17
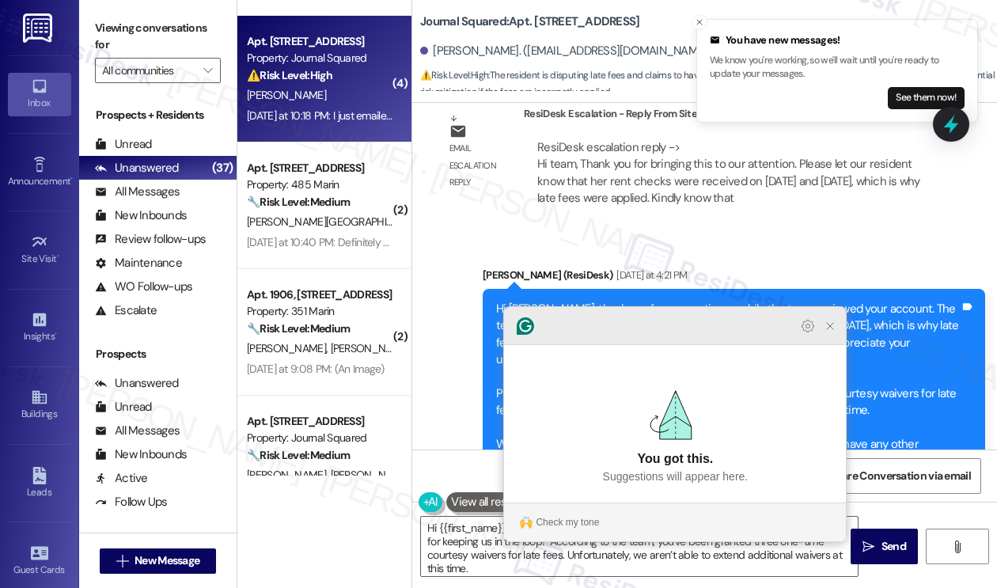
click at [827, 329] on icon "Close Grammarly Assistant" at bounding box center [830, 326] width 6 height 6
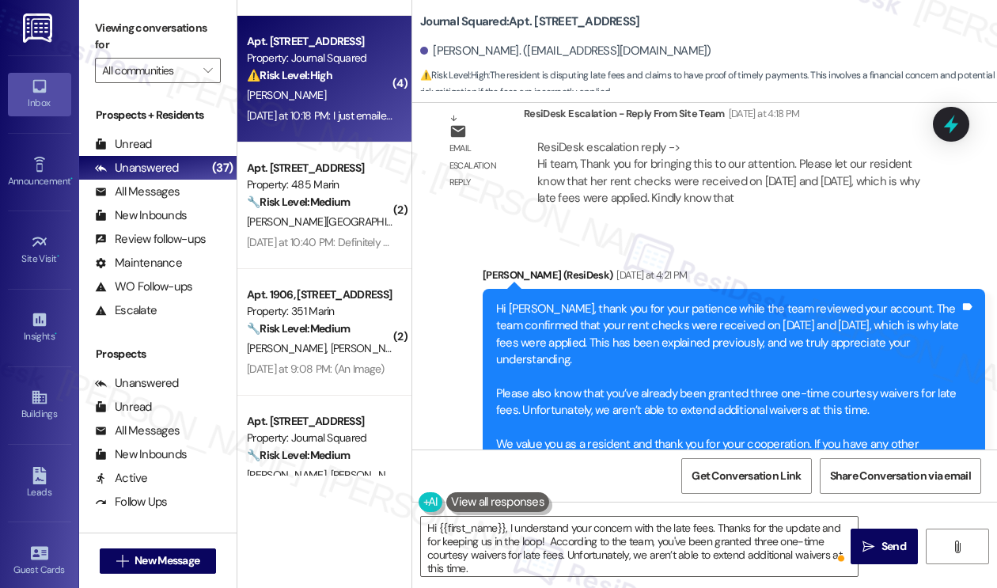
click at [108, 26] on label "Viewing conversations for" at bounding box center [158, 37] width 126 height 42
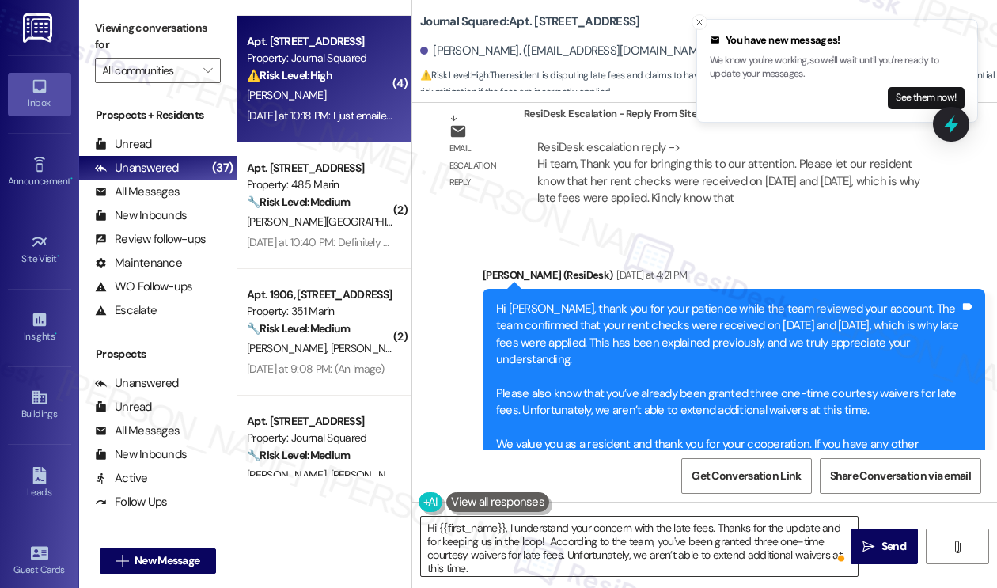
click at [814, 547] on textarea "Hi {{first_name}}, I understand your concern with the late fees. Thanks for the…" at bounding box center [639, 545] width 437 height 59
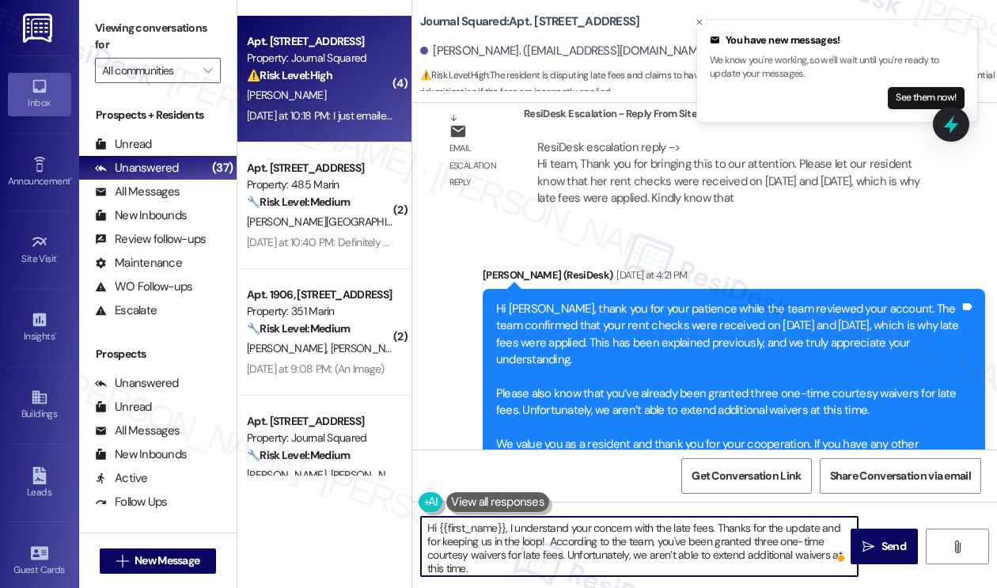
click at [755, 548] on textarea "Hi {{first_name}}, I understand your concern with the late fees. Thanks for the…" at bounding box center [639, 545] width 437 height 59
paste textarea "Just a friendly reminder that payments should be made closer to the 1st of the …"
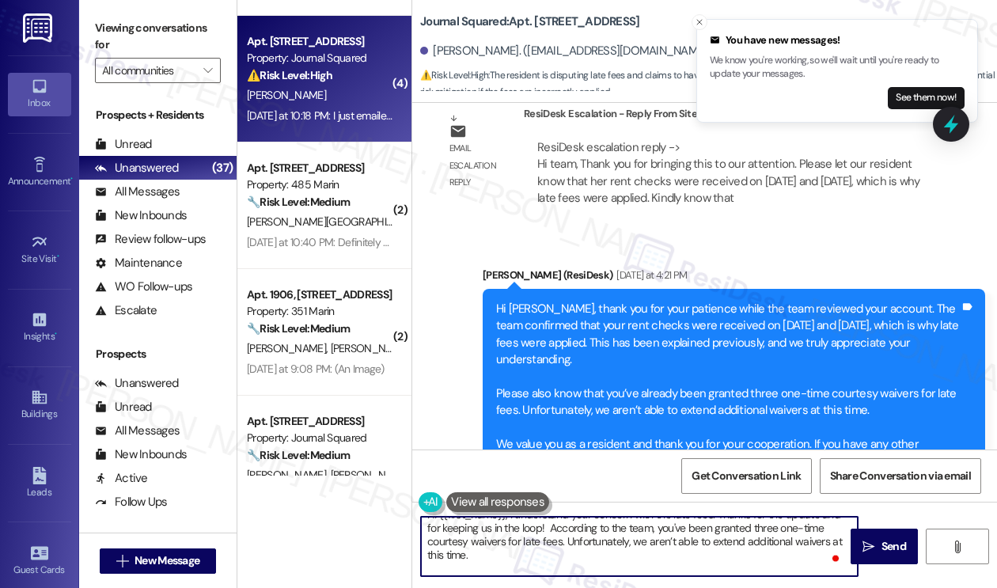
scroll to position [0, 0]
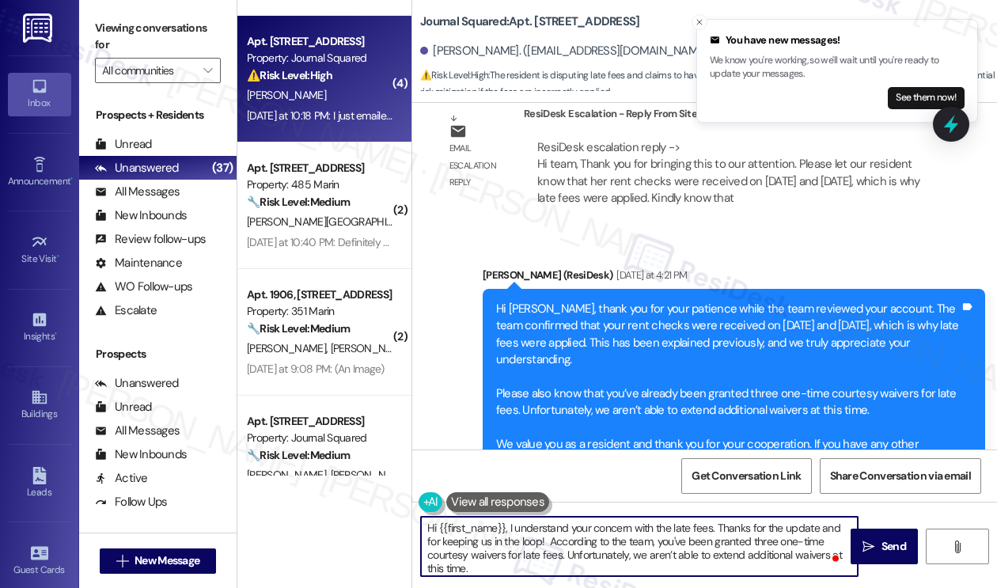
click at [561, 519] on textarea "Hi {{first_name}}, I understand your concern with the late fees. Thanks for the…" at bounding box center [639, 545] width 437 height 59
click at [569, 550] on textarea "Hi {{first_name}}, I understand your concern with the late fees. Thanks for the…" at bounding box center [639, 545] width 437 height 59
click at [660, 550] on textarea "Hi {{first_name}}, I understand your concern with the late fees. Thanks for the…" at bounding box center [639, 545] width 437 height 59
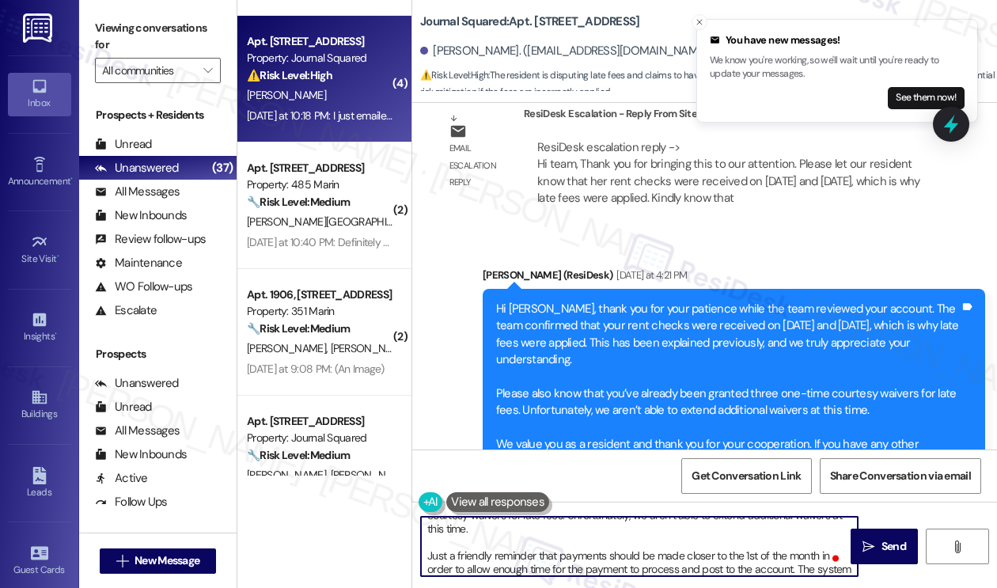
scroll to position [40, 0]
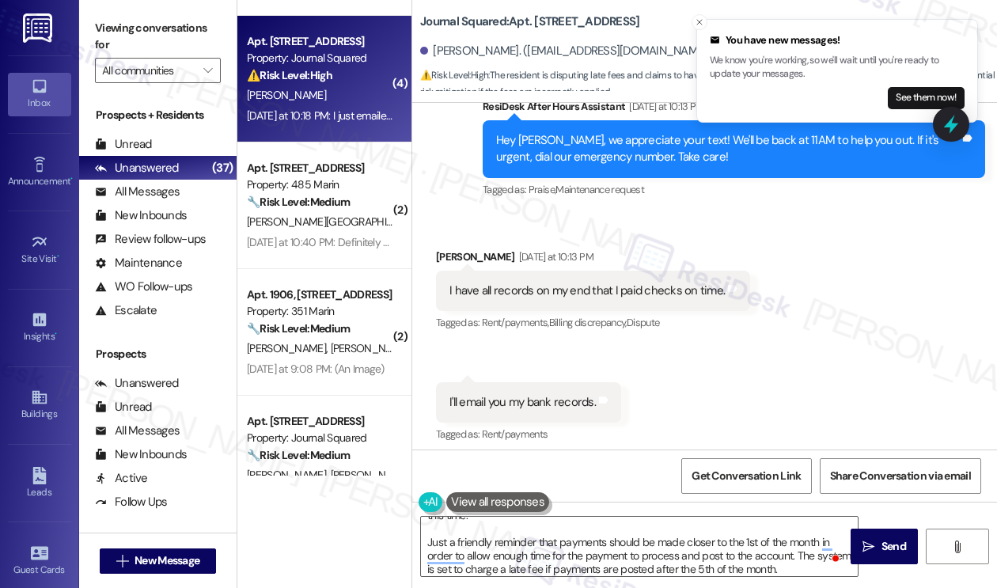
click at [681, 282] on div "I have all records on my end that I paid checks on time." at bounding box center [586, 290] width 275 height 17
click at [559, 394] on div "I'll email you my bank records." at bounding box center [522, 402] width 146 height 17
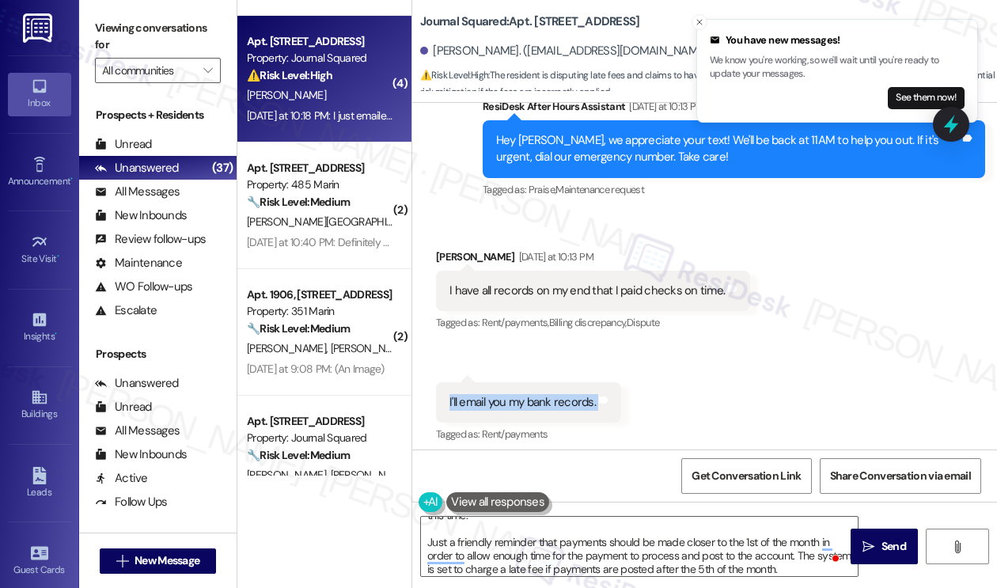
click at [559, 394] on div "I'll email you my bank records." at bounding box center [522, 402] width 146 height 17
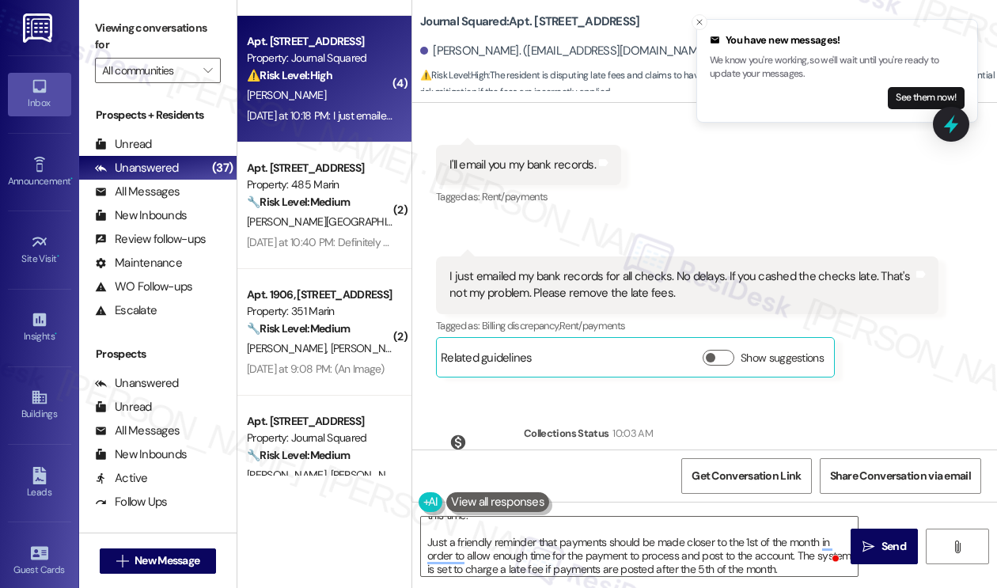
click at [652, 268] on div "I just emailed my bank records for all checks. No delays. If you cashed the che…" at bounding box center [680, 285] width 463 height 34
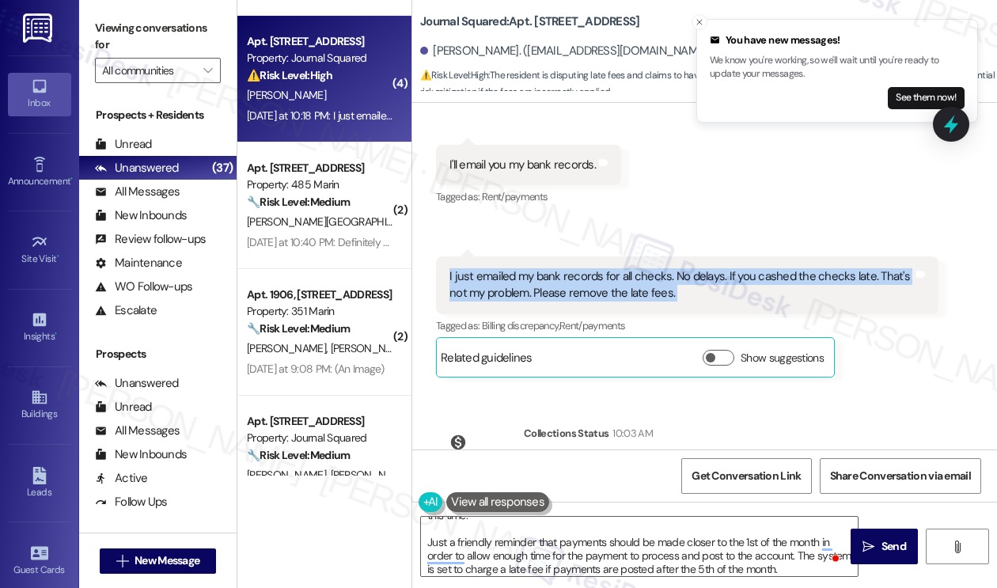
click at [652, 268] on div "I just emailed my bank records for all checks. No delays. If you cashed the che…" at bounding box center [680, 285] width 463 height 34
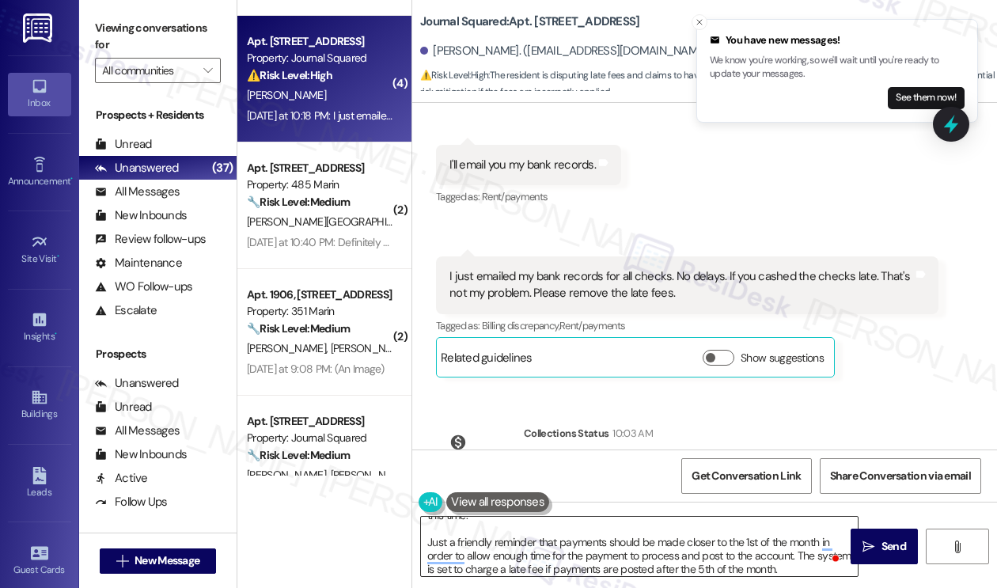
click at [645, 553] on textarea "Hi {{first_name}}, I understand your concern with the late fees. Thanks for the…" at bounding box center [639, 545] width 437 height 59
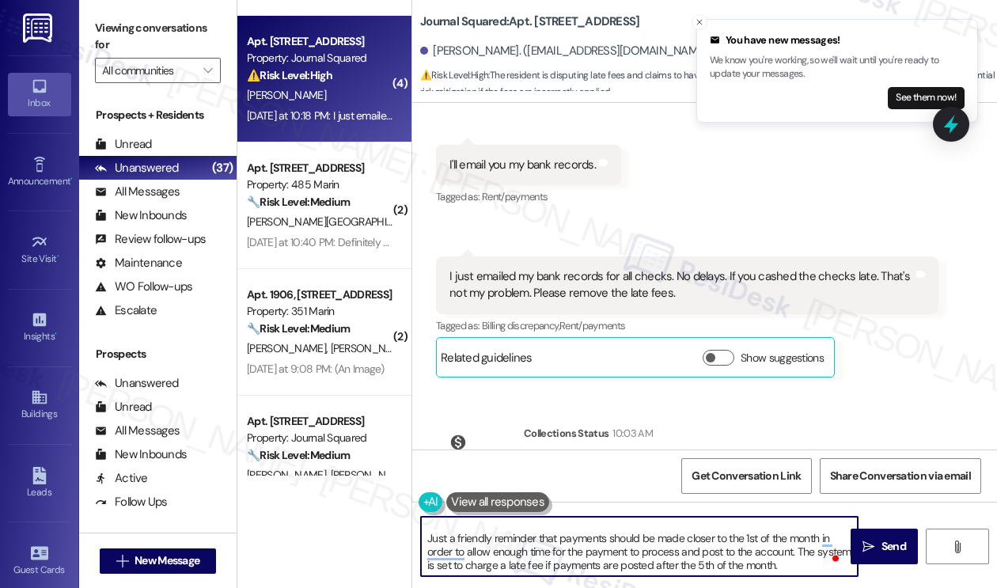
click at [812, 566] on textarea "Hi {{first_name}}, I understand your concern with the late fees. Thanks for the…" at bounding box center [639, 545] width 437 height 59
click at [891, 550] on span "Send" at bounding box center [893, 546] width 25 height 17
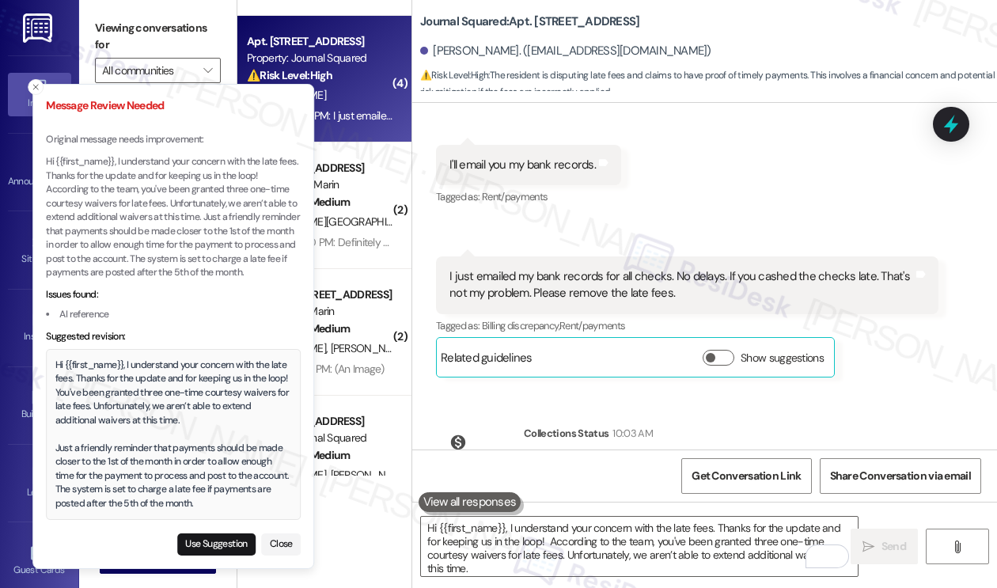
drag, startPoint x: 43, startPoint y: 364, endPoint x: 189, endPoint y: 388, distance: 148.4
click at [189, 388] on div "Hi {{first_name}}, I understand your concern with the late fees. Thanks for the…" at bounding box center [173, 434] width 236 height 153
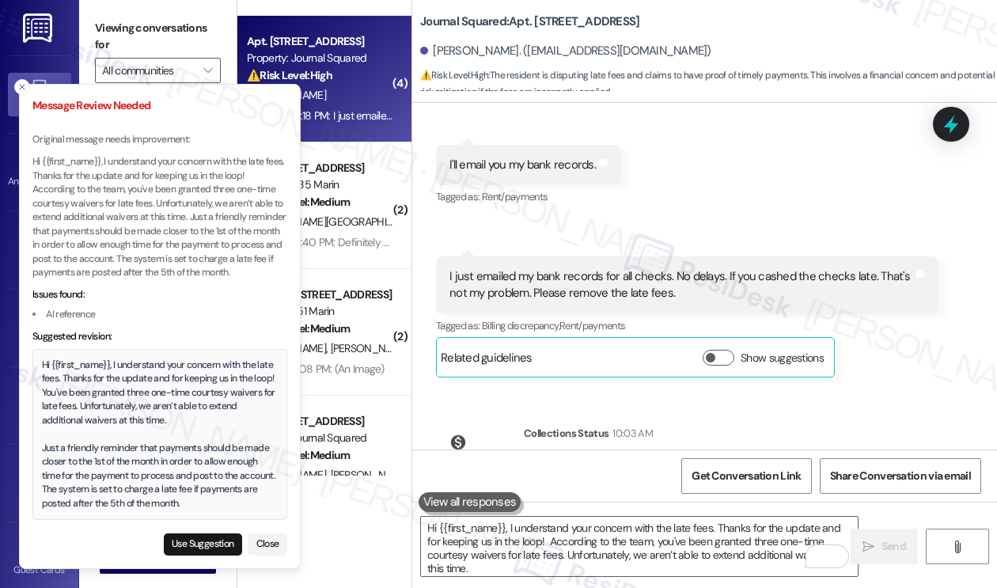
click at [109, 388] on div "Hi {{first_name}}, I understand your concern with the late fees. Thanks for the…" at bounding box center [160, 434] width 236 height 153
click at [47, 367] on div "Hi {{first_name}}, I understand your concern with the late fees. Thanks for the…" at bounding box center [160, 434] width 236 height 153
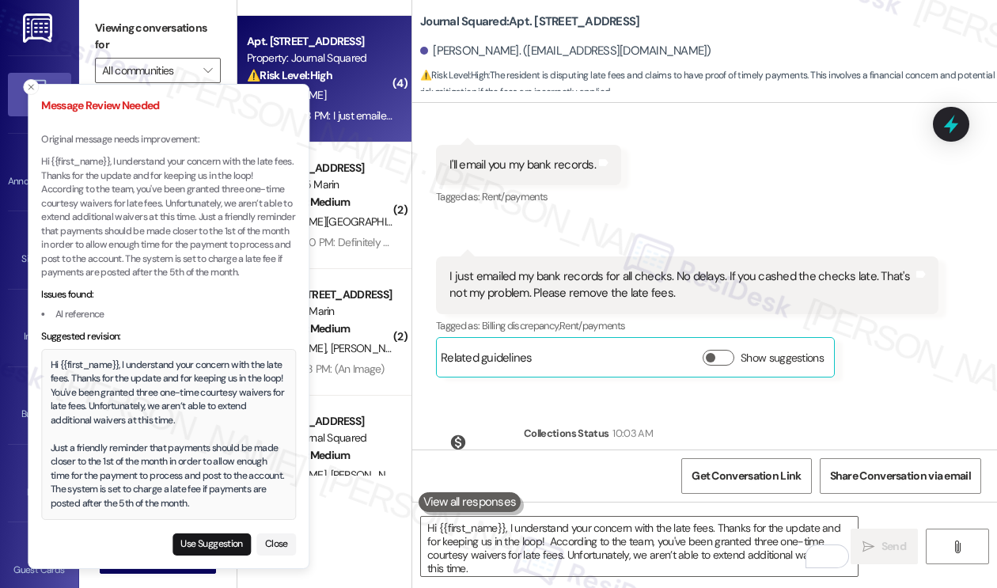
drag, startPoint x: 41, startPoint y: 364, endPoint x: 72, endPoint y: 362, distance: 30.9
click at [72, 362] on div "Hi {{first_name}}, I understand your concern with the late fees. Thanks for the…" at bounding box center [169, 434] width 236 height 153
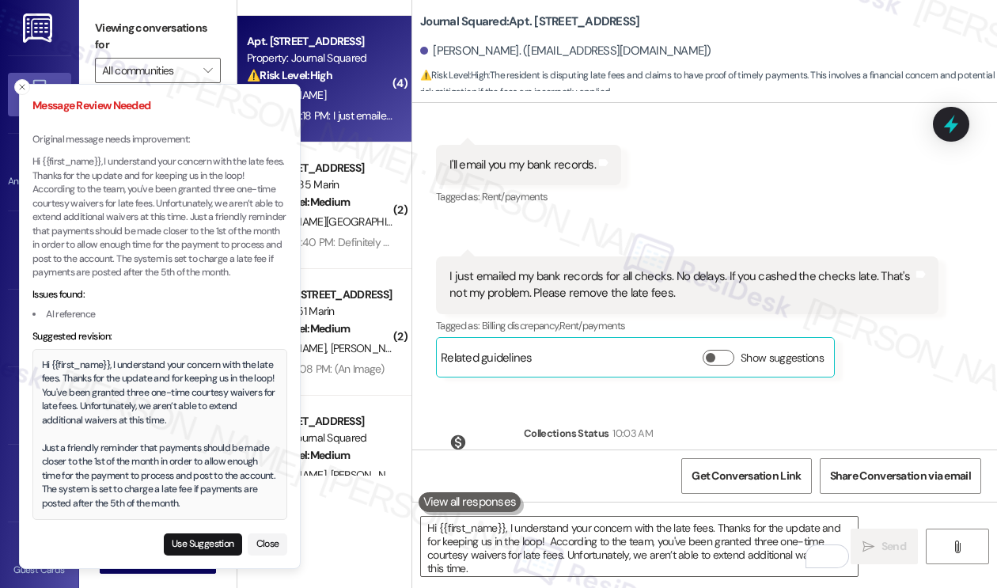
click at [43, 367] on div "Hi {{first_name}}, I understand your concern with the late fees. Thanks for the…" at bounding box center [160, 434] width 236 height 153
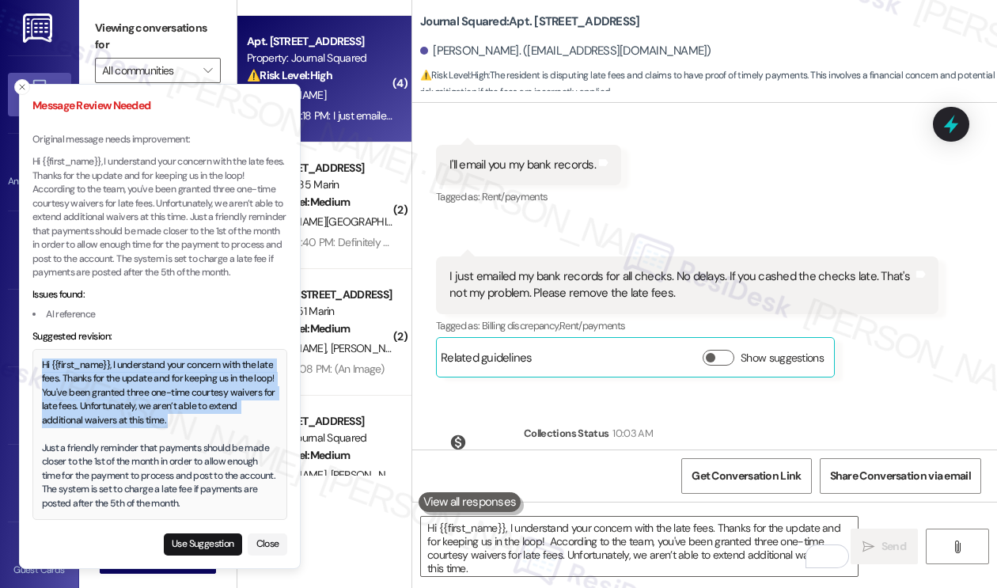
click at [43, 367] on div "Hi {{first_name}}, I understand your concern with the late fees. Thanks for the…" at bounding box center [160, 434] width 236 height 153
click at [49, 368] on div "Hi {{first_name}}, I understand your concern with the late fees. Thanks for the…" at bounding box center [160, 434] width 236 height 153
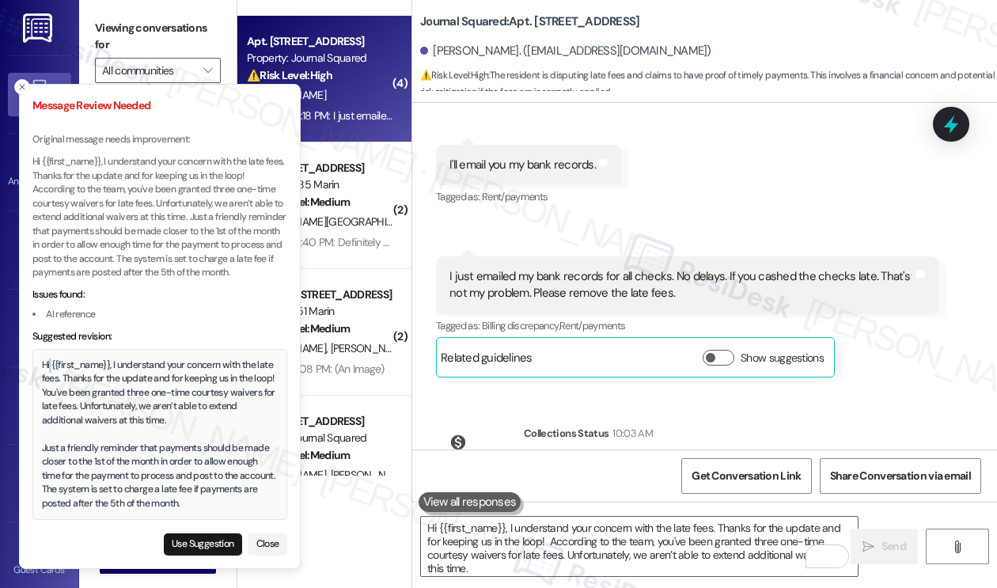
click at [49, 368] on div "Hi {{first_name}}, I understand your concern with the late fees. Thanks for the…" at bounding box center [160, 434] width 236 height 153
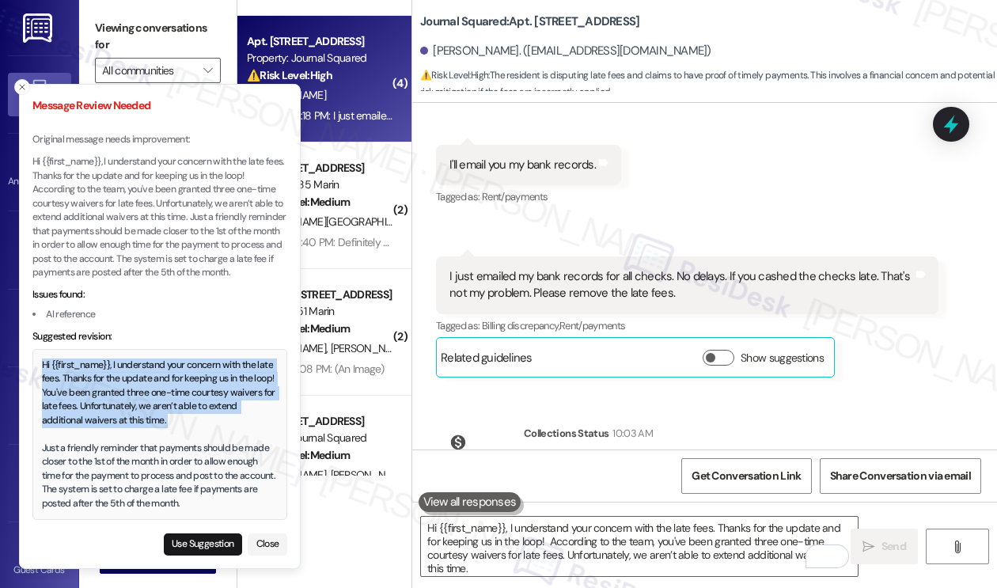
click at [49, 368] on div "Hi {{first_name}}, I understand your concern with the late fees. Thanks for the…" at bounding box center [160, 434] width 236 height 153
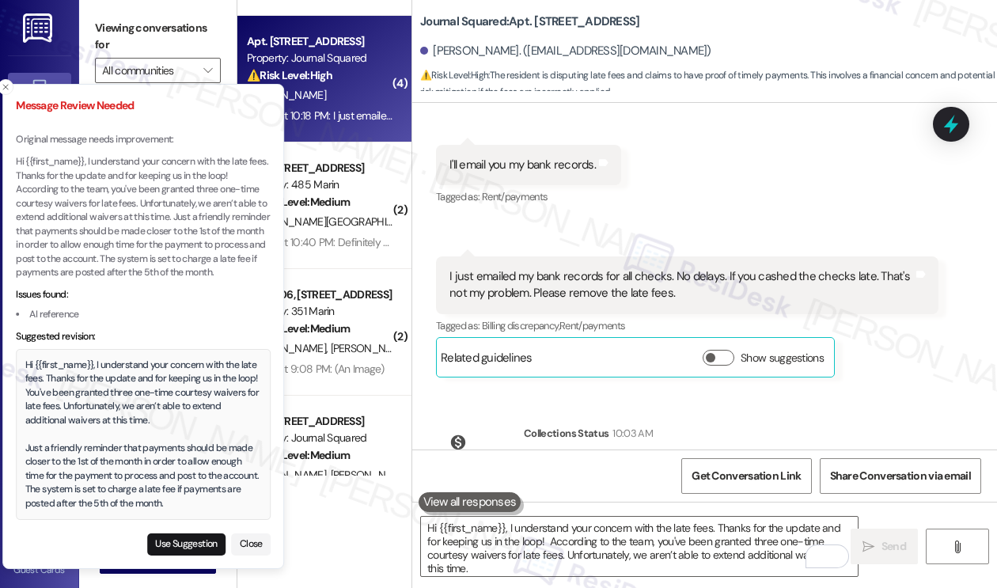
drag, startPoint x: 183, startPoint y: 499, endPoint x: 167, endPoint y: 499, distance: 16.6
click at [167, 499] on div "Hi {{first_name}}, I understand your concern with the late fees. Thanks for the…" at bounding box center [143, 434] width 236 height 153
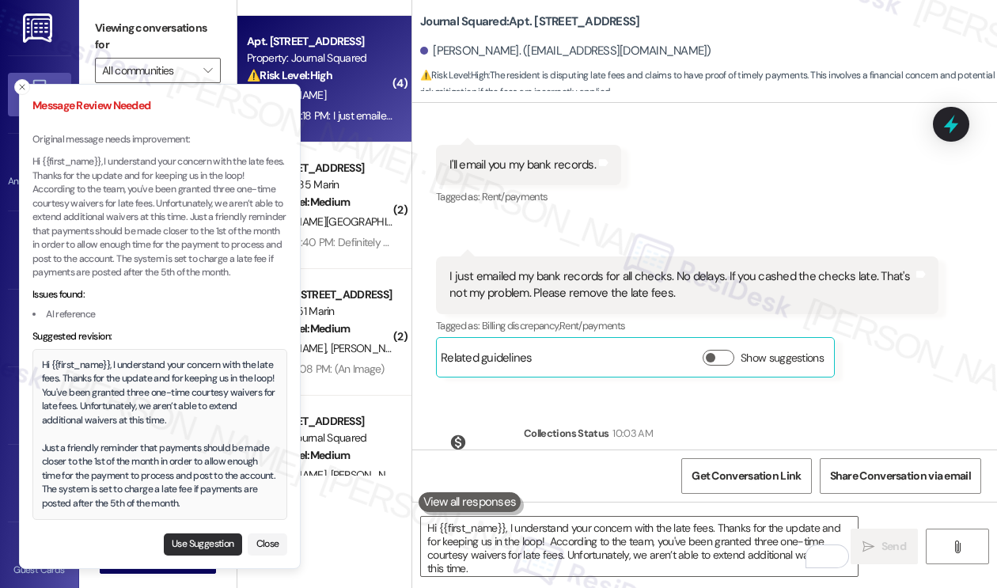
click at [189, 539] on button "Use Suggestion" at bounding box center [203, 544] width 78 height 22
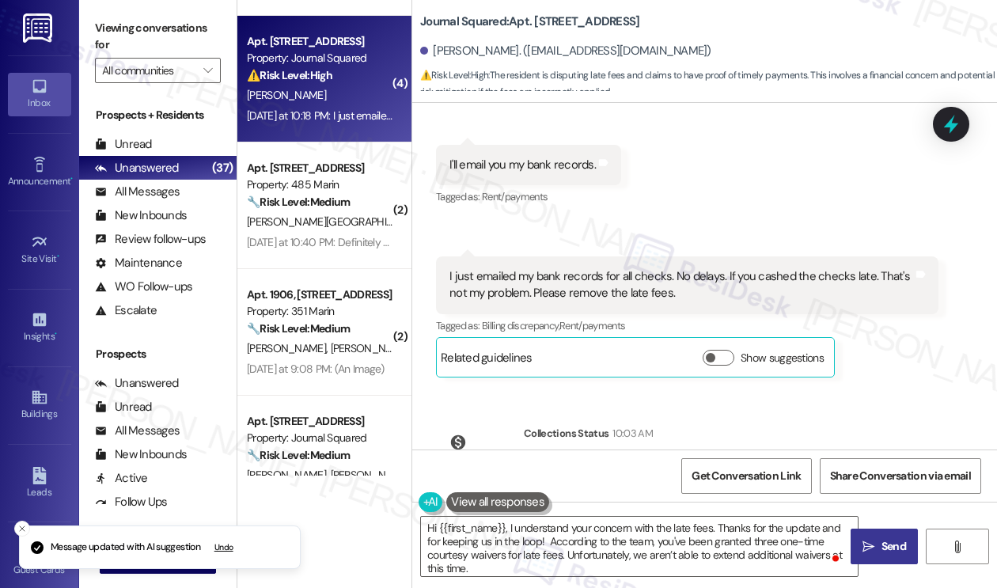
click at [859, 539] on span " Send" at bounding box center [884, 546] width 50 height 17
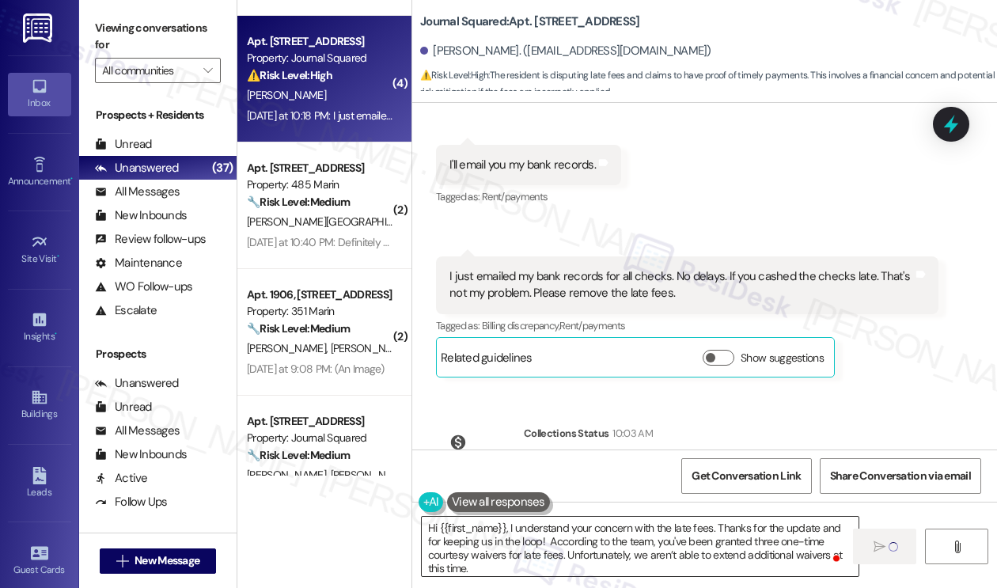
click at [626, 546] on textarea "Hi {{first_name}}, I understand your concern with the late fees. Thanks for the…" at bounding box center [640, 545] width 437 height 59
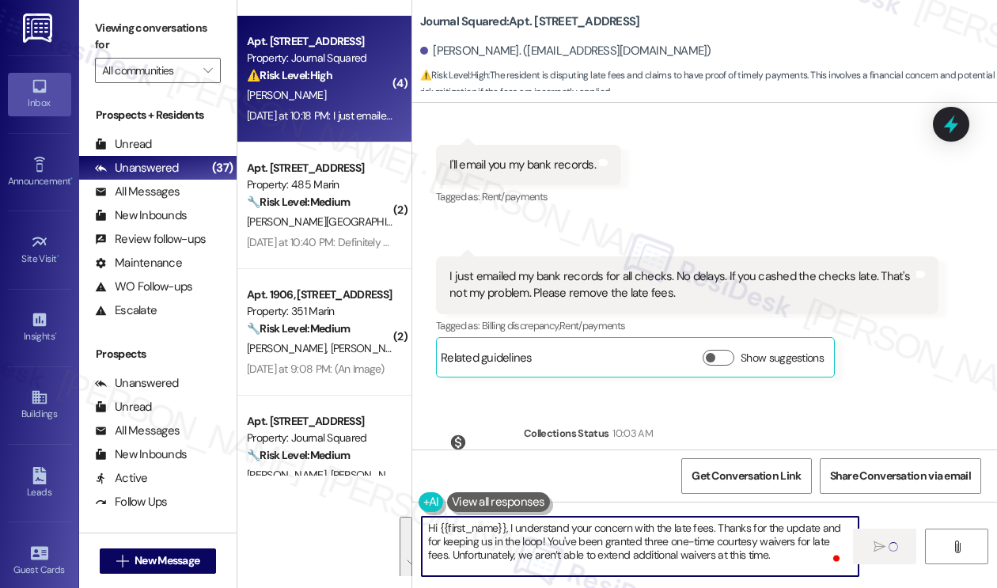
paste textarea "To enrich screen reader interactions, please activate Accessibility in Grammarl…"
type textarea "Just a friendly reminder that payments should be made closer to the 1st of the …"
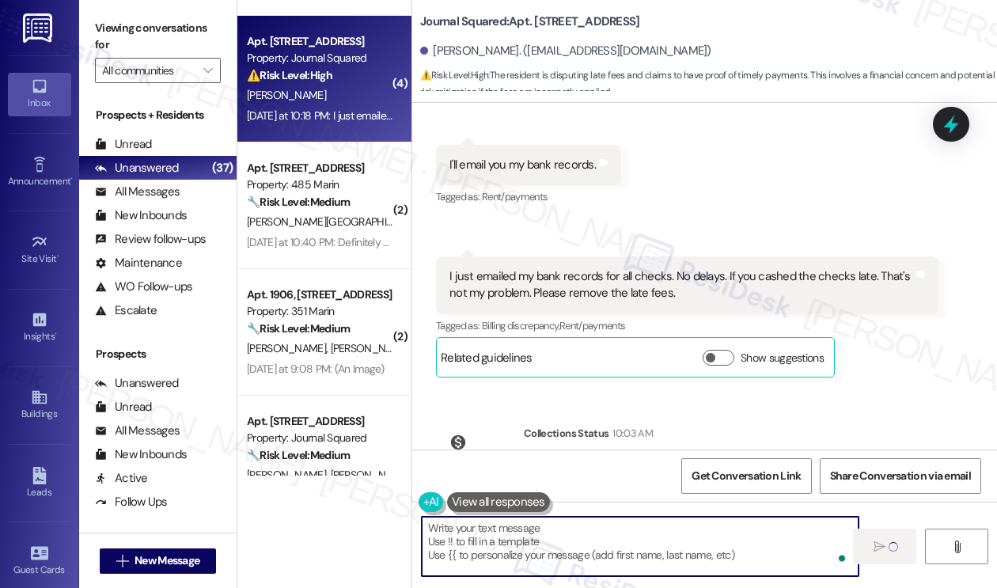
type textarea "Hi {{first_name}}, I understand your concern with the late fees. Thanks for the…"
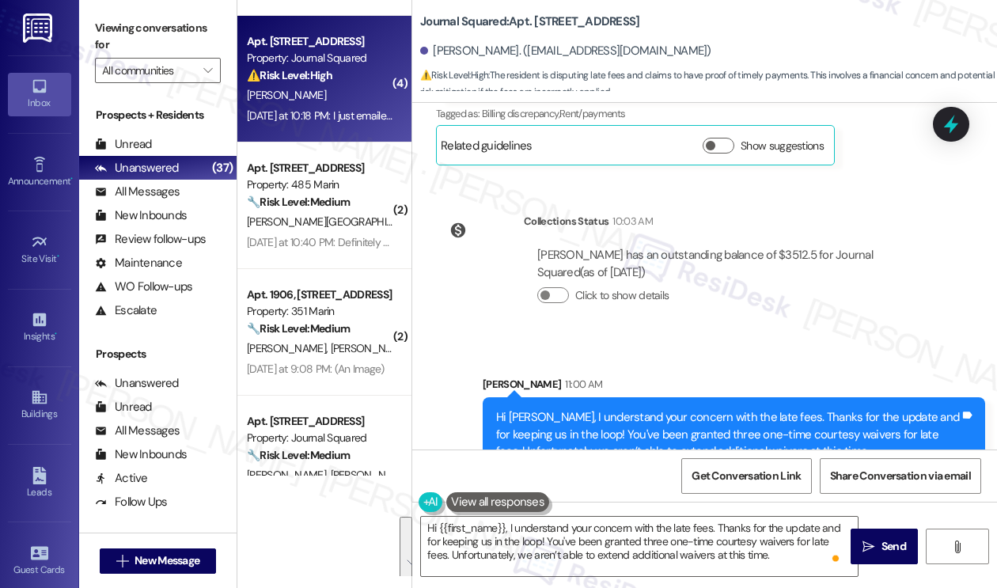
click at [604, 409] on div "Hi Kelly, I understand your concern with the late fees. Thanks for the update a…" at bounding box center [727, 468] width 463 height 119
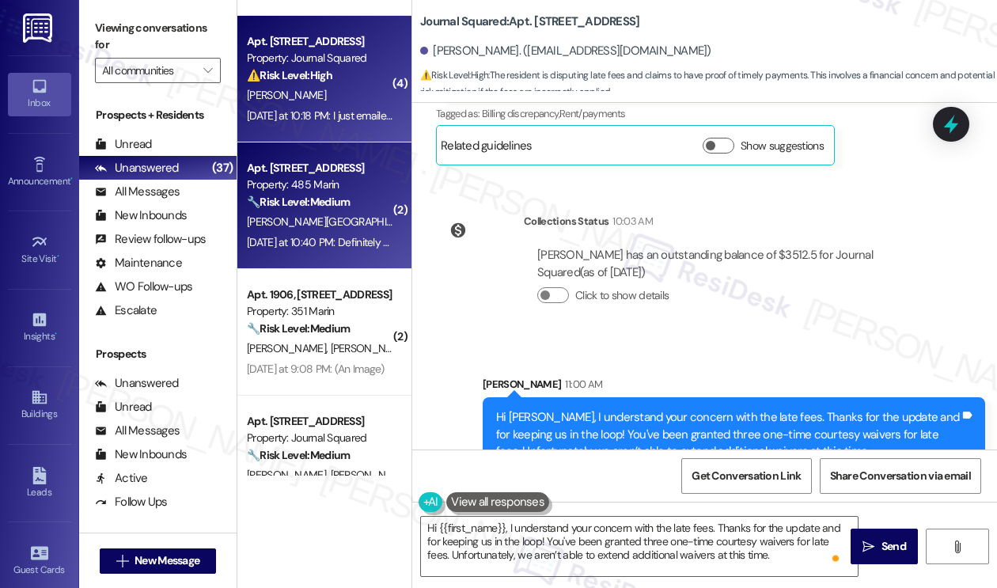
click at [388, 252] on div "Yesterday at 10:40 PM: Definitely you're receiving by tomorrow Yesterday at 10:…" at bounding box center [319, 243] width 149 height 20
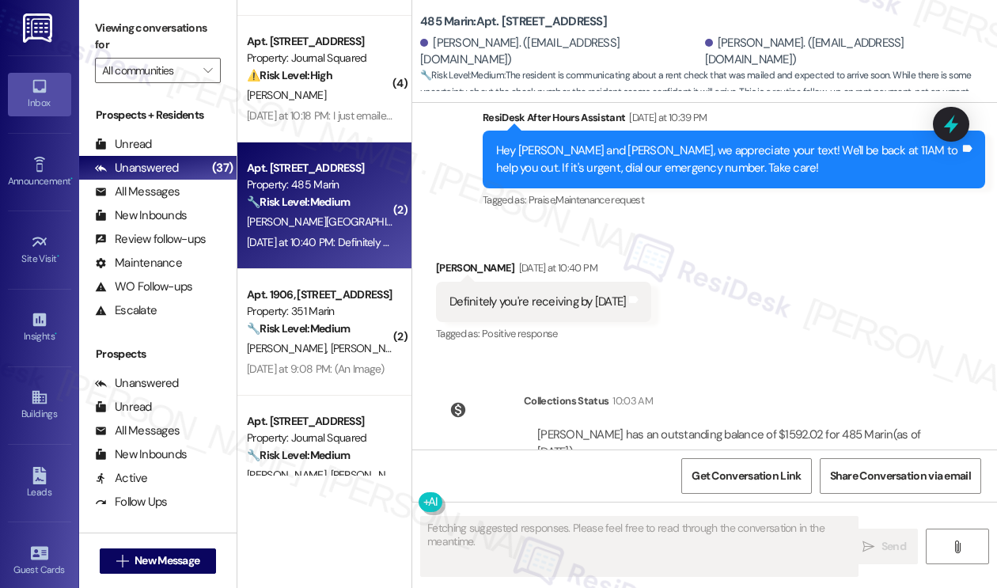
click at [549, 293] on div "Definitely you're receiving by [DATE]" at bounding box center [537, 301] width 176 height 17
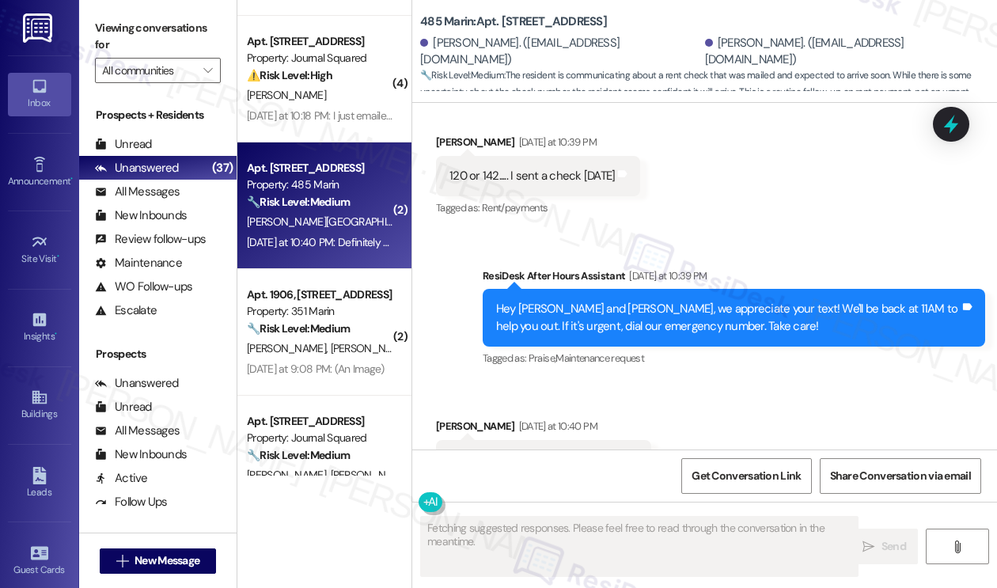
click at [620, 301] on div "Hey [PERSON_NAME] and [PERSON_NAME], we appreciate your text! We'll be back at …" at bounding box center [727, 318] width 463 height 34
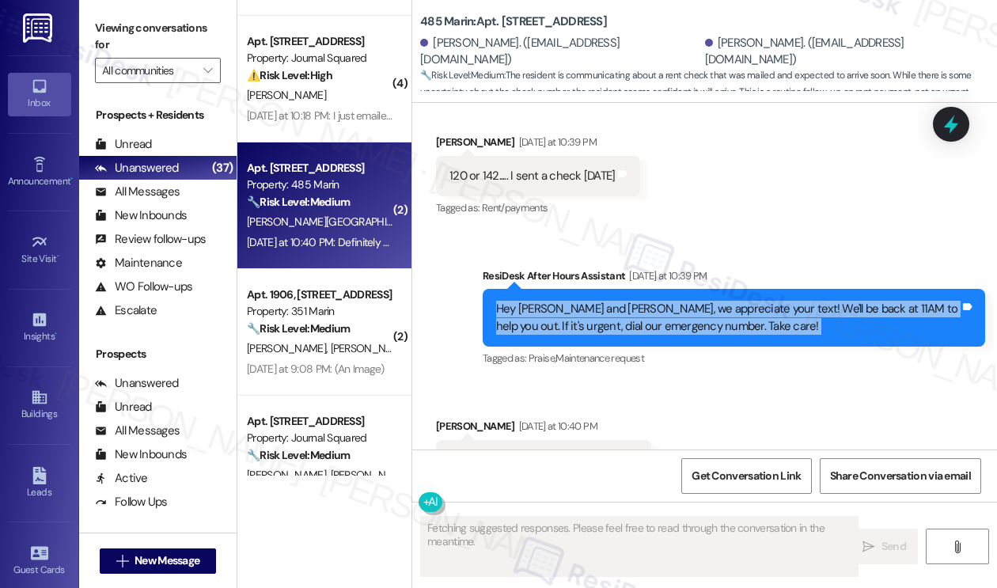
click at [620, 301] on div "Hey [PERSON_NAME] and [PERSON_NAME], we appreciate your text! We'll be back at …" at bounding box center [727, 318] width 463 height 34
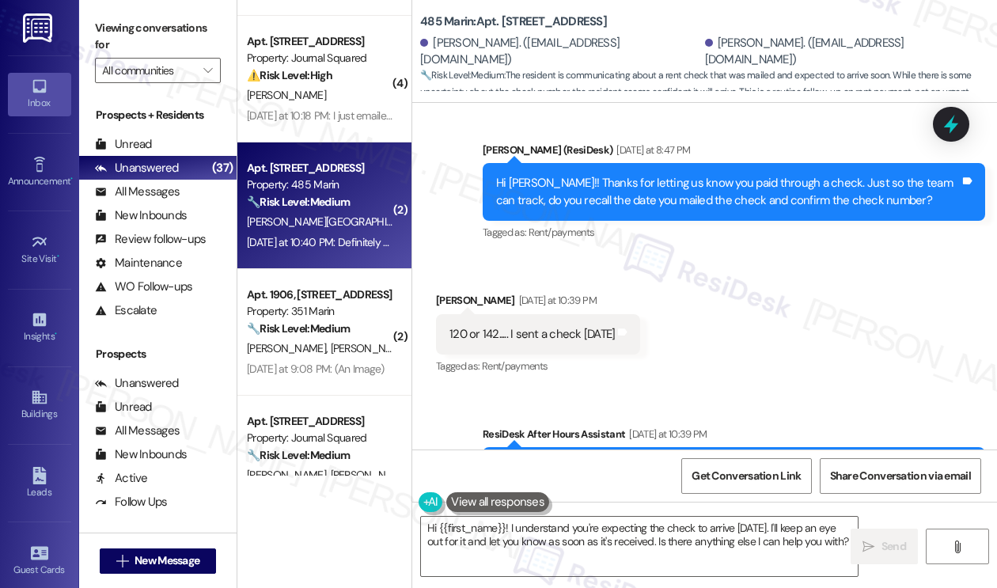
click at [488, 326] on div "120 or 142..... I sent a check [DATE]" at bounding box center [531, 334] width 165 height 17
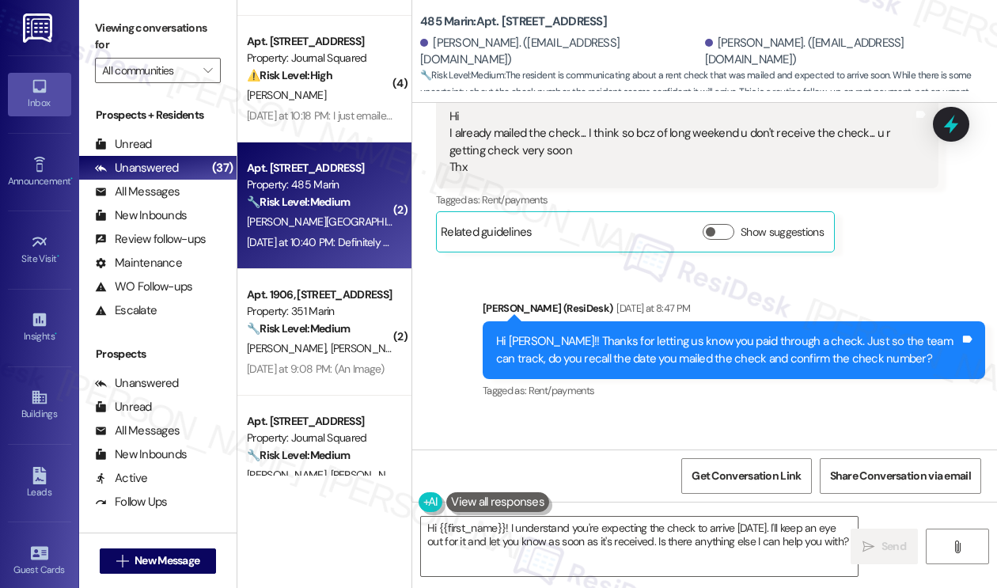
click at [584, 333] on div "Hi [PERSON_NAME]!! Thanks for letting us know you paid through a check. Just so…" at bounding box center [727, 350] width 463 height 34
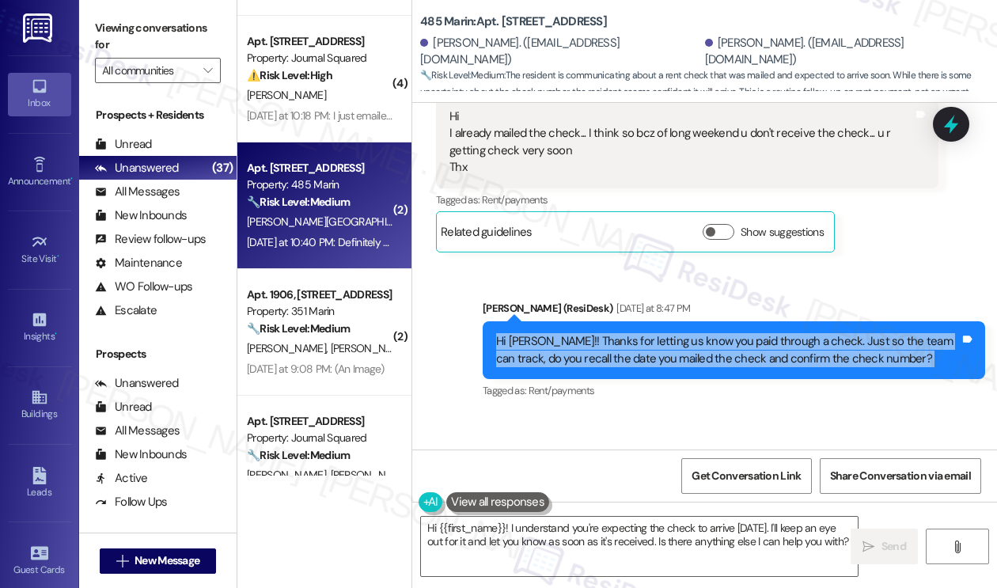
click at [584, 333] on div "Hi [PERSON_NAME]!! Thanks for letting us know you paid through a check. Just so…" at bounding box center [727, 350] width 463 height 34
click at [623, 333] on div "Hi [PERSON_NAME]!! Thanks for letting us know you paid through a check. Just so…" at bounding box center [727, 350] width 463 height 34
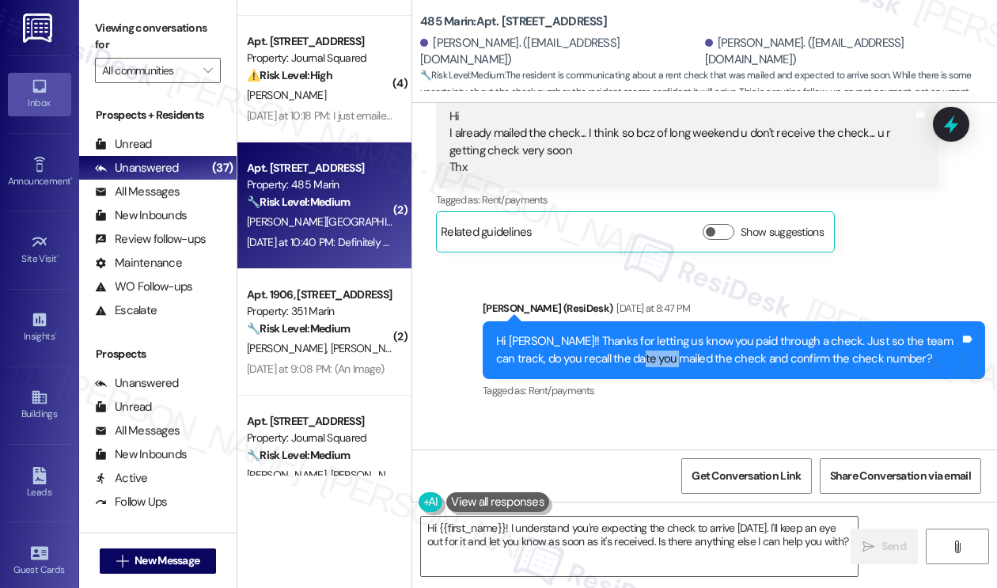
click at [623, 333] on div "Hi [PERSON_NAME]!! Thanks for letting us know you paid through a check. Just so…" at bounding box center [727, 350] width 463 height 34
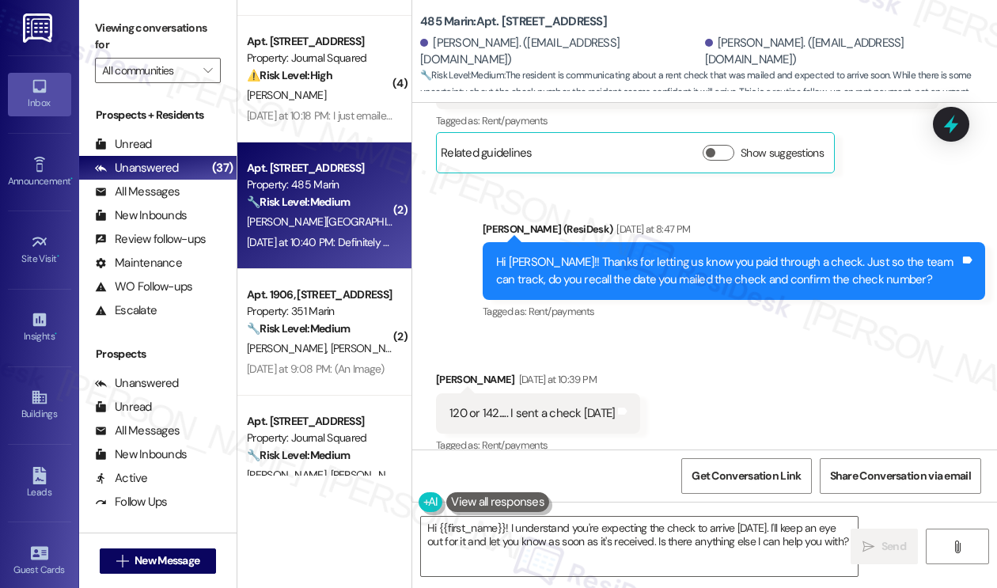
click at [473, 405] on div "120 or 142..... I sent a check [DATE]" at bounding box center [531, 413] width 165 height 17
click at [559, 405] on div "120 or 142..... I sent a check [DATE]" at bounding box center [531, 413] width 165 height 17
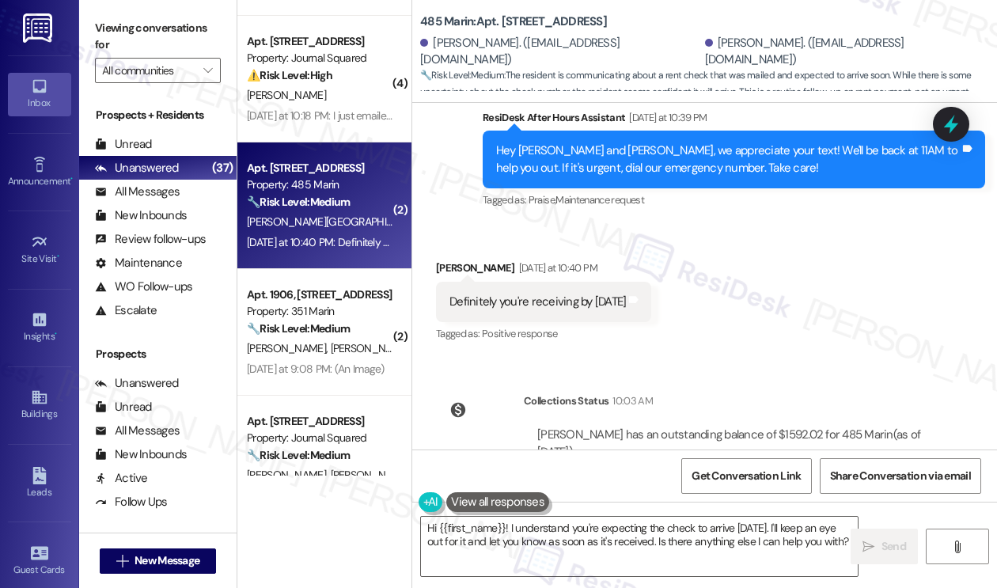
click at [554, 282] on div "Definitely you're receiving by tomorrow Tags and notes" at bounding box center [543, 302] width 215 height 40
click at [743, 528] on textarea "Hi {{first_name}}! I understand you're expecting the check to arrive tomorrow. …" at bounding box center [639, 545] width 437 height 59
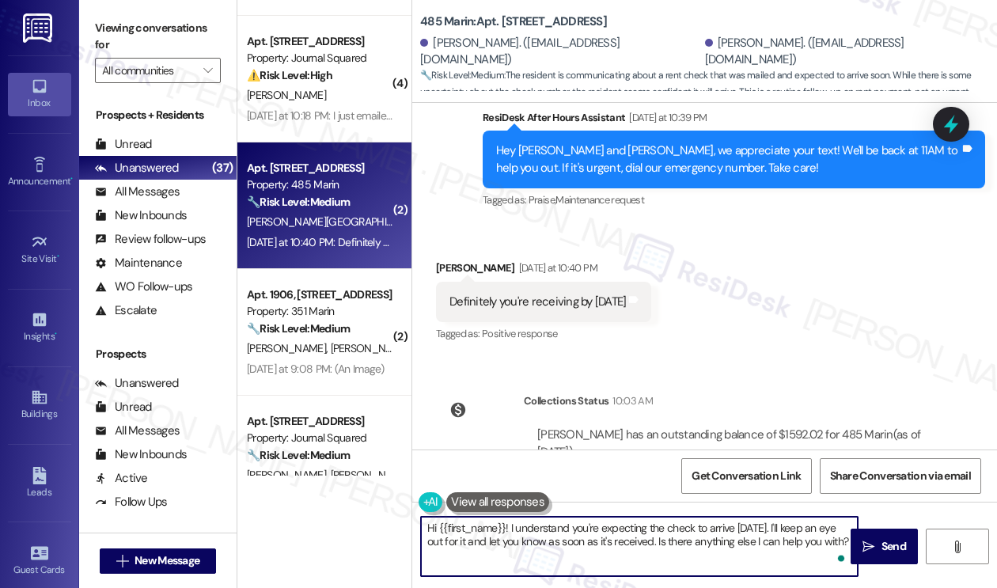
click at [743, 528] on textarea "Hi {{first_name}}! I understand you're expecting the check to arrive tomorrow. …" at bounding box center [639, 545] width 437 height 59
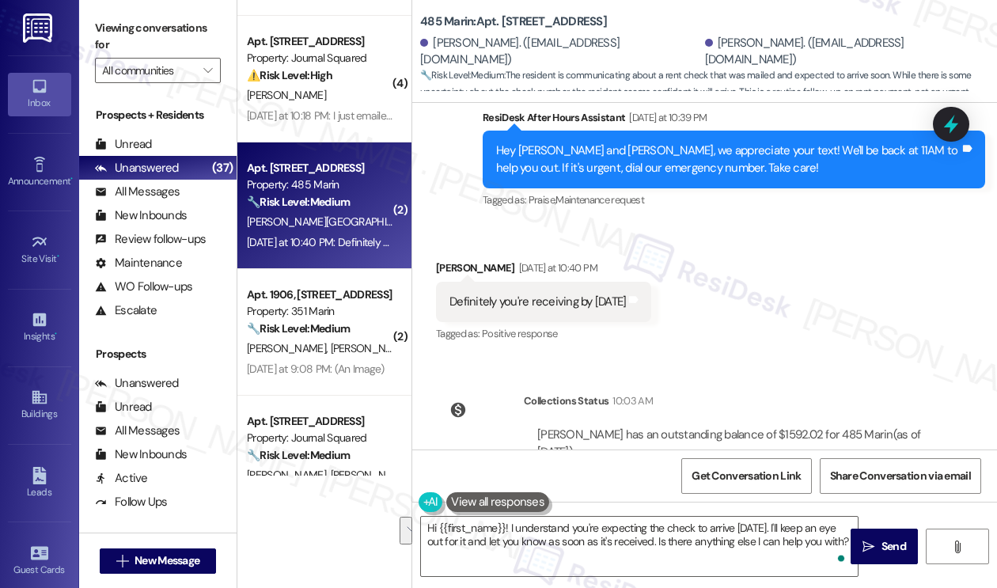
click at [130, 46] on label "Viewing conversations for" at bounding box center [158, 37] width 126 height 42
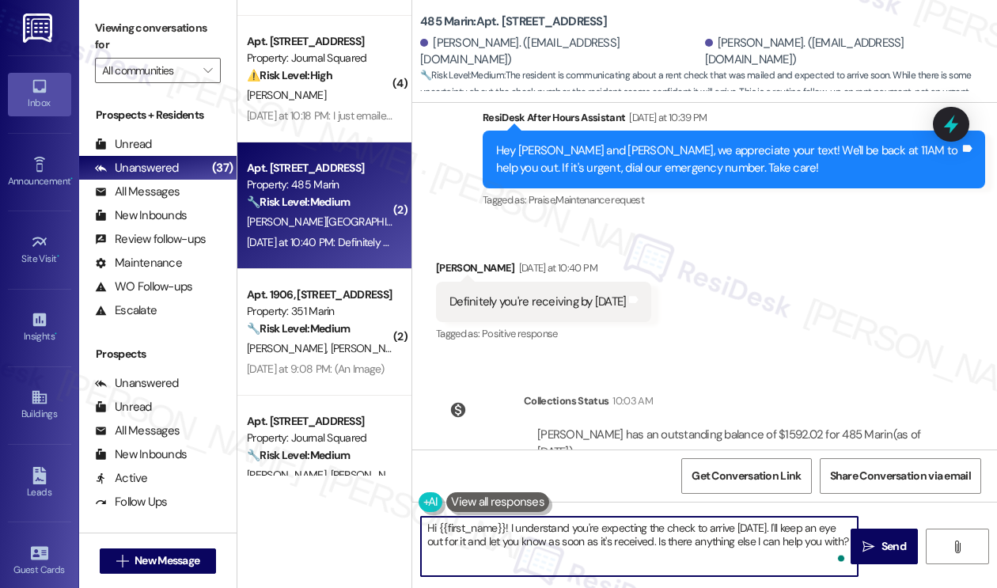
click at [530, 521] on textarea "Hi {{first_name}}! I understand you're expecting the check to arrive tomorrow. …" at bounding box center [639, 545] width 437 height 59
paste textarea "Great! Thanks for confirming. If you have any questions or concerns in the futu…"
click at [456, 259] on div "Yamini Sanghavi Yesterday at 10:40 PM" at bounding box center [543, 270] width 215 height 22
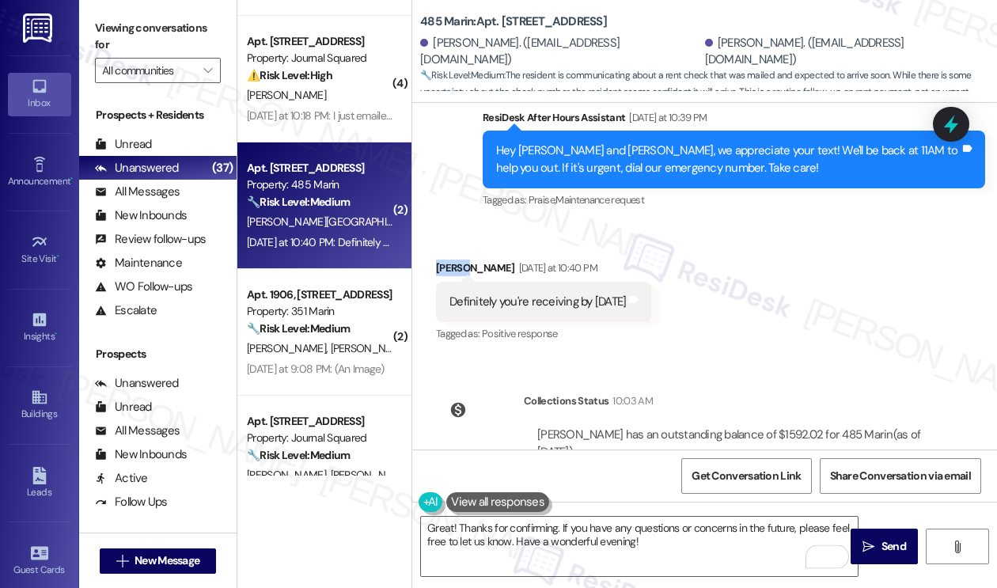
copy div "Yamini"
click at [554, 527] on textarea "Great! Thanks for confirming. If you have any questions or concerns in the futu…" at bounding box center [639, 545] width 437 height 59
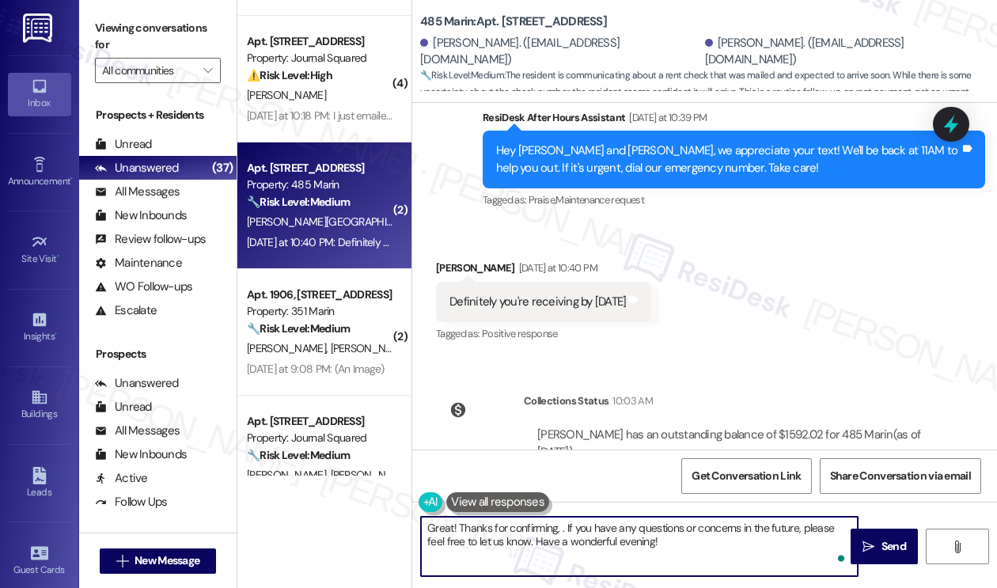
paste textarea "Yamini"
click at [596, 524] on textarea "Great! Thanks for confirming, Yamini. If you have any questions or concerns in …" at bounding box center [639, 545] width 437 height 59
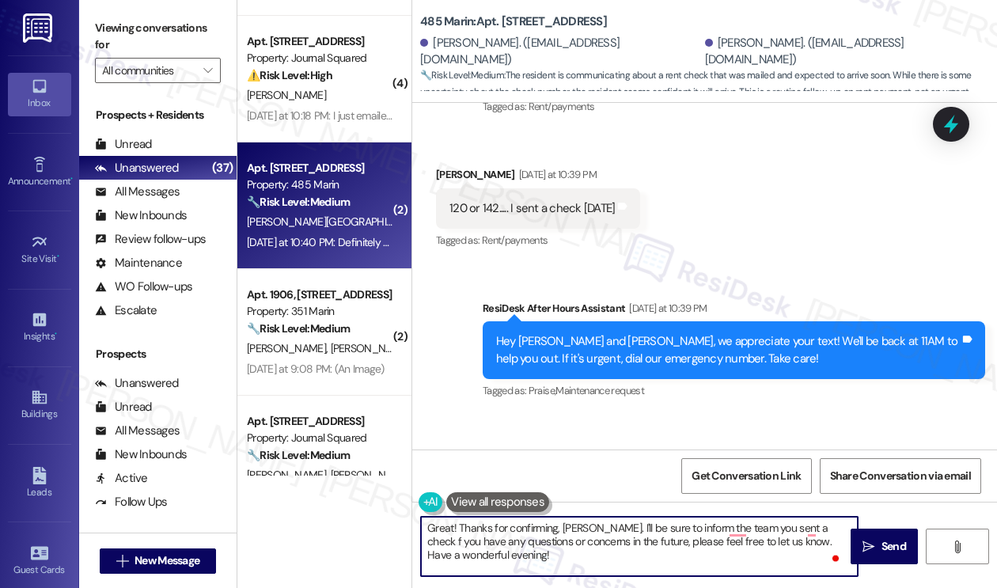
scroll to position [10794, 0]
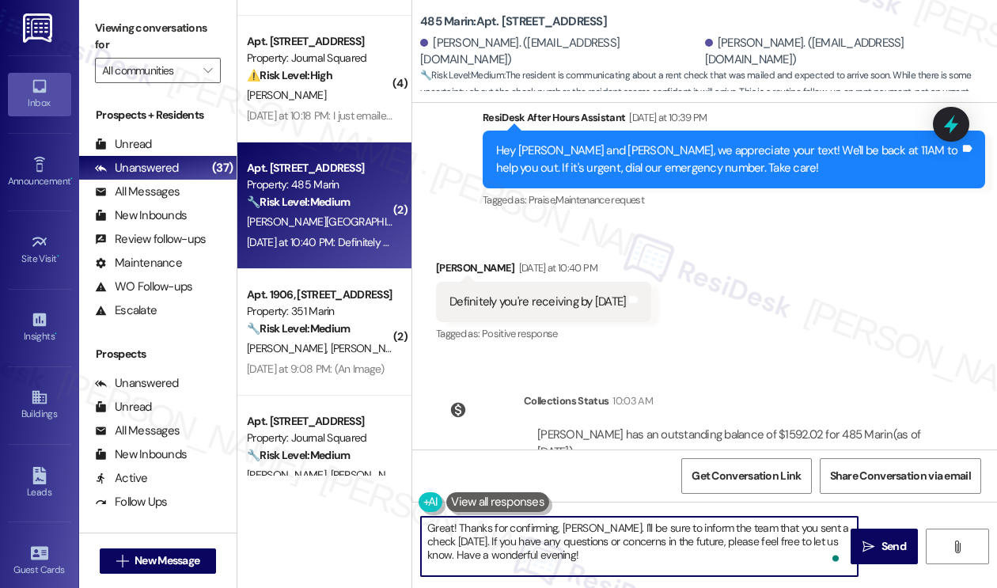
click at [595, 556] on textarea "Great! Thanks for confirming, Yamini. I'll be sure to inform the team that you …" at bounding box center [639, 545] width 437 height 59
click at [653, 556] on textarea "Great! Thanks for confirming, Yamini. I'll be sure to inform the team that you …" at bounding box center [639, 545] width 437 height 59
drag, startPoint x: 649, startPoint y: 553, endPoint x: 456, endPoint y: 559, distance: 192.3
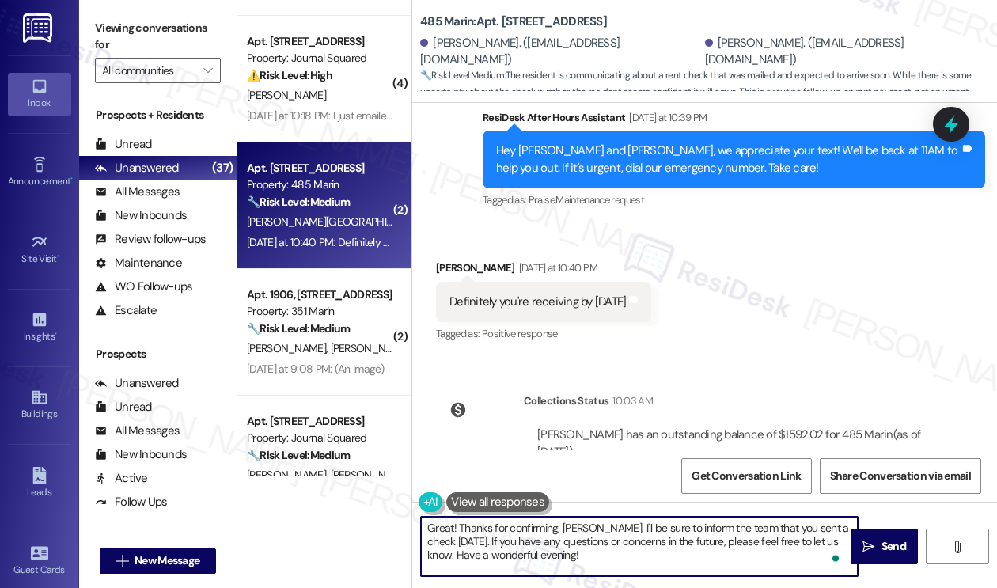
click at [456, 559] on textarea "Great! Thanks for confirming, Yamini. I'll be sure to inform the team that you …" at bounding box center [639, 545] width 437 height 59
type textarea "Great! Thanks for confirming, [PERSON_NAME]. I'll be sure to inform the team th…"
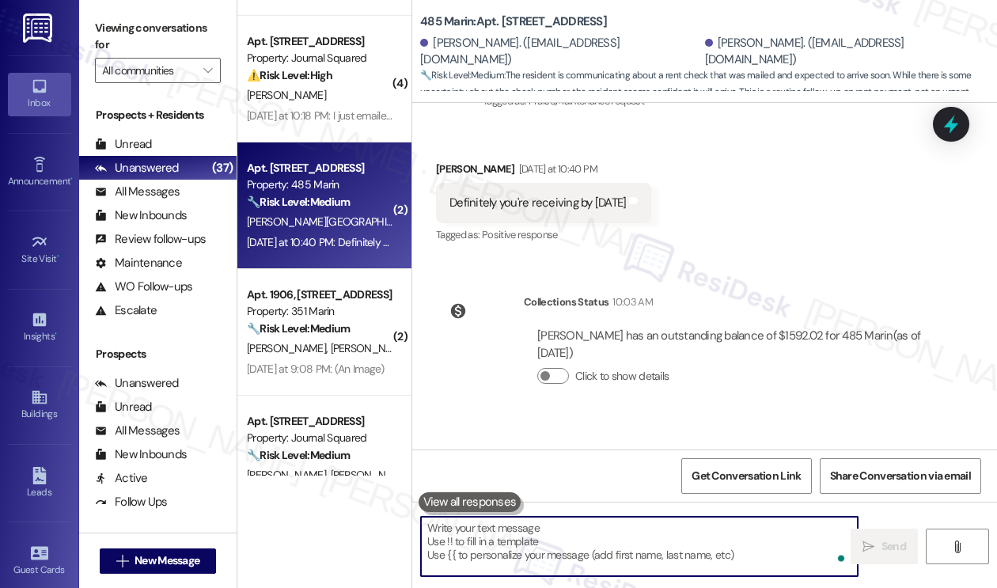
scroll to position [10921, 0]
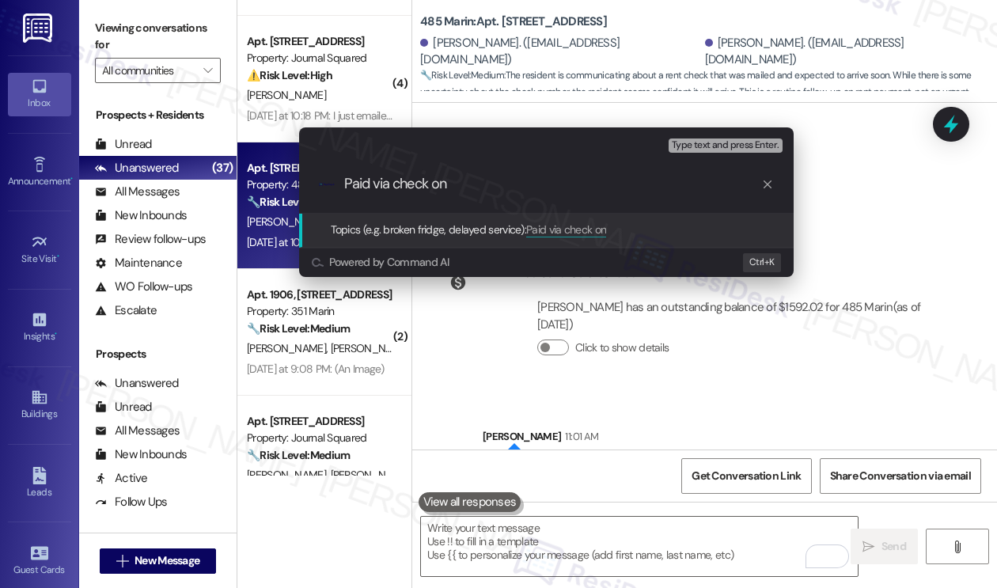
click at [488, 184] on input "Paid via check on" at bounding box center [552, 184] width 417 height 17
type input "Paid via check on 8/29 - please confirm payment"
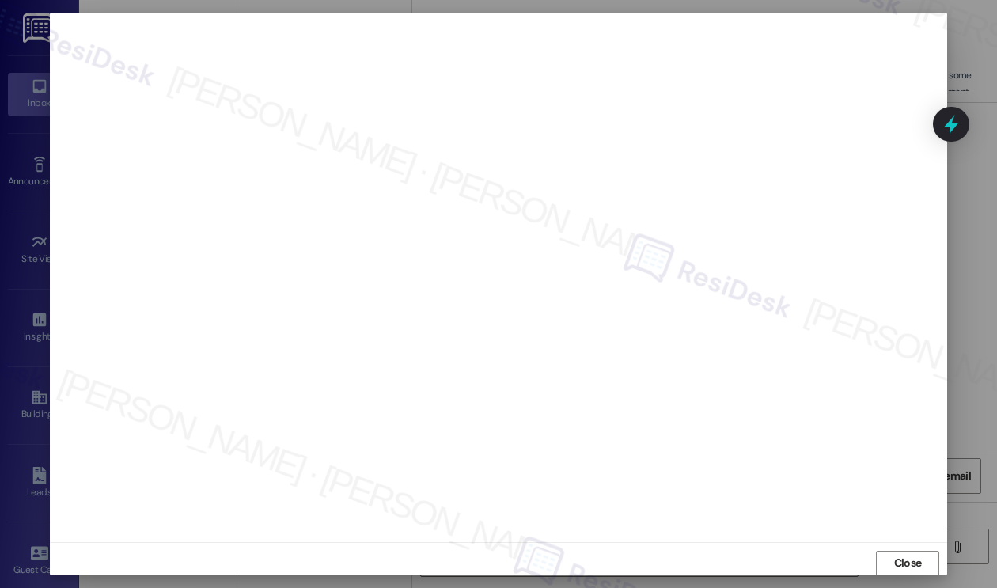
scroll to position [8, 0]
click at [883, 553] on button "Close" at bounding box center [907, 555] width 63 height 25
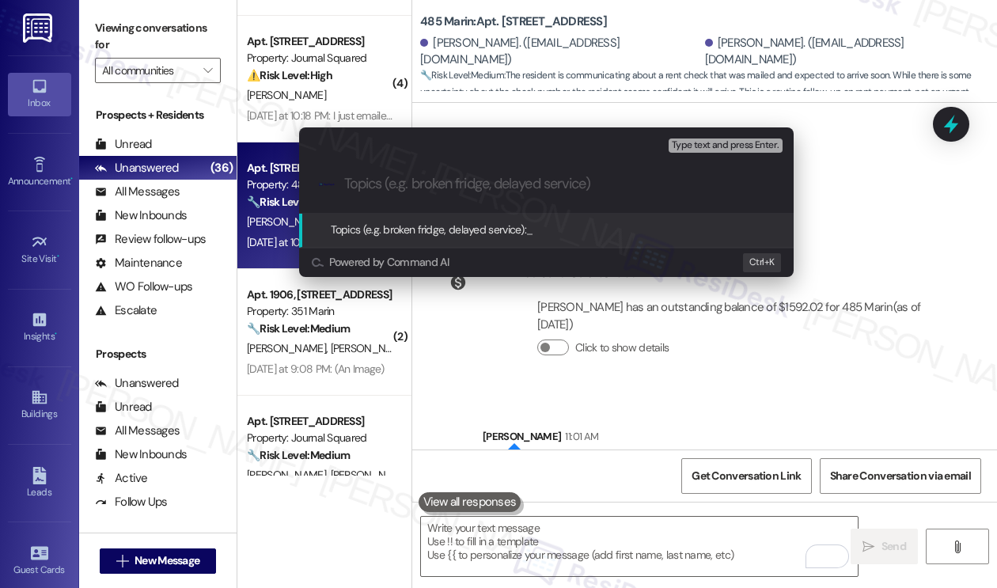
paste input "Paid via check on 8/29 - please confirm payment"
type input "Paid via check on 8/29 - please confirm payment"
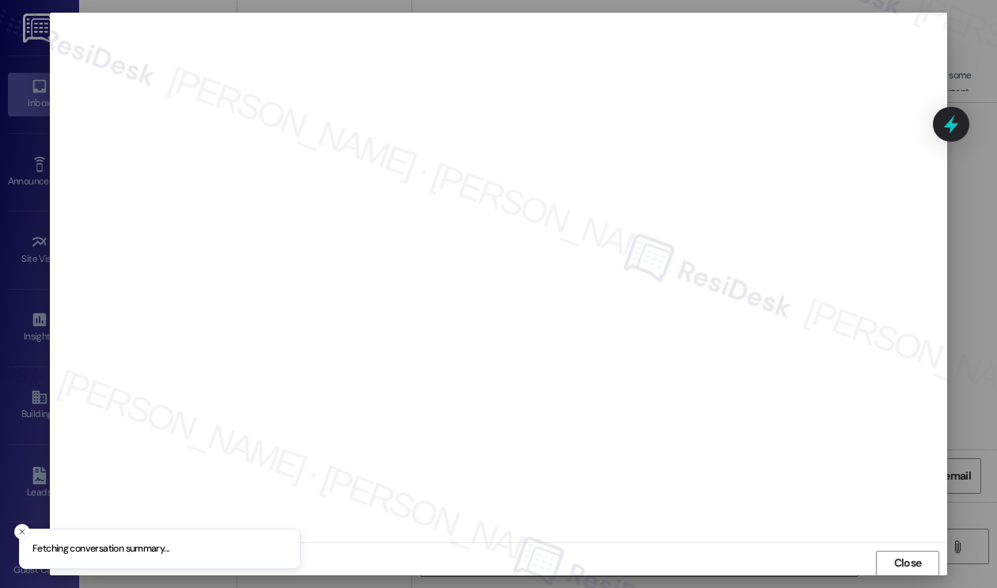
scroll to position [0, 0]
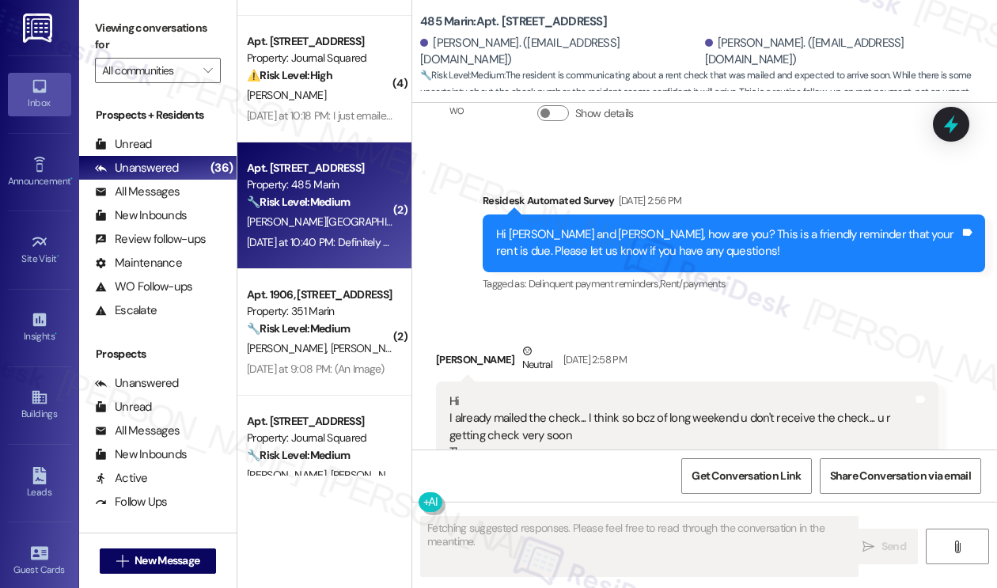
scroll to position [10631, 0]
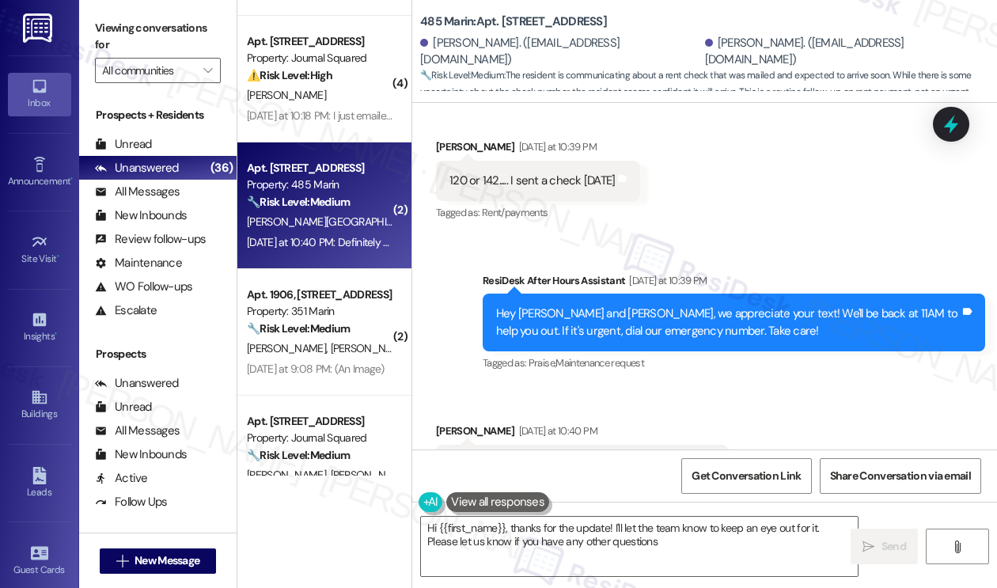
type textarea "Hi {{first_name}}, thanks for the update! I'll let the team know to keep an eye…"
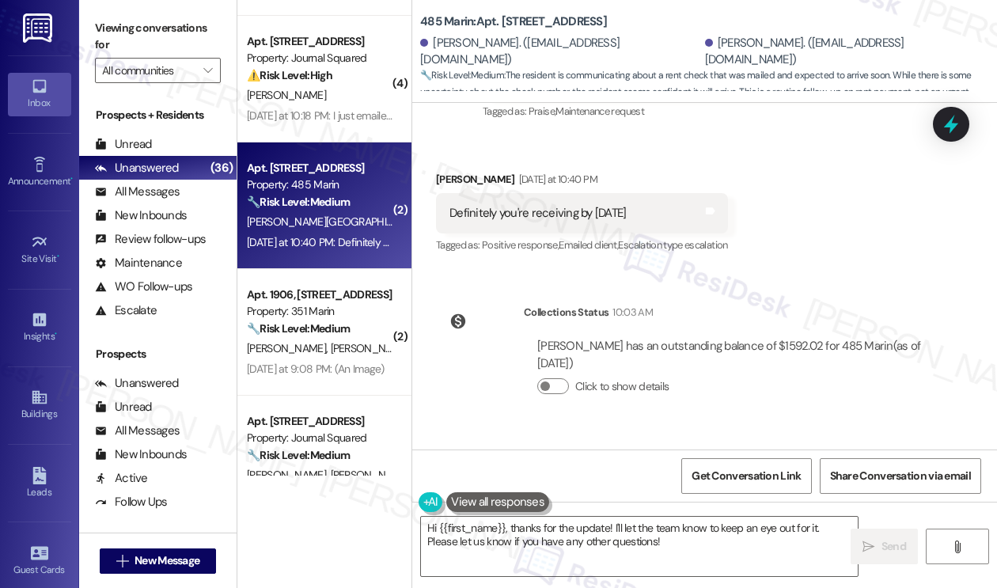
scroll to position [10944, 0]
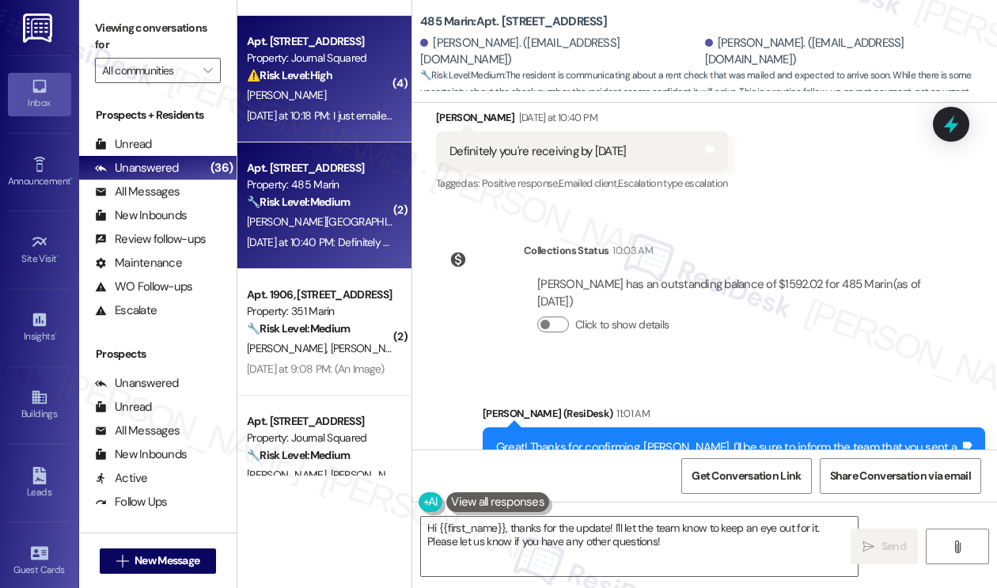
click at [343, 92] on div "[PERSON_NAME]" at bounding box center [319, 95] width 149 height 20
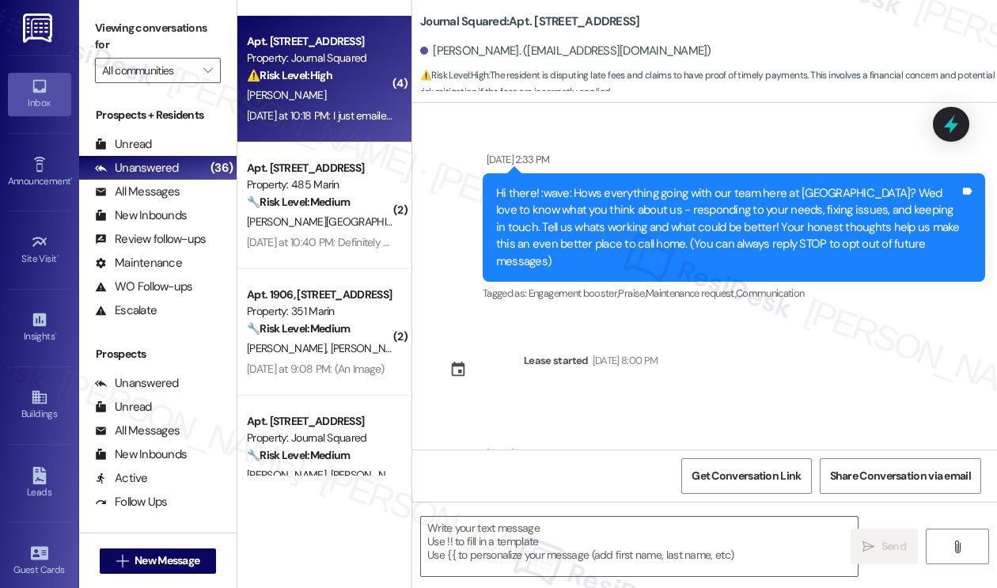
type textarea "Fetching suggested responses. Please feel free to read through the conversation…"
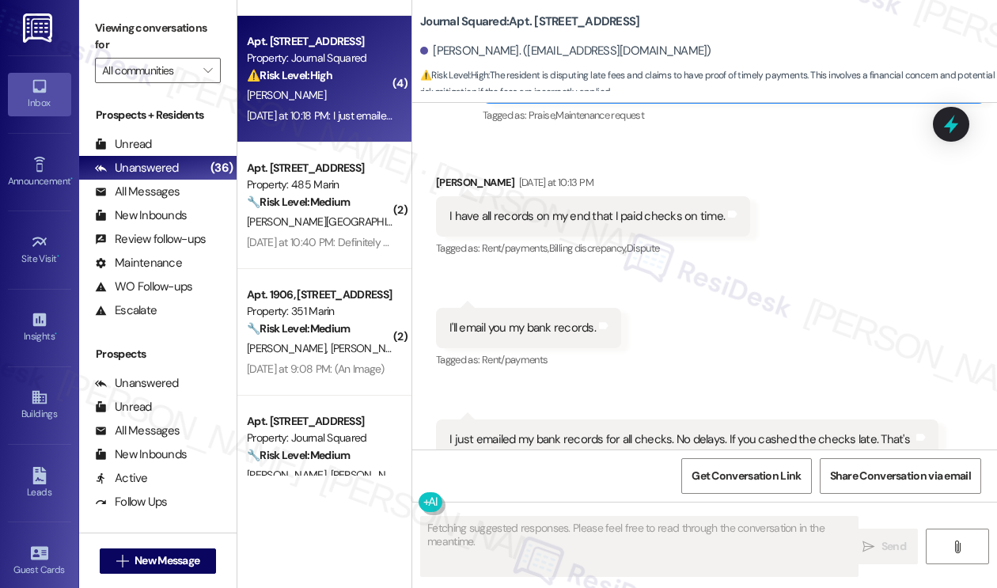
scroll to position [15205, 0]
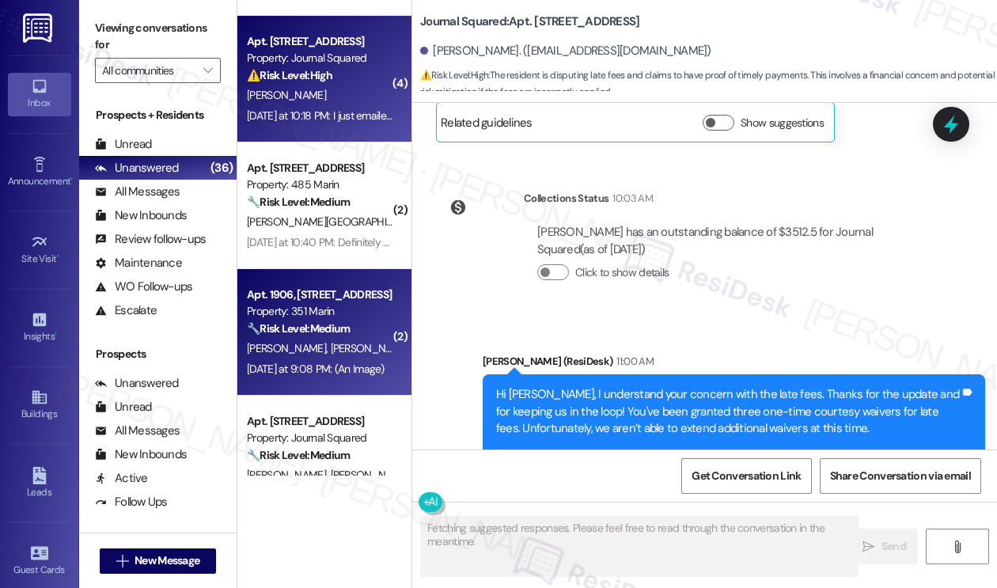
click at [377, 298] on div "Apt. 1906, [STREET_ADDRESS]" at bounding box center [320, 294] width 146 height 17
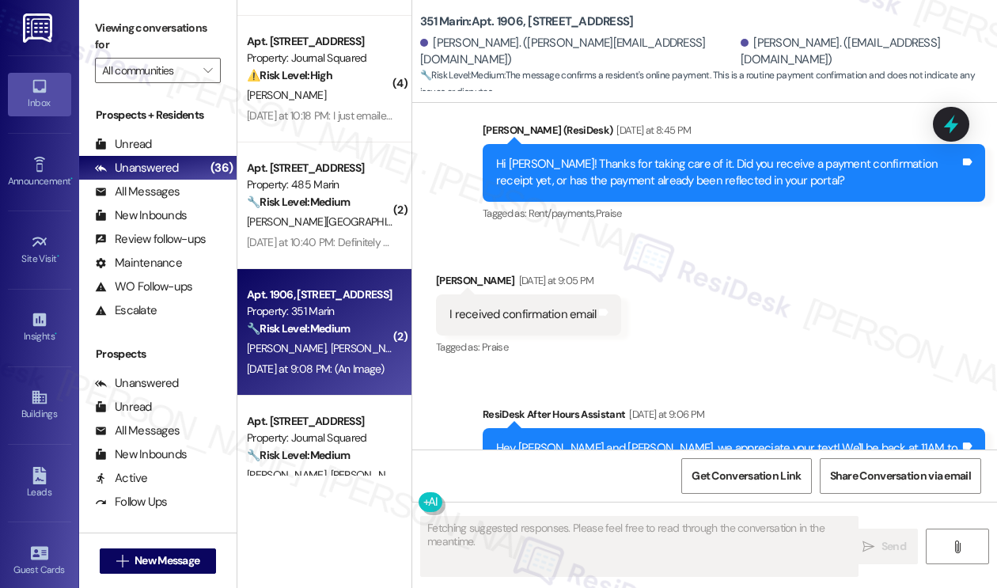
click at [532, 306] on div "I received confirmation email" at bounding box center [522, 314] width 146 height 17
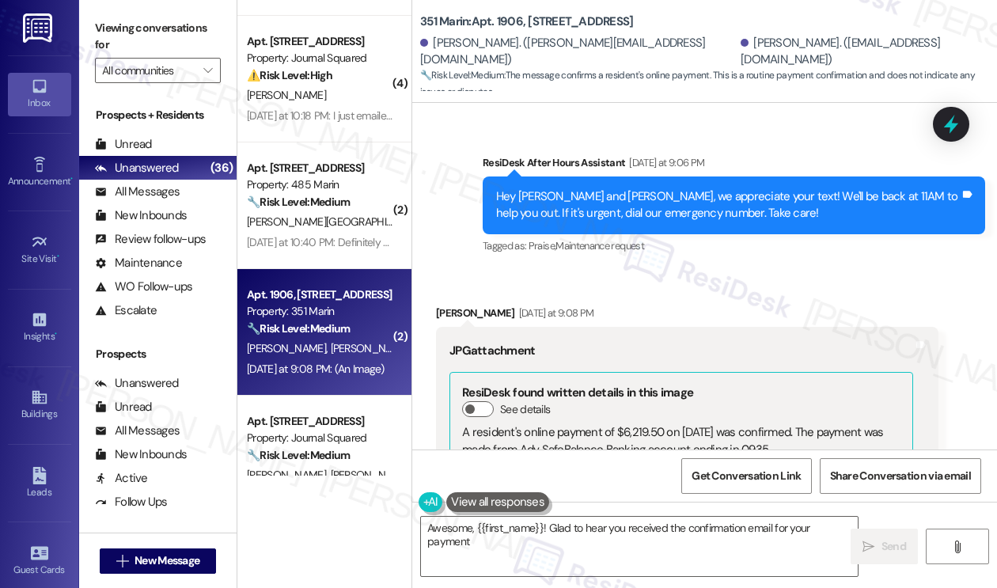
scroll to position [4205, 0]
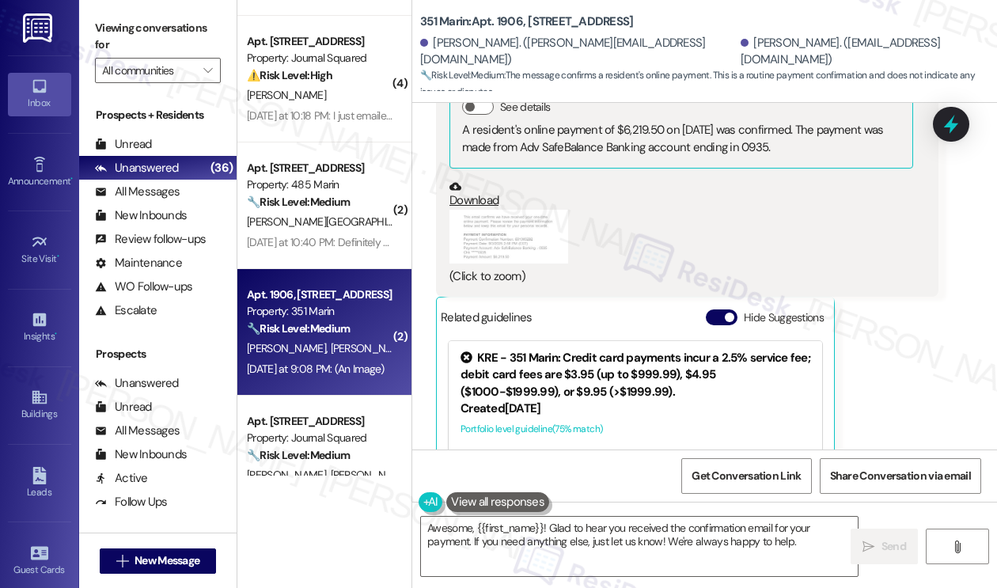
click at [501, 210] on button "Zoom image" at bounding box center [508, 237] width 119 height 54
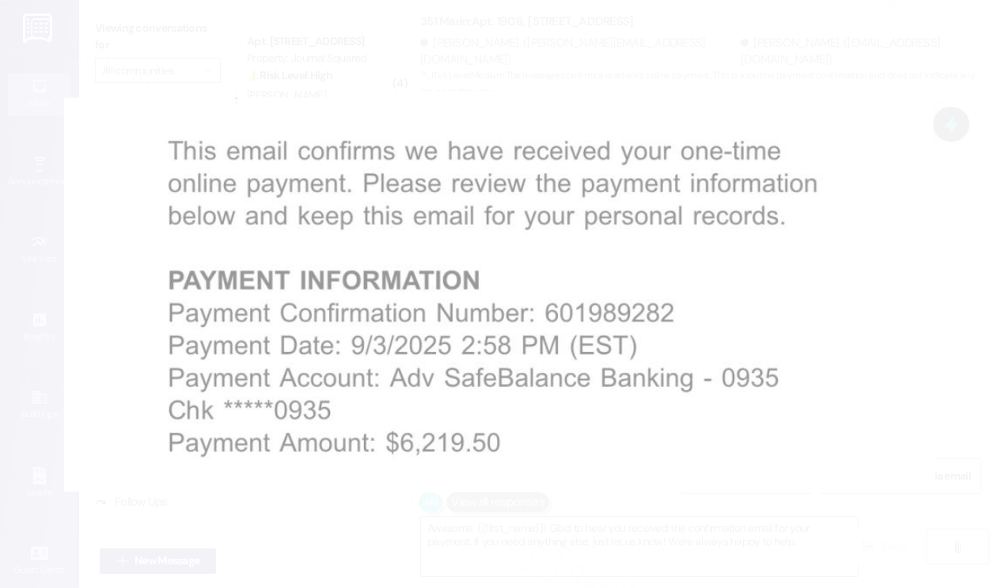
click at [897, 255] on button "Unzoom image" at bounding box center [498, 294] width 997 height 588
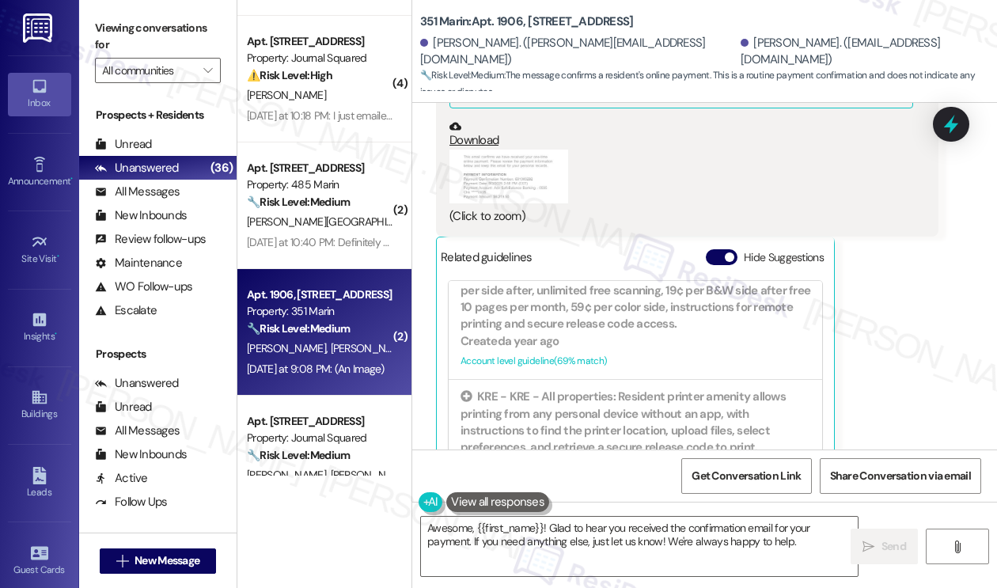
scroll to position [4306, 0]
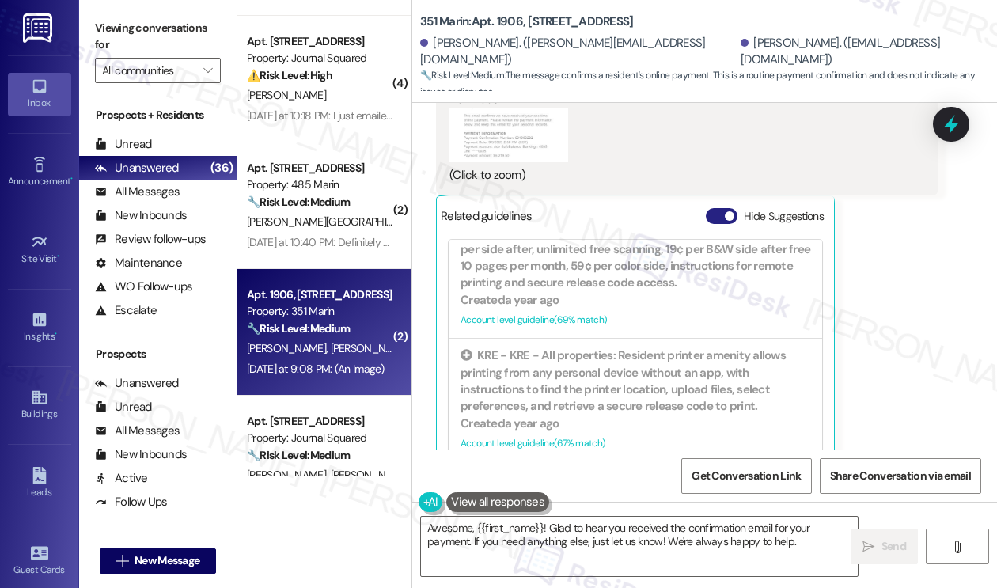
click at [728, 211] on span "button" at bounding box center [728, 215] width 9 height 9
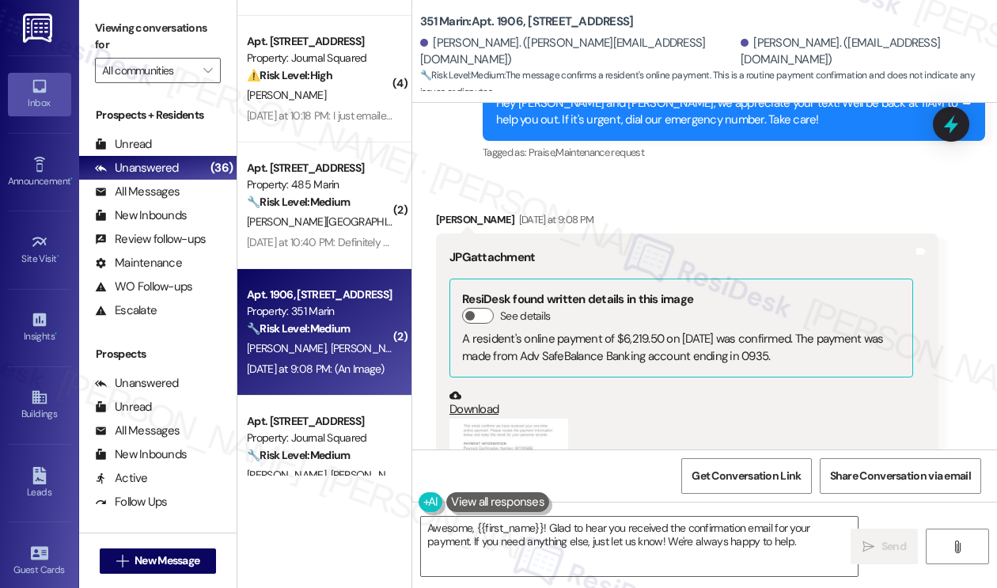
scroll to position [3912, 0]
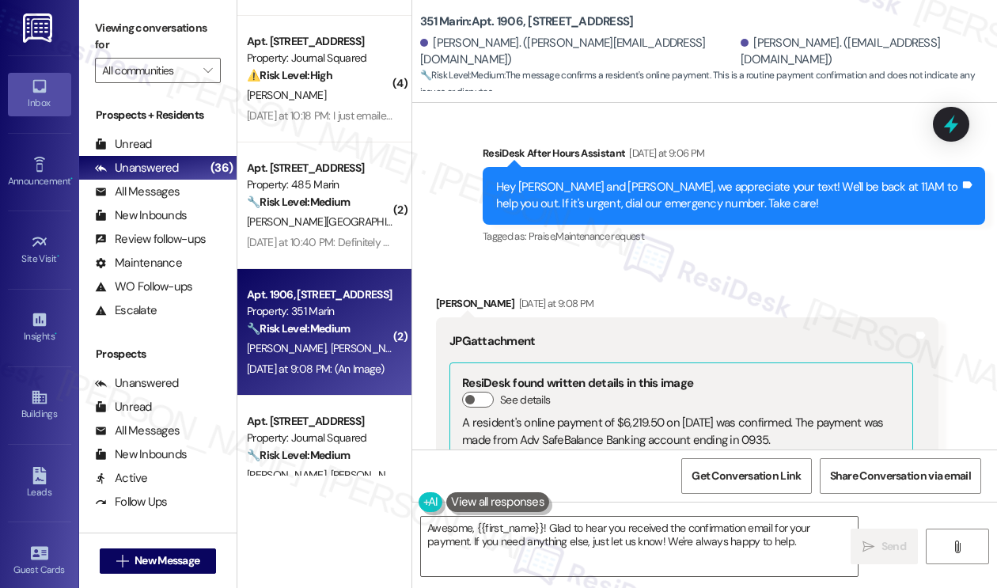
click at [456, 295] on div "[PERSON_NAME] [DATE] at 9:08 PM" at bounding box center [687, 306] width 502 height 22
copy div "Vikram"
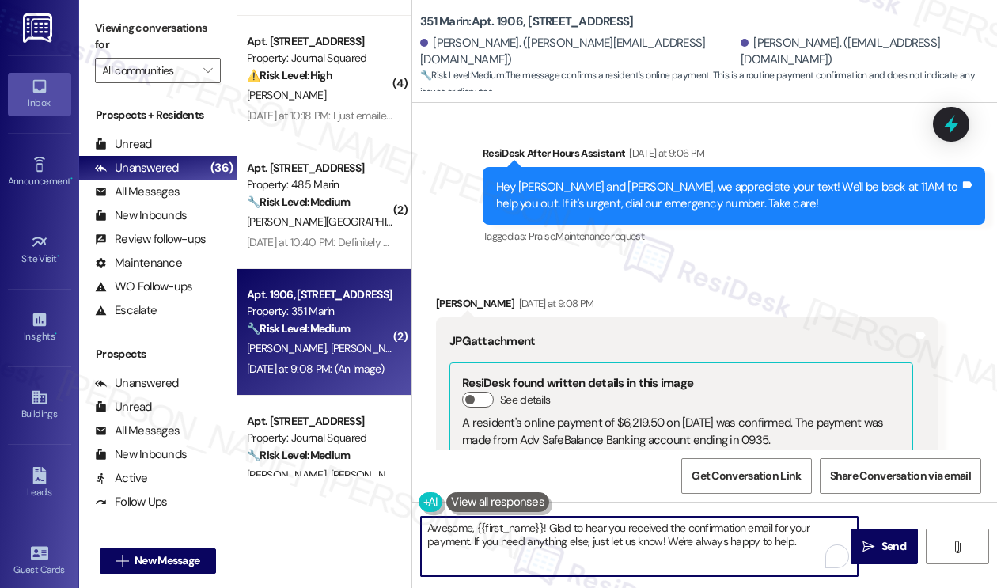
drag, startPoint x: 476, startPoint y: 524, endPoint x: 542, endPoint y: 523, distance: 65.7
click at [542, 523] on textarea "Awesome, {{first_name}}! Glad to hear you received the confirmation email for y…" at bounding box center [639, 545] width 437 height 59
paste textarea "Vikram"
drag, startPoint x: 690, startPoint y: 542, endPoint x: 607, endPoint y: 542, distance: 83.0
click at [607, 542] on textarea "Awesome, [PERSON_NAME]! Glad to hear you received the confirmation email for yo…" at bounding box center [639, 545] width 437 height 59
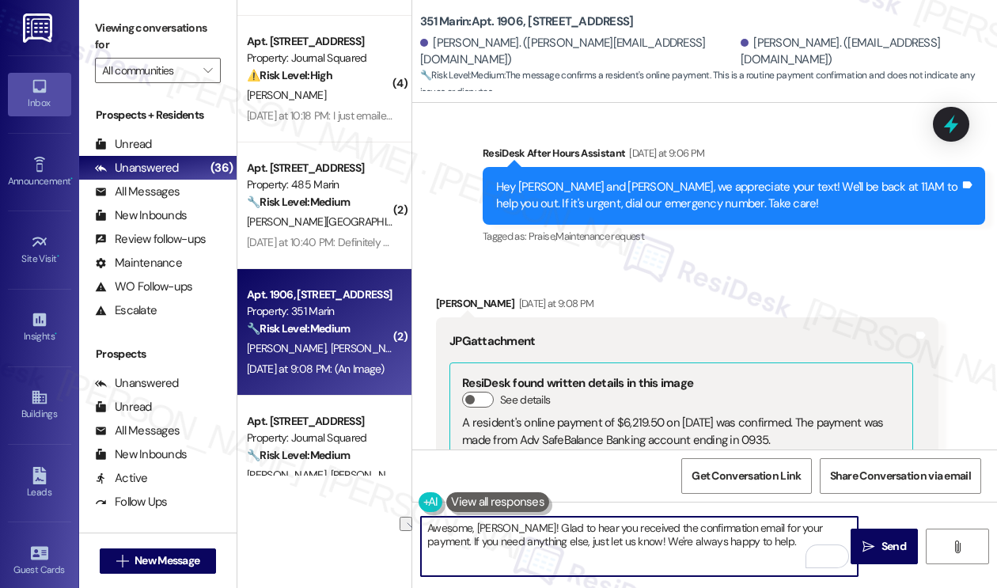
click at [689, 540] on textarea "Awesome, [PERSON_NAME]! Glad to hear you received the confirmation email for yo…" at bounding box center [639, 545] width 437 height 59
click at [750, 549] on textarea "Awesome, [PERSON_NAME]! Glad to hear you received the confirmation email for yo…" at bounding box center [639, 545] width 437 height 59
type textarea "Awesome, [PERSON_NAME]! Glad to hear you received the confirmation email for yo…"
click at [906, 551] on span "Send" at bounding box center [893, 546] width 31 height 17
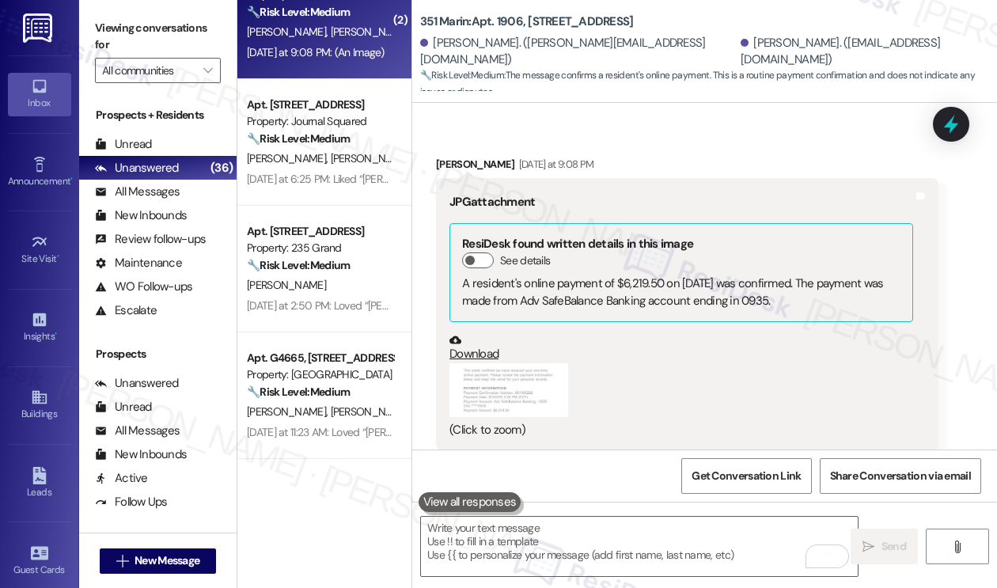
scroll to position [4069, 0]
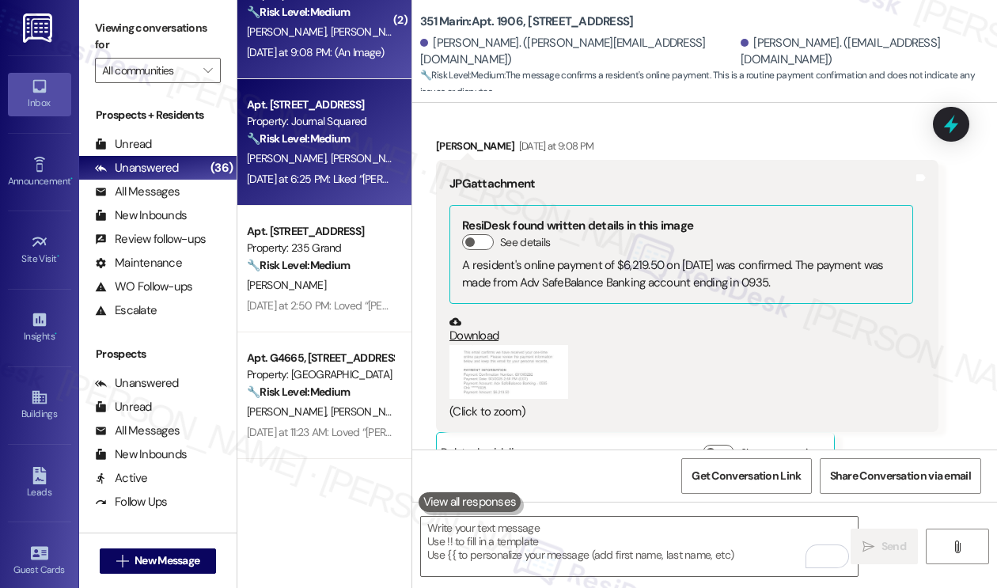
click at [331, 161] on span "[PERSON_NAME]" at bounding box center [373, 158] width 84 height 14
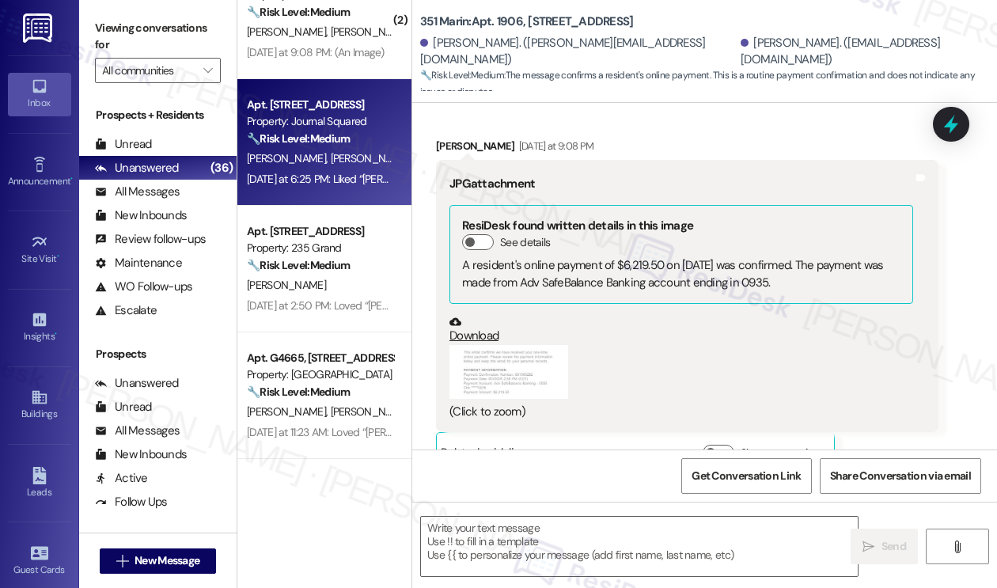
type textarea "Fetching suggested responses. Please feel free to read through the conversation…"
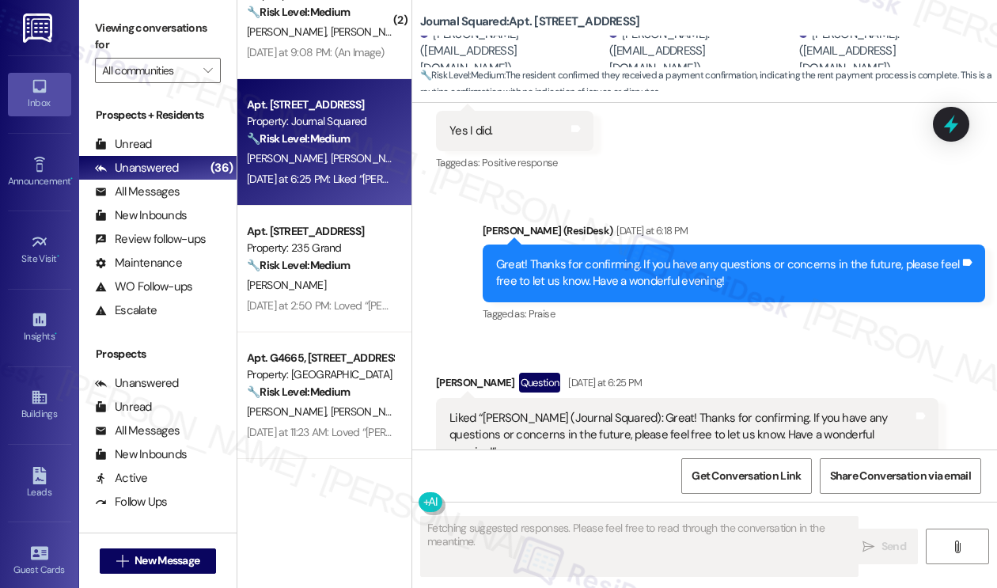
scroll to position [3031, 0]
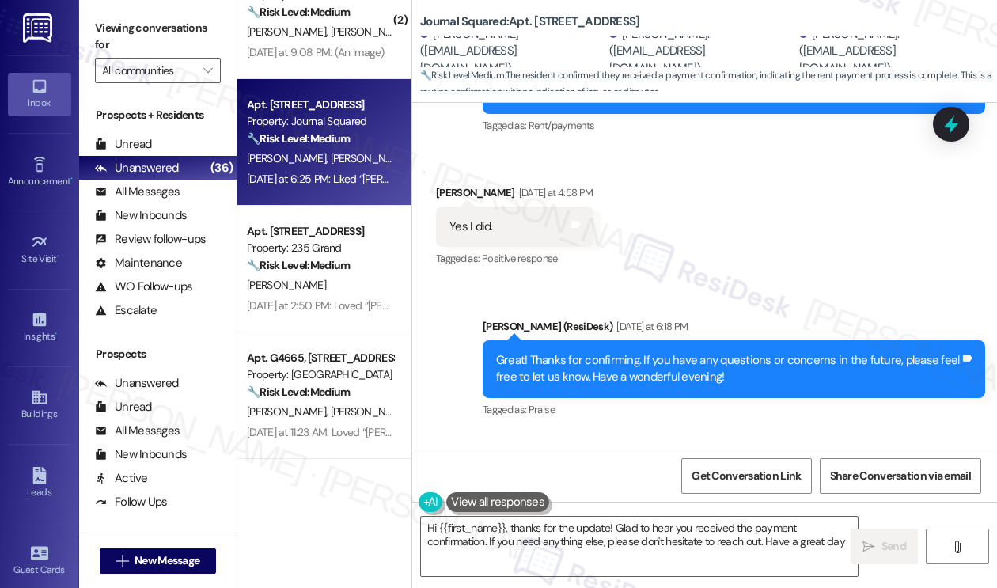
type textarea "Hi {{first_name}}, thanks for the update! Glad to hear you received the payment…"
click at [715, 352] on div "Great! Thanks for confirming. If you have any questions or concerns in the futu…" at bounding box center [727, 369] width 463 height 34
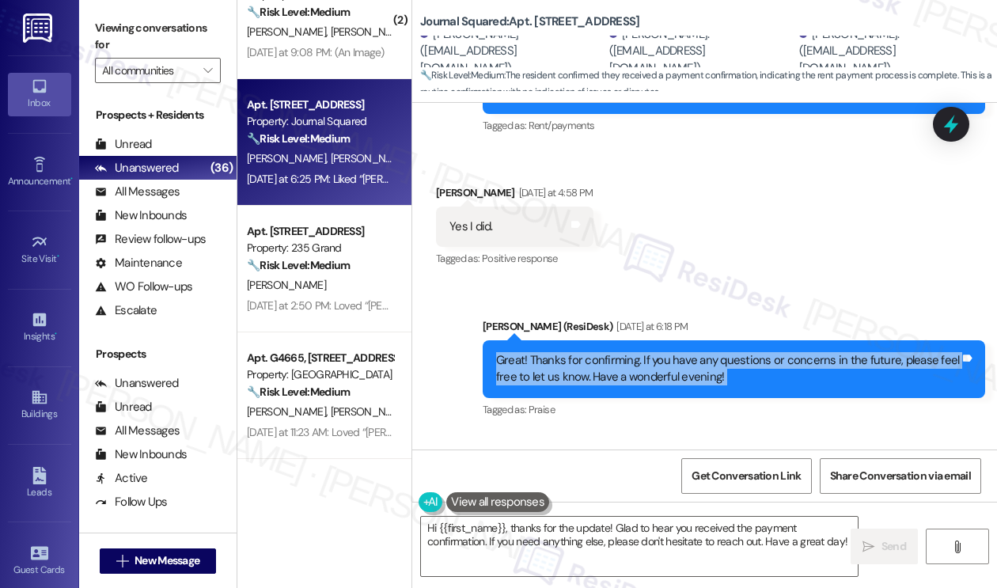
click at [715, 352] on div "Great! Thanks for confirming. If you have any questions or concerns in the futu…" at bounding box center [727, 369] width 463 height 34
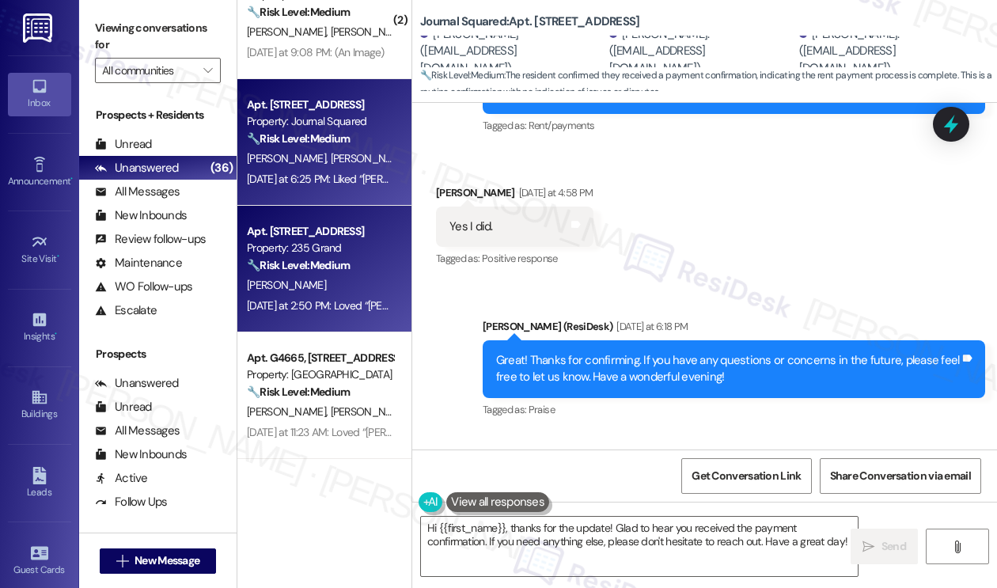
click at [350, 263] on strong "🔧 Risk Level: Medium" at bounding box center [298, 265] width 103 height 14
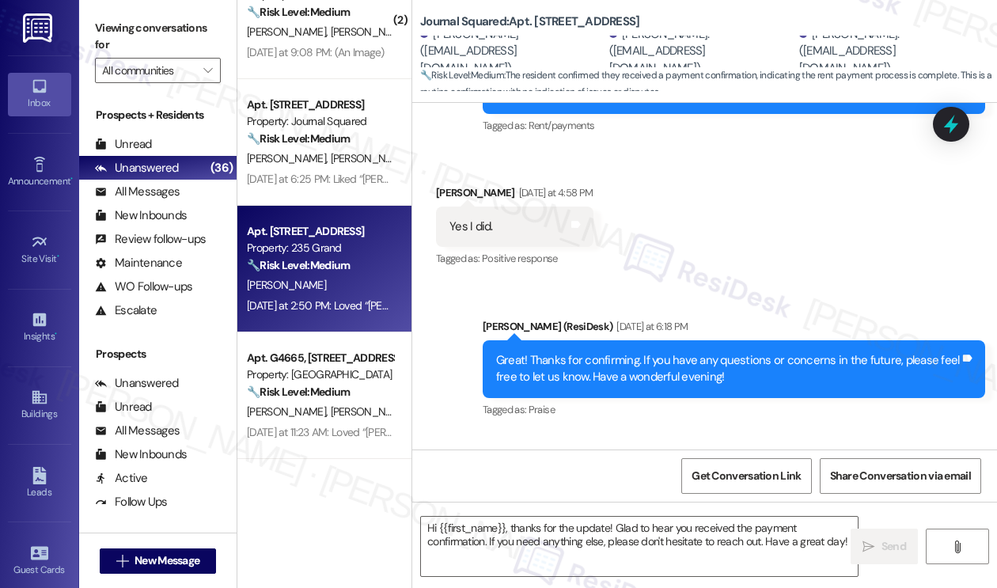
type textarea "Fetching suggested responses. Please feel free to read through the conversation…"
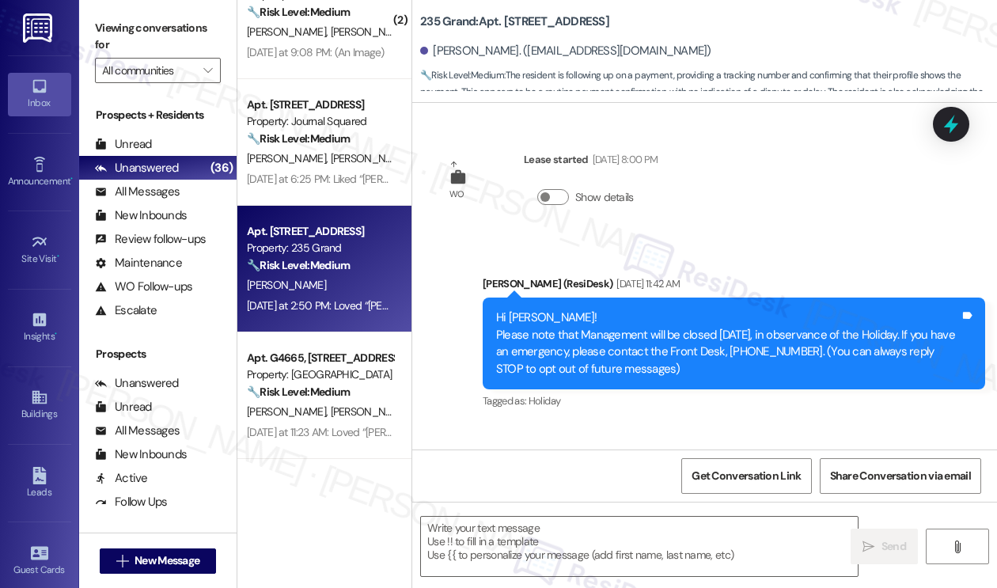
scroll to position [8507, 0]
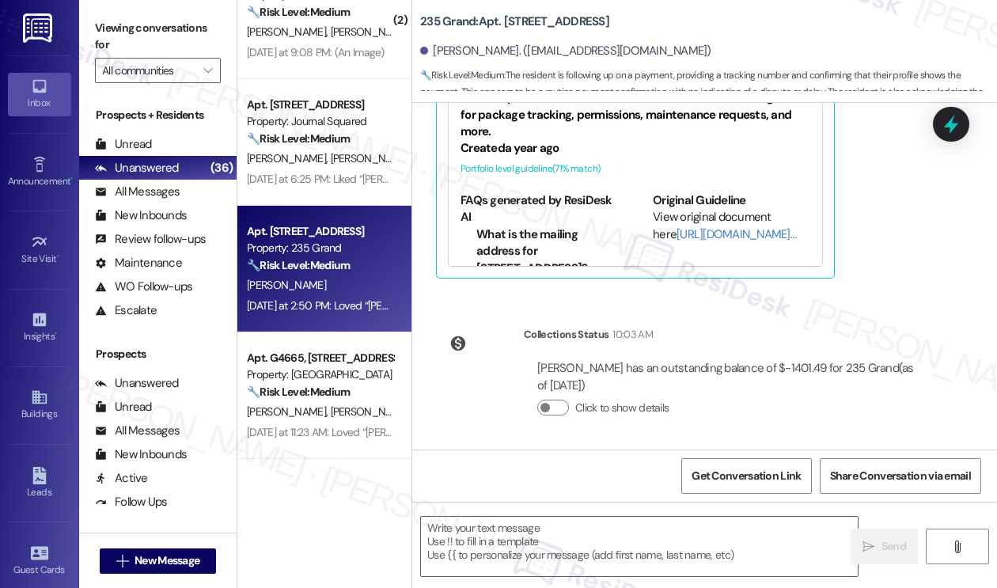
type textarea "Fetching suggested responses. Please feel free to read through the conversation…"
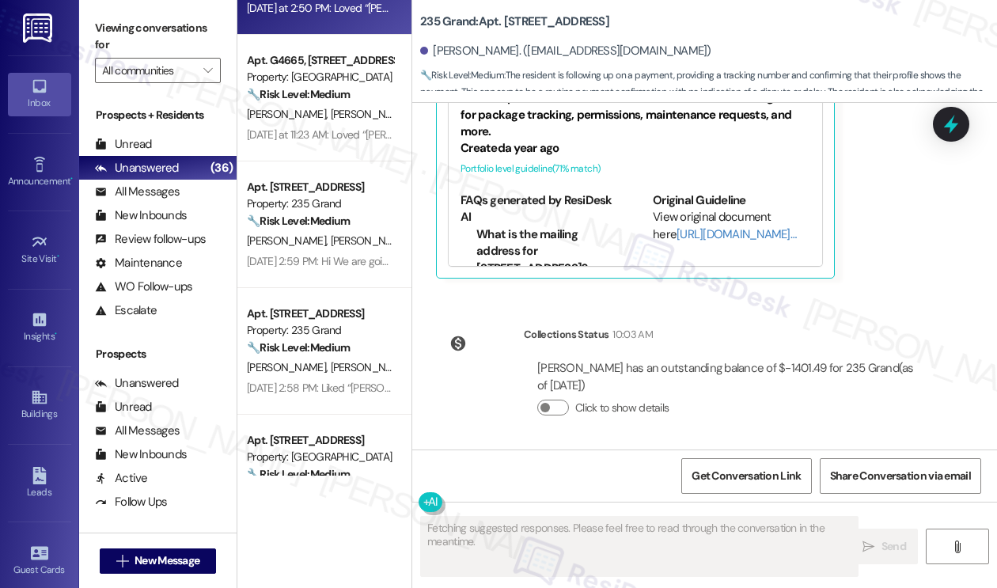
scroll to position [870, 0]
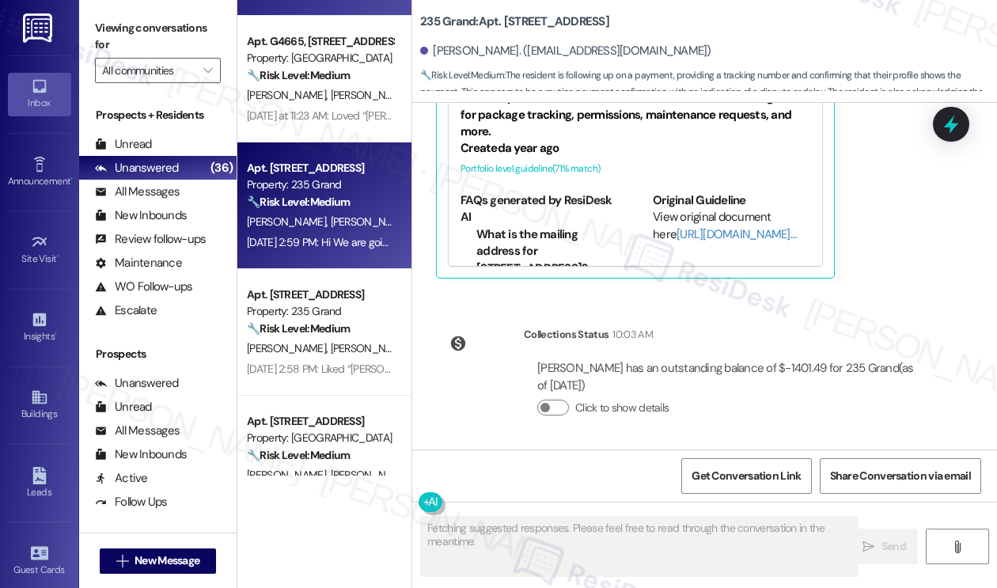
click at [347, 243] on div "[DATE] 2:59 PM: Hi We are going to write the check rn [DATE] 2:59 PM: Hi We are…" at bounding box center [369, 242] width 244 height 14
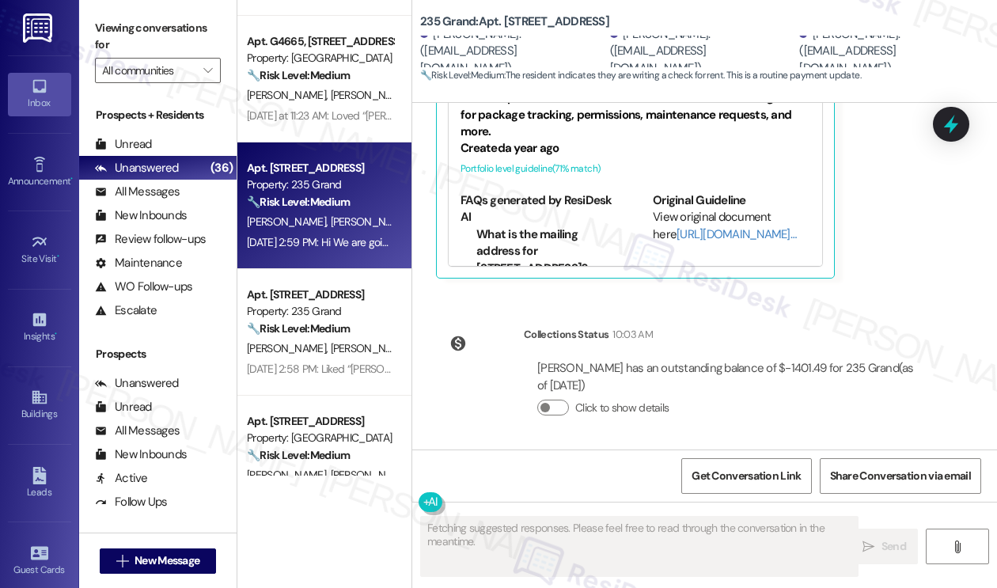
scroll to position [5181, 0]
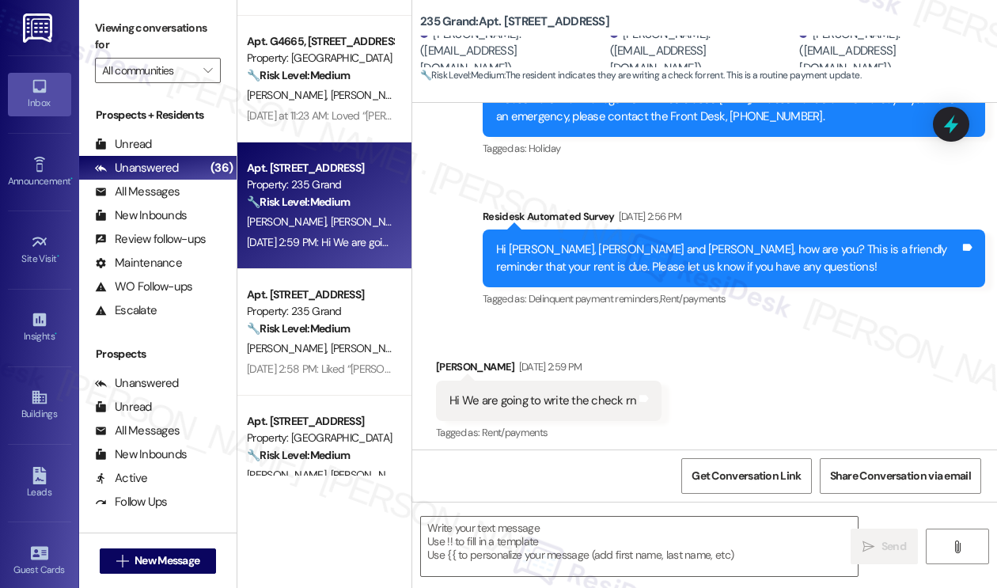
click at [565, 392] on div "Hi We are going to write the check rn" at bounding box center [542, 400] width 187 height 17
click at [547, 528] on textarea at bounding box center [639, 545] width 437 height 59
click at [522, 392] on div "Hi We are going to write the check rn" at bounding box center [542, 400] width 187 height 17
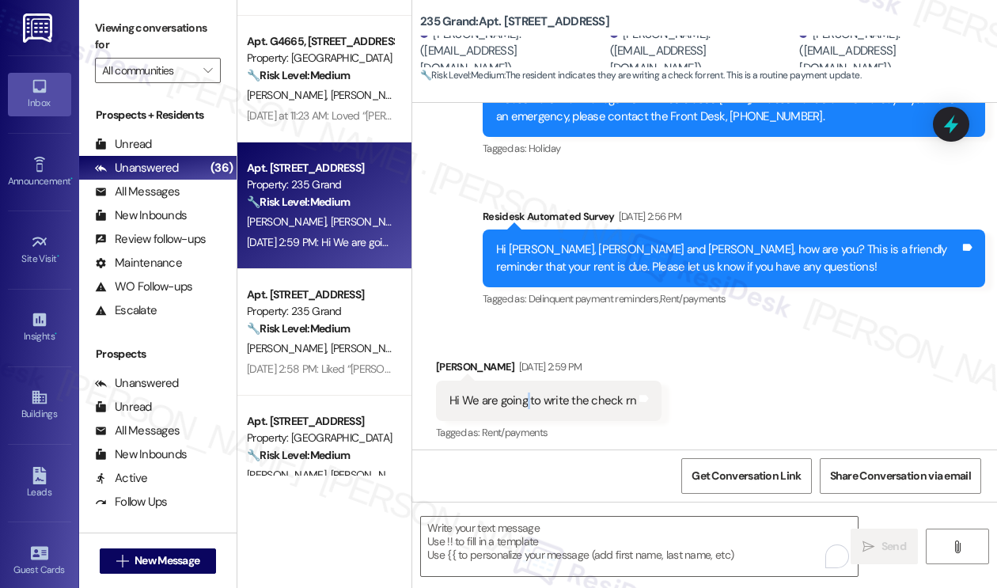
click at [522, 392] on div "Hi We are going to write the check rn" at bounding box center [542, 400] width 187 height 17
copy div "Hi We are going to write the check rn Tags and notes"
drag, startPoint x: 115, startPoint y: 26, endPoint x: 120, endPoint y: 1, distance: 25.9
click at [115, 26] on label "Viewing conversations for" at bounding box center [158, 37] width 126 height 42
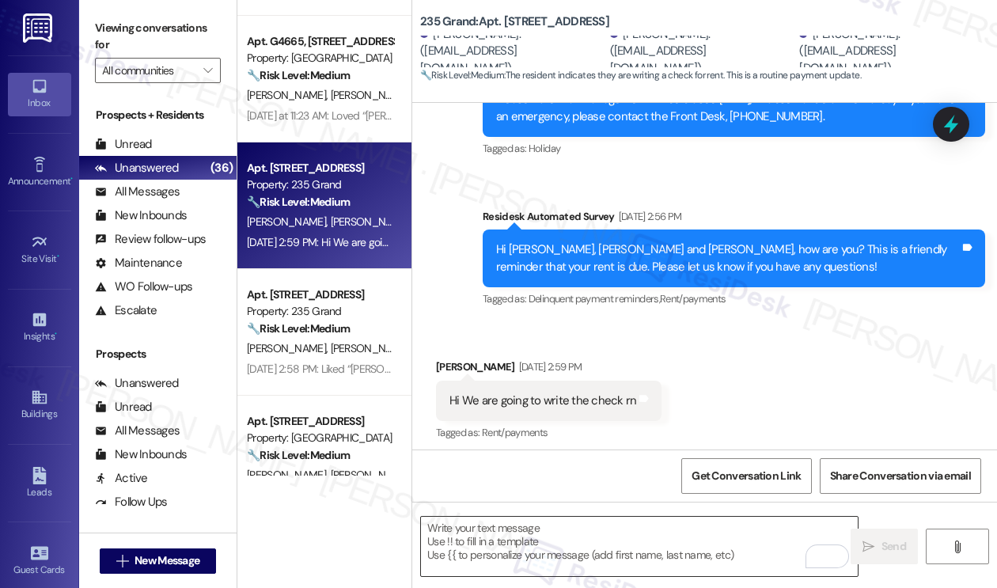
click at [541, 528] on textarea "To enrich screen reader interactions, please activate Accessibility in Grammarl…" at bounding box center [639, 545] width 437 height 59
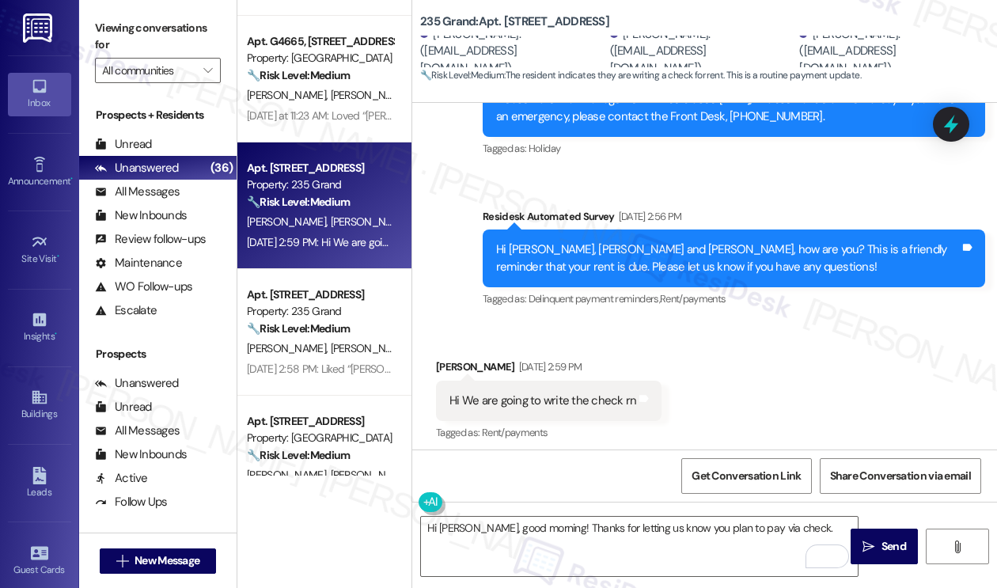
click at [130, 23] on label "Viewing conversations for" at bounding box center [158, 37] width 126 height 42
click at [802, 513] on div "Hi [PERSON_NAME], good morning! Thanks for letting us know you plan to pay via …" at bounding box center [704, 560] width 584 height 119
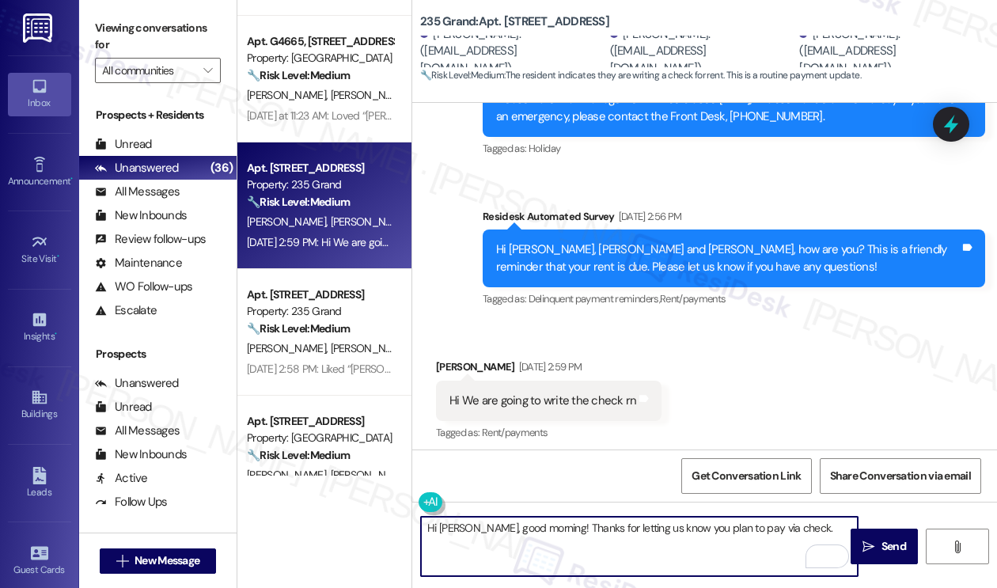
click at [800, 528] on textarea "Hi [PERSON_NAME], good morning! Thanks for letting us know you plan to pay via …" at bounding box center [639, 545] width 437 height 59
click at [721, 549] on textarea "Hi [PERSON_NAME], good morning! Thanks for letting us know you plan to pay via …" at bounding box center [639, 545] width 437 height 59
type textarea "Hi [PERSON_NAME], good morning! Thanks for letting us know you plan to pay via …"
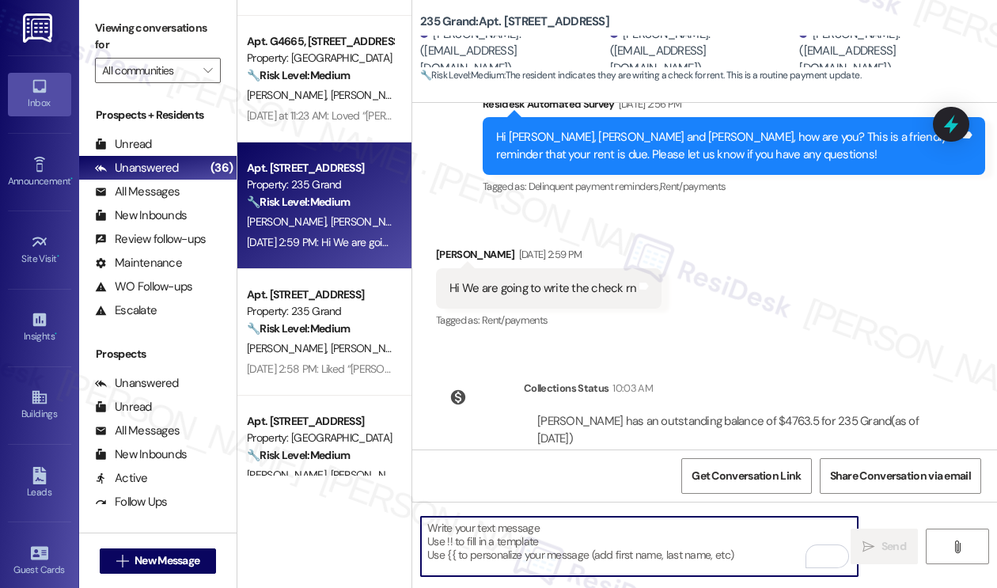
scroll to position [5308, 0]
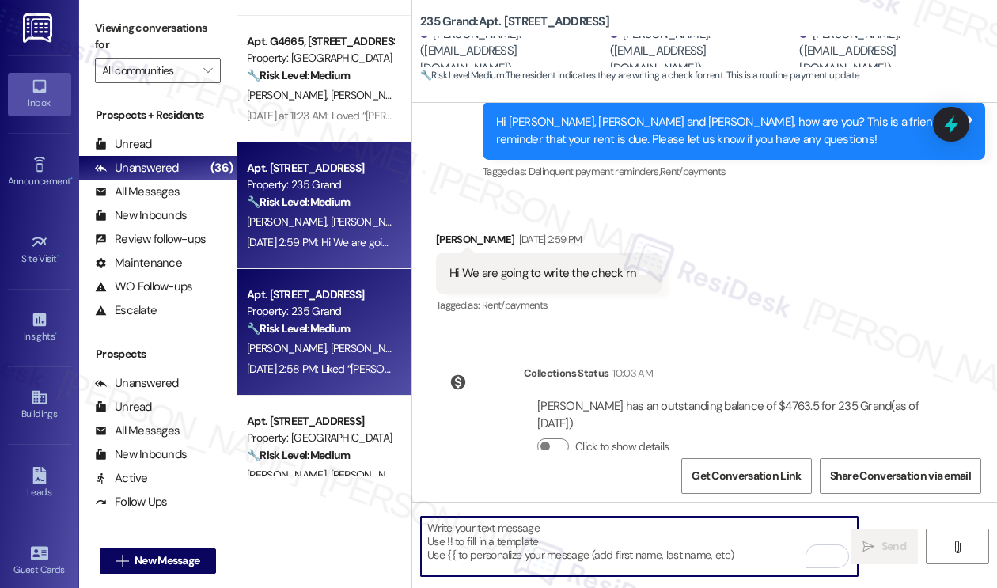
click at [331, 347] on span "[PERSON_NAME]" at bounding box center [370, 348] width 79 height 14
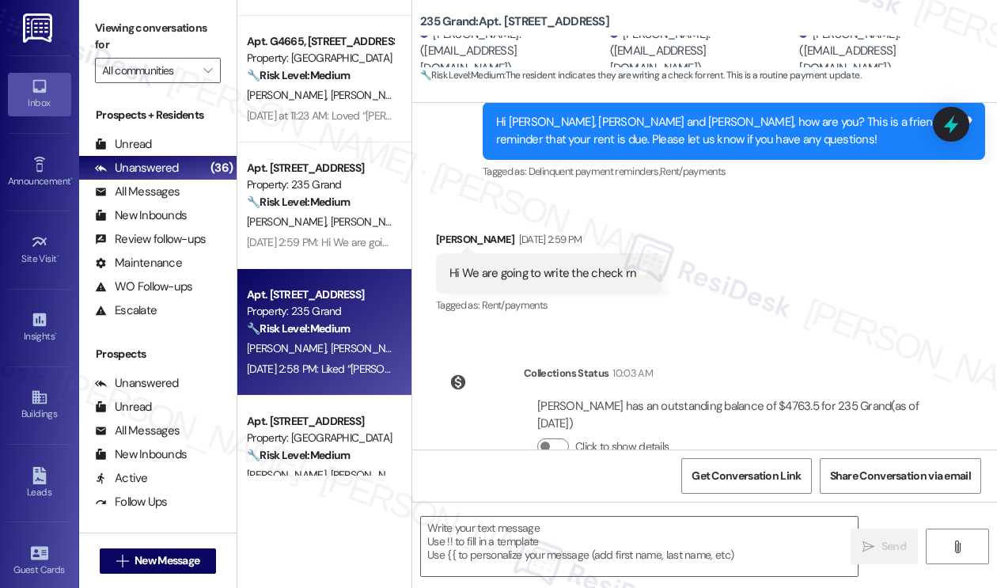
type textarea "Fetching suggested responses. Please feel free to read through the conversation…"
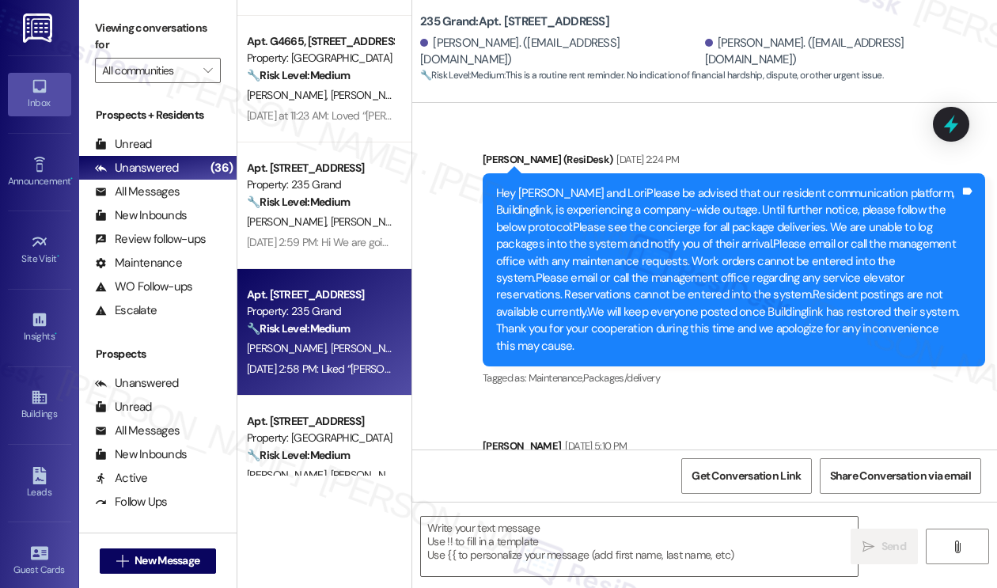
scroll to position [16306, 0]
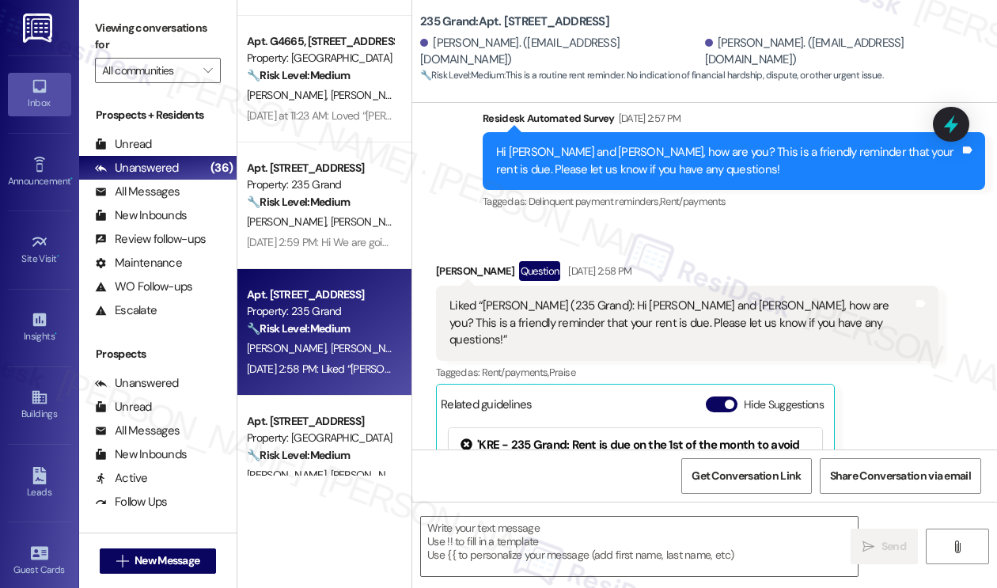
type textarea "Fetching suggested responses. Please feel free to read through the conversation…"
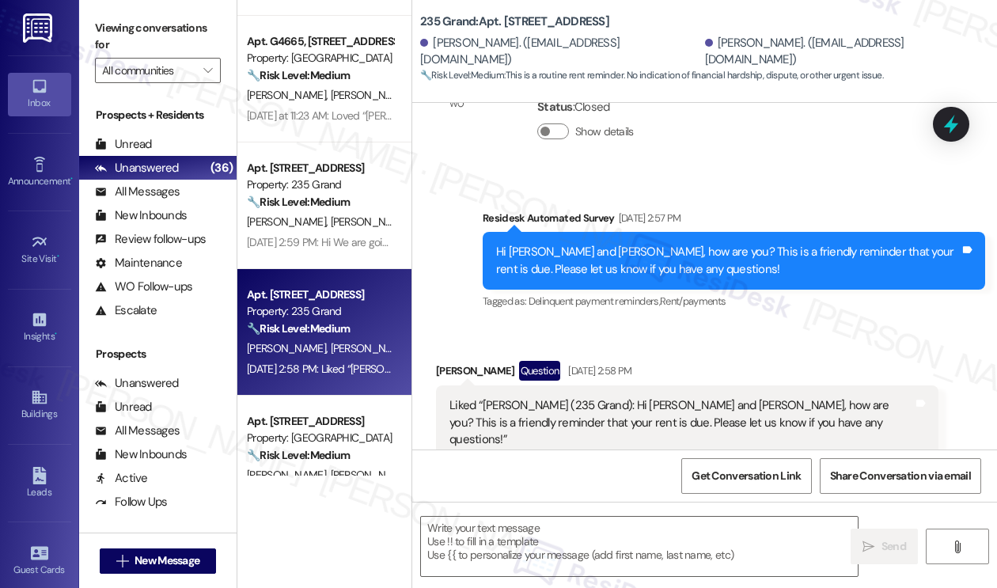
scroll to position [16069, 0]
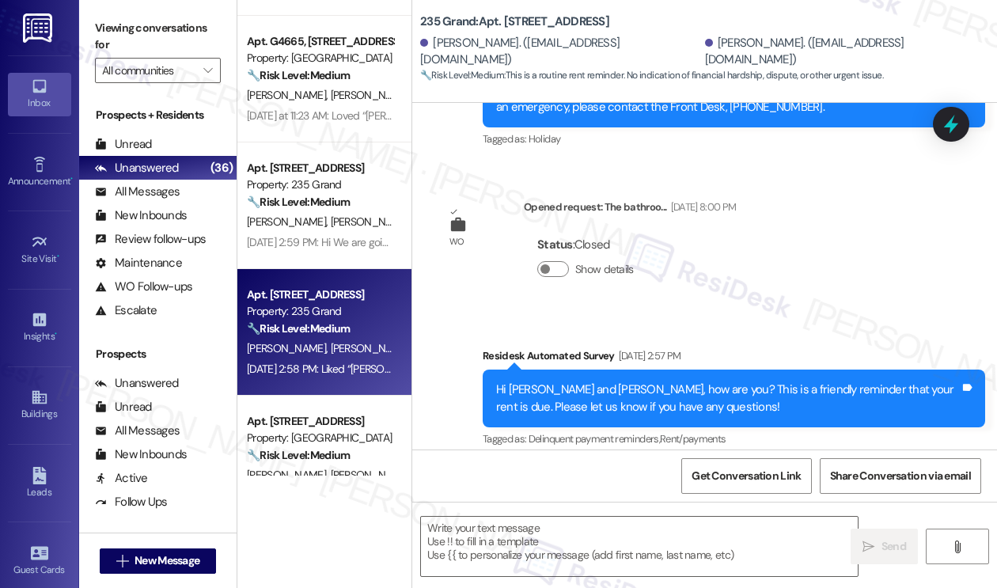
click at [538, 535] on div "Liked “[PERSON_NAME] (235 Grand): Hi [PERSON_NAME] and [PERSON_NAME], how are y…" at bounding box center [680, 560] width 463 height 51
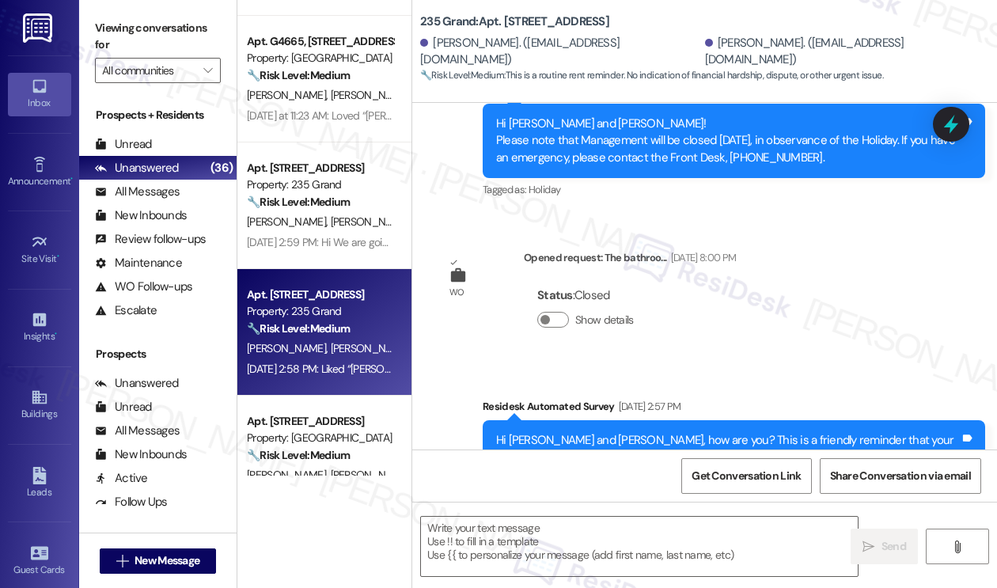
scroll to position [15989, 0]
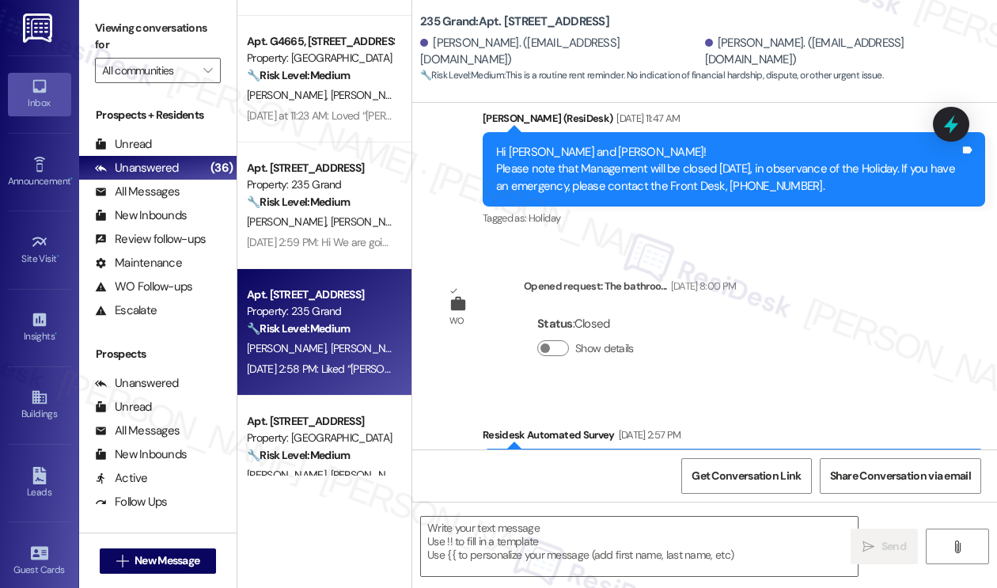
click at [598, 460] on div "Hi [PERSON_NAME] and [PERSON_NAME], how are you? This is a friendly reminder th…" at bounding box center [727, 477] width 463 height 34
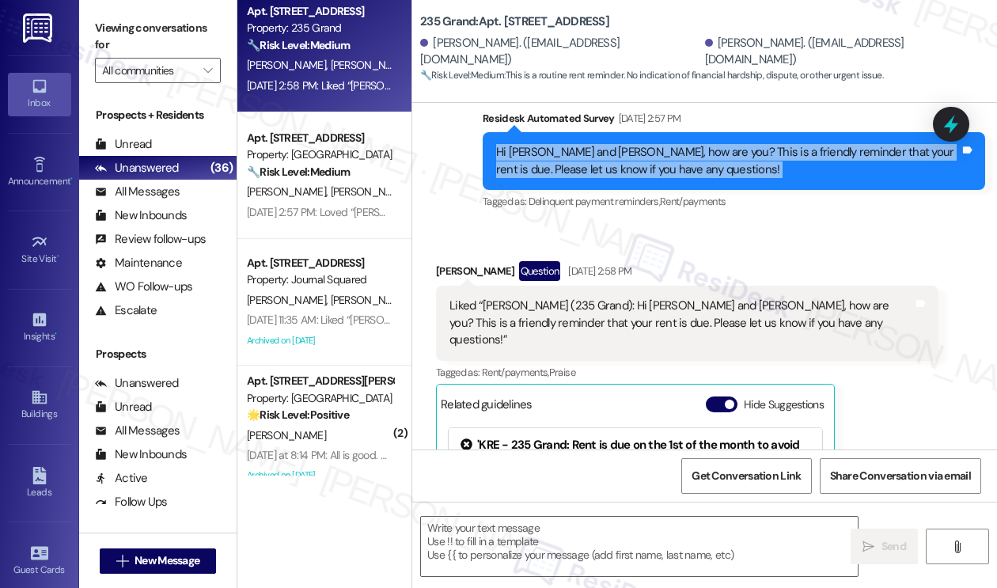
scroll to position [1107, 0]
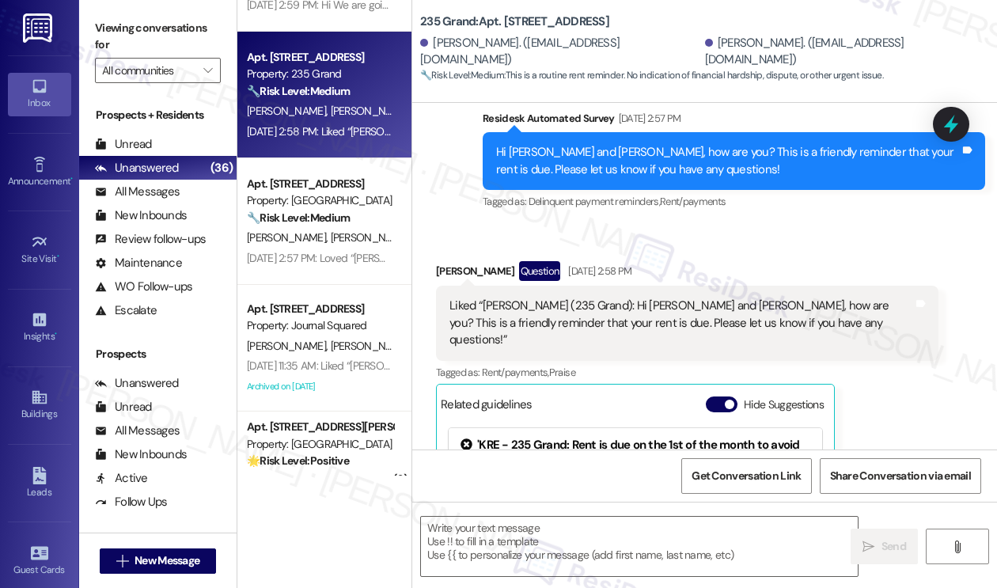
click at [325, 202] on div "Property: [GEOGRAPHIC_DATA]" at bounding box center [320, 200] width 146 height 17
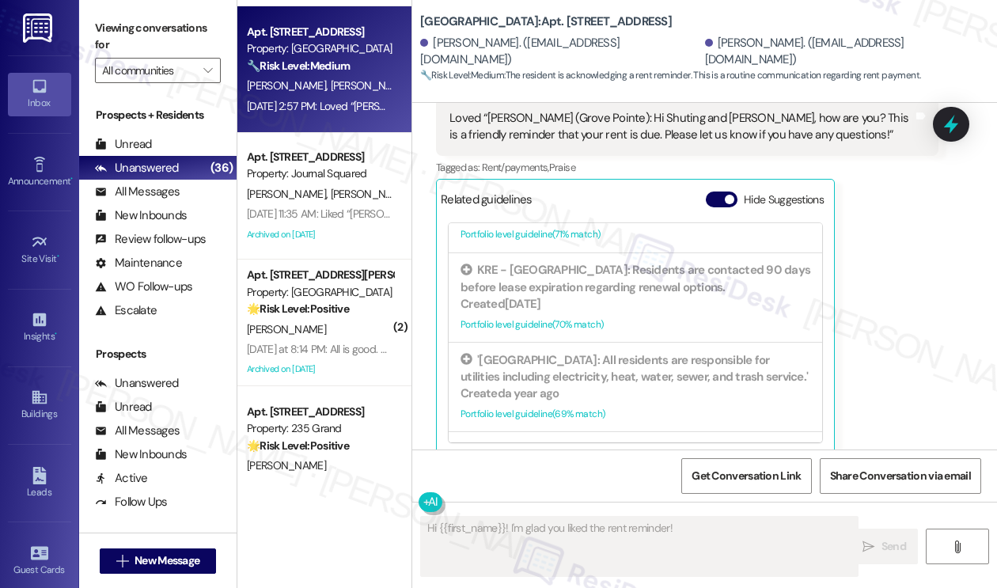
scroll to position [1186, 0]
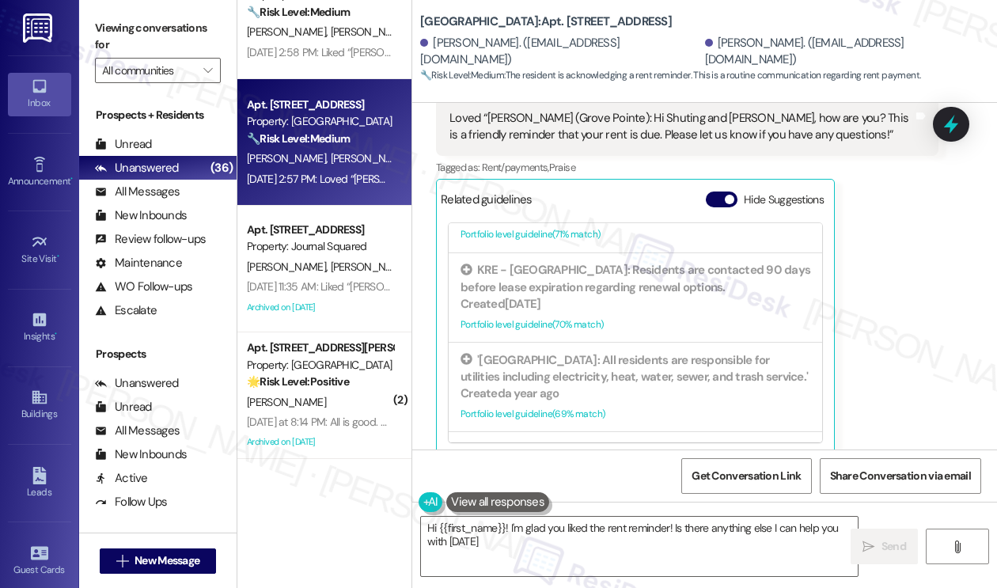
type textarea "Hi {{first_name}}! I'm glad you liked the rent reminder! Is there anything else…"
click at [336, 220] on div "Apt. [STREET_ADDRESS] Property: Journal Squared" at bounding box center [319, 238] width 149 height 37
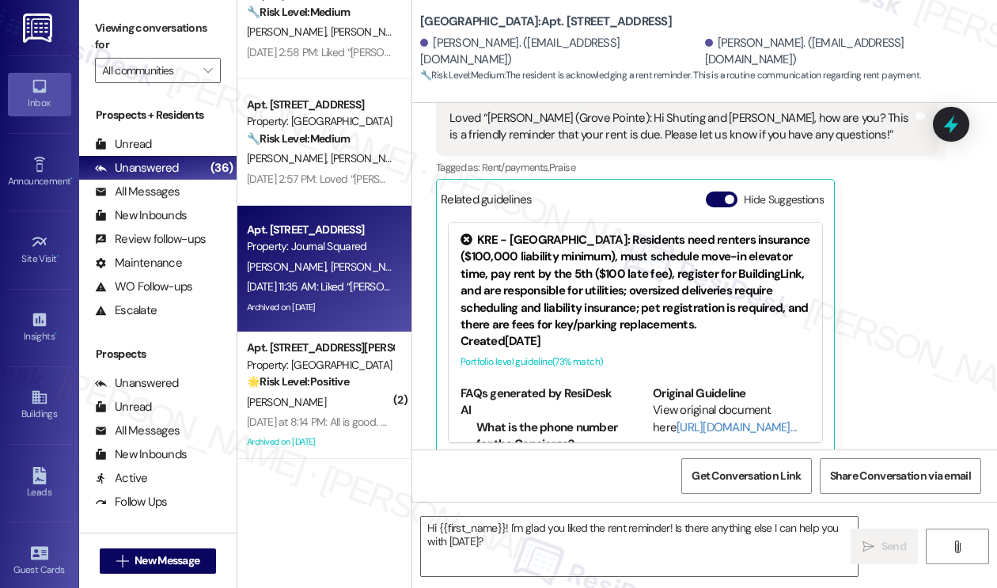
type textarea "Fetching suggested responses. Please feel free to read through the conversation…"
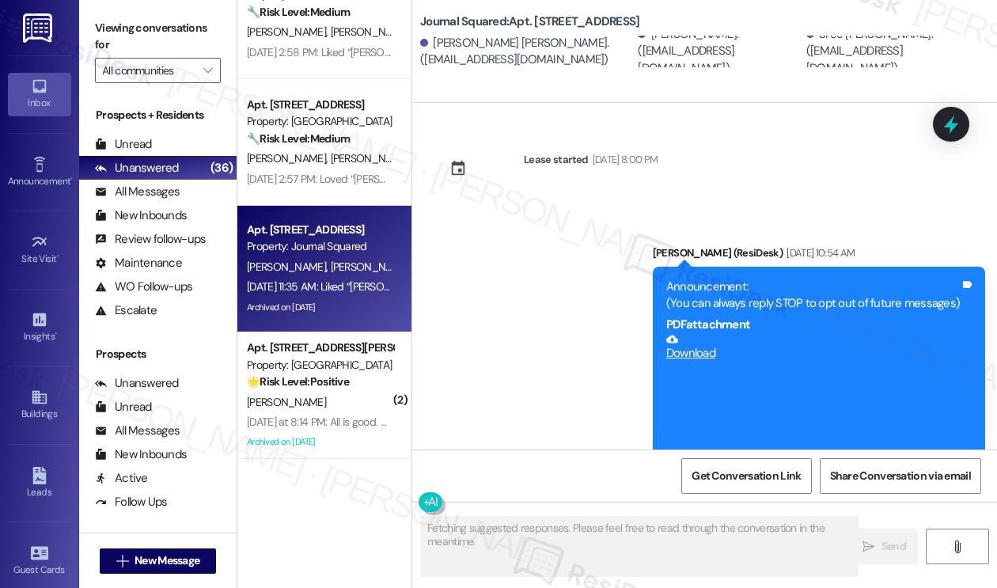
type textarea "Fetching suggested responses. Please feel free to read through the conversation…"
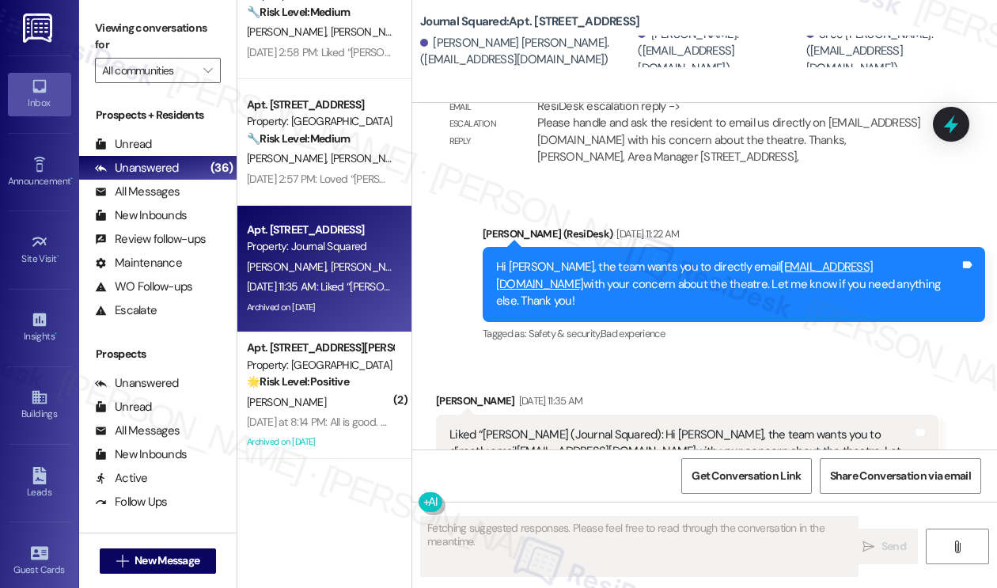
scroll to position [31865, 0]
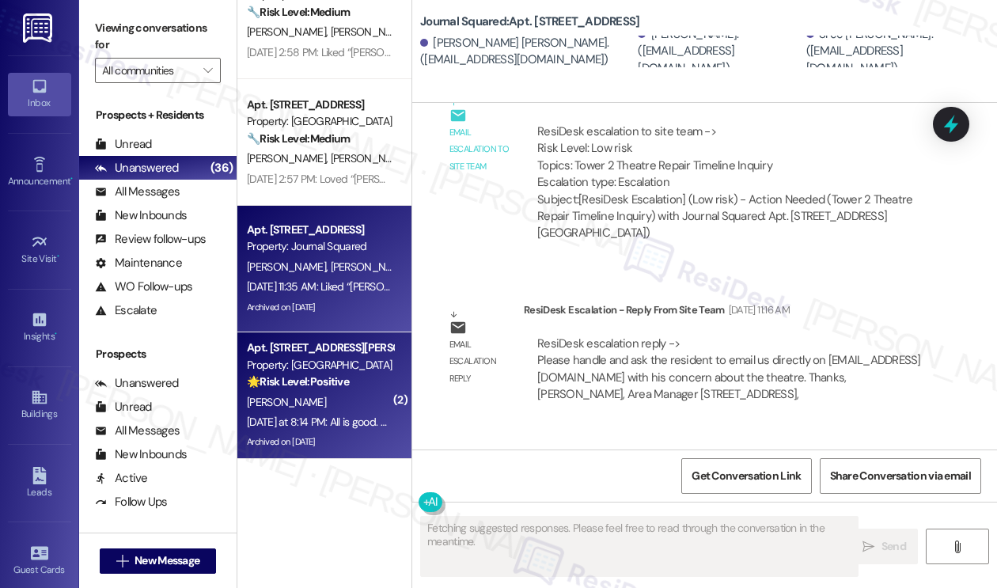
click at [305, 387] on strong "🌟 Risk Level: Positive" at bounding box center [298, 381] width 102 height 14
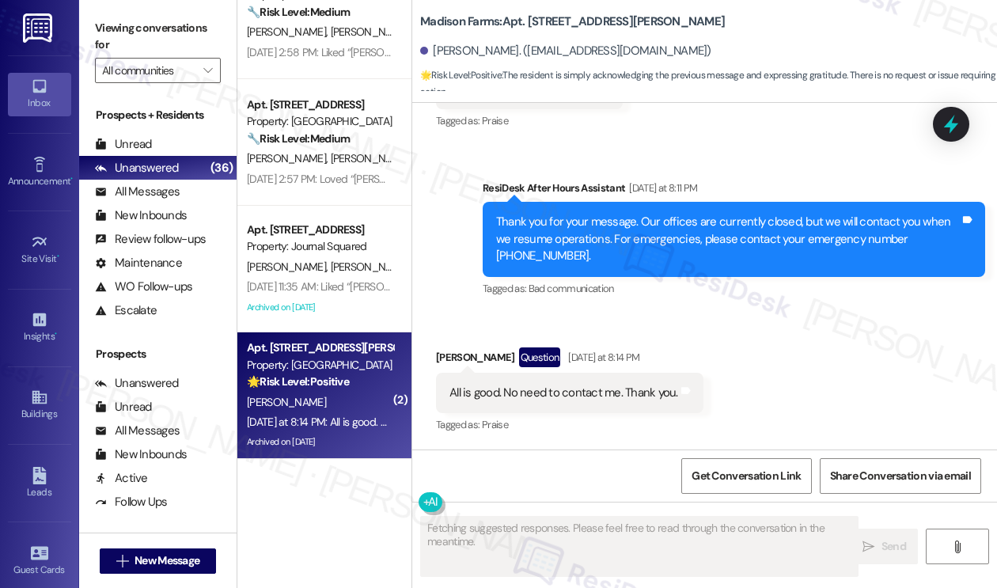
scroll to position [5394, 0]
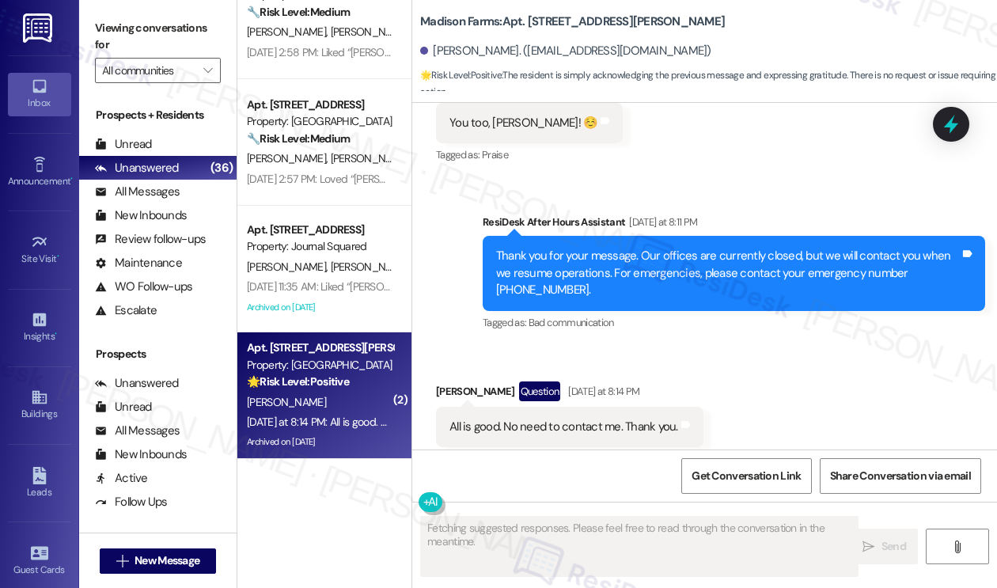
click at [547, 418] on div "All is good. No need to contact me. Thank you." at bounding box center [563, 426] width 229 height 17
click at [596, 248] on div "Thank you for your message. Our offices are currently closed, but we will conta…" at bounding box center [727, 273] width 463 height 51
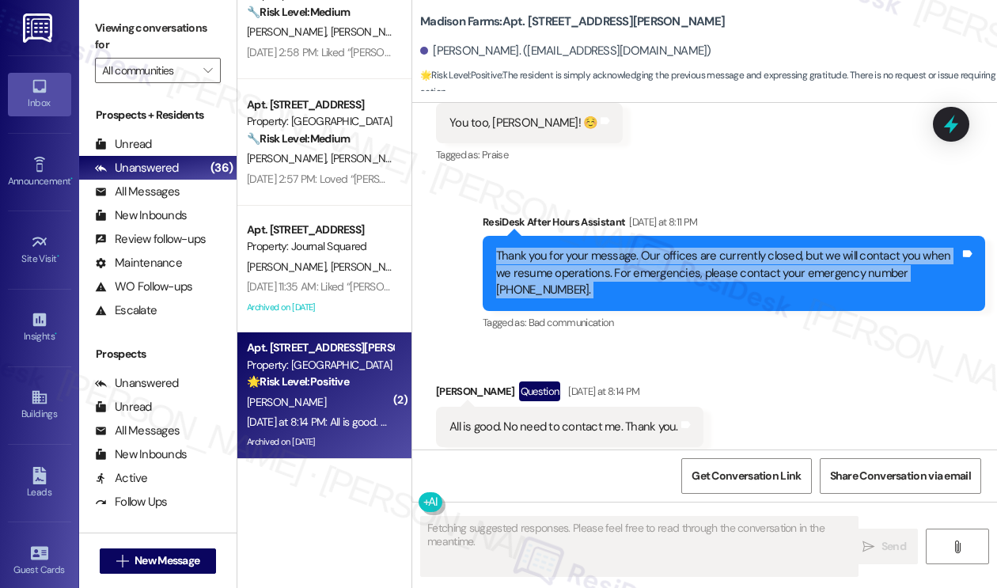
click at [596, 248] on div "Thank you for your message. Our offices are currently closed, but we will conta…" at bounding box center [727, 273] width 463 height 51
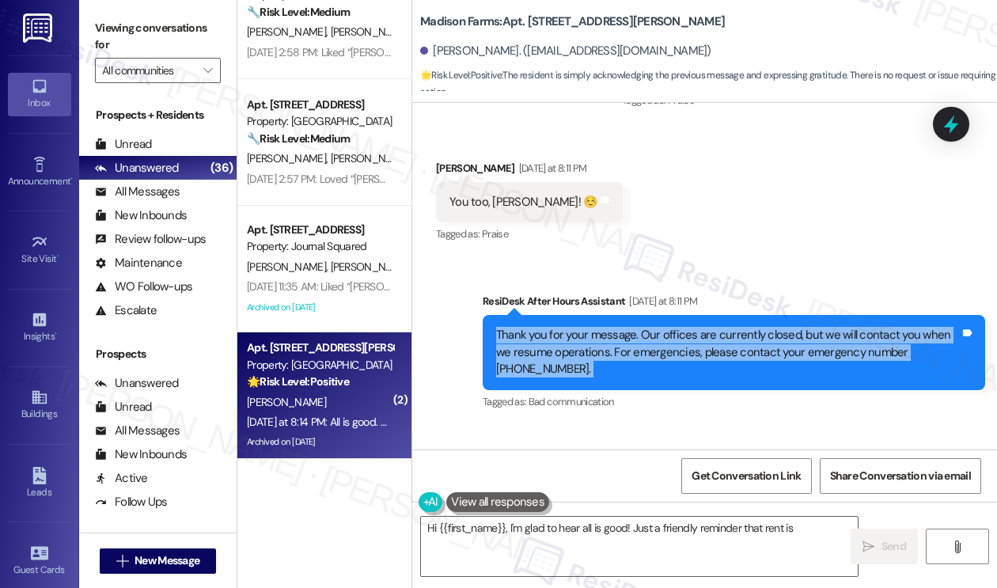
scroll to position [5157, 0]
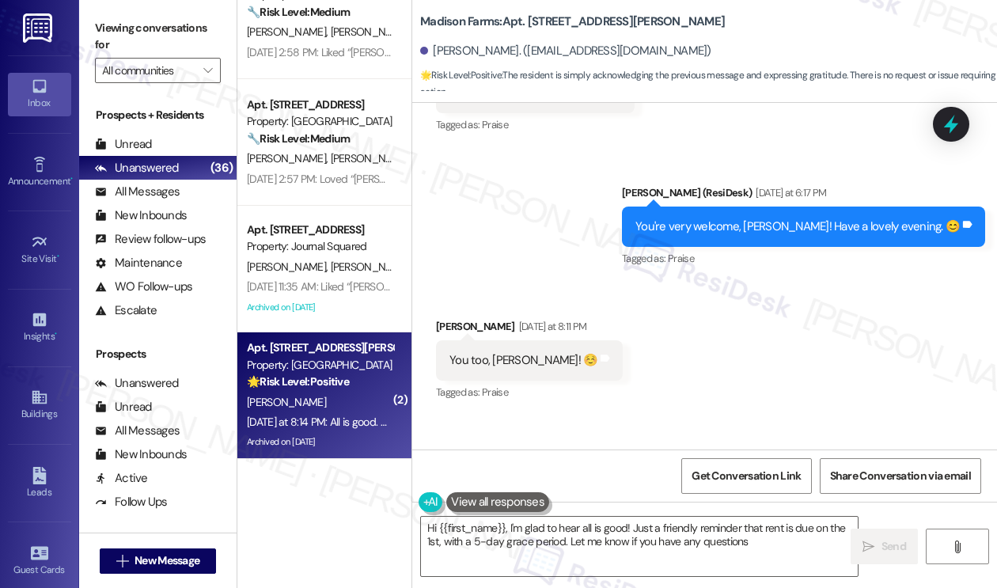
type textarea "Hi {{first_name}}, I'm glad to hear all is good! Just a friendly reminder that …"
click at [478, 352] on div "You too, [PERSON_NAME]! ☺️" at bounding box center [523, 360] width 148 height 17
click at [477, 352] on div "You too, [PERSON_NAME]! ☺️" at bounding box center [523, 360] width 148 height 17
click at [781, 206] on div "You're very welcome, [PERSON_NAME]! Have a lovely evening. 😊 Tags and notes" at bounding box center [803, 226] width 363 height 40
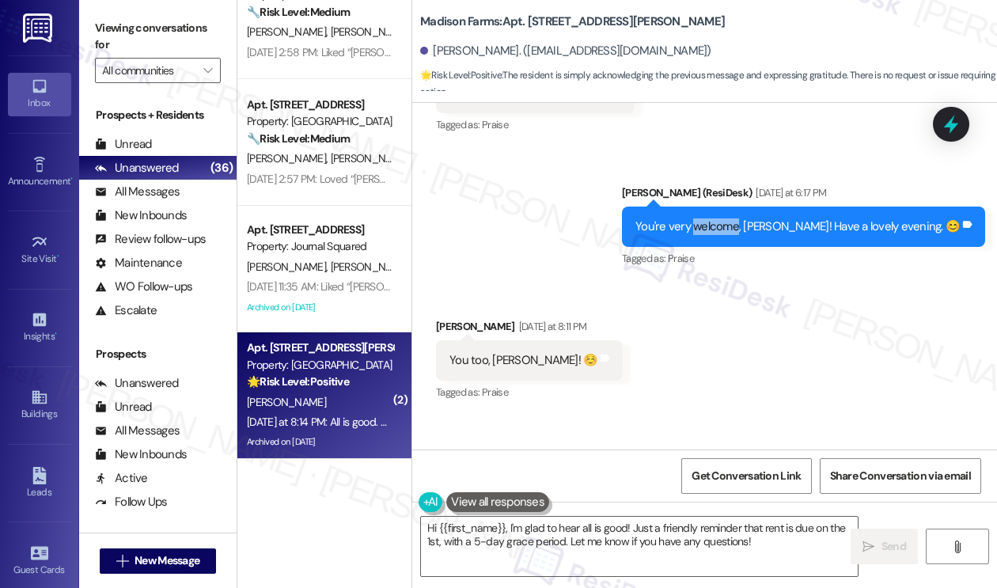
click at [781, 206] on div "You're very welcome, [PERSON_NAME]! Have a lovely evening. 😊 Tags and notes" at bounding box center [803, 226] width 363 height 40
click at [491, 352] on div "You too, [PERSON_NAME]! ☺️" at bounding box center [523, 360] width 148 height 17
click at [490, 352] on div "You too, [PERSON_NAME]! ☺️" at bounding box center [523, 360] width 148 height 17
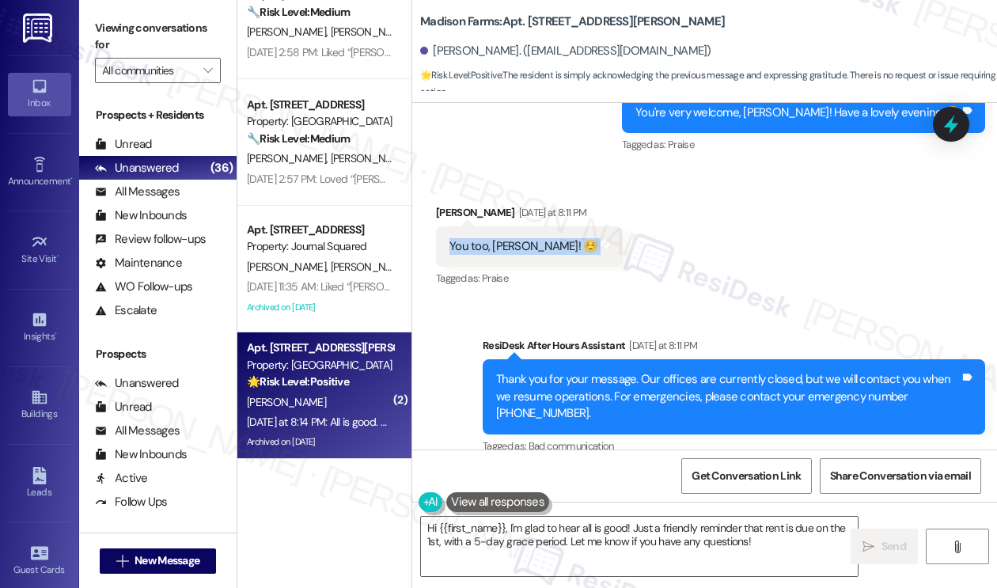
scroll to position [5394, 0]
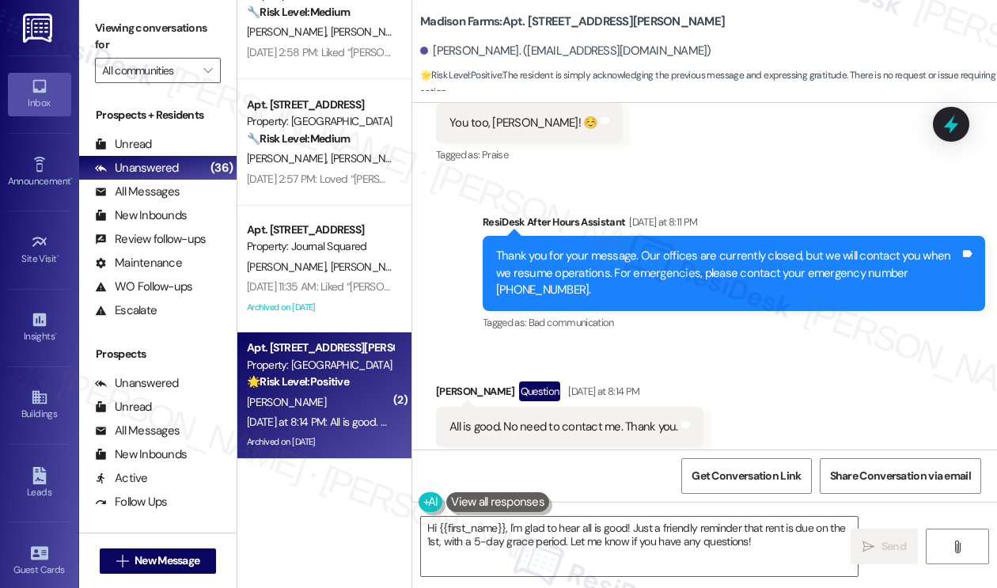
click at [585, 248] on div "Thank you for your message. Our offices are currently closed, but we will conta…" at bounding box center [727, 273] width 463 height 51
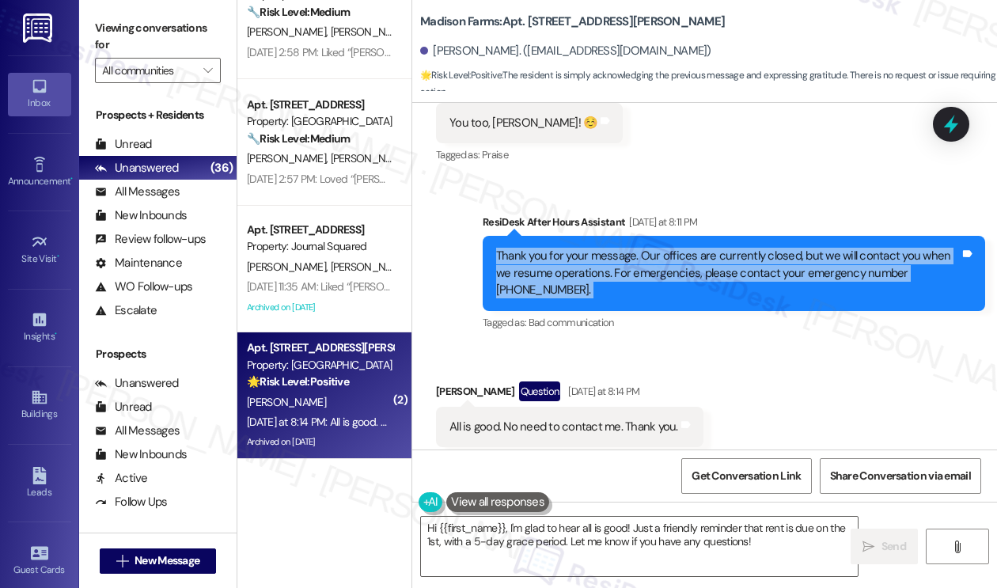
click at [585, 248] on div "Thank you for your message. Our offices are currently closed, but we will conta…" at bounding box center [727, 273] width 463 height 51
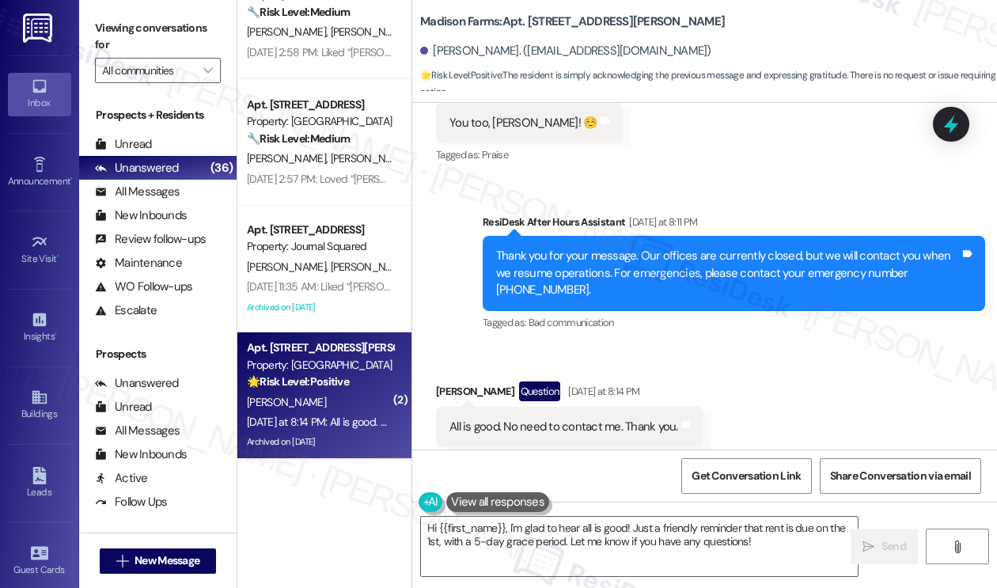
click at [559, 418] on div "All is good. No need to contact me. Thank you." at bounding box center [563, 426] width 229 height 17
click at [632, 540] on textarea "Hi {{first_name}}, I'm glad to hear all is good! Just a friendly reminder that …" at bounding box center [639, 545] width 437 height 59
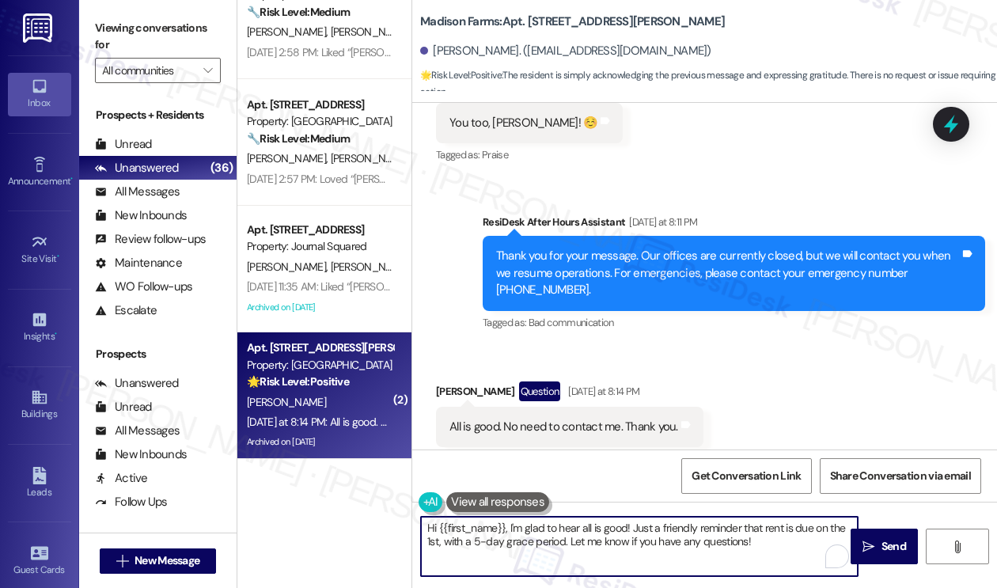
click at [632, 540] on textarea "Hi {{first_name}}, I'm glad to hear all is good! Just a friendly reminder that …" at bounding box center [639, 545] width 437 height 59
click at [631, 540] on textarea "Hi {{first_name}}, I'm glad to hear all is good! Just a friendly reminder that …" at bounding box center [639, 545] width 437 height 59
click at [734, 549] on textarea "Hi {{first_name}}, I'm glad to hear all is good! Just a friendly reminder that …" at bounding box center [639, 545] width 437 height 59
drag, startPoint x: 772, startPoint y: 543, endPoint x: 405, endPoint y: 517, distance: 367.9
click at [405, 517] on div "Apt. G4665, [STREET_ADDRESS][PERSON_NAME] Property: [GEOGRAPHIC_DATA] 🔧 Risk Le…" at bounding box center [616, 294] width 759 height 588
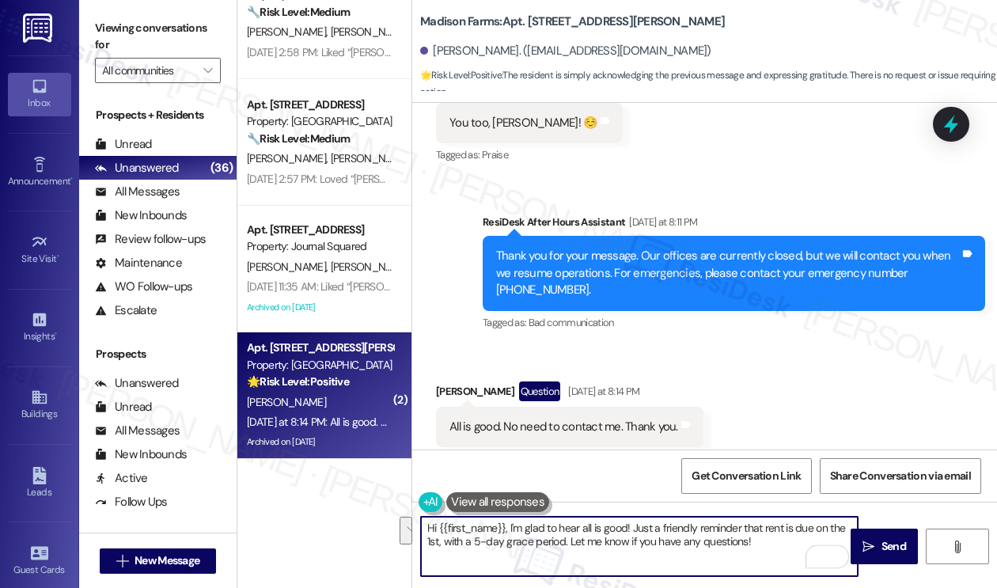
click at [556, 546] on textarea "Hi {{first_name}}, I'm glad to hear all is good! Just a friendly reminder that …" at bounding box center [639, 545] width 437 height 59
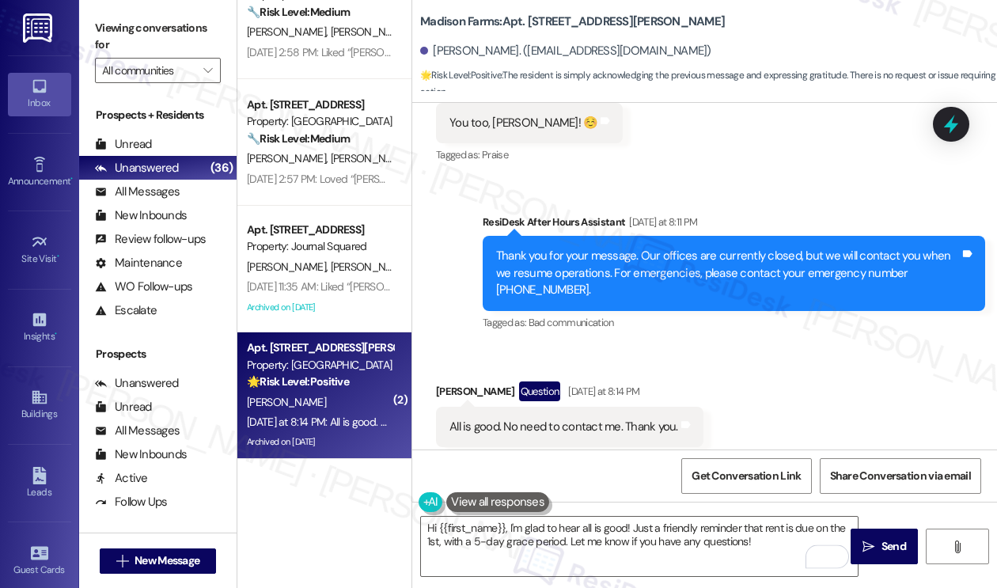
click at [456, 381] on div "[PERSON_NAME] Question [DATE] at 8:14 PM" at bounding box center [569, 393] width 267 height 25
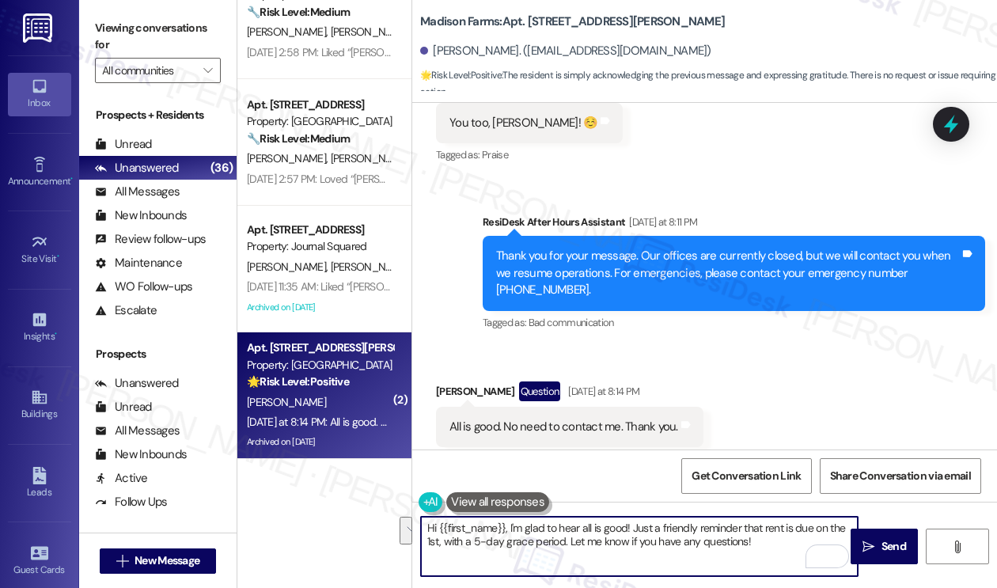
drag, startPoint x: 509, startPoint y: 528, endPoint x: 773, endPoint y: 547, distance: 264.1
click at [773, 547] on textarea "Hi {{first_name}}, I'm glad to hear all is good! Just a friendly reminder that …" at bounding box center [639, 545] width 437 height 59
click at [645, 532] on textarea "Hi {{first_name}}, my apologies for the automated message sent last night. Shou…" at bounding box center [639, 545] width 437 height 59
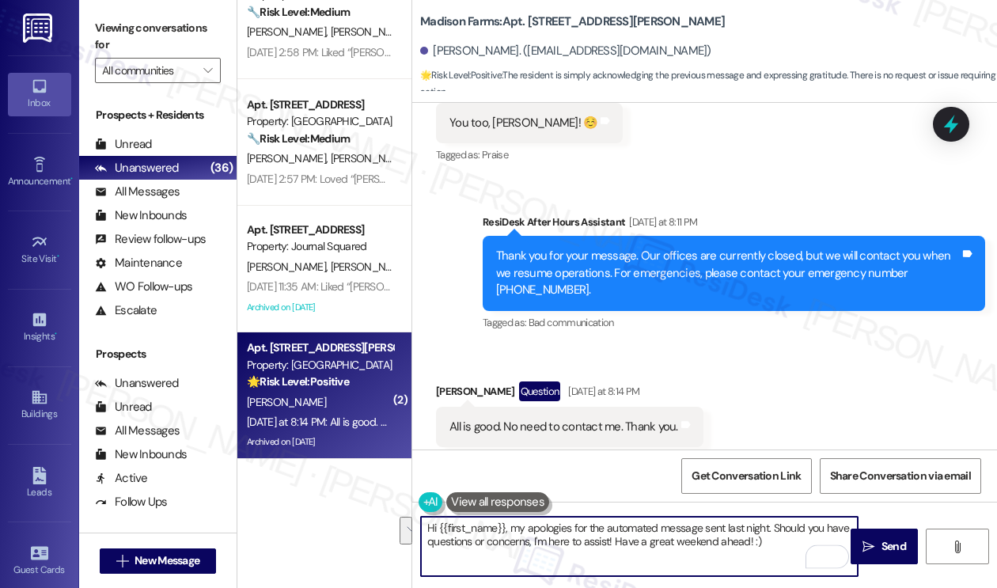
click at [759, 532] on textarea "Hi {{first_name}}, my apologies for the automated message sent last night. Shou…" at bounding box center [639, 545] width 437 height 59
click at [763, 528] on textarea "Hi {{first_name}}, my apologies for the automated message sent last night. Shou…" at bounding box center [639, 545] width 437 height 59
click at [509, 528] on textarea "Hi {{first_name}}, my apologies for the automated message sent last night. Shou…" at bounding box center [639, 545] width 437 height 59
drag, startPoint x: 509, startPoint y: 524, endPoint x: 707, endPoint y: 527, distance: 197.7
click at [707, 527] on textarea "Hi {{first_name}}, my apologies for the automated message sent last night. Shou…" at bounding box center [639, 545] width 437 height 59
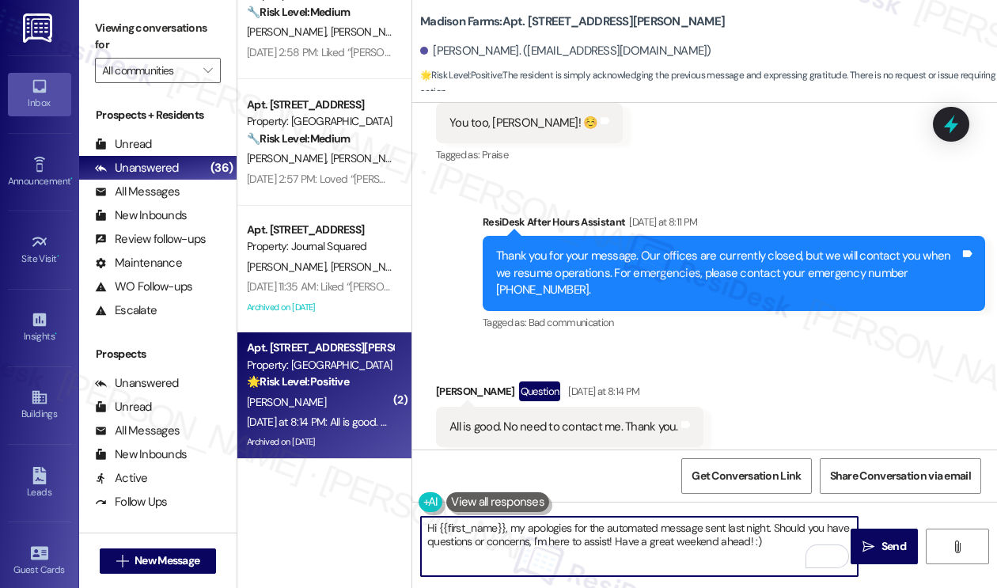
click at [707, 527] on textarea "Hi {{first_name}}, my apologies for the automated message sent last night. Shou…" at bounding box center [639, 545] width 437 height 59
click at [740, 527] on textarea "Hi {{first_name}}, my apologies for the automated message sent last night. Shou…" at bounding box center [639, 545] width 437 height 59
click at [774, 527] on textarea "Hi {{first_name}}, my apologies for the automated message sent last night. Shou…" at bounding box center [639, 545] width 437 height 59
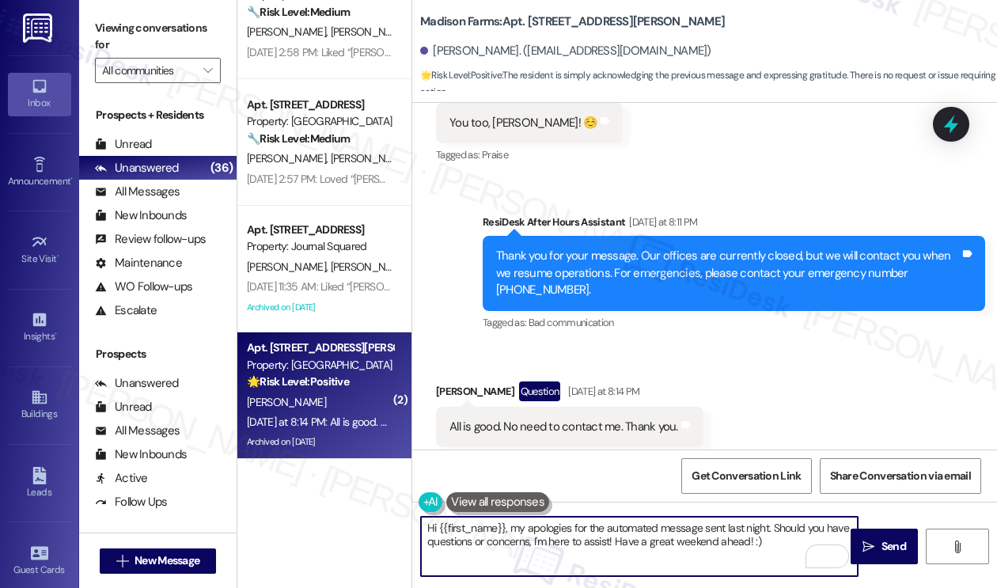
click at [774, 527] on textarea "Hi {{first_name}}, my apologies for the automated message sent last night. Shou…" at bounding box center [639, 545] width 437 height 59
click at [743, 534] on textarea "Hi {{first_name}}, my apologies for the automated message sent last night. Shou…" at bounding box center [639, 545] width 437 height 59
click at [526, 528] on textarea "Hi {{first_name}}, my apologies for the automated message sent last night. Shou…" at bounding box center [639, 545] width 437 height 59
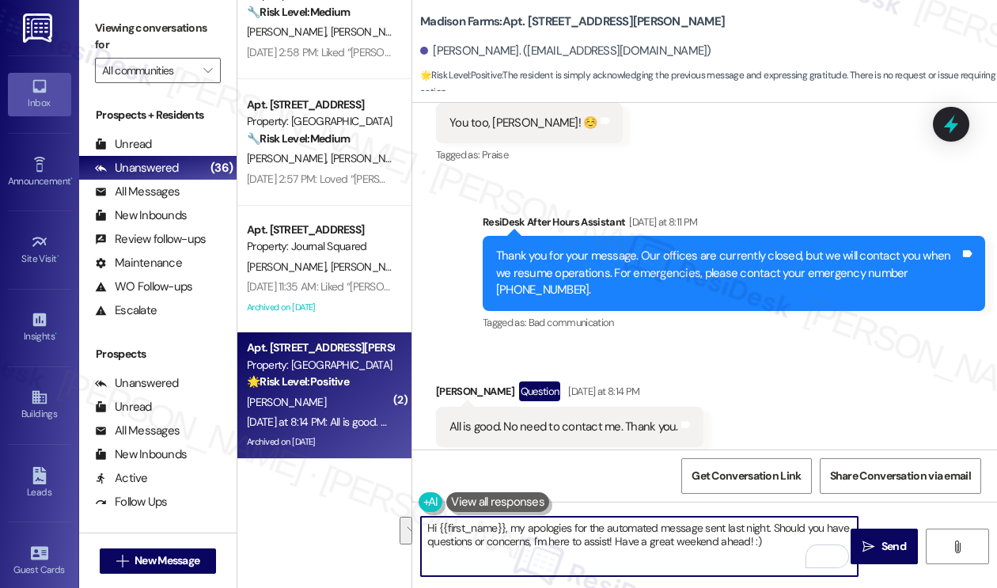
click at [593, 528] on textarea "Hi {{first_name}}, my apologies for the automated message sent last night. Shou…" at bounding box center [639, 545] width 437 height 59
click at [576, 527] on textarea "Hi {{first_name}}, my apologies for the automated message sent last night. Shou…" at bounding box center [639, 545] width 437 height 59
click at [641, 518] on textarea "Hi {{first_name}}, my apologies. The text was the automated message sent last n…" at bounding box center [639, 545] width 437 height 59
click at [642, 518] on textarea "Hi {{first_name}}, my apologies. The text was the automated message sent last n…" at bounding box center [639, 545] width 437 height 59
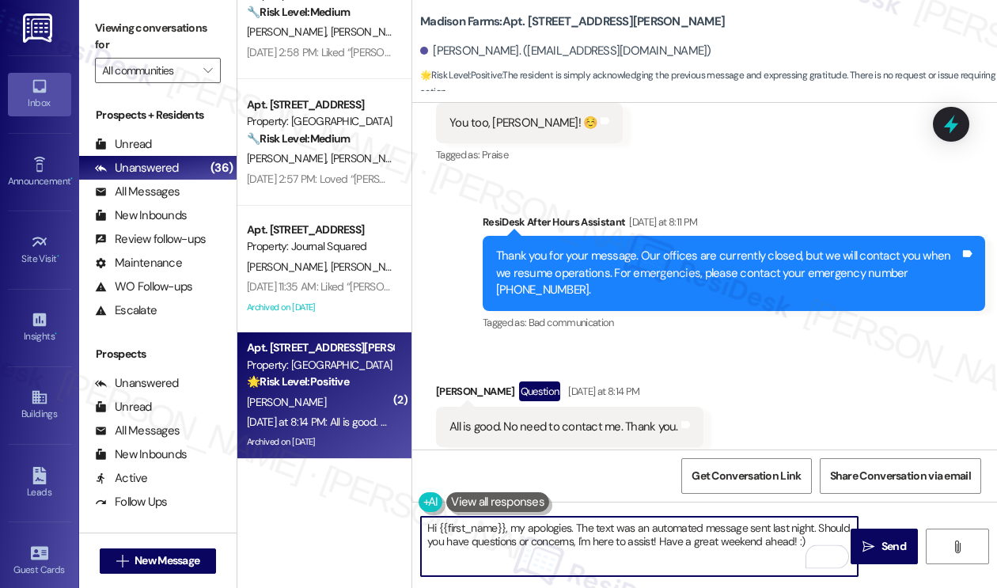
click at [592, 528] on textarea "Hi {{first_name}}, my apologies. The text was an automated message sent last ni…" at bounding box center [639, 545] width 437 height 59
click at [501, 562] on textarea "Hi {{first_name}}, my apologies. The previous text was an automated message sen…" at bounding box center [639, 545] width 437 height 59
click at [529, 543] on textarea "Hi {{first_name}}, my apologies. The previous text was an automated message sen…" at bounding box center [639, 545] width 437 height 59
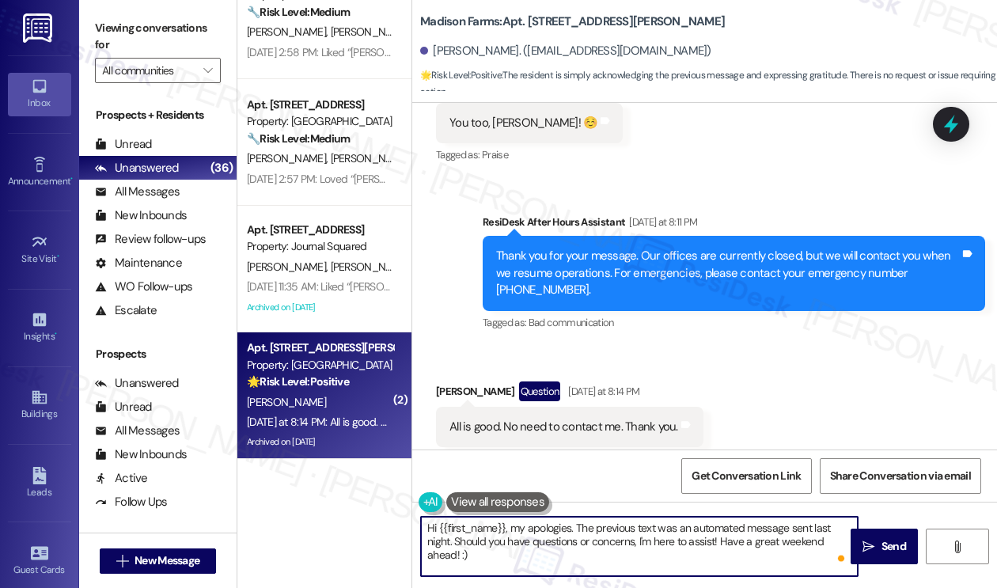
click at [529, 543] on textarea "Hi {{first_name}}, my apologies. The previous text was an automated message sen…" at bounding box center [639, 545] width 437 height 59
click at [687, 542] on textarea "Hi {{first_name}}, my apologies. The previous text was an automated message sen…" at bounding box center [639, 545] width 437 height 59
click at [592, 559] on textarea "Hi {{first_name}}, my apologies. The previous text was an automated message sen…" at bounding box center [639, 545] width 437 height 59
type textarea "Hi {{first_name}}, my apologies. The previous text was an automated message sen…"
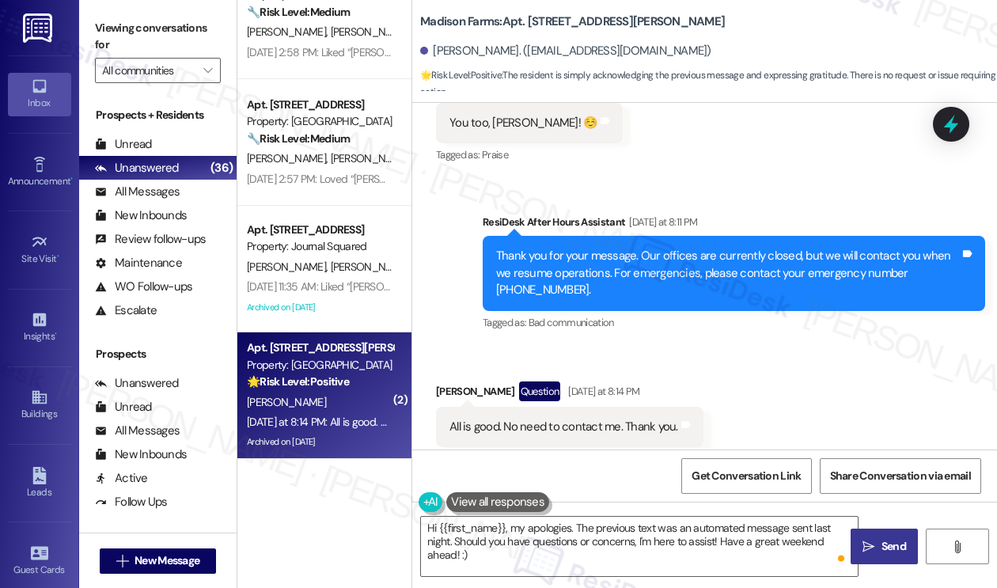
click at [866, 543] on icon "" at bounding box center [868, 546] width 12 height 13
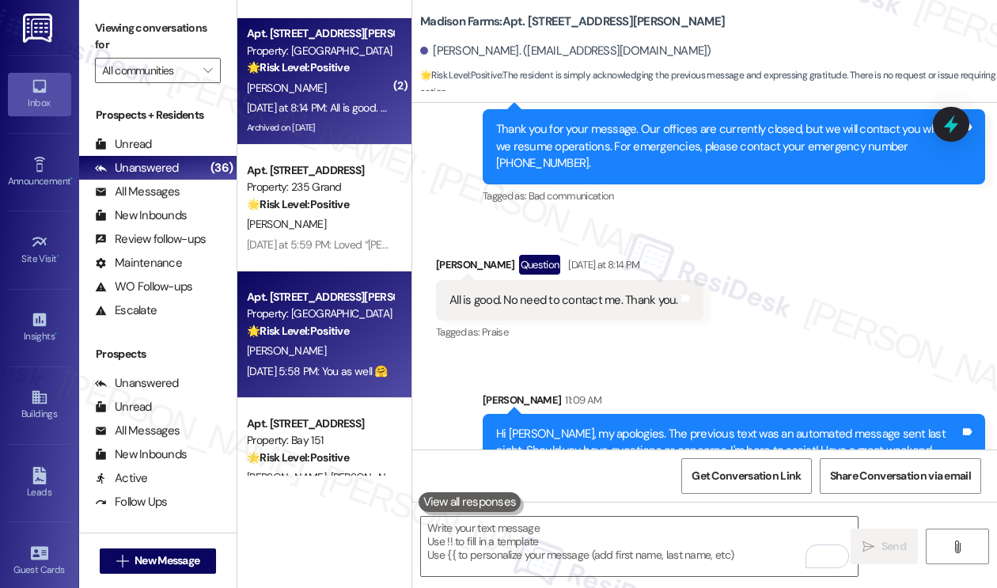
scroll to position [1503, 0]
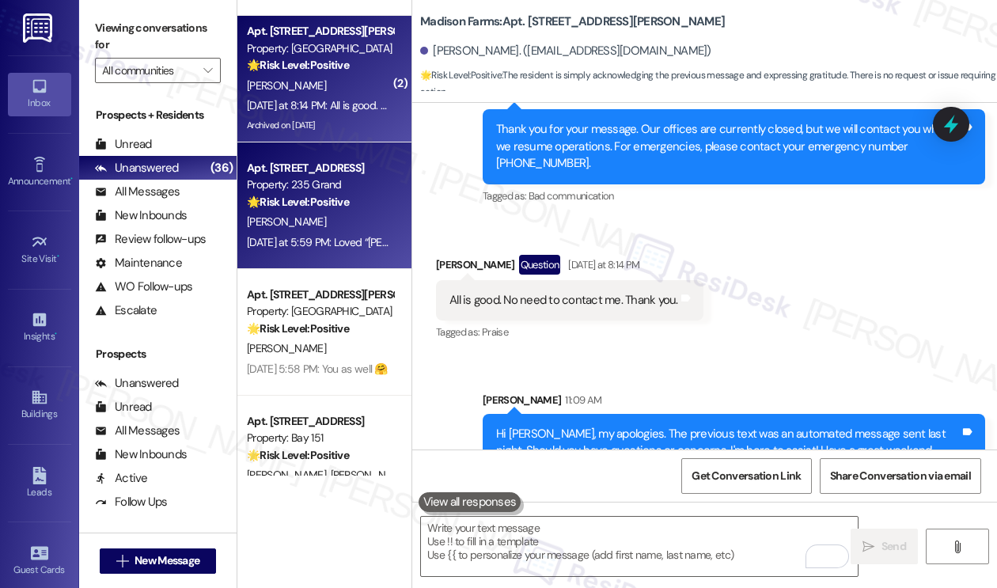
click at [367, 218] on div "[PERSON_NAME]" at bounding box center [319, 222] width 149 height 20
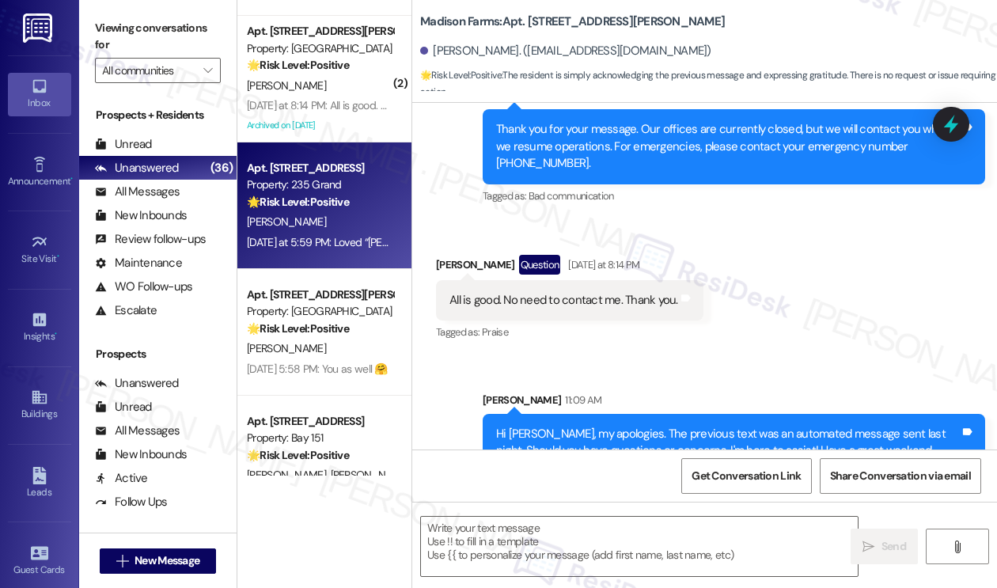
type textarea "Fetching suggested responses. Please feel free to read through the conversation…"
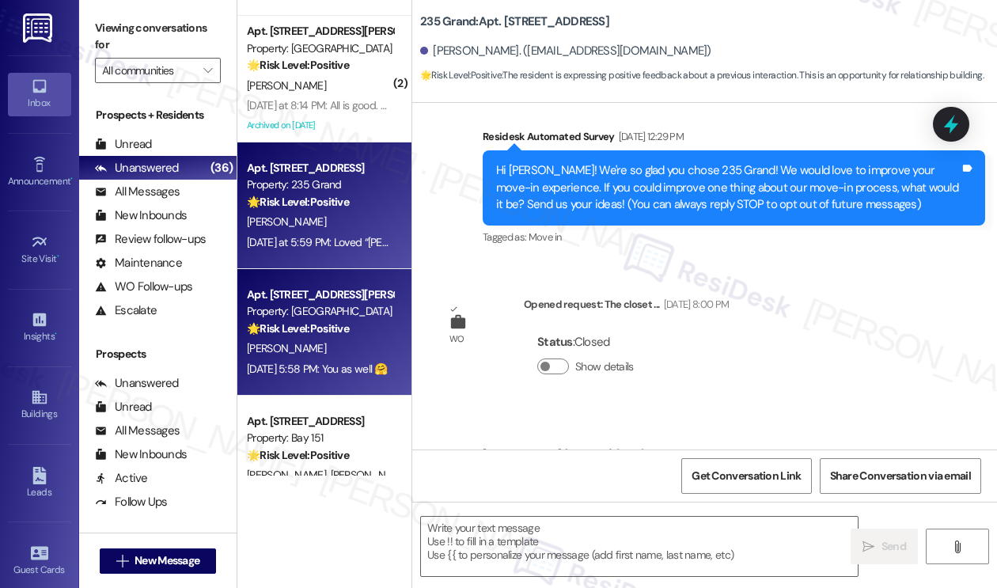
type textarea "Fetching suggested responses. Please feel free to read through the conversation…"
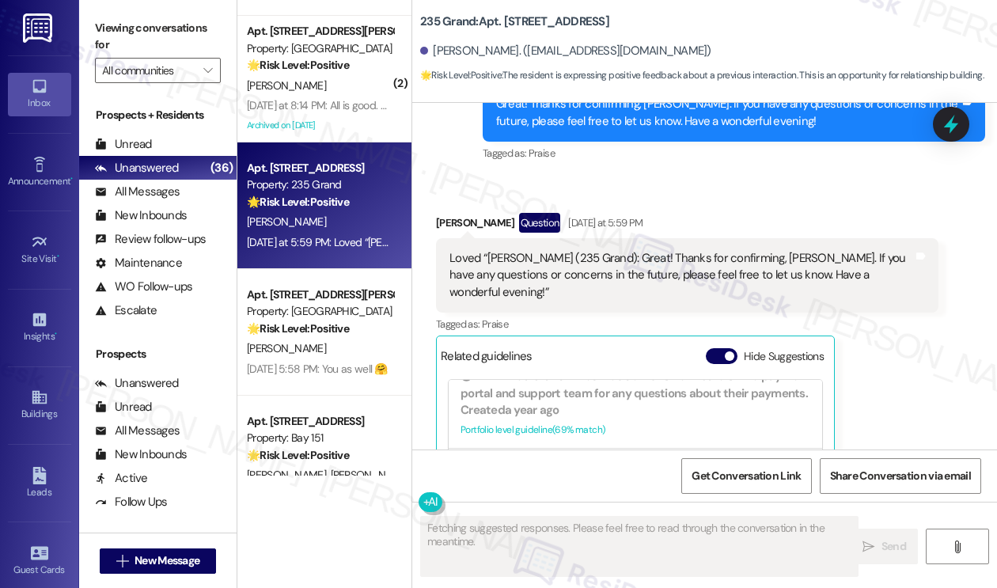
scroll to position [1836, 0]
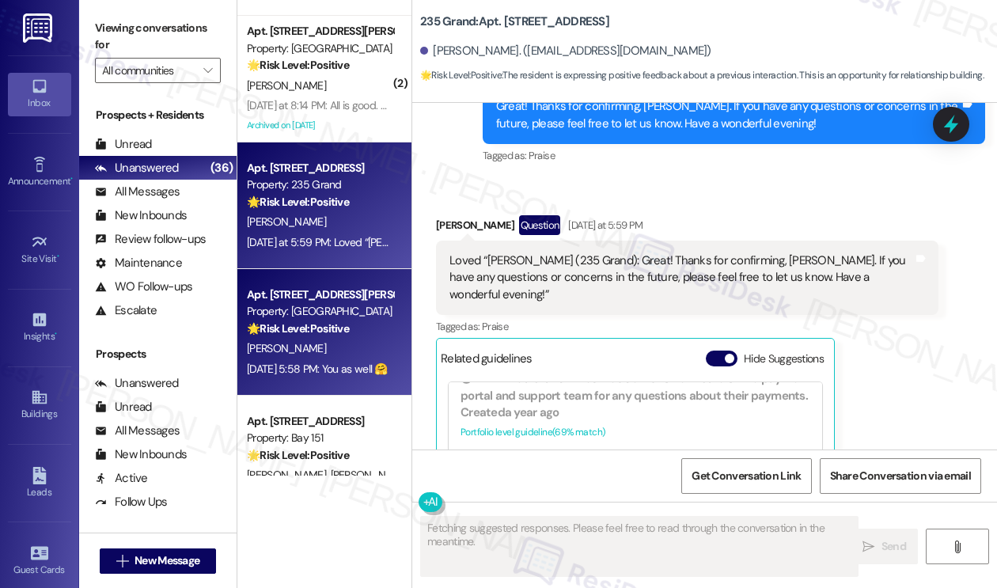
click at [301, 317] on div "Property: [GEOGRAPHIC_DATA]" at bounding box center [320, 311] width 146 height 17
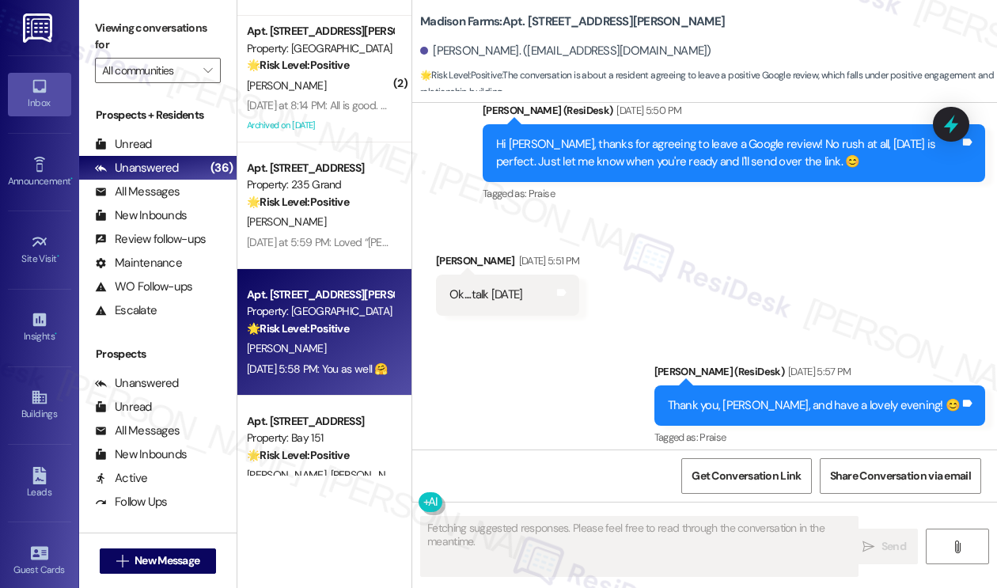
scroll to position [2689, 0]
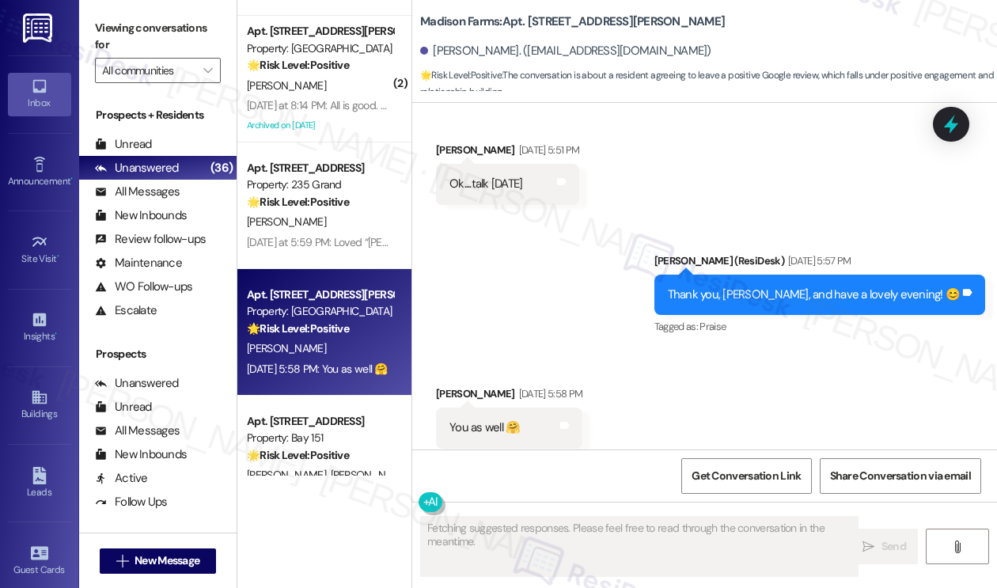
click at [800, 286] on div "Thank you, [PERSON_NAME], and have a lovely evening! 😊" at bounding box center [814, 294] width 293 height 17
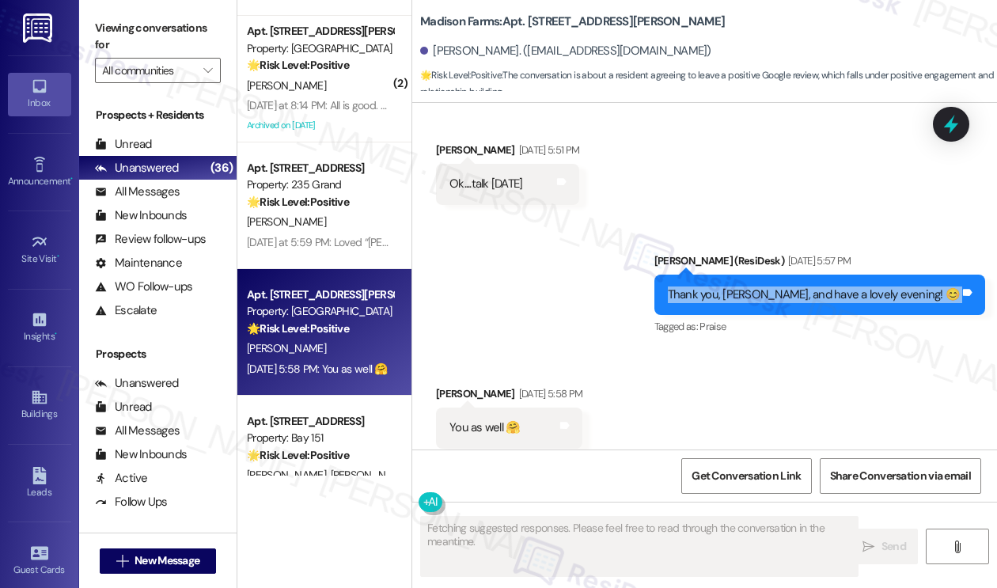
click at [800, 286] on div "Thank you, [PERSON_NAME], and have a lovely evening! 😊" at bounding box center [814, 294] width 293 height 17
click at [628, 289] on div "Sent via SMS [PERSON_NAME] (ResiDesk) [DATE] 5:57 PM Thank you, [PERSON_NAME], …" at bounding box center [704, 284] width 584 height 134
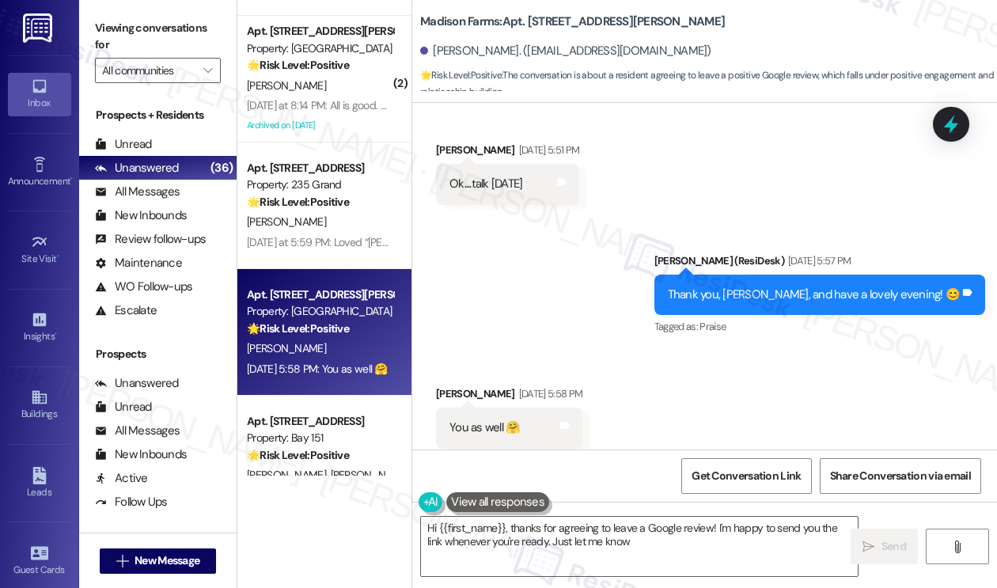
type textarea "Hi {{first_name}}, thanks for agreeing to leave a Google review! I'm happy to s…"
click at [564, 525] on textarea "Hi {{first_name}}, thanks for agreeing to leave a Google review! I'm happy to s…" at bounding box center [639, 545] width 437 height 59
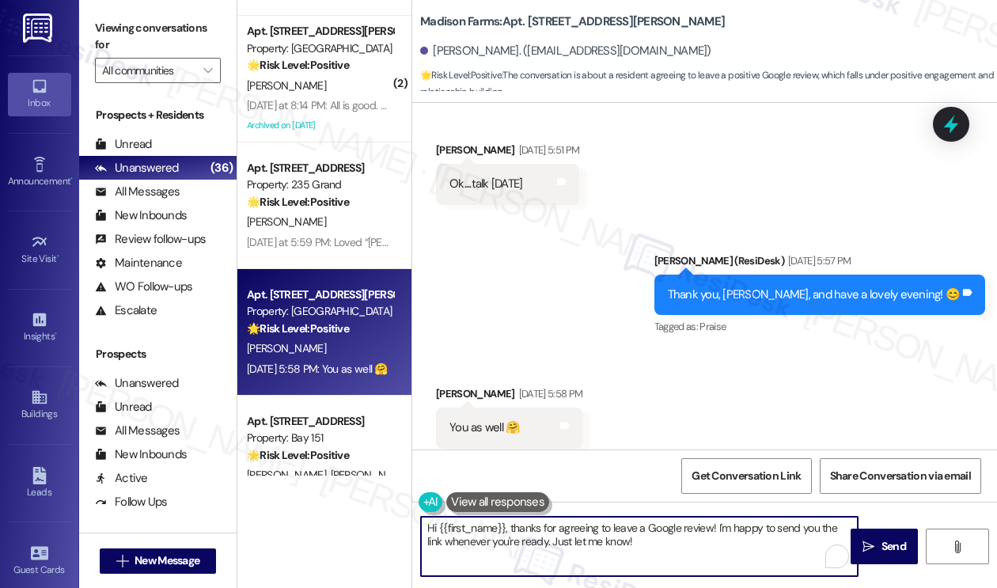
click at [564, 525] on textarea "Hi {{first_name}}, thanks for agreeing to leave a Google review! I'm happy to s…" at bounding box center [639, 545] width 437 height 59
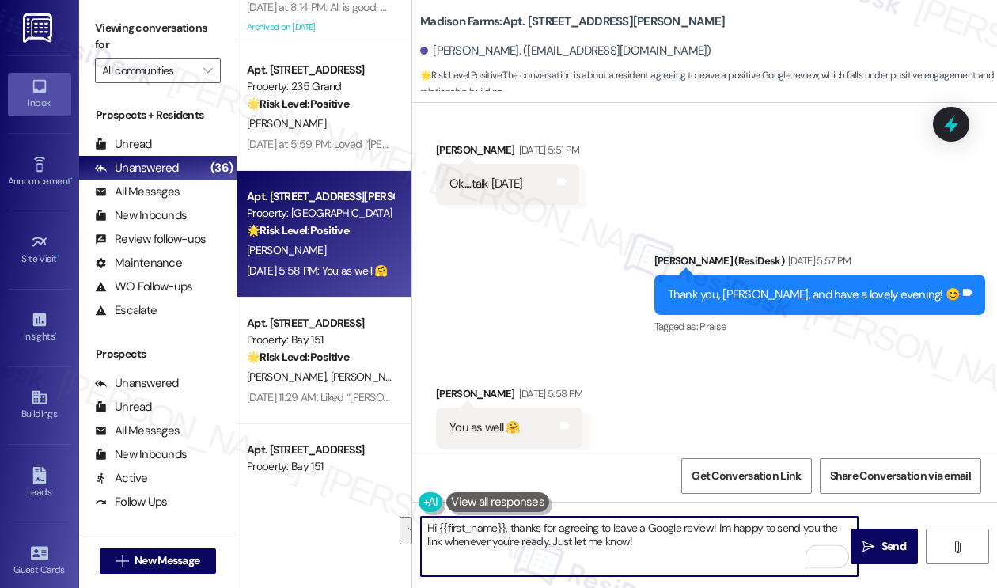
scroll to position [1740, 0]
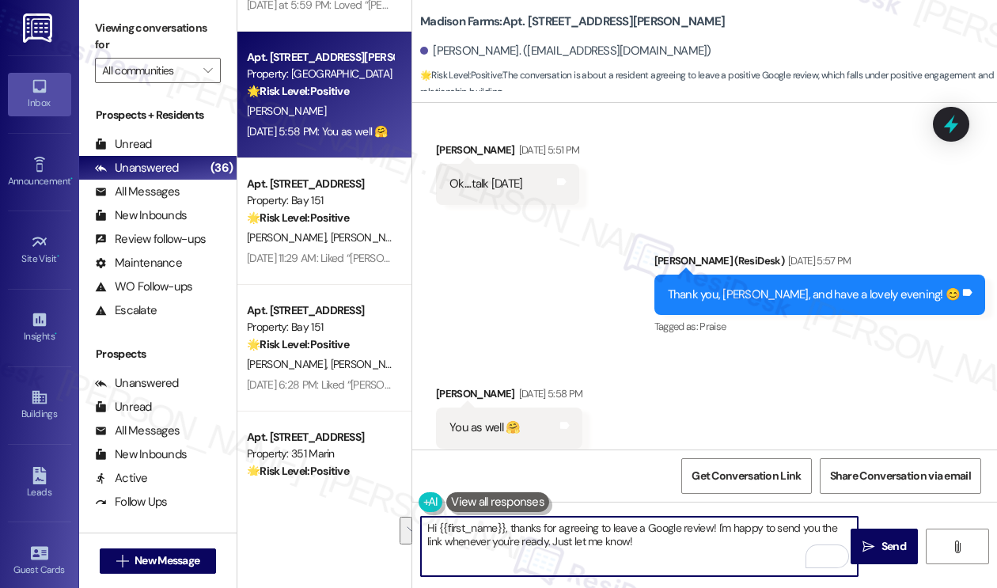
click at [513, 534] on textarea "Hi {{first_name}}, thanks for agreeing to leave a Google review! I'm happy to s…" at bounding box center [639, 545] width 437 height 59
click at [648, 547] on textarea "Hi {{first_name}}, thanks for agreeing to leave a Google review! I'm happy to s…" at bounding box center [639, 545] width 437 height 59
drag, startPoint x: 680, startPoint y: 550, endPoint x: 509, endPoint y: 531, distance: 171.9
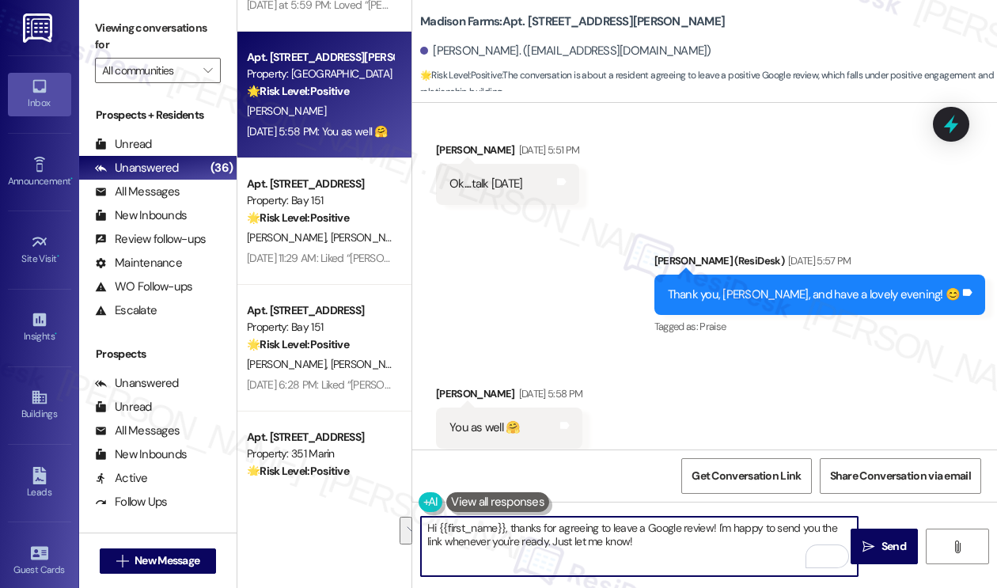
click at [509, 531] on textarea "Hi {{first_name}}, thanks for agreeing to leave a Google review! I'm happy to s…" at bounding box center [639, 545] width 437 height 59
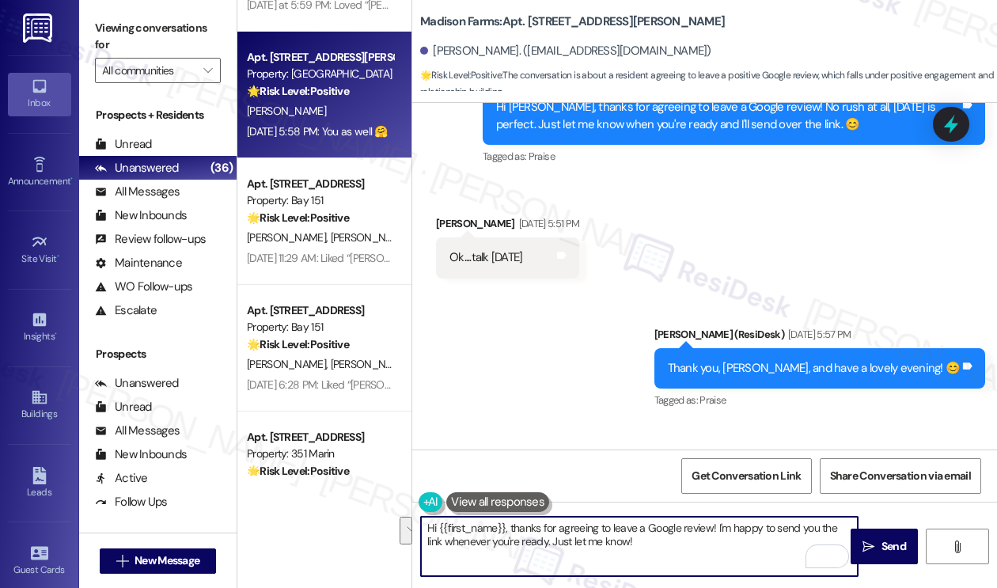
scroll to position [2531, 0]
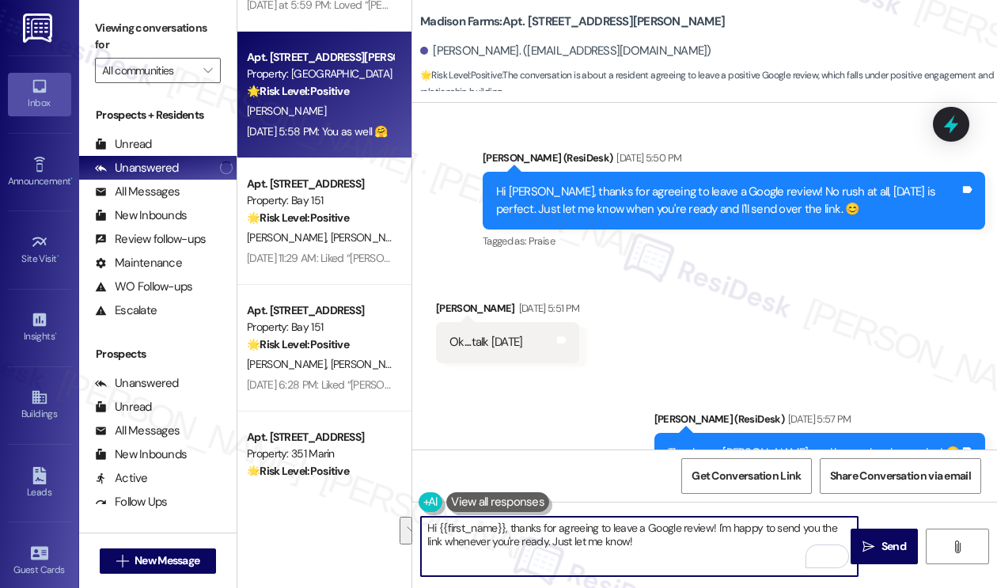
click at [566, 183] on div "Hi [PERSON_NAME], thanks for agreeing to leave a Google review! No rush at all,…" at bounding box center [727, 200] width 463 height 34
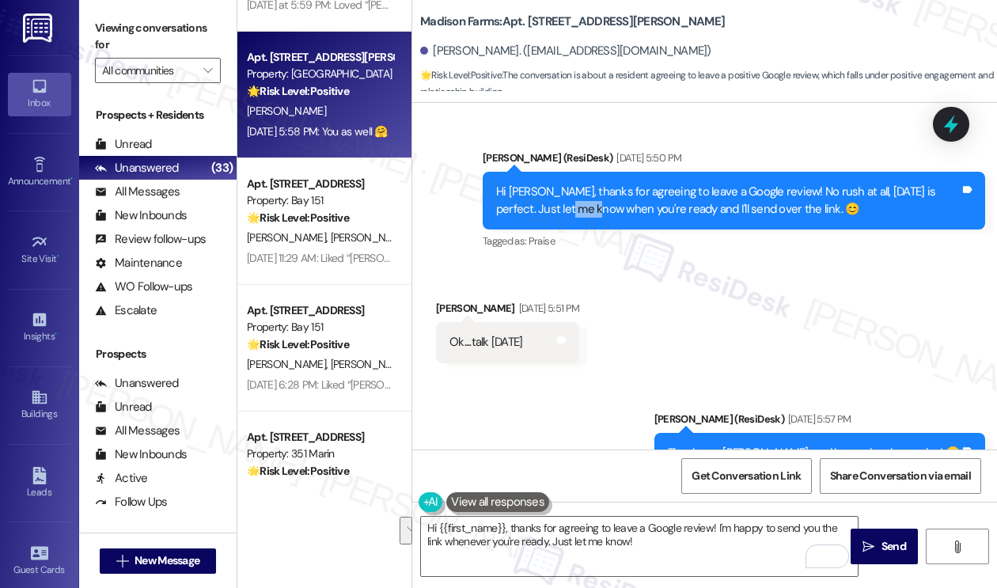
click at [566, 183] on div "Hi [PERSON_NAME], thanks for agreeing to leave a Google review! No rush at all,…" at bounding box center [727, 200] width 463 height 34
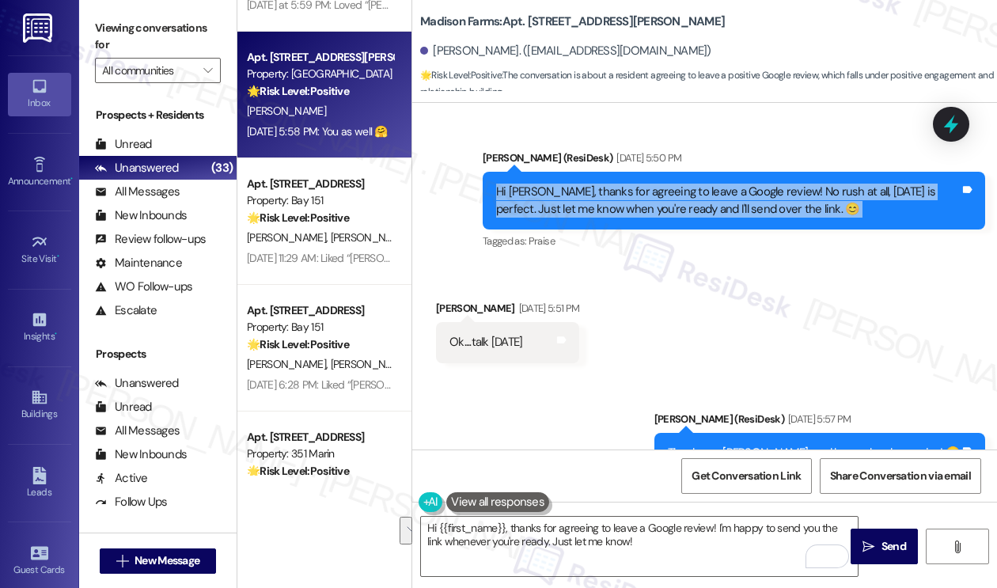
click at [566, 183] on div "Hi [PERSON_NAME], thanks for agreeing to leave a Google review! No rush at all,…" at bounding box center [727, 200] width 463 height 34
click at [715, 183] on div "Hi [PERSON_NAME], thanks for agreeing to leave a Google review! No rush at all,…" at bounding box center [727, 200] width 463 height 34
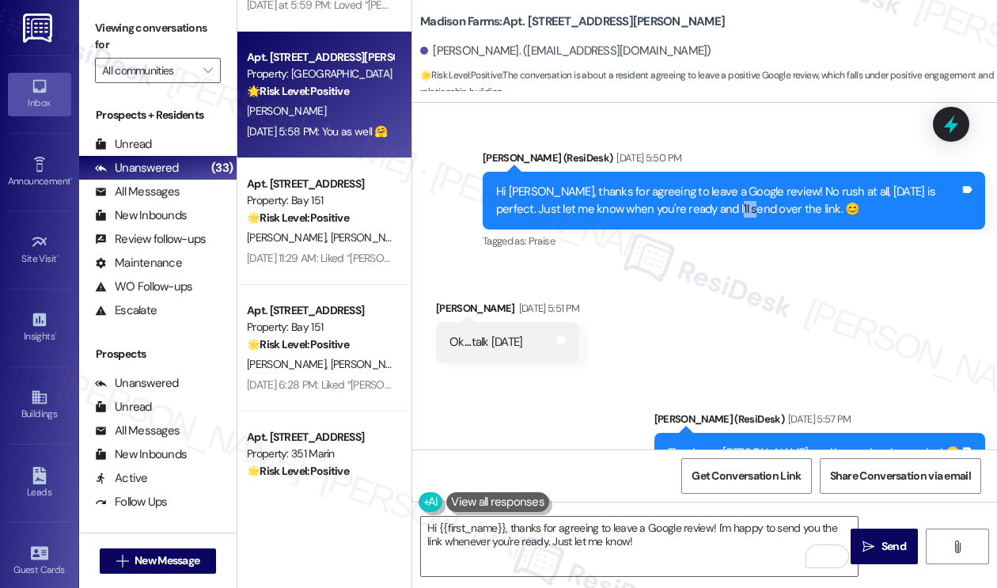
click at [715, 183] on div "Hi [PERSON_NAME], thanks for agreeing to leave a Google review! No rush at all,…" at bounding box center [727, 200] width 463 height 34
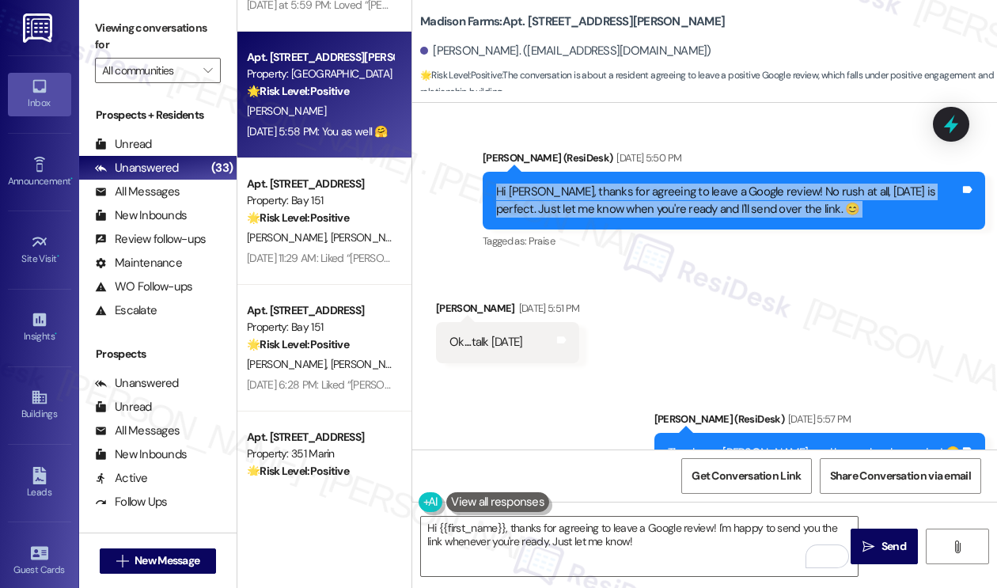
click at [715, 183] on div "Hi [PERSON_NAME], thanks for agreeing to leave a Google review! No rush at all,…" at bounding box center [727, 200] width 463 height 34
click at [612, 183] on div "Hi [PERSON_NAME], thanks for agreeing to leave a Google review! No rush at all,…" at bounding box center [727, 200] width 463 height 34
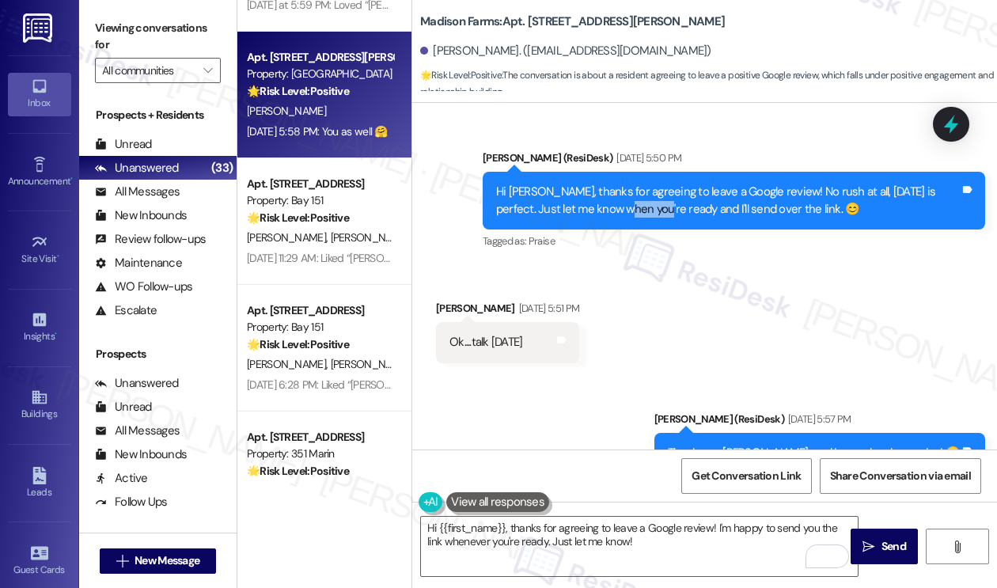
click at [612, 183] on div "Hi [PERSON_NAME], thanks for agreeing to leave a Google review! No rush at all,…" at bounding box center [727, 200] width 463 height 34
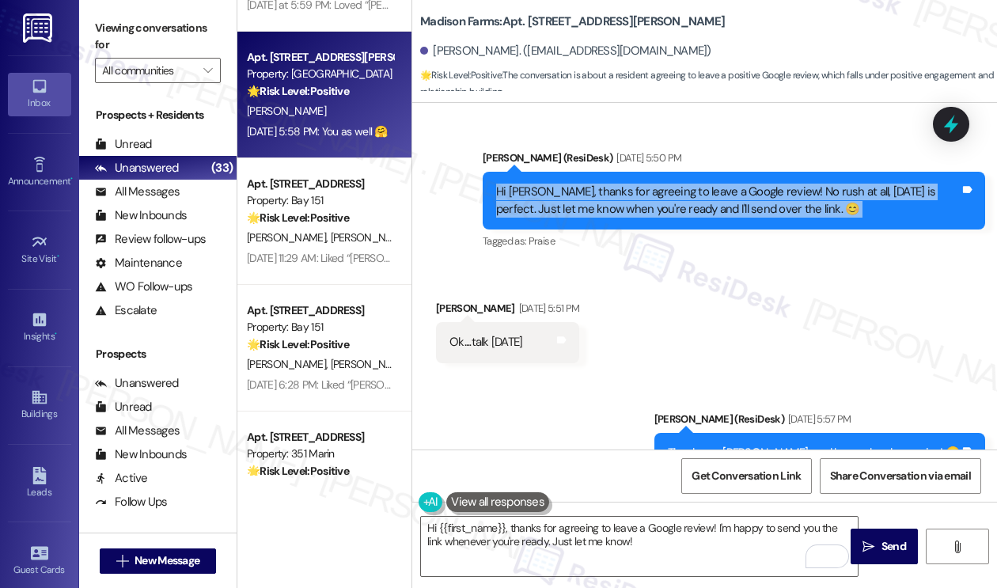
click at [612, 183] on div "Hi [PERSON_NAME], thanks for agreeing to leave a Google review! No rush at all,…" at bounding box center [727, 200] width 463 height 34
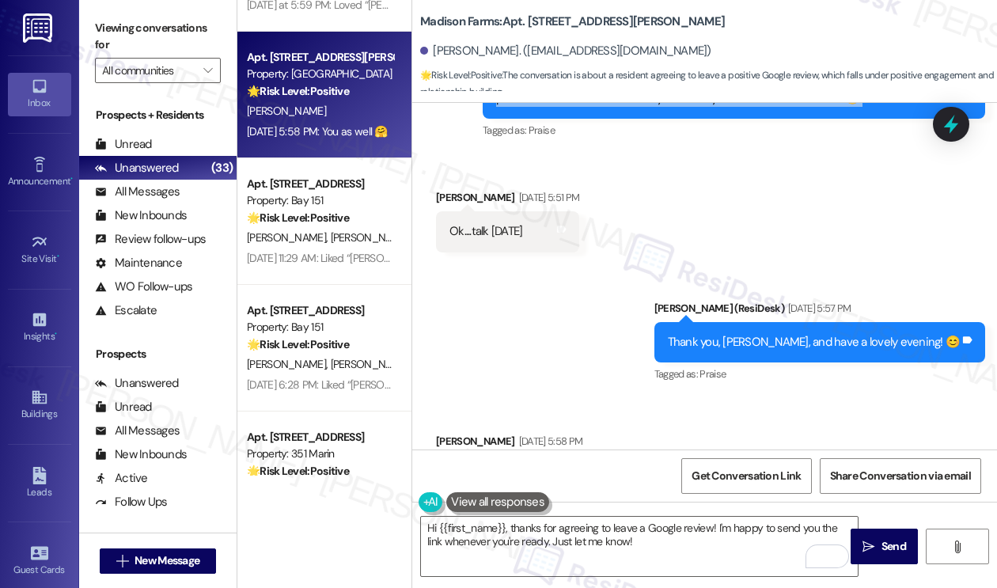
scroll to position [2689, 0]
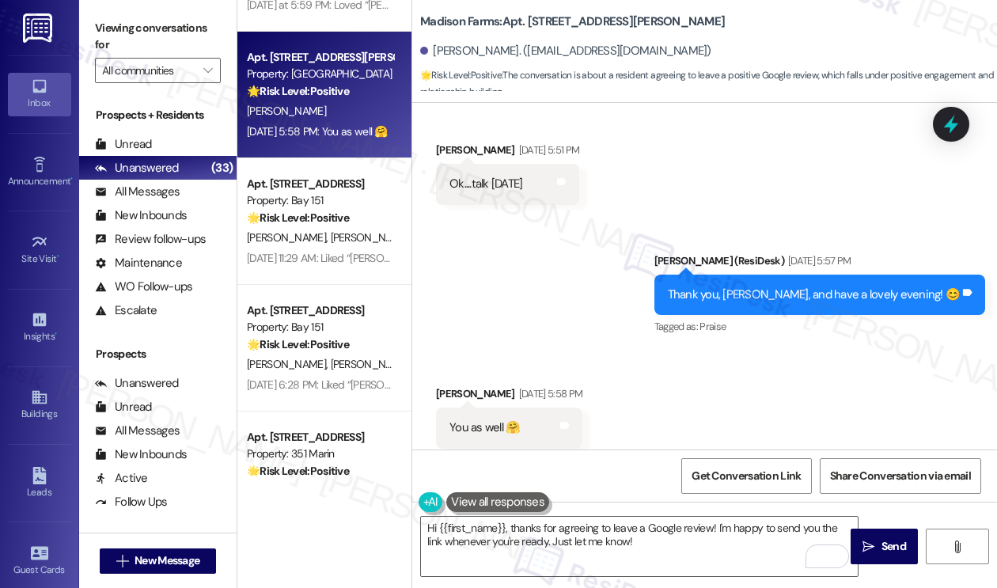
click at [469, 419] on div "You as well 🤗" at bounding box center [484, 427] width 70 height 17
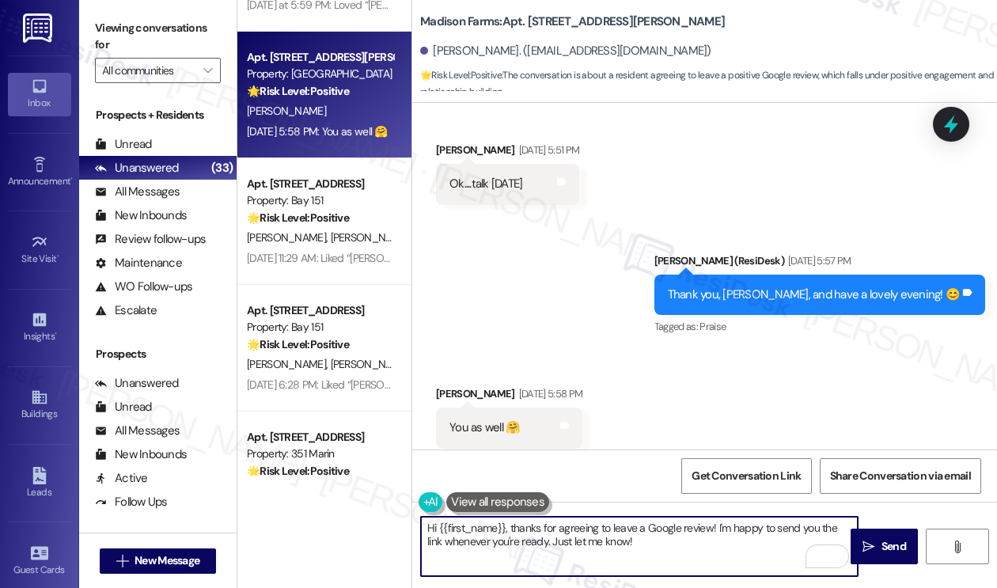
click at [647, 540] on textarea "Hi {{first_name}}, thanks for agreeing to leave a Google review! I'm happy to s…" at bounding box center [639, 545] width 437 height 59
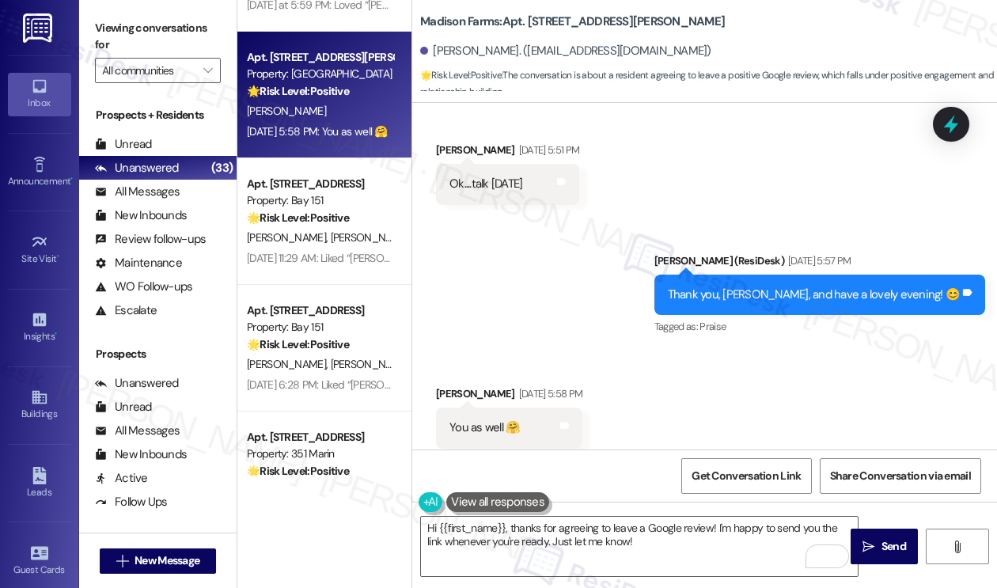
click at [821, 286] on div "Thank you, [PERSON_NAME], and have a lovely evening! 😊" at bounding box center [814, 294] width 293 height 17
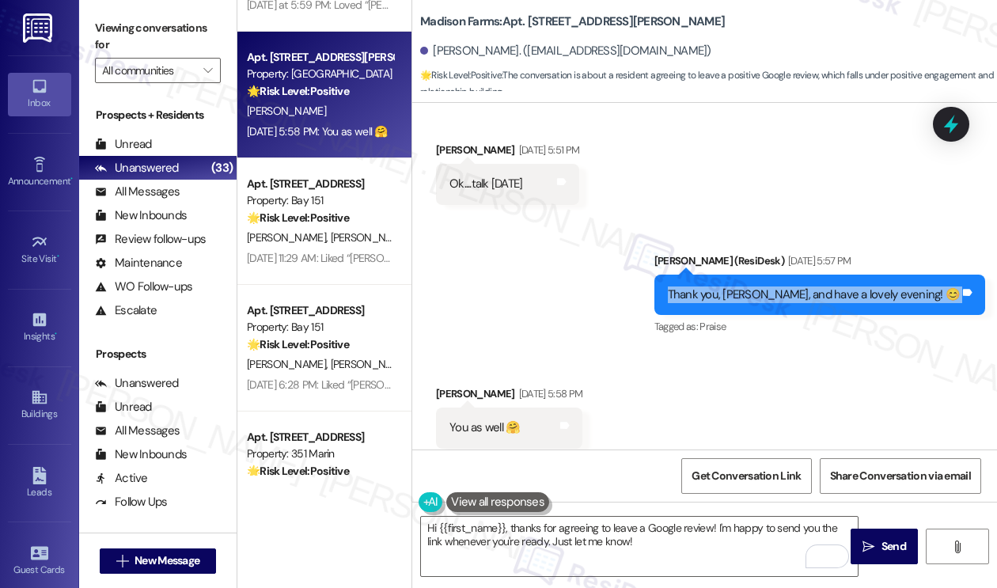
click at [821, 286] on div "Thank you, [PERSON_NAME], and have a lovely evening! 😊" at bounding box center [814, 294] width 293 height 17
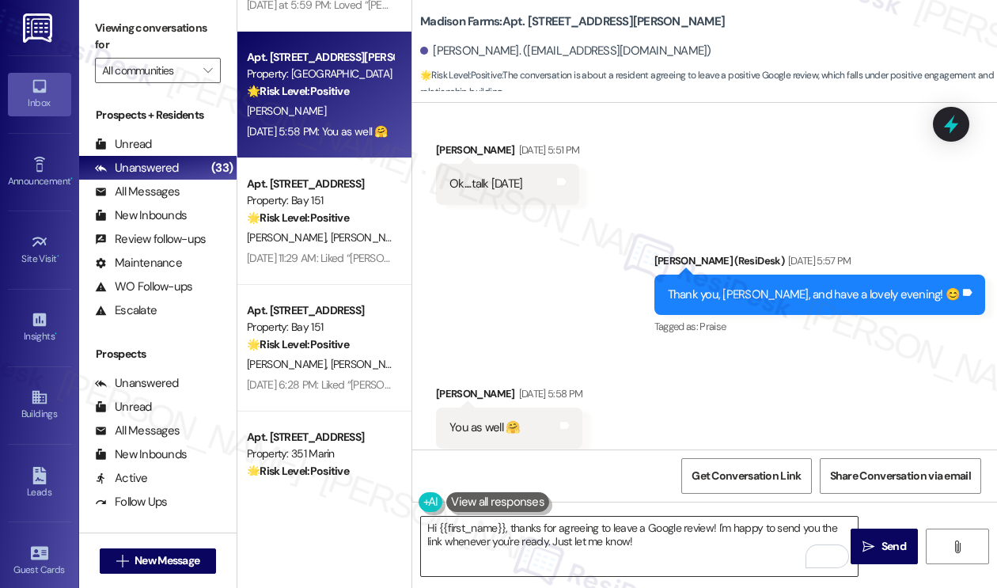
click at [634, 537] on textarea "Hi {{first_name}}, thanks for agreeing to leave a Google review! I'm happy to s…" at bounding box center [639, 545] width 437 height 59
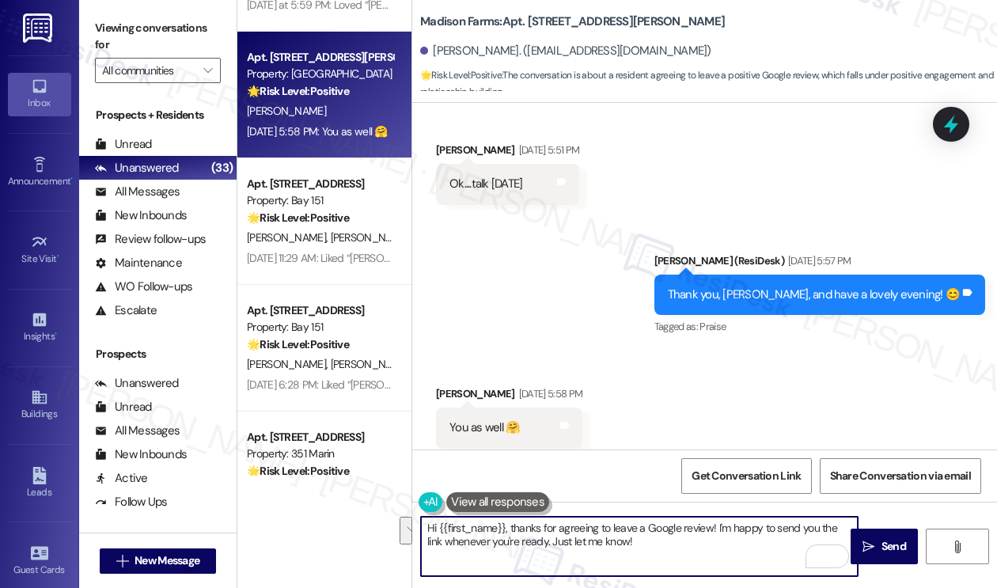
drag, startPoint x: 671, startPoint y: 540, endPoint x: 506, endPoint y: 528, distance: 165.0
click at [507, 528] on textarea "Hi {{first_name}}, thanks for agreeing to leave a Google review! I'm happy to s…" at bounding box center [639, 545] width 437 height 59
click at [653, 541] on textarea "Hi {{first_name}}, thanks for agreeing to leave a Google review! I'm happy to s…" at bounding box center [639, 545] width 437 height 59
drag, startPoint x: 658, startPoint y: 545, endPoint x: 535, endPoint y: 524, distance: 124.4
click at [535, 524] on textarea "Hi {{first_name}}, thanks for agreeing to leave a Google review! I'm happy to s…" at bounding box center [639, 545] width 437 height 59
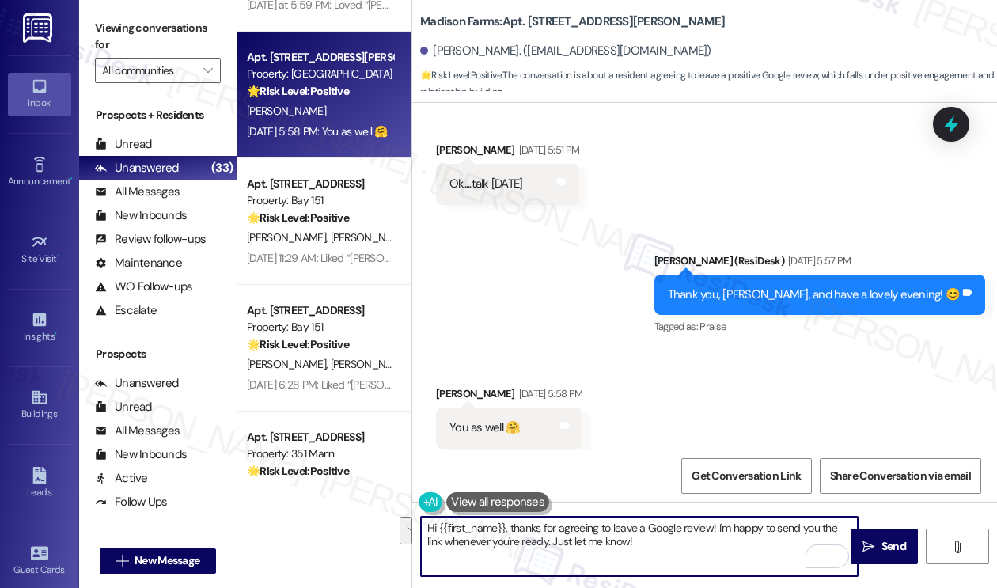
click at [603, 543] on textarea "Hi {{first_name}}, thanks for agreeing to leave a Google review! I'm happy to s…" at bounding box center [639, 545] width 437 height 59
click at [528, 540] on textarea "Hi {{first_name}}, thanks for agreeing to leave a Google review! I'm happy to s…" at bounding box center [639, 545] width 437 height 59
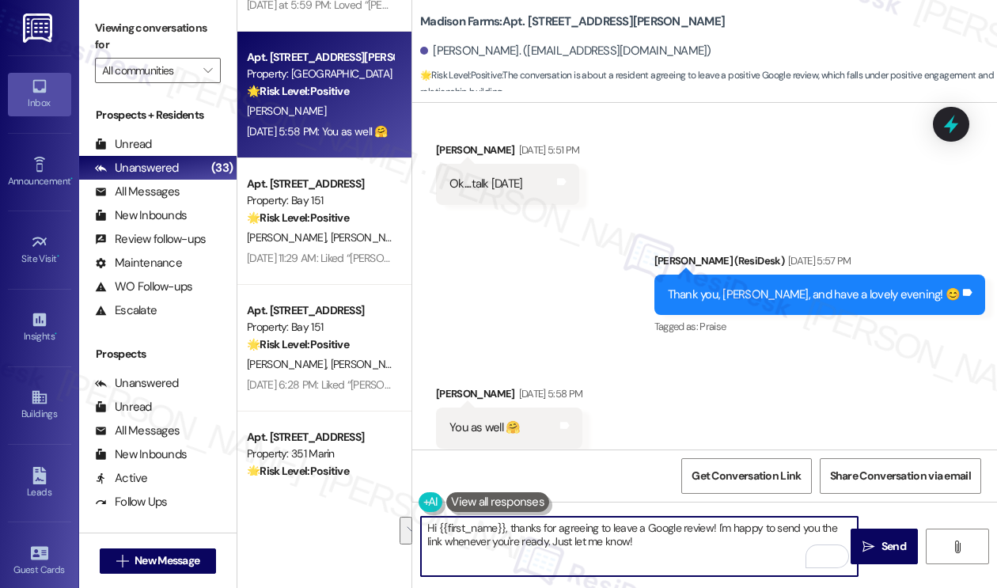
click at [528, 540] on textarea "Hi {{first_name}}, thanks for agreeing to leave a Google review! I'm happy to s…" at bounding box center [639, 545] width 437 height 59
click at [639, 553] on textarea "Hi {{first_name}}, thanks for agreeing to leave a Google review! I'm happy to s…" at bounding box center [639, 545] width 437 height 59
click at [619, 525] on textarea "Hi {{first_name}}, thanks for agreeing to leave a Google review! I'm happy to s…" at bounding box center [639, 545] width 437 height 59
drag, startPoint x: 619, startPoint y: 525, endPoint x: 634, endPoint y: 487, distance: 40.8
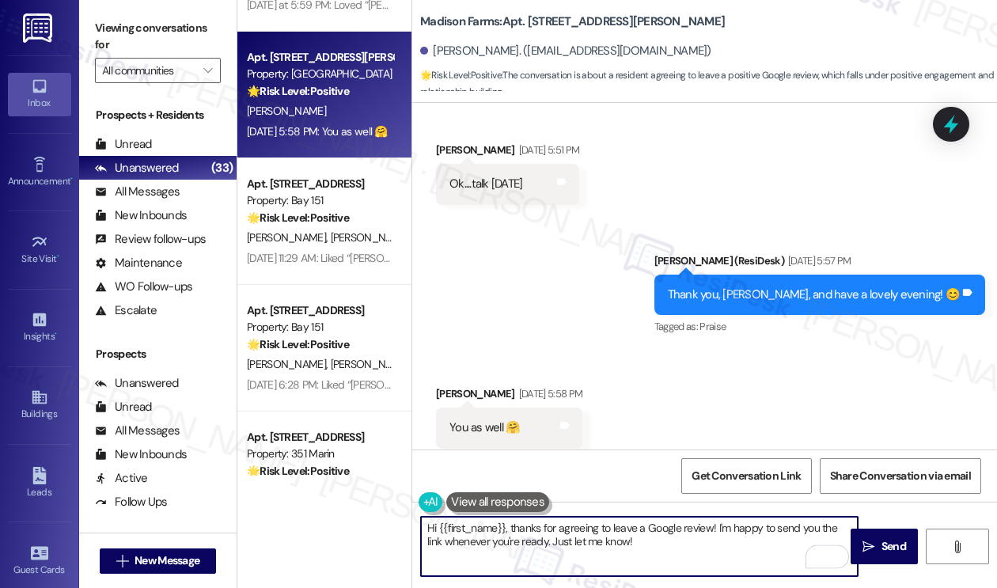
click at [619, 525] on textarea "Hi {{first_name}}, thanks for agreeing to leave a Google review! I'm happy to s…" at bounding box center [639, 545] width 437 height 59
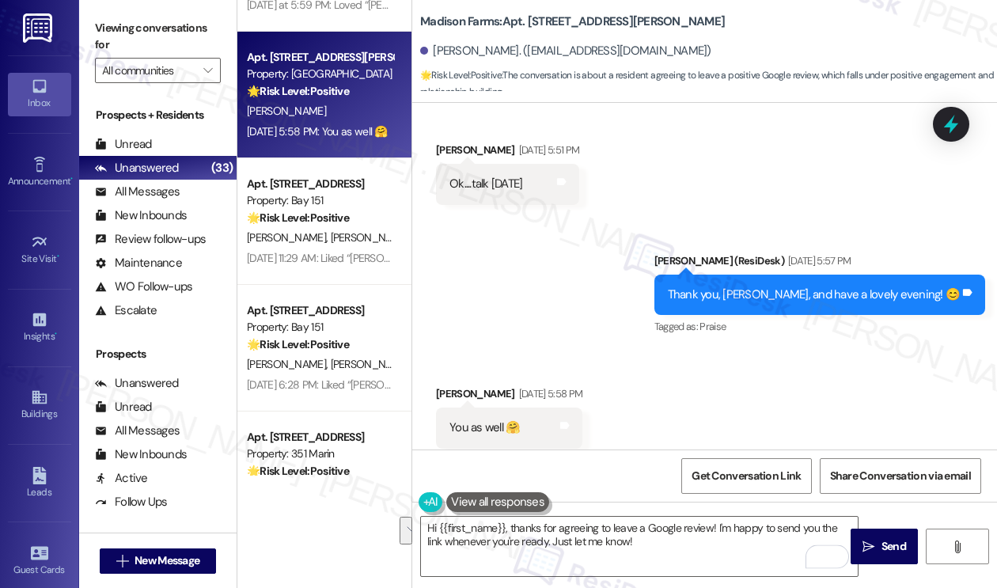
click at [819, 274] on div "Thank you, [PERSON_NAME], and have a lovely evening! 😊 Tags and notes" at bounding box center [819, 294] width 331 height 40
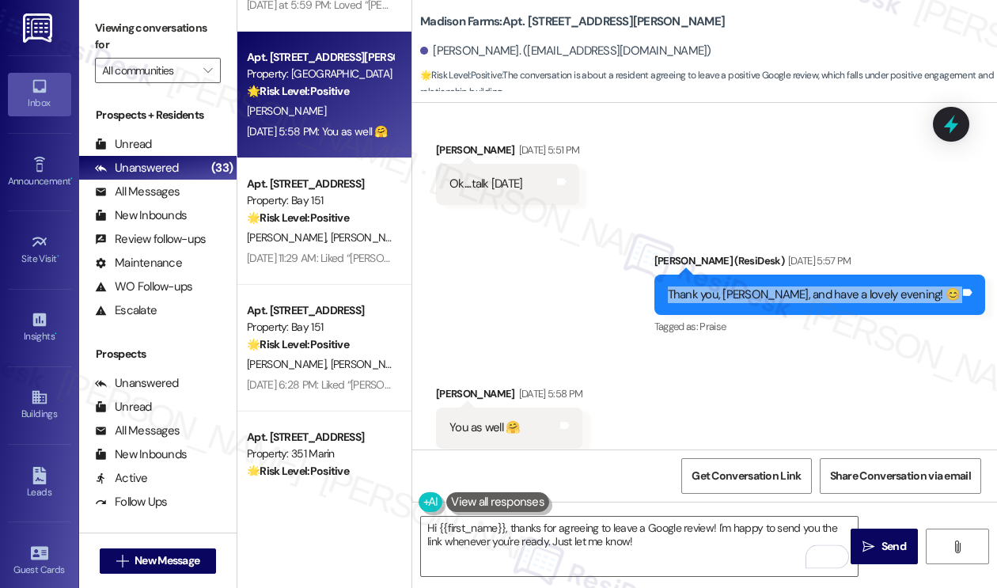
click at [819, 274] on div "Thank you, [PERSON_NAME], and have a lovely evening! 😊 Tags and notes" at bounding box center [819, 294] width 331 height 40
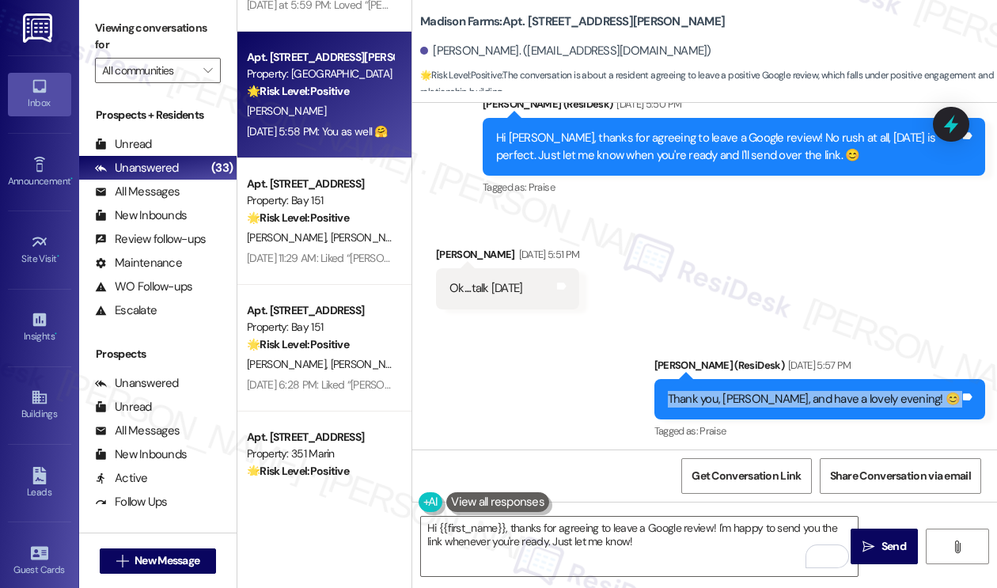
scroll to position [2452, 0]
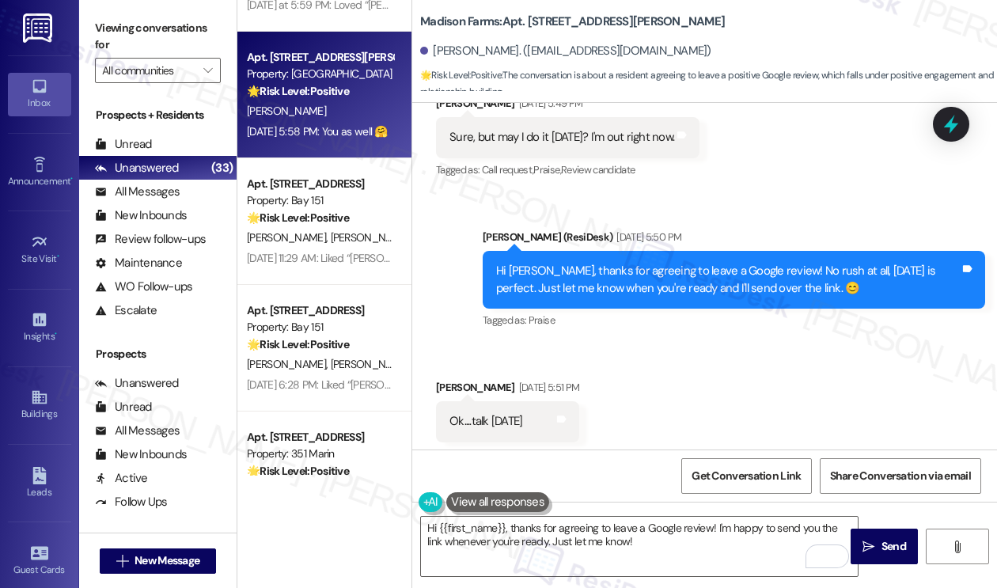
click at [611, 251] on div "Hi [PERSON_NAME], thanks for agreeing to leave a Google review! No rush at all,…" at bounding box center [733, 280] width 502 height 58
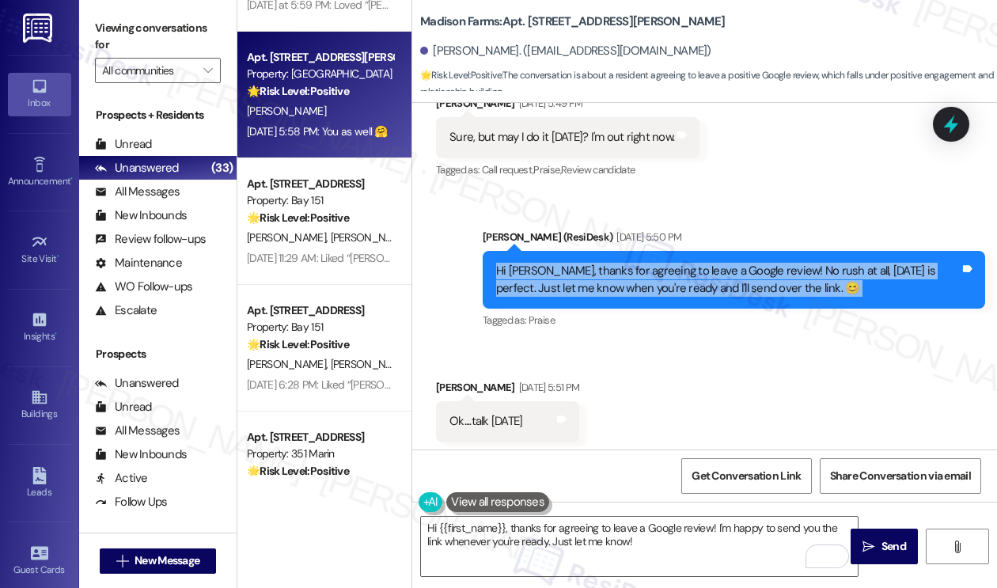
click at [611, 251] on div "Hi [PERSON_NAME], thanks for agreeing to leave a Google review! No rush at all,…" at bounding box center [733, 280] width 502 height 58
click at [625, 251] on div "Hi [PERSON_NAME], thanks for agreeing to leave a Google review! No rush at all,…" at bounding box center [733, 280] width 502 height 58
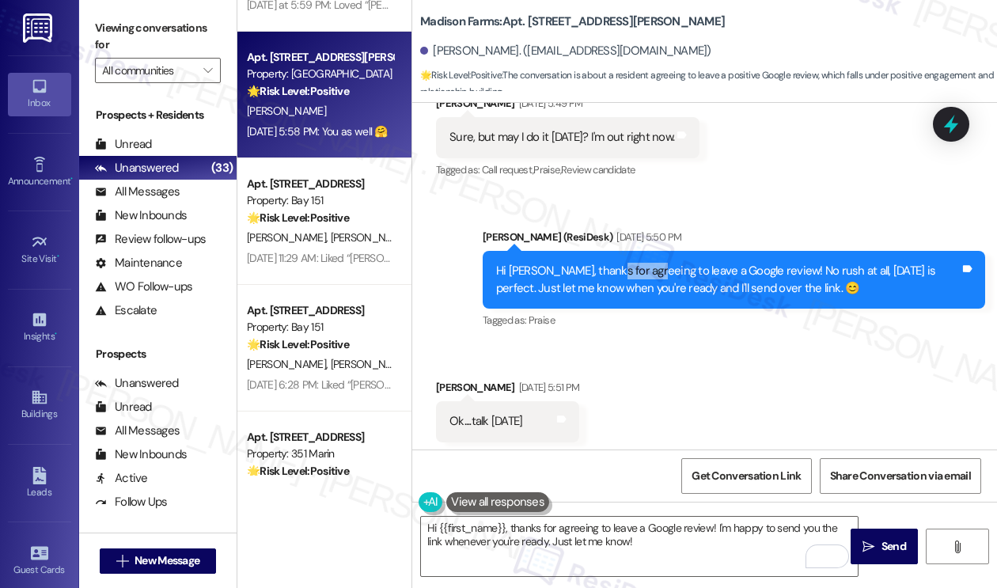
click at [625, 251] on div "Hi [PERSON_NAME], thanks for agreeing to leave a Google review! No rush at all,…" at bounding box center [733, 280] width 502 height 58
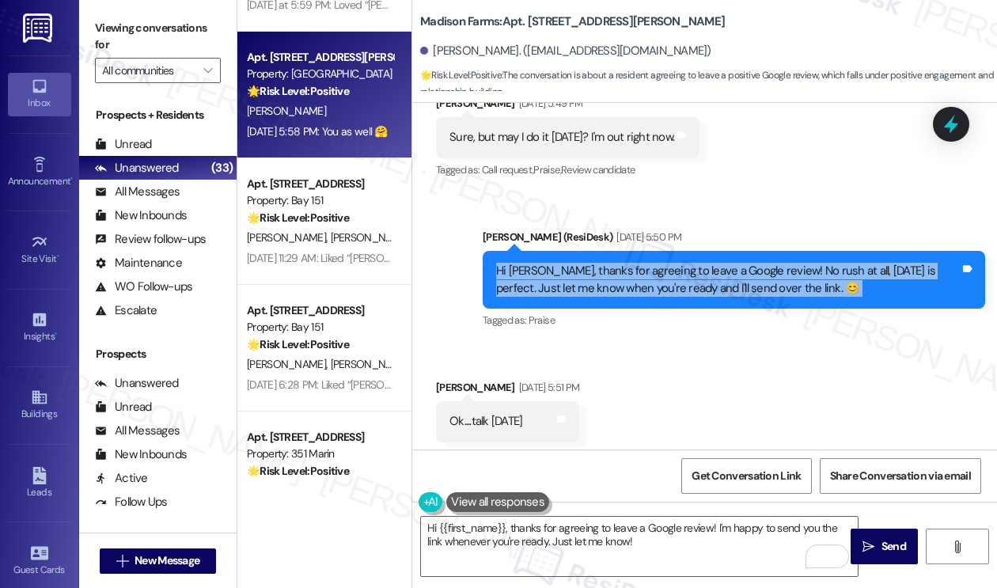
click at [625, 251] on div "Hi [PERSON_NAME], thanks for agreeing to leave a Google review! No rush at all,…" at bounding box center [733, 280] width 502 height 58
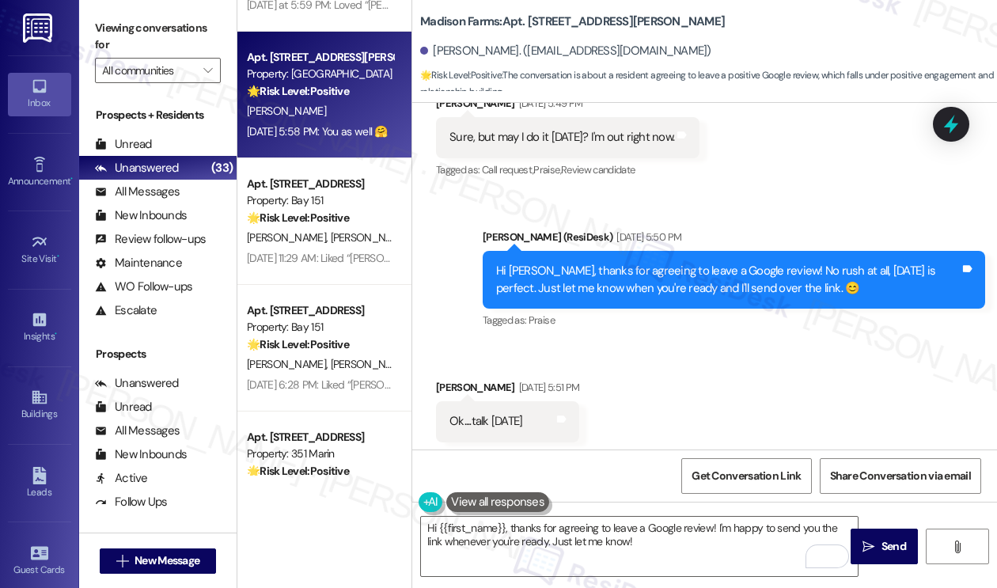
click at [123, 32] on label "Viewing conversations for" at bounding box center [158, 37] width 126 height 42
click at [479, 401] on div "Ok....talk [DATE] Tags and notes" at bounding box center [507, 421] width 143 height 40
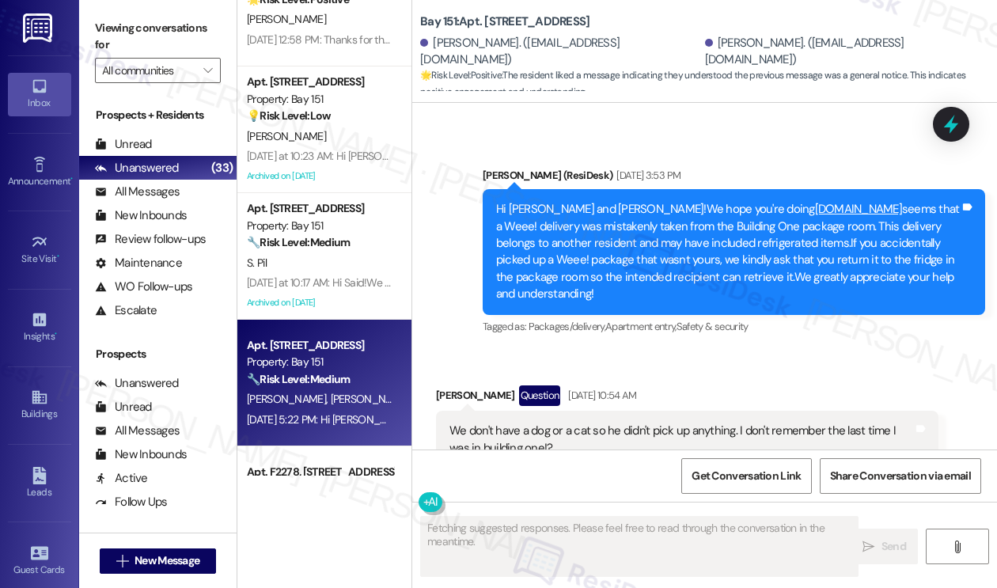
scroll to position [2215, 0]
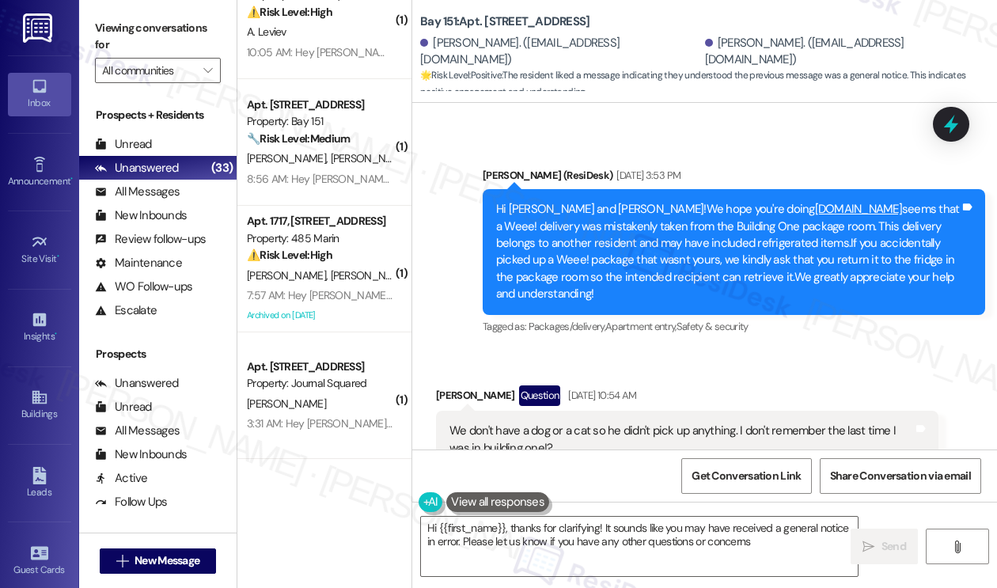
type textarea "Hi {{first_name}}, thanks for clarifying! It sounds like you may have received …"
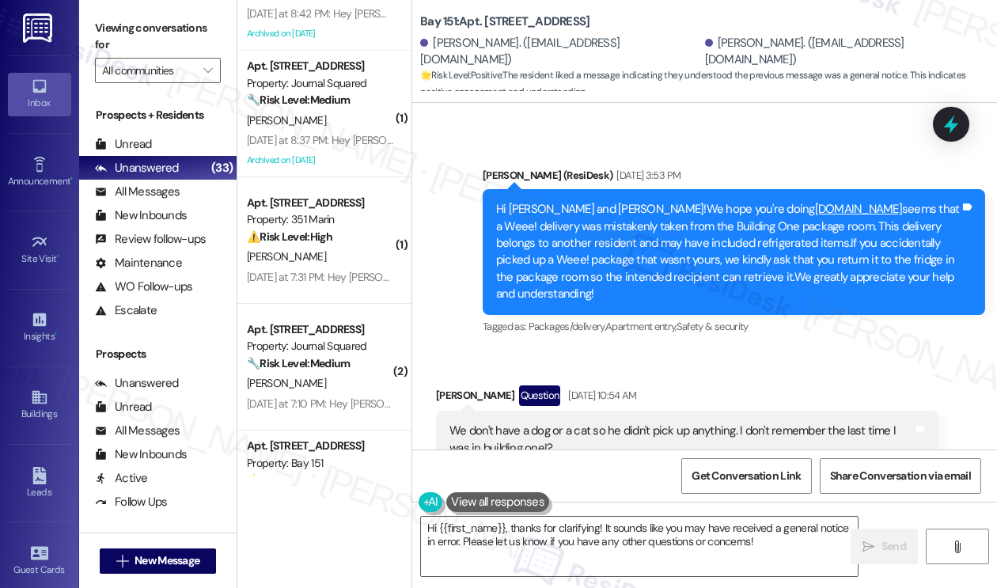
scroll to position [4207, 0]
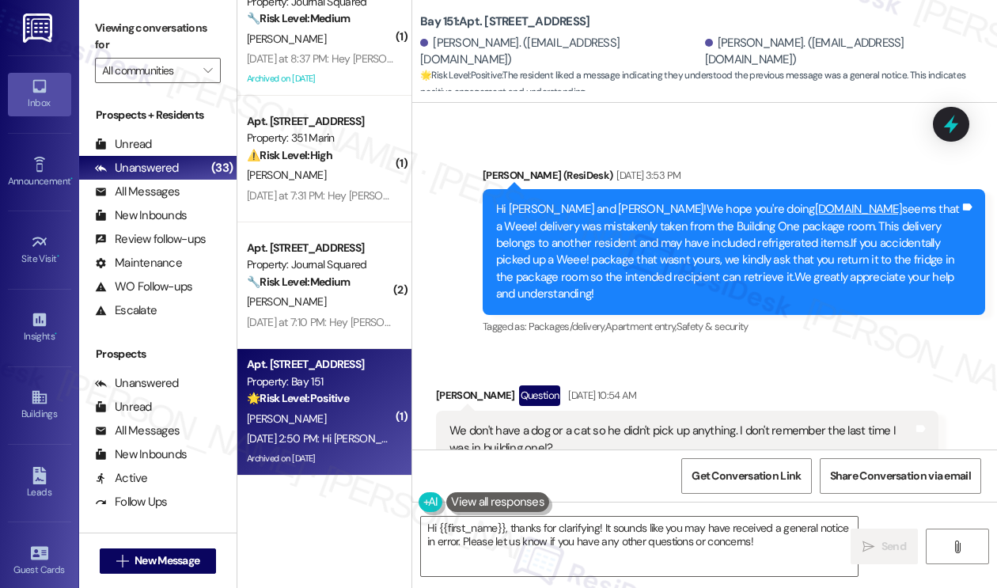
click at [325, 409] on div "[PERSON_NAME]" at bounding box center [319, 419] width 149 height 20
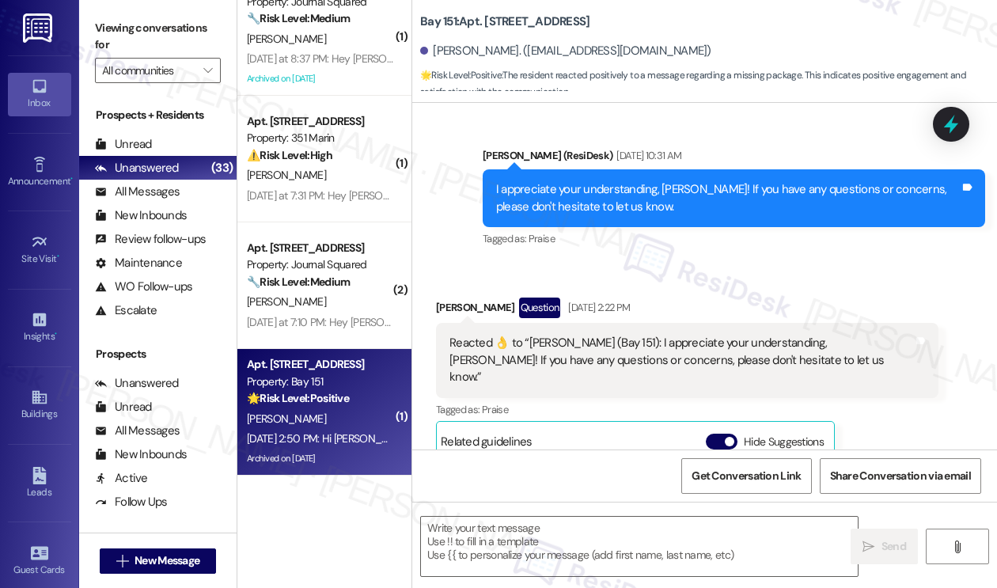
type textarea "Fetching suggested responses. Please feel free to read through the conversation…"
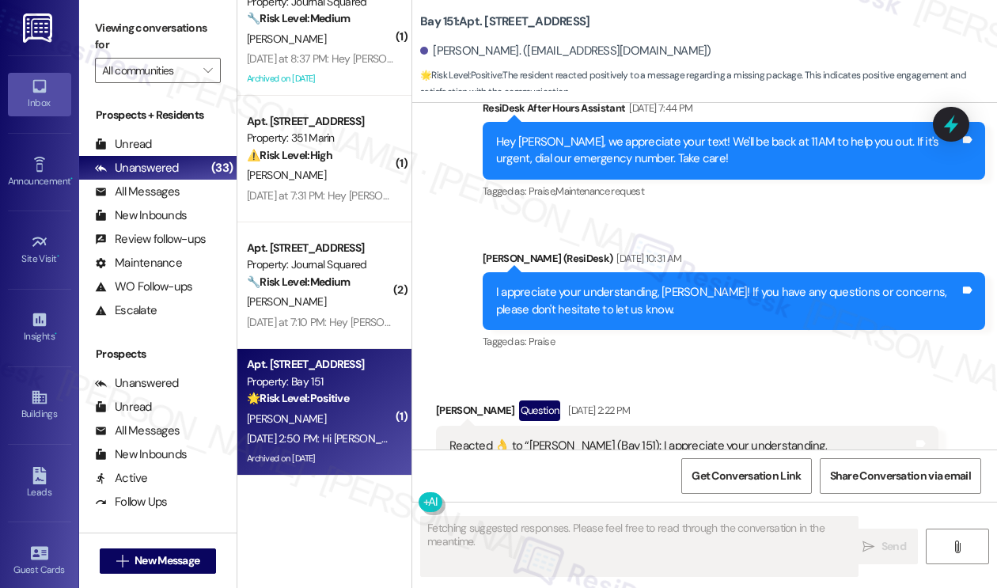
scroll to position [40691, 0]
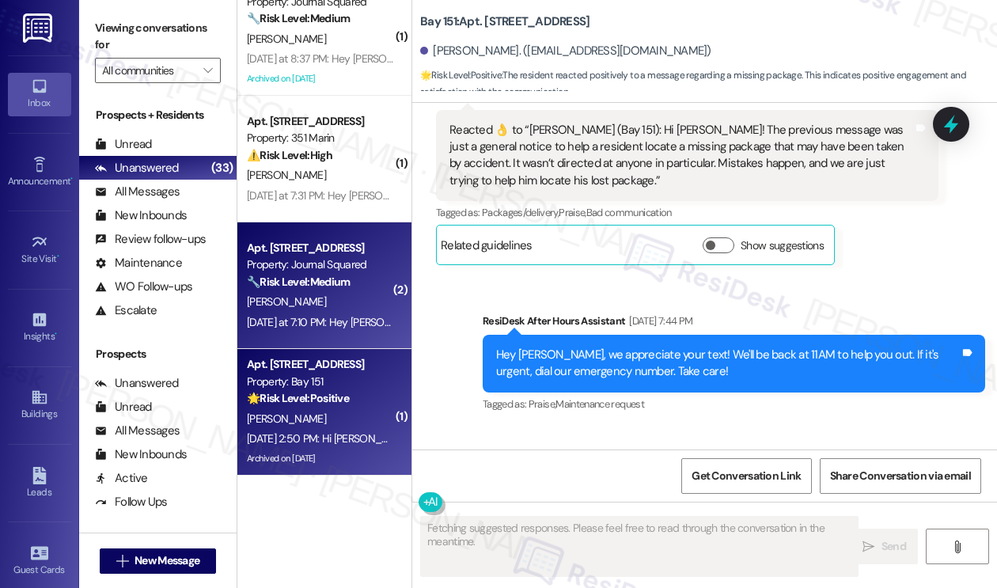
click at [295, 281] on strong "🔧 Risk Level: Medium" at bounding box center [298, 281] width 103 height 14
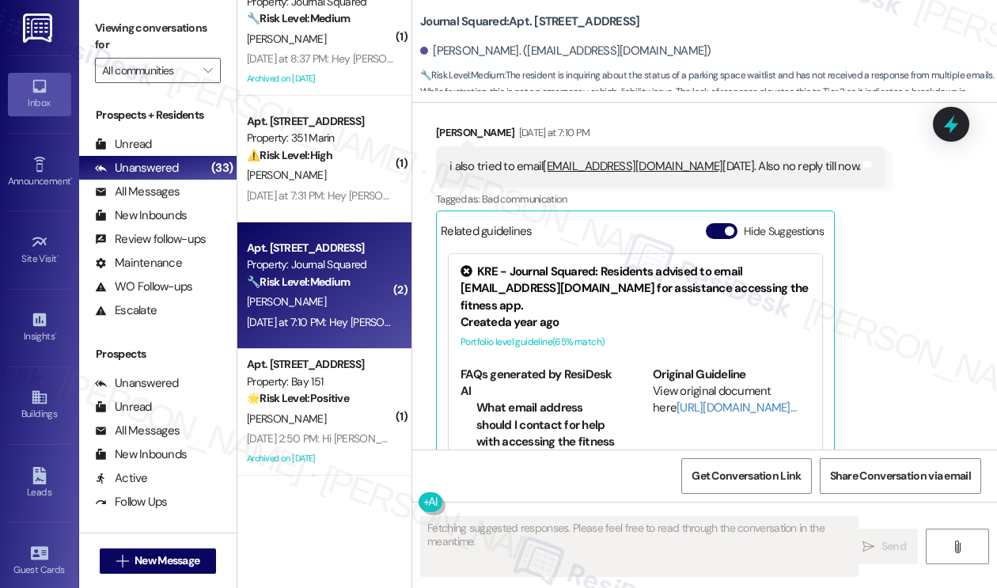
scroll to position [860, 0]
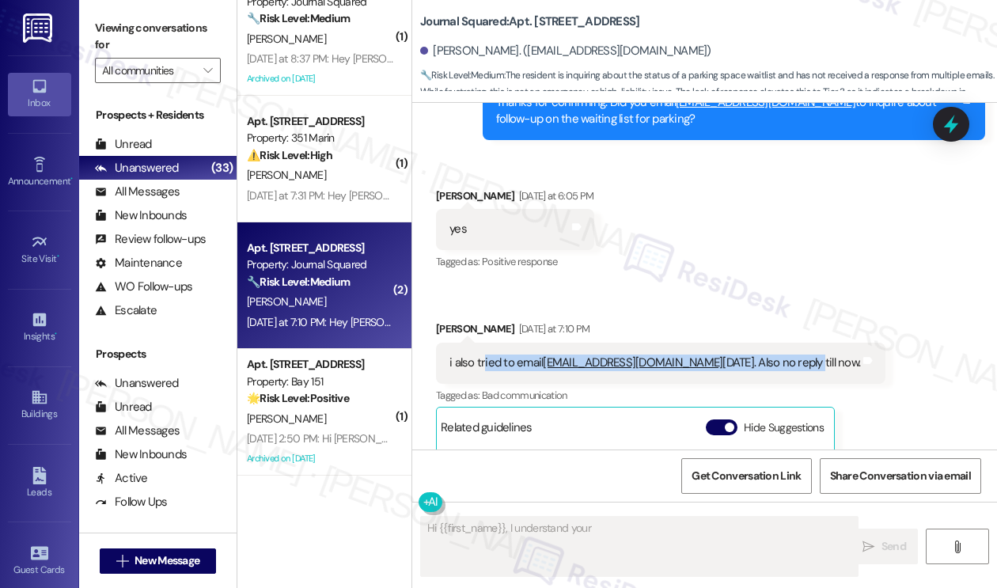
drag, startPoint x: 482, startPoint y: 355, endPoint x: 788, endPoint y: 357, distance: 306.1
click at [788, 357] on div "i also tried to email [EMAIL_ADDRESS][DOMAIN_NAME] [DATE]. Also no reply till n…" at bounding box center [654, 362] width 410 height 17
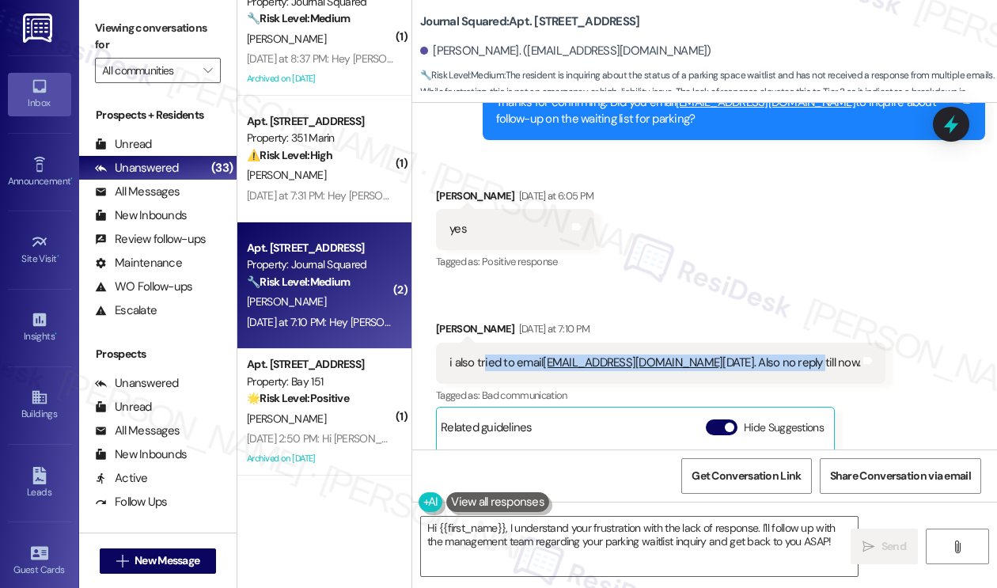
click at [788, 357] on div "i also tried to email [EMAIL_ADDRESS][DOMAIN_NAME] [DATE]. Also no reply till n…" at bounding box center [654, 362] width 410 height 17
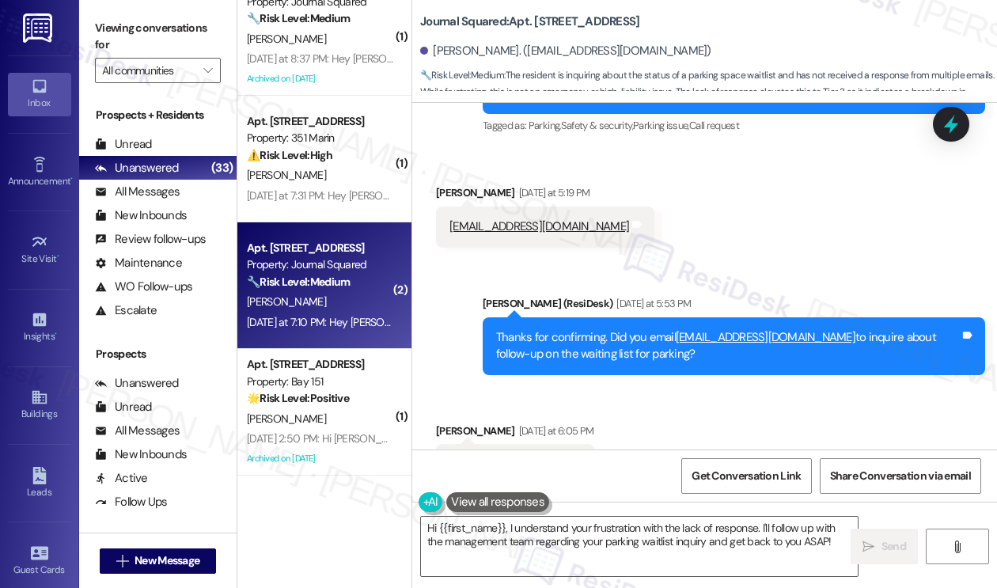
scroll to position [622, 0]
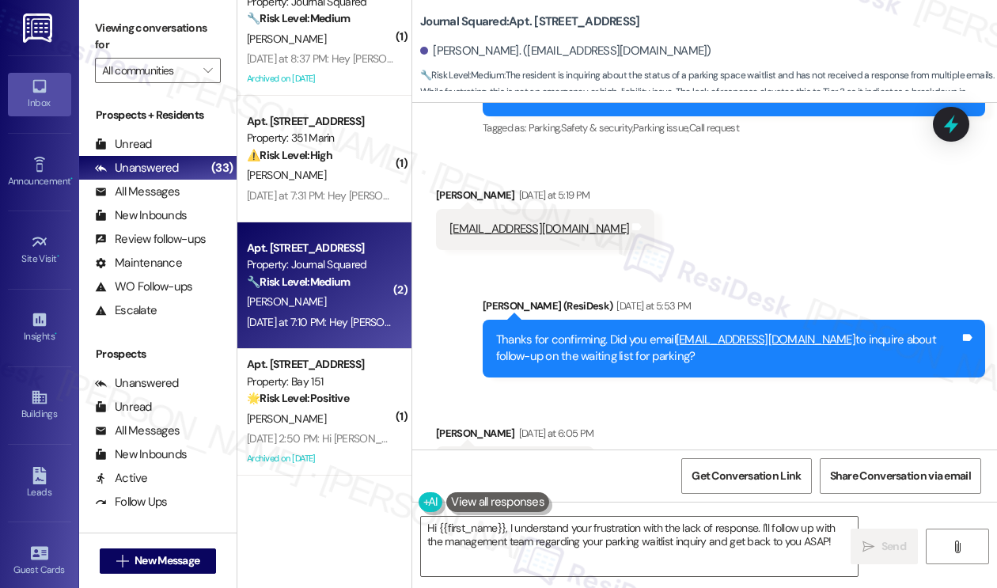
drag, startPoint x: 600, startPoint y: 332, endPoint x: 664, endPoint y: 358, distance: 69.6
click at [664, 358] on div "Thanks for confirming. Did you email [EMAIL_ADDRESS][DOMAIN_NAME] to inquire ab…" at bounding box center [727, 348] width 463 height 34
click at [714, 357] on div "Thanks for confirming. Did you email [EMAIL_ADDRESS][DOMAIN_NAME] to inquire ab…" at bounding box center [727, 348] width 463 height 34
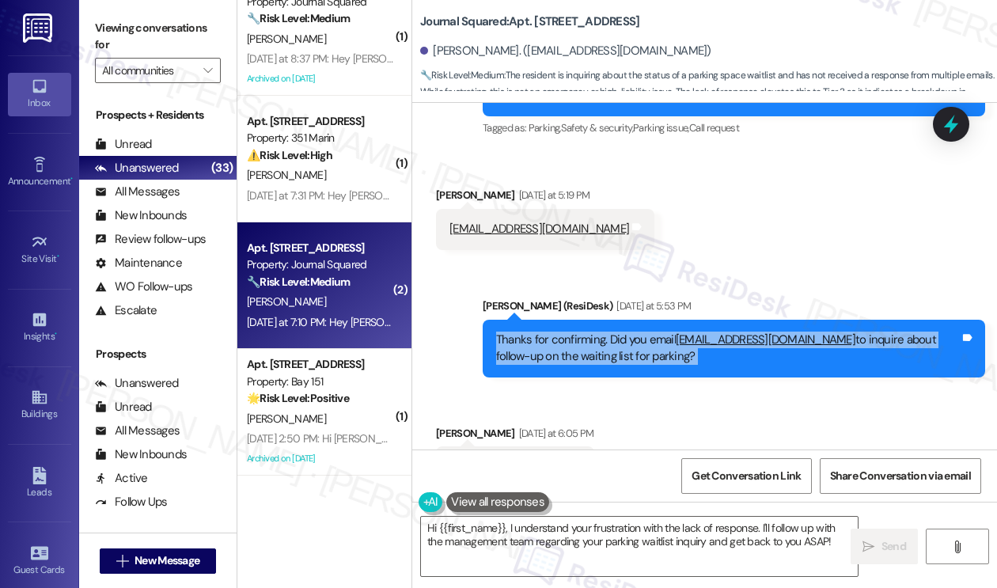
click at [714, 357] on div "Thanks for confirming. Did you email [EMAIL_ADDRESS][DOMAIN_NAME] to inquire ab…" at bounding box center [727, 348] width 463 height 34
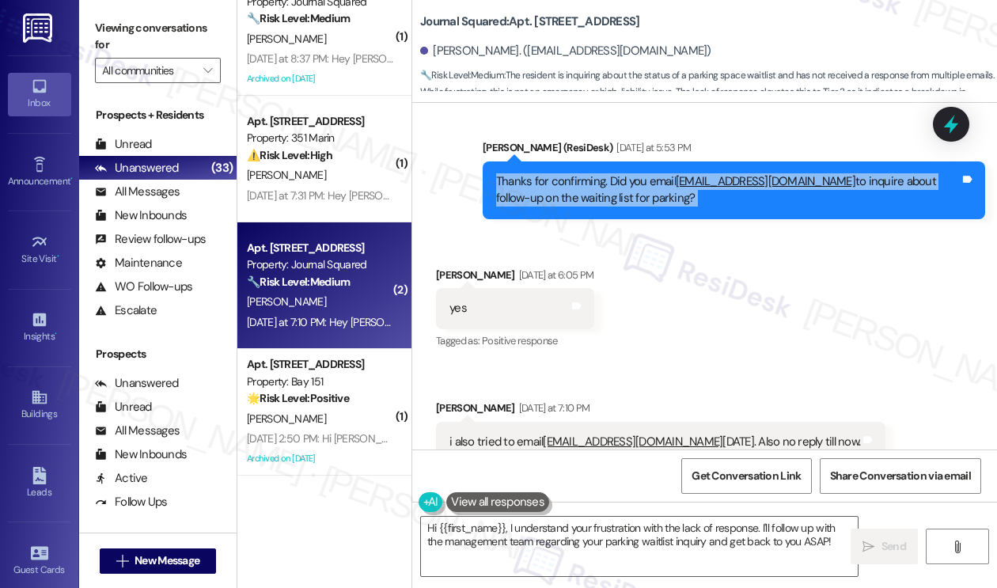
scroll to position [860, 0]
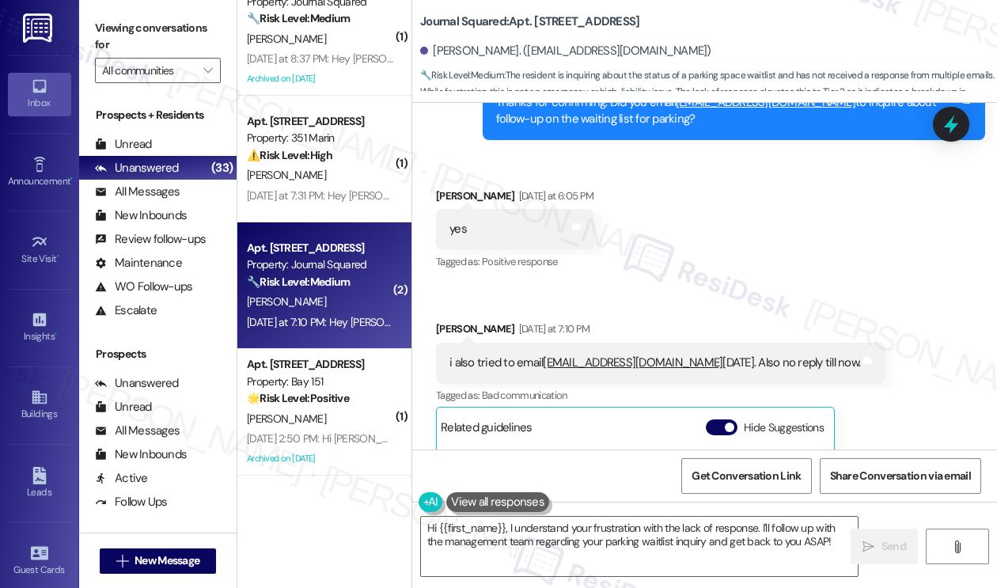
click at [717, 359] on div "i also tried to email [EMAIL_ADDRESS][DOMAIN_NAME] [DATE]. Also no reply till n…" at bounding box center [654, 362] width 410 height 17
click at [718, 359] on div "i also tried to email [EMAIL_ADDRESS][DOMAIN_NAME] [DATE]. Also no reply till n…" at bounding box center [654, 362] width 410 height 17
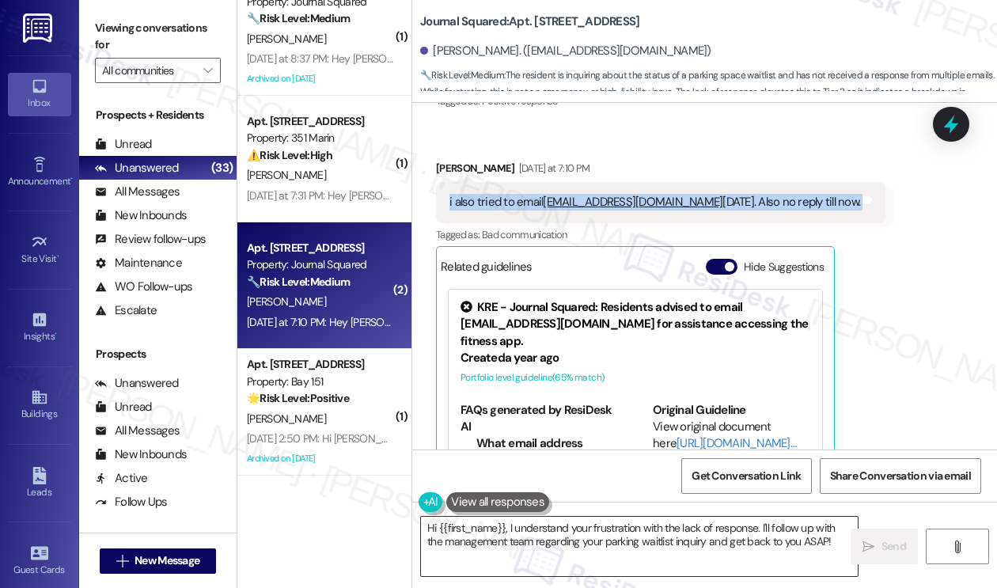
scroll to position [1018, 0]
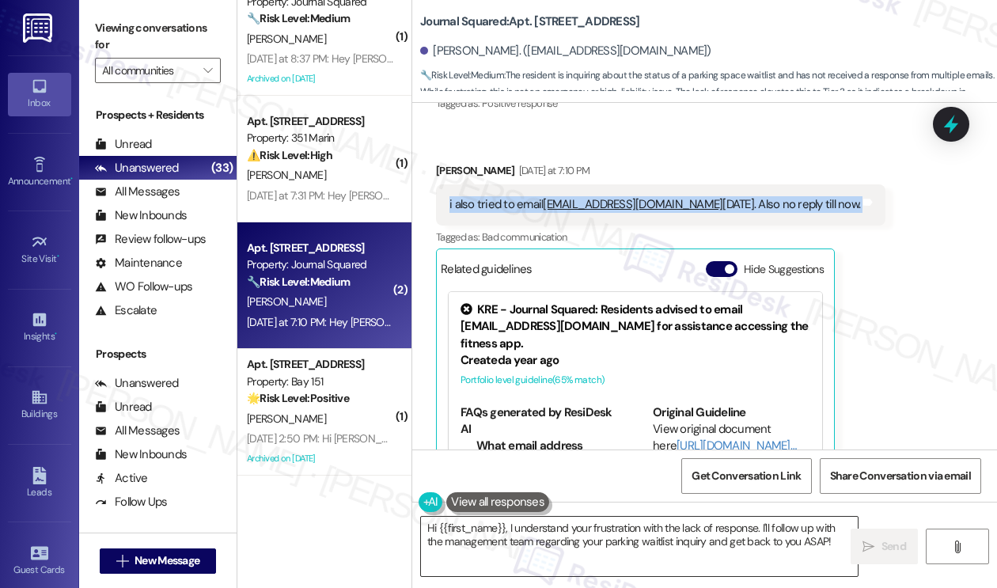
click at [604, 525] on textarea "Hi {{first_name}}, I understand your frustration with the lack of response. I'l…" at bounding box center [639, 545] width 437 height 59
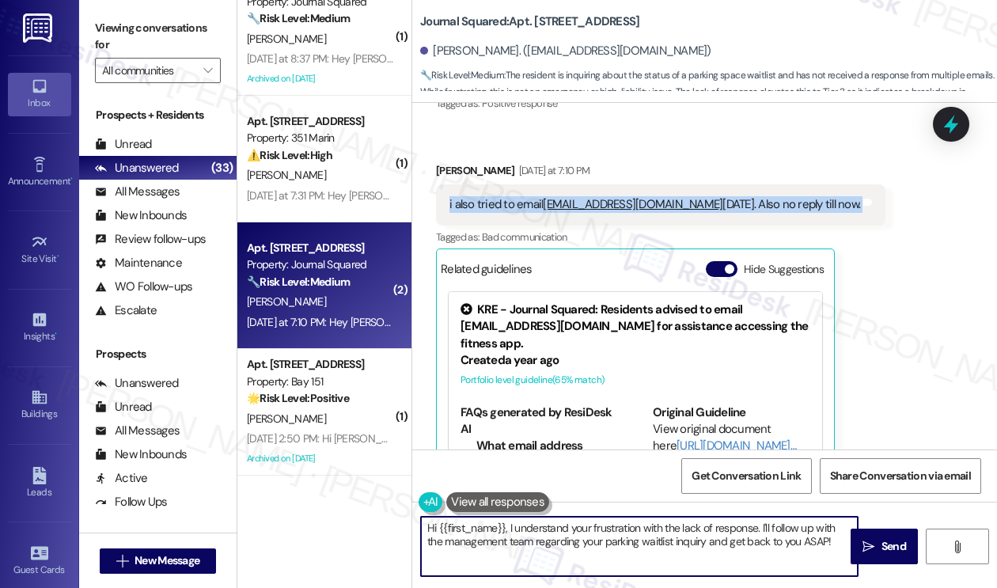
click at [604, 525] on textarea "Hi {{first_name}}, I understand your frustration with the lack of response. I'l…" at bounding box center [639, 545] width 437 height 59
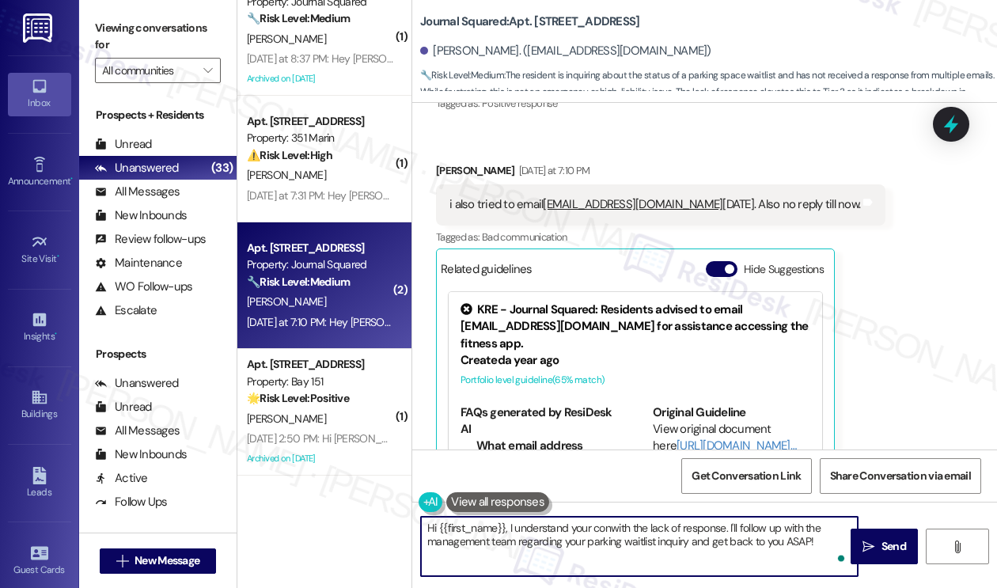
type textarea "Hi {{first_name}}, I understand your concwith the lack of response. I'll follow…"
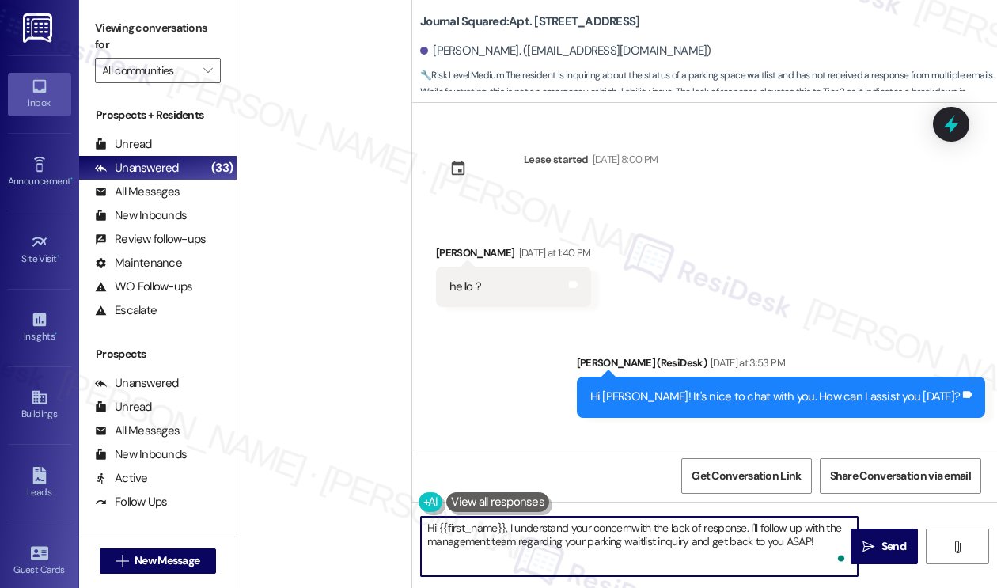
scroll to position [1018, 0]
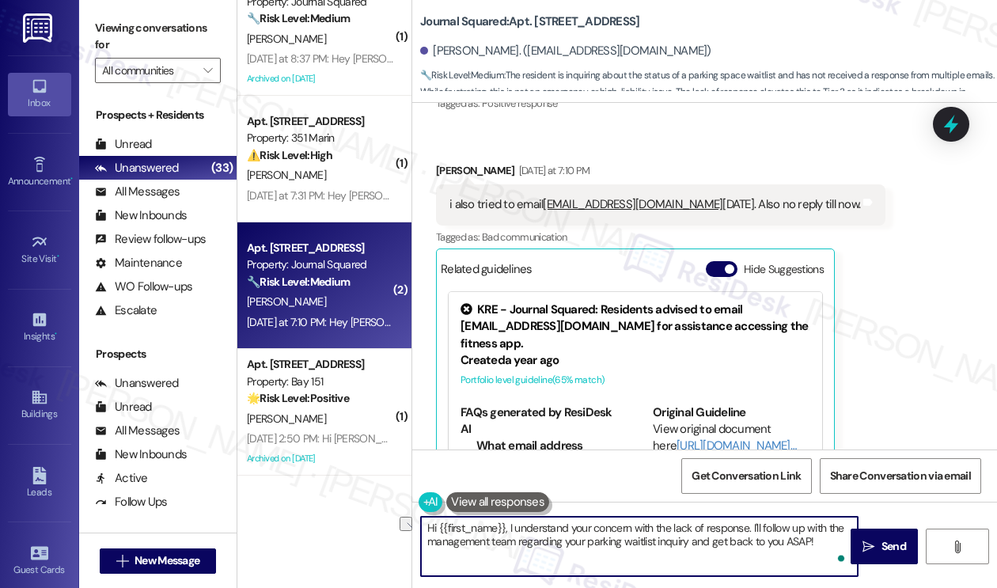
drag, startPoint x: 747, startPoint y: 526, endPoint x: 505, endPoint y: 528, distance: 241.2
click at [505, 528] on textarea "Hi {{first_name}}, I understand your concern with the lack of response. I'll fo…" at bounding box center [639, 545] width 437 height 59
click at [658, 539] on textarea "Hi {{first_name}}, thanks for confirming. I'll follow up with the management te…" at bounding box center [639, 545] width 437 height 59
click at [740, 524] on textarea "Hi {{first_name}}, thanks for confirming. I'll follow up with the management te…" at bounding box center [639, 545] width 437 height 59
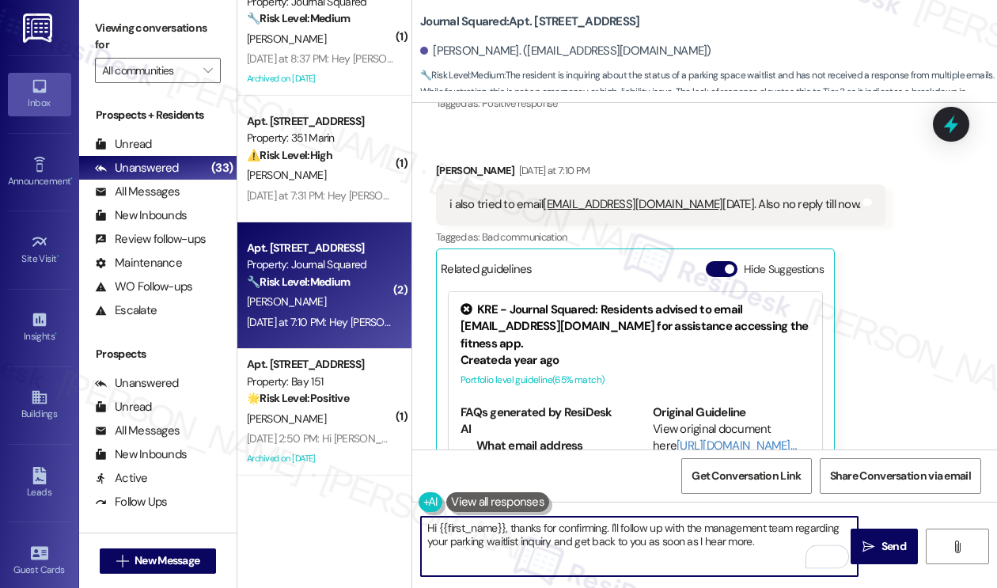
click at [740, 524] on textarea "Hi {{first_name}}, thanks for confirming. I'll follow up with the management te…" at bounding box center [639, 545] width 437 height 59
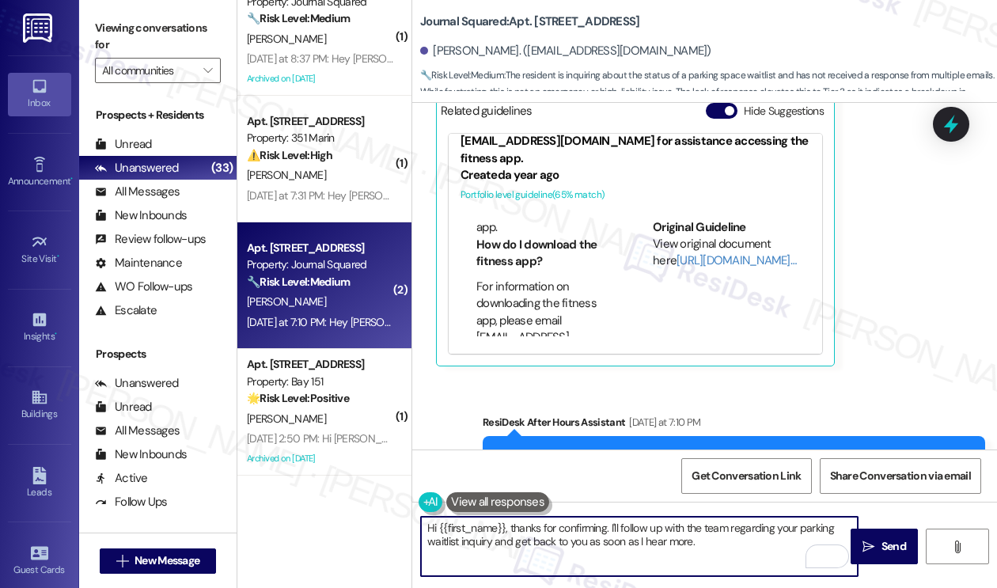
scroll to position [395, 0]
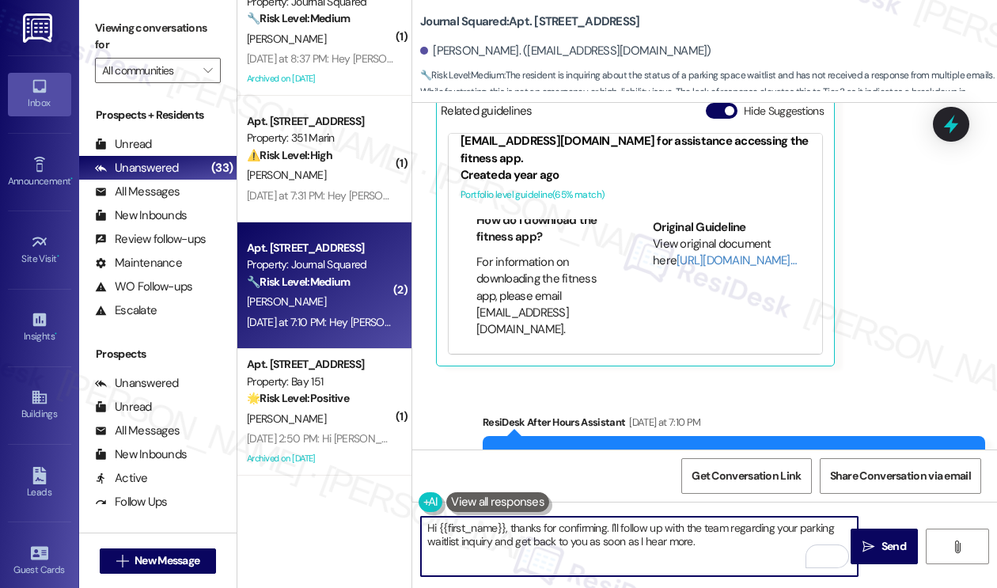
click at [781, 553] on textarea "Hi {{first_name}}, thanks for confirming. I'll follow up with the team regardin…" at bounding box center [639, 545] width 437 height 59
click at [706, 548] on textarea "Hi {{first_name}}, thanks for confirming. I'll follow up with the team regardin…" at bounding box center [639, 545] width 437 height 59
click at [756, 543] on textarea "Hi {{first_name}}, thanks for confirming. I'll follow up with the team regardin…" at bounding box center [639, 545] width 437 height 59
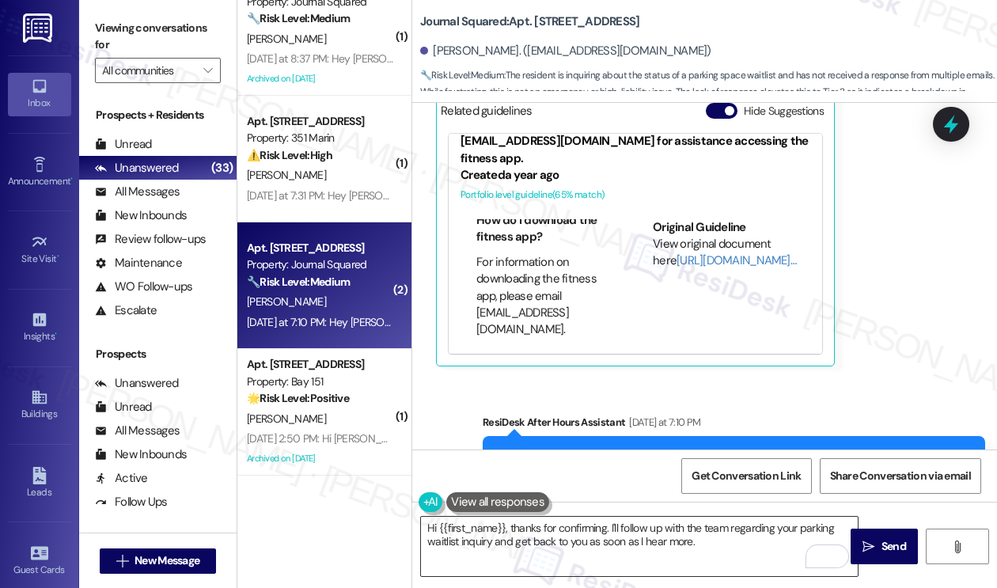
drag, startPoint x: 863, startPoint y: 553, endPoint x: 740, endPoint y: 539, distance: 123.4
click at [740, 539] on div "Hi {{first_name}}, thanks for confirming. I'll follow up with the team regardin…" at bounding box center [704, 560] width 584 height 119
click at [737, 537] on textarea "Hi {{first_name}}, thanks for confirming. I'll follow up with the team regardin…" at bounding box center [639, 545] width 437 height 59
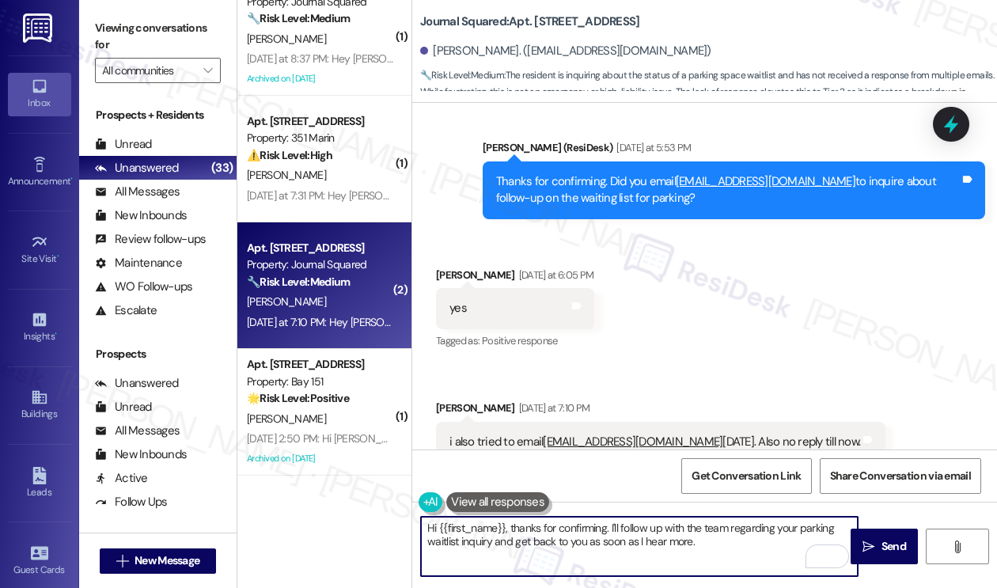
scroll to position [622, 0]
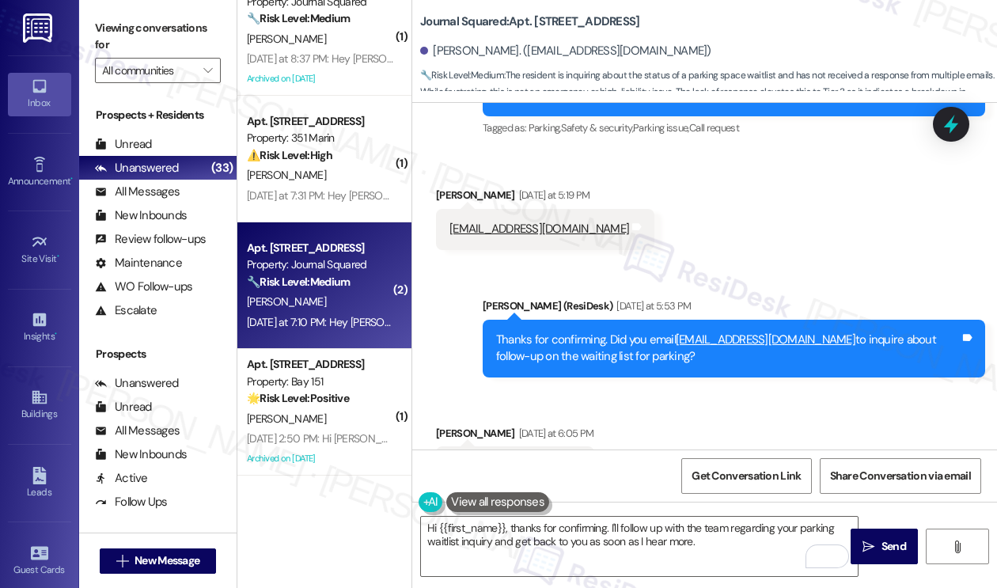
drag, startPoint x: 690, startPoint y: 358, endPoint x: 626, endPoint y: 319, distance: 74.9
click at [626, 320] on div "Thanks for confirming. Did you email jsqmgmt@thekregroup.com to inquire about f…" at bounding box center [733, 349] width 502 height 58
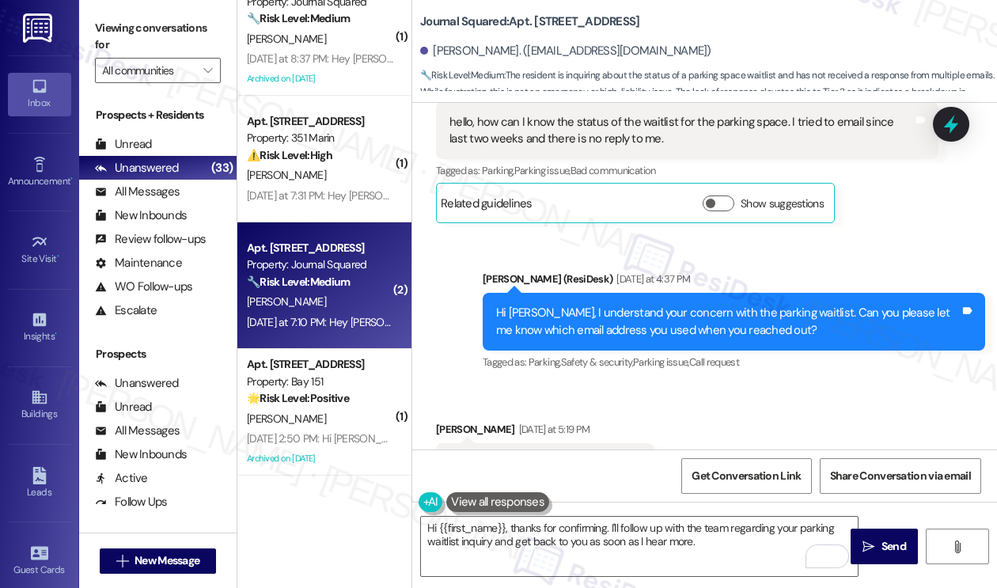
scroll to position [385, 0]
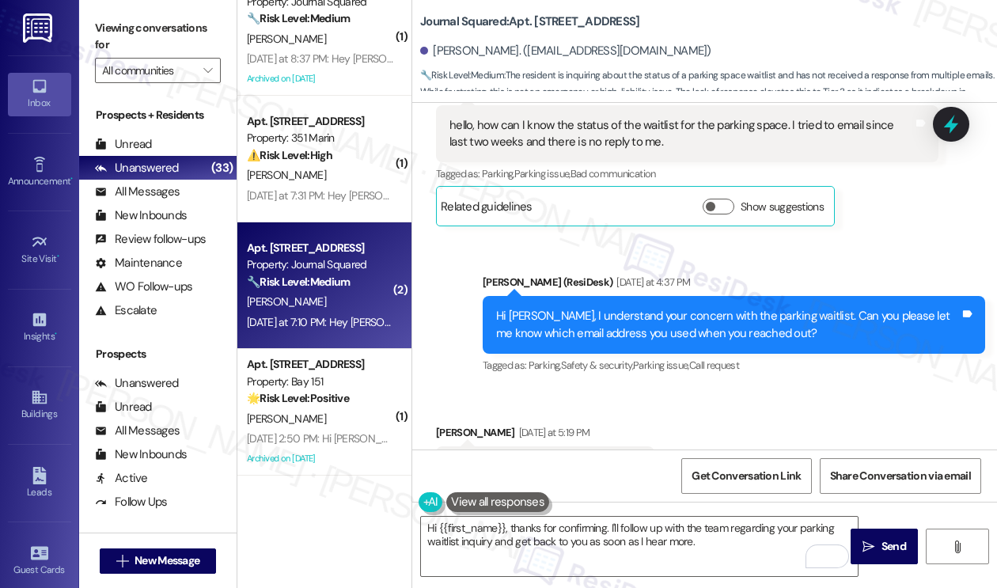
click at [631, 320] on div "Hi [PERSON_NAME], I understand your concern with the parking waitlist. Can you …" at bounding box center [727, 325] width 463 height 34
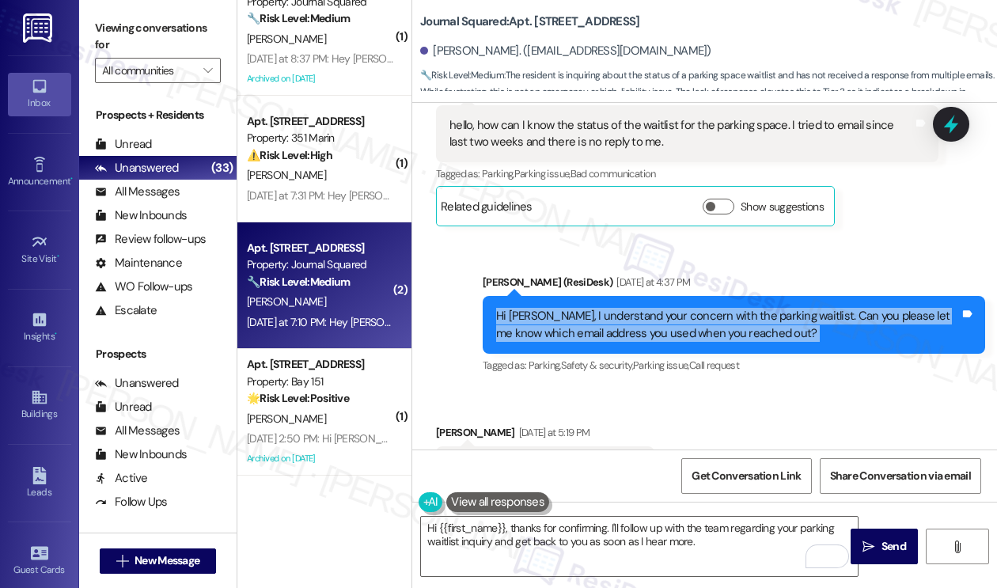
click at [631, 320] on div "Hi [PERSON_NAME], I understand your concern with the parking waitlist. Can you …" at bounding box center [727, 325] width 463 height 34
click at [724, 329] on div "Hi [PERSON_NAME], I understand your concern with the parking waitlist. Can you …" at bounding box center [727, 325] width 463 height 34
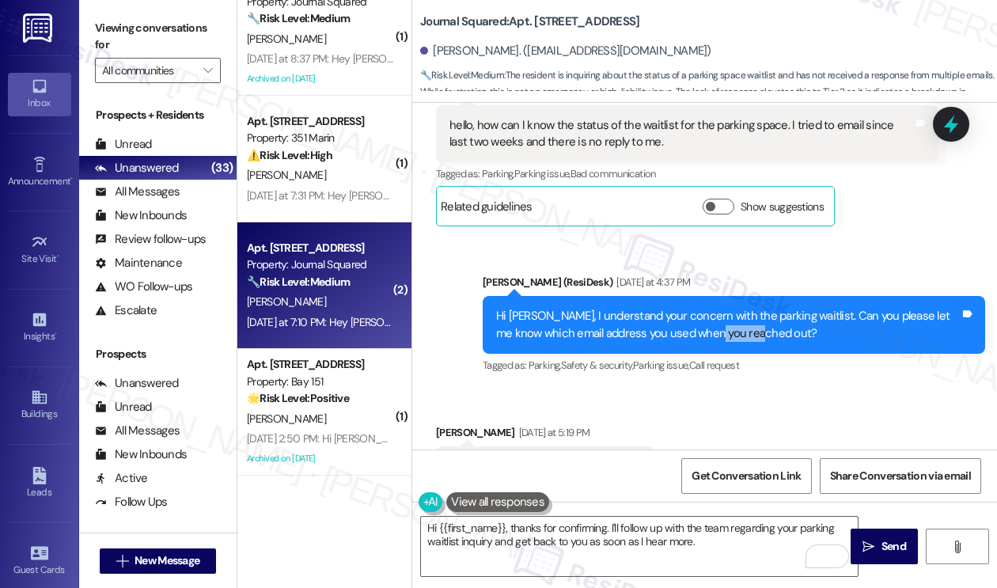
click at [724, 329] on div "Hi [PERSON_NAME], I understand your concern with the parking waitlist. Can you …" at bounding box center [727, 325] width 463 height 34
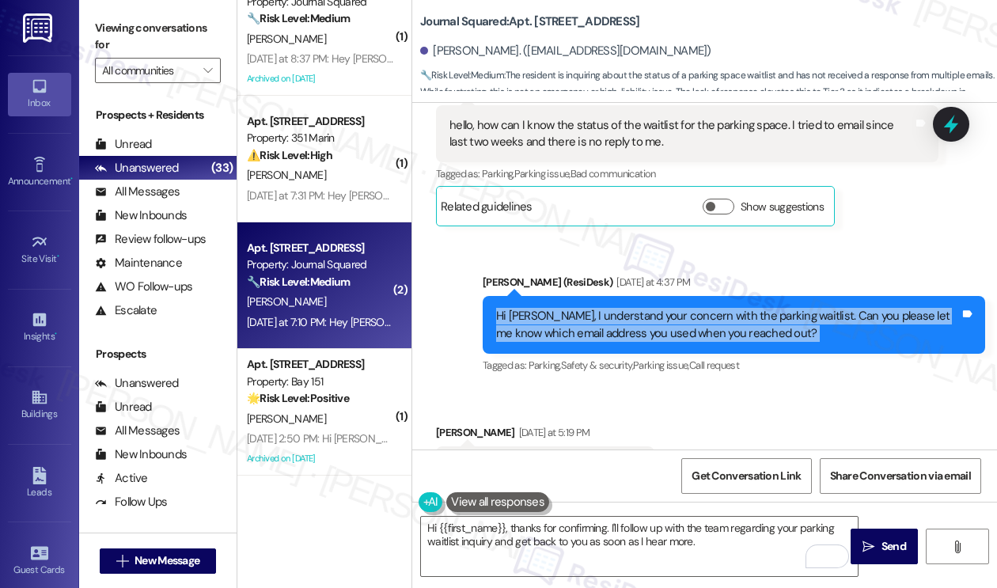
click at [724, 329] on div "Hi [PERSON_NAME], I understand your concern with the parking waitlist. Can you …" at bounding box center [727, 325] width 463 height 34
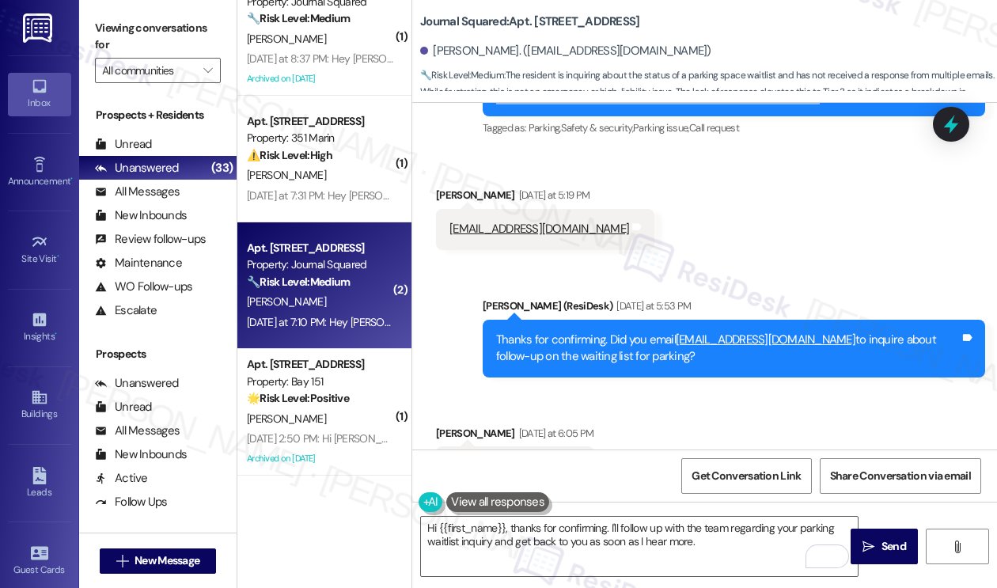
scroll to position [702, 0]
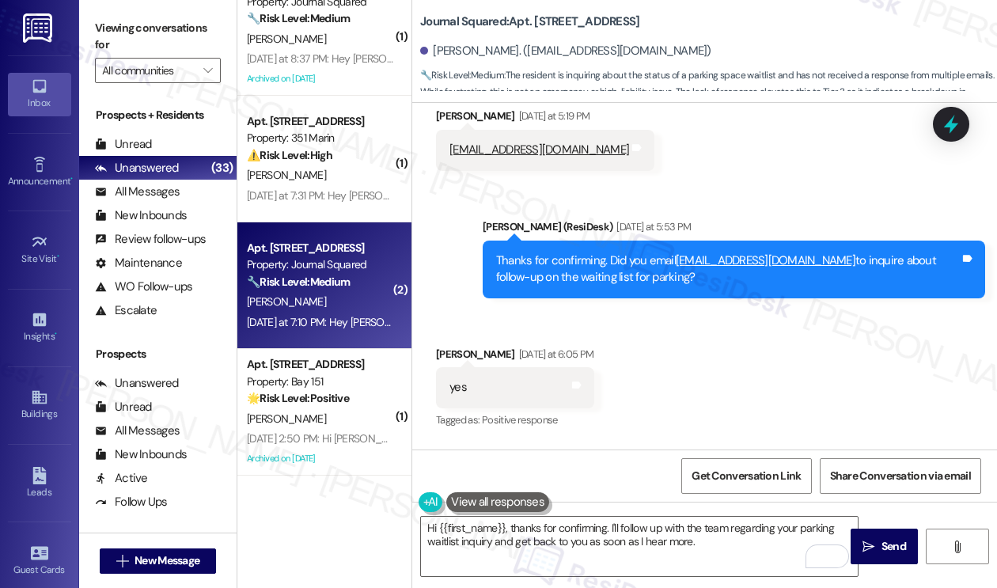
drag, startPoint x: 617, startPoint y: 256, endPoint x: 656, endPoint y: 278, distance: 44.2
click at [656, 278] on div "Thanks for confirming. Did you email [EMAIL_ADDRESS][DOMAIN_NAME] to inquire ab…" at bounding box center [727, 269] width 463 height 34
click at [688, 278] on div "Thanks for confirming. Did you email [EMAIL_ADDRESS][DOMAIN_NAME] to inquire ab…" at bounding box center [727, 269] width 463 height 34
drag, startPoint x: 687, startPoint y: 282, endPoint x: 584, endPoint y: 260, distance: 105.2
click at [584, 260] on div "Thanks for confirming. Did you email [EMAIL_ADDRESS][DOMAIN_NAME] to inquire ab…" at bounding box center [727, 269] width 463 height 34
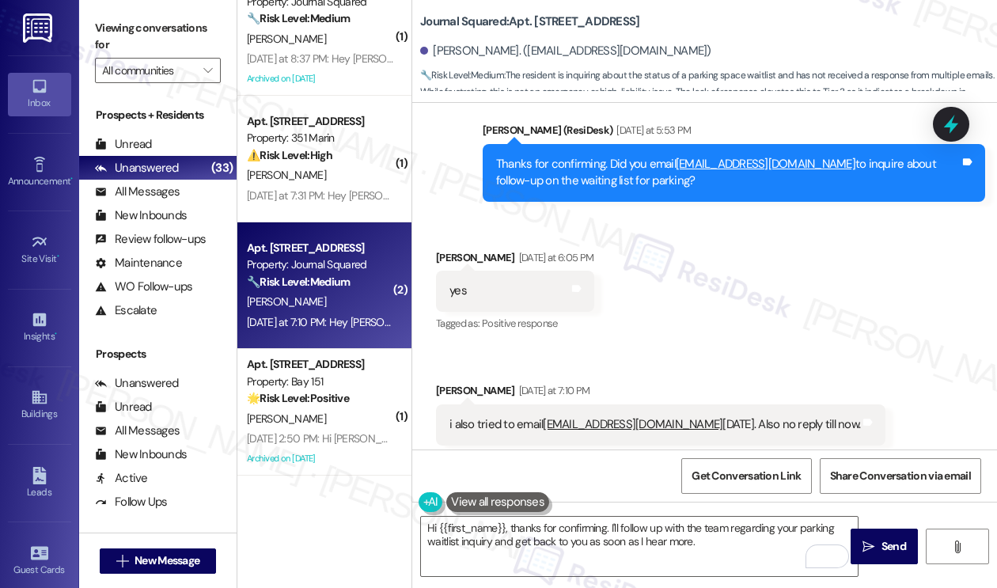
scroll to position [939, 0]
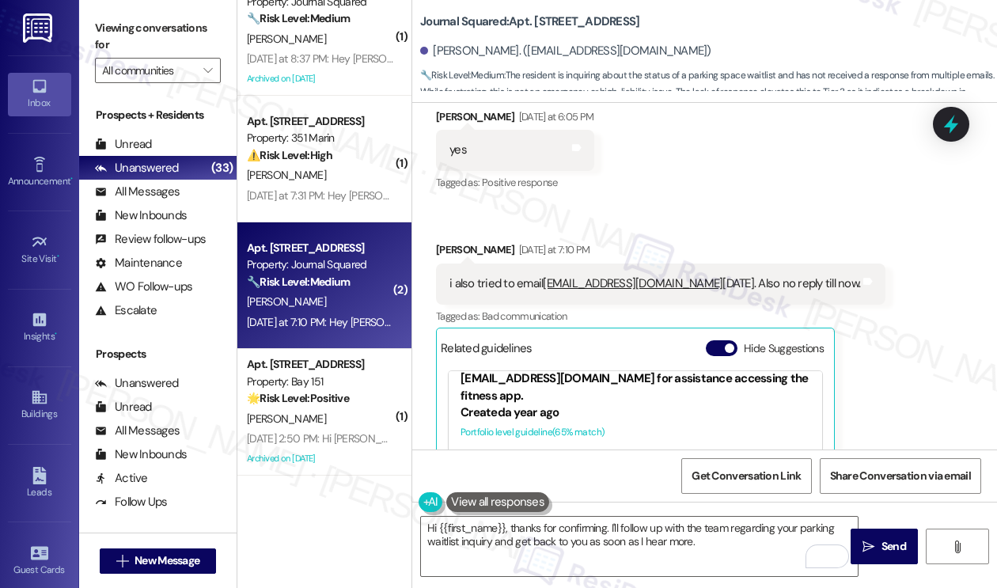
click at [503, 274] on div "i also tried to email smedina@thekregroup.com yesterday. Also no reply till now…" at bounding box center [660, 283] width 449 height 40
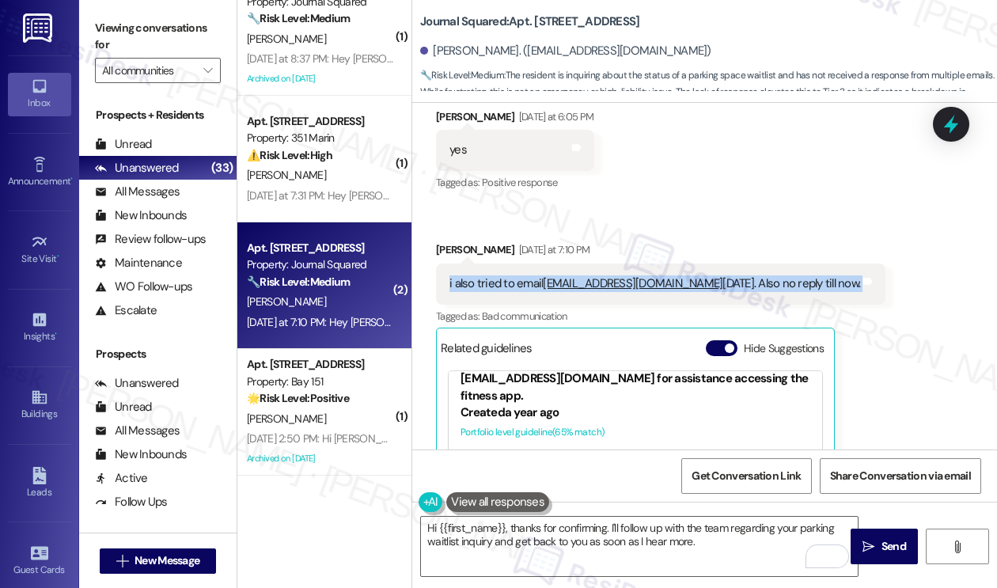
drag, startPoint x: 503, startPoint y: 274, endPoint x: 526, endPoint y: 271, distance: 23.1
click at [503, 274] on div "i also tried to email smedina@thekregroup.com yesterday. Also no reply till now…" at bounding box center [660, 283] width 449 height 40
click at [751, 267] on div "i also tried to email smedina@thekregroup.com yesterday. Also no reply till now…" at bounding box center [660, 283] width 449 height 40
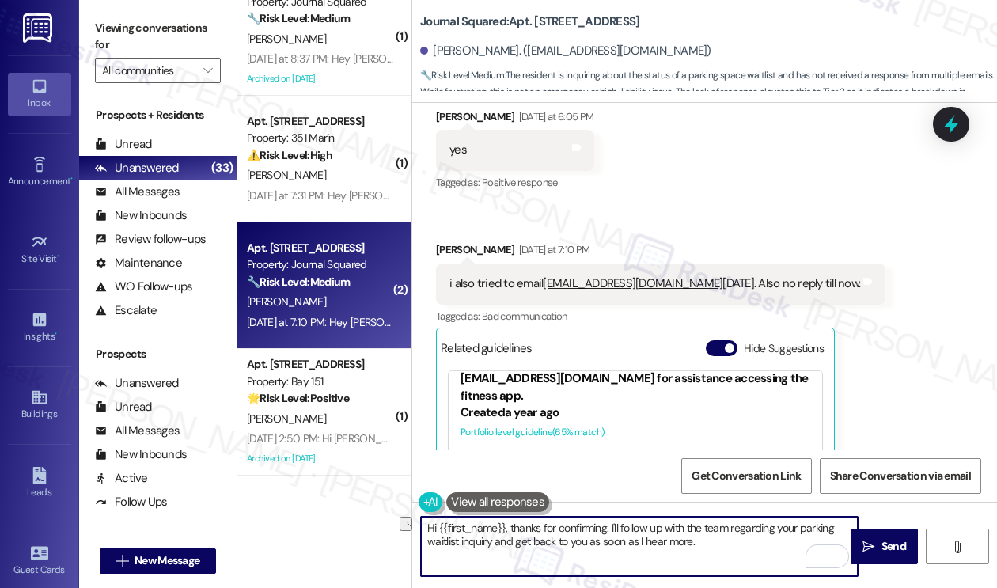
drag, startPoint x: 512, startPoint y: 530, endPoint x: 325, endPoint y: 521, distance: 186.9
click at [325, 521] on div "( 1 ) Apt. 3201, 351 Marin Blvd. Property: 351 Marin 🔧 Risk Level: Medium The r…" at bounding box center [616, 294] width 759 height 588
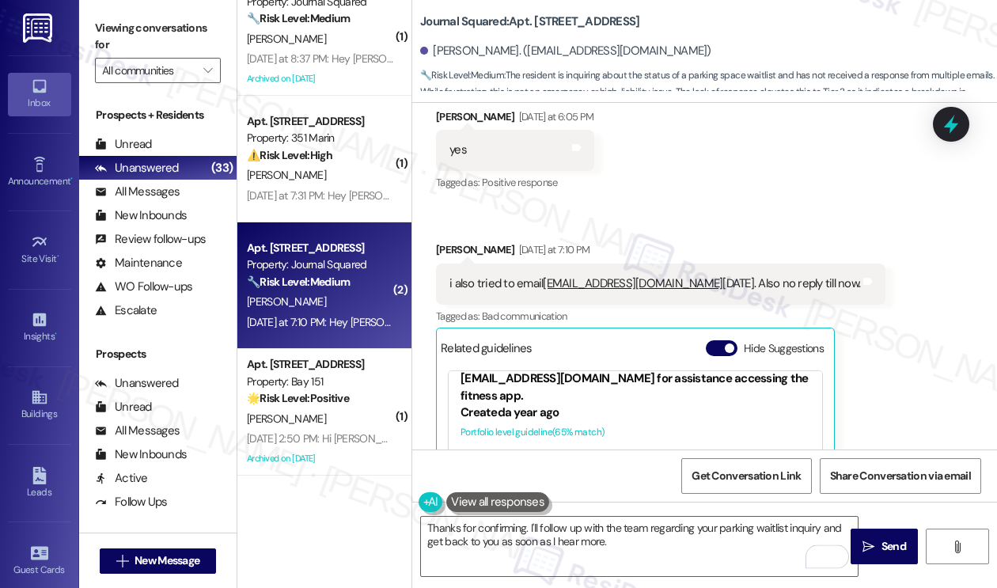
click at [452, 238] on div "Received via SMS Shaoqing Yang Yesterday at 7:10 PM i also tried to email smedi…" at bounding box center [660, 421] width 473 height 385
copy div "Shaoqing"
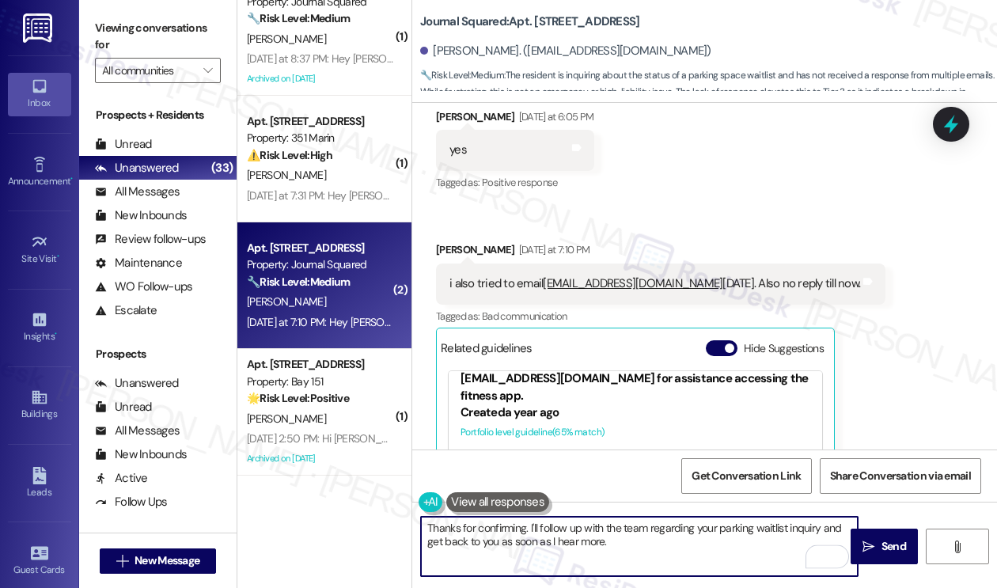
click at [526, 528] on textarea "Thanks for confirming. I'll follow up with the team regarding your parking wait…" at bounding box center [639, 545] width 437 height 59
paste textarea "Shaoqing"
click at [637, 522] on textarea "Thanks for confirming, Shaoqing. I'll follow up with the team regarding your pa…" at bounding box center [639, 545] width 437 height 59
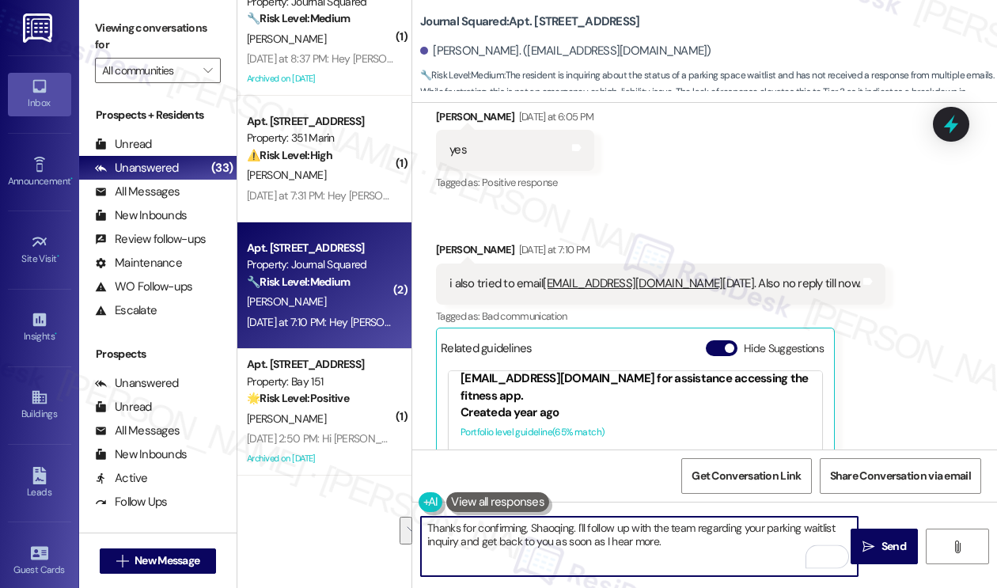
click at [734, 543] on textarea "Thanks for confirming, Shaoqing. I'll follow up with the team regarding your pa…" at bounding box center [639, 545] width 437 height 59
type textarea "Thanks for confirming, Shaoqing. I'll follow up with the team regarding your pa…"
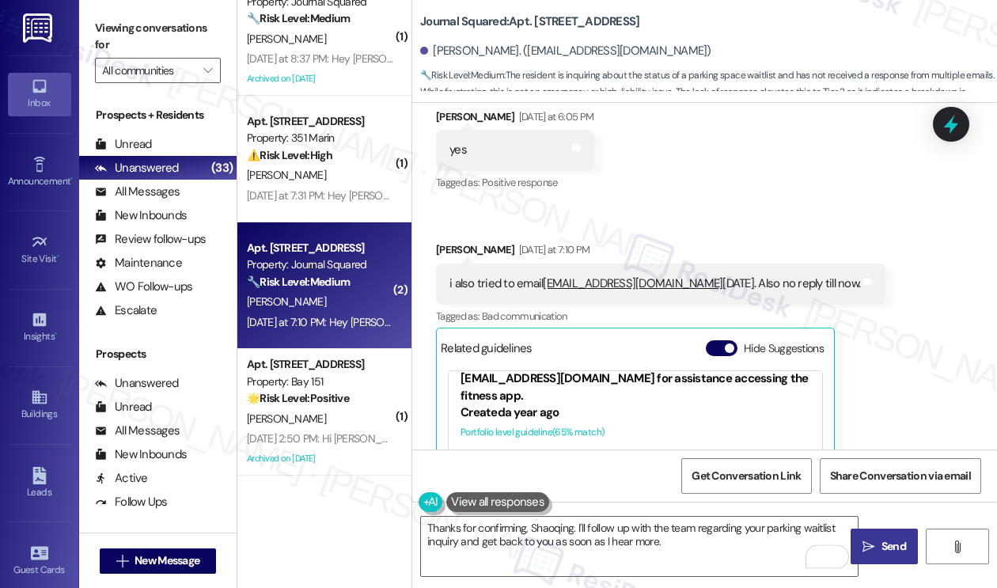
click at [884, 537] on button " Send" at bounding box center [883, 546] width 67 height 36
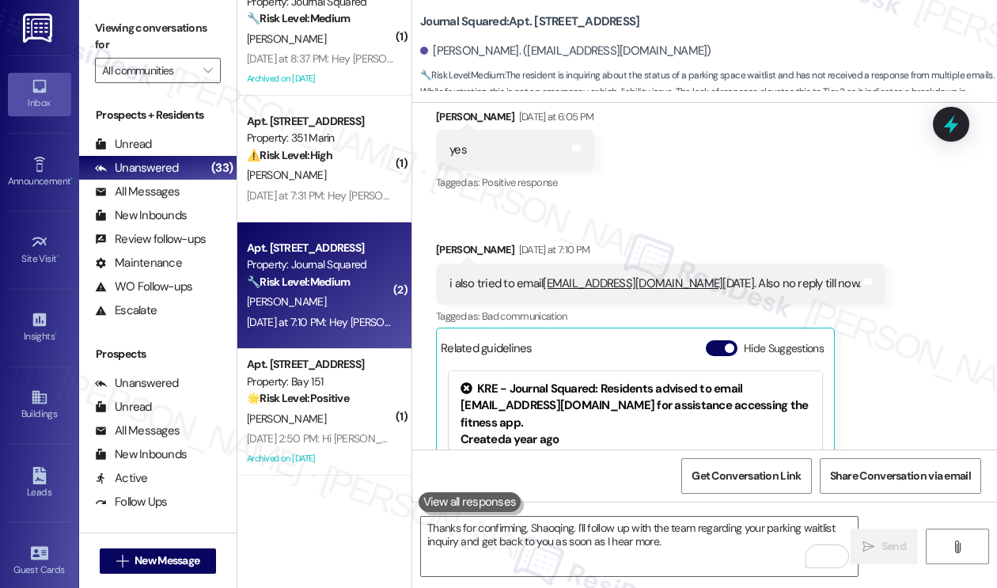
drag, startPoint x: 834, startPoint y: 229, endPoint x: 738, endPoint y: 222, distance: 96.0
click at [738, 222] on div "Received via SMS Shaoqing Yang Yesterday at 6:05 PM yes Tags and notes Tagged a…" at bounding box center [704, 344] width 584 height 543
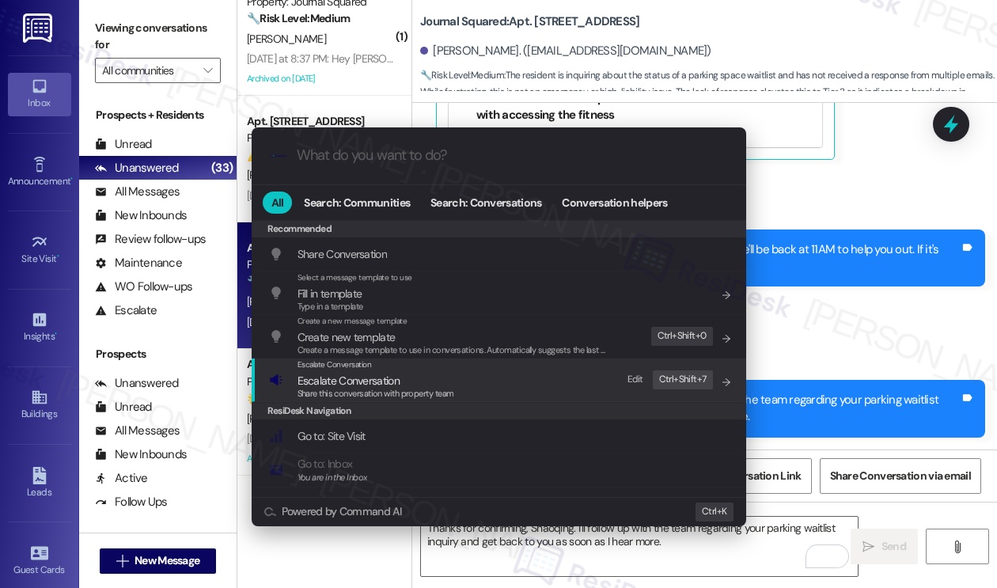
click at [467, 377] on div "Escalate Conversation Escalate Conversation Share this conversation with proper…" at bounding box center [500, 379] width 463 height 43
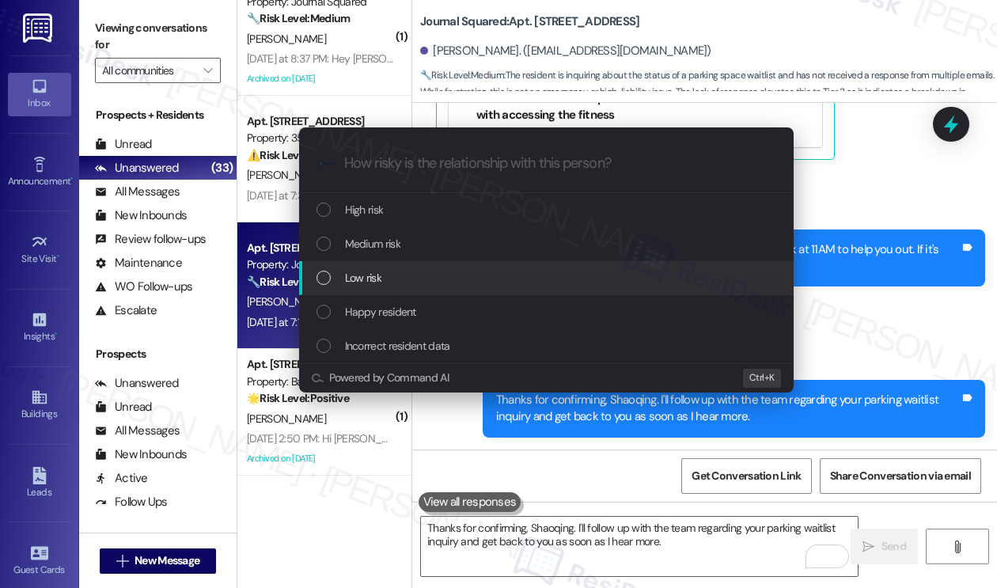
click at [383, 281] on div "Low risk" at bounding box center [547, 277] width 463 height 17
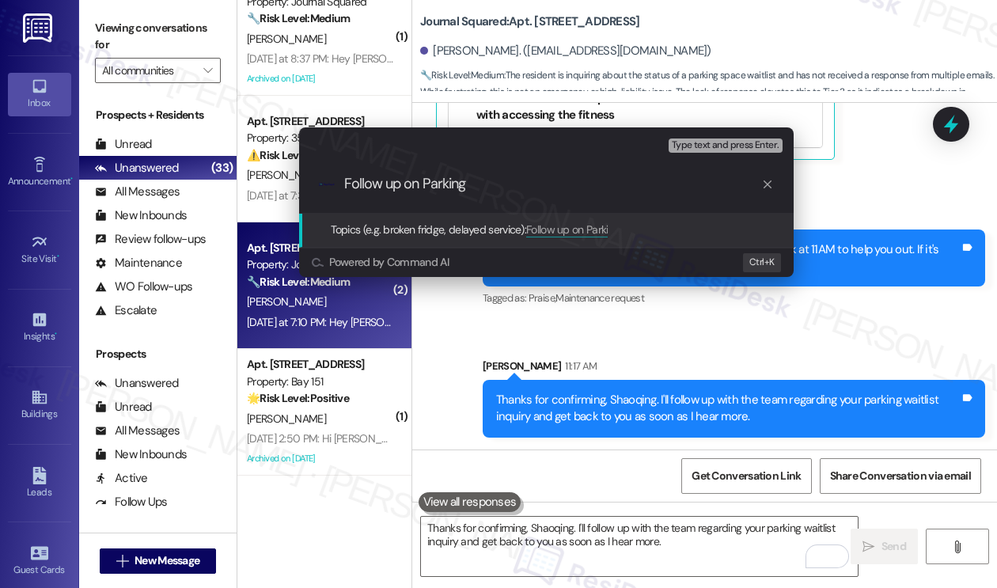
type input "Follow up on Parking"
